Goal: Obtain resource: Obtain resource

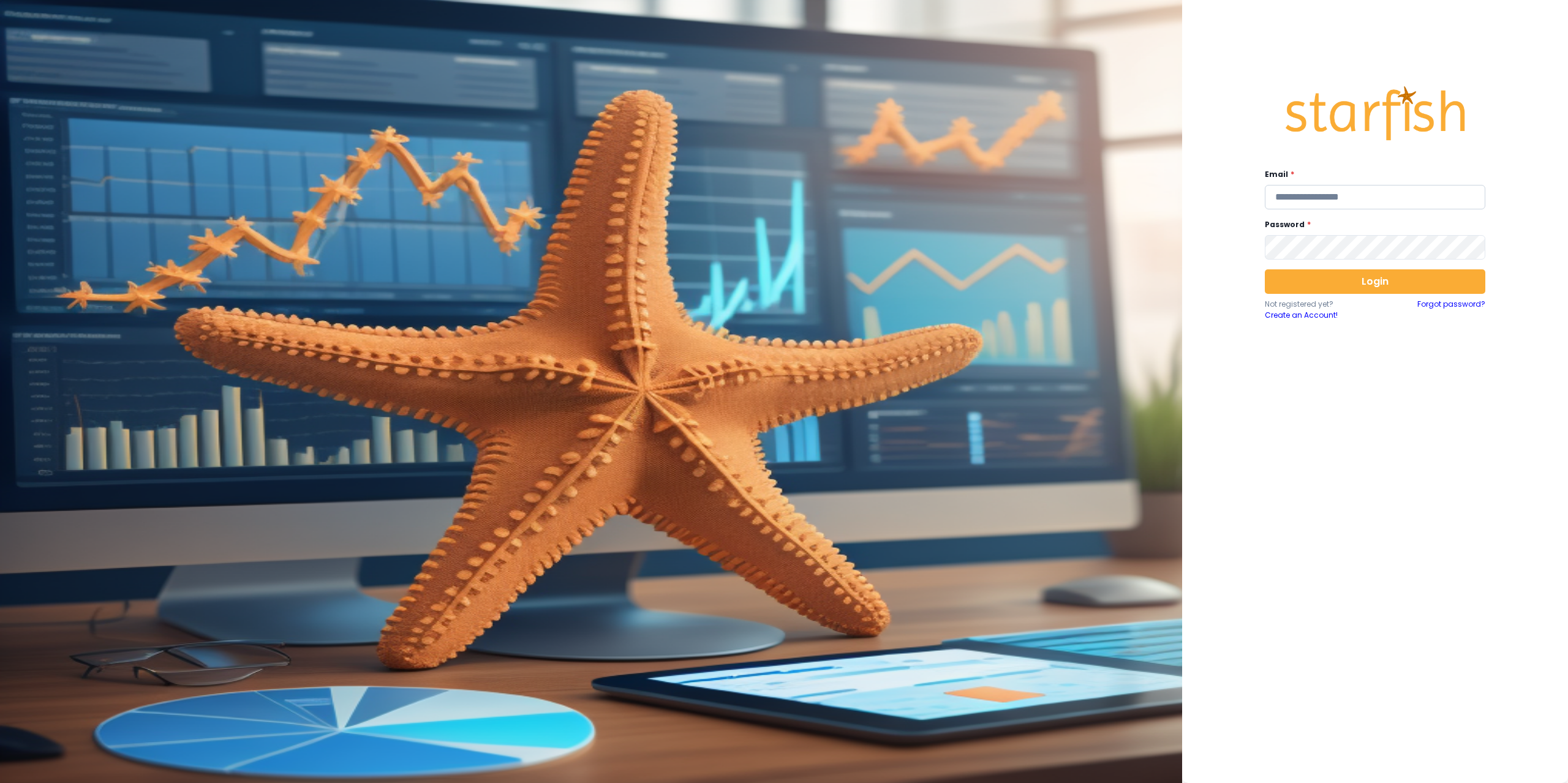
click at [1321, 186] on input "email" at bounding box center [1375, 197] width 221 height 25
type input "**********"
click at [1342, 284] on button "Login" at bounding box center [1375, 281] width 221 height 25
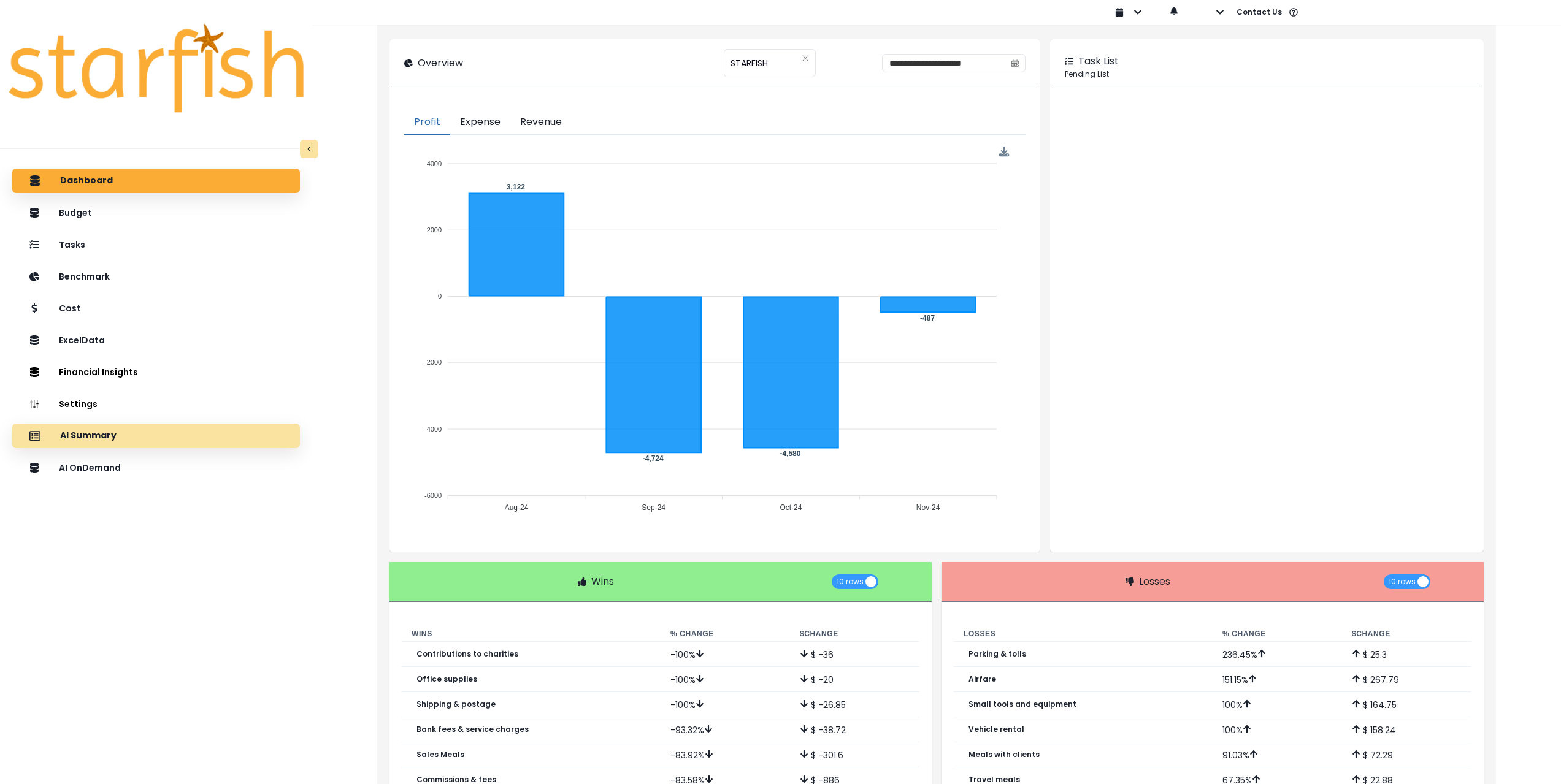
click at [151, 428] on div "AI Summary" at bounding box center [156, 436] width 268 height 26
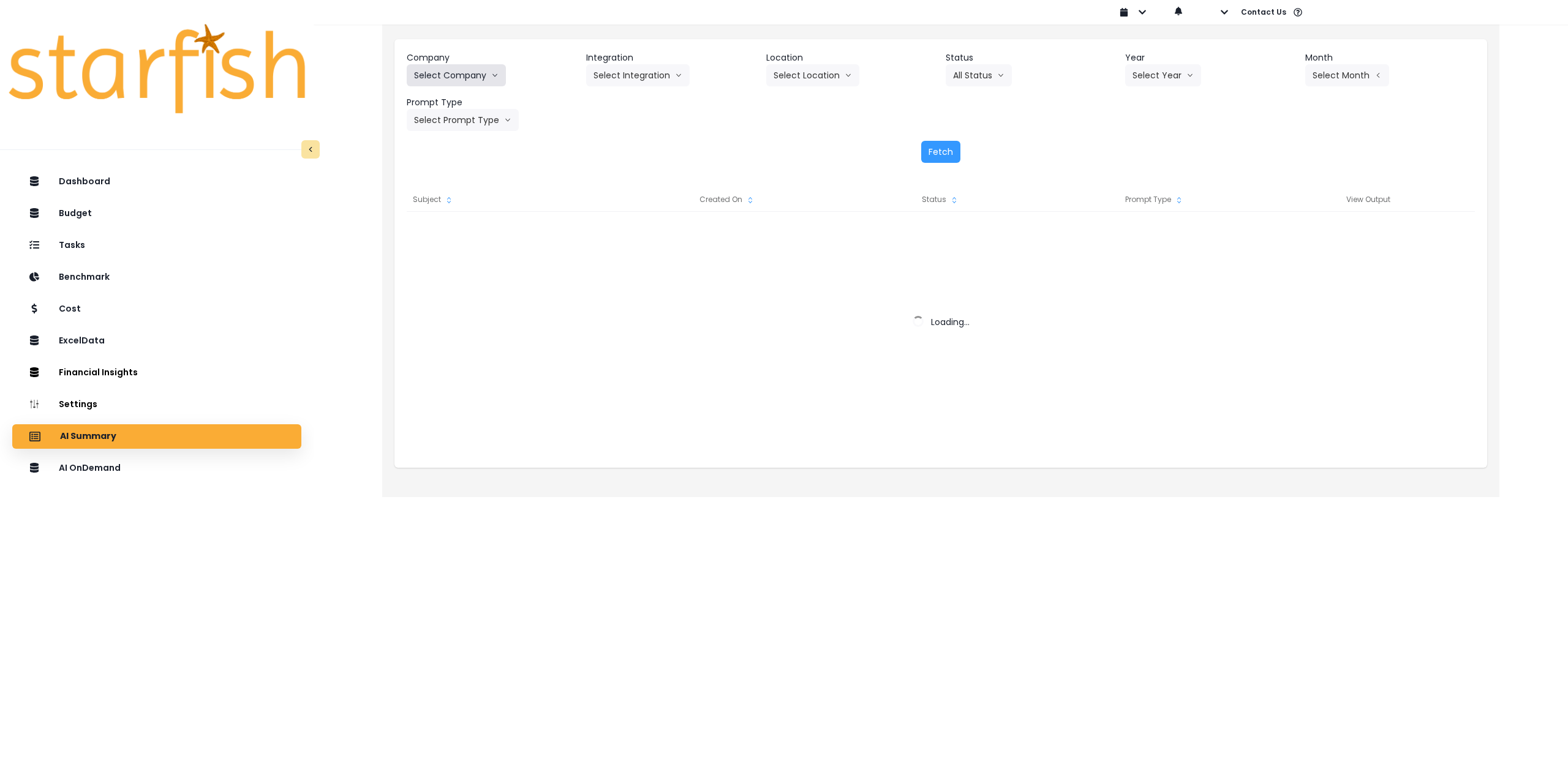
click at [469, 71] on button "Select Company" at bounding box center [456, 75] width 100 height 22
click at [472, 77] on button "Select Company" at bounding box center [456, 75] width 100 height 22
click at [470, 86] on button "Select Company" at bounding box center [456, 75] width 100 height 22
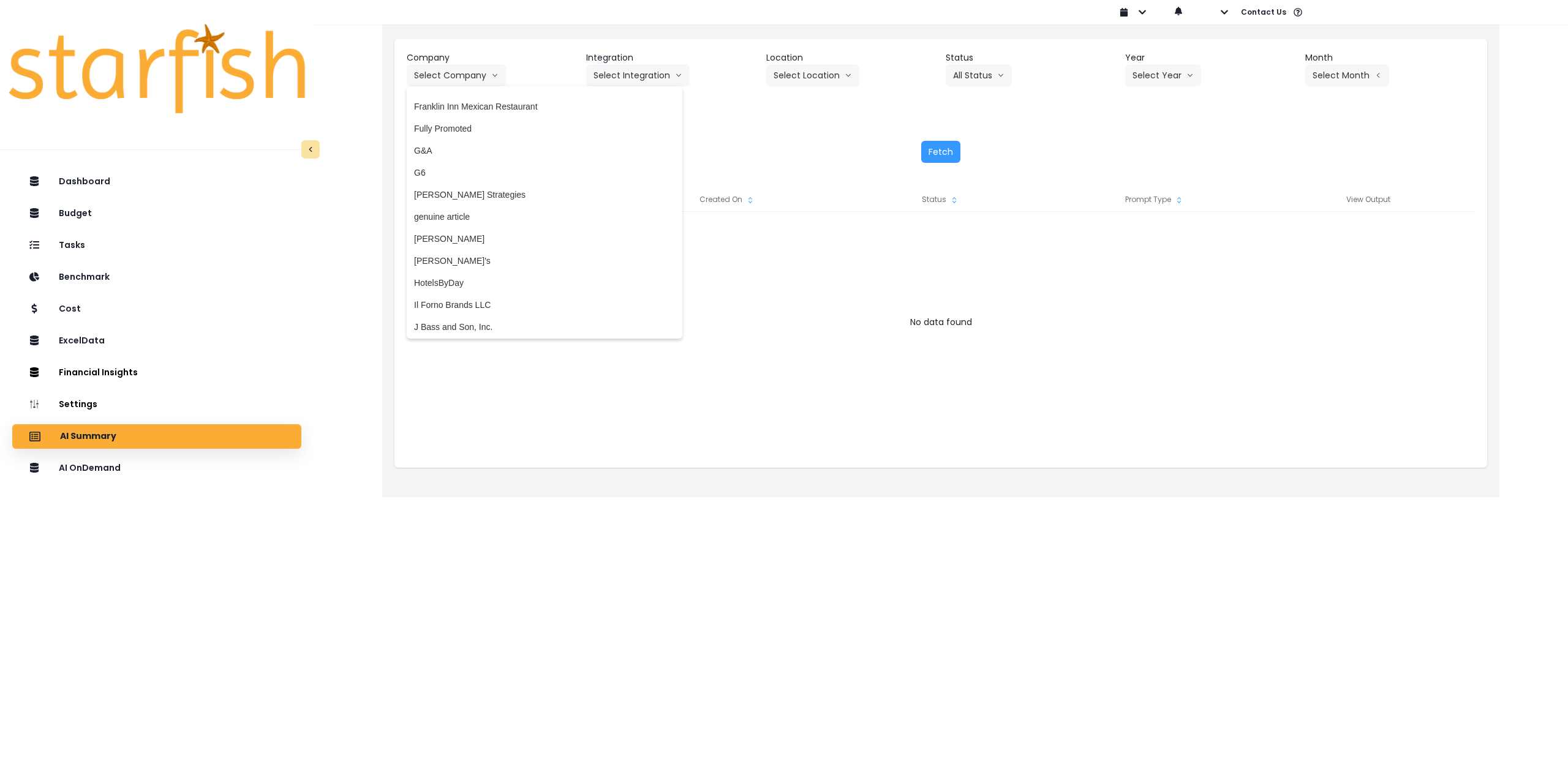
scroll to position [1102, 0]
click at [468, 212] on span "genuine article" at bounding box center [544, 211] width 261 height 12
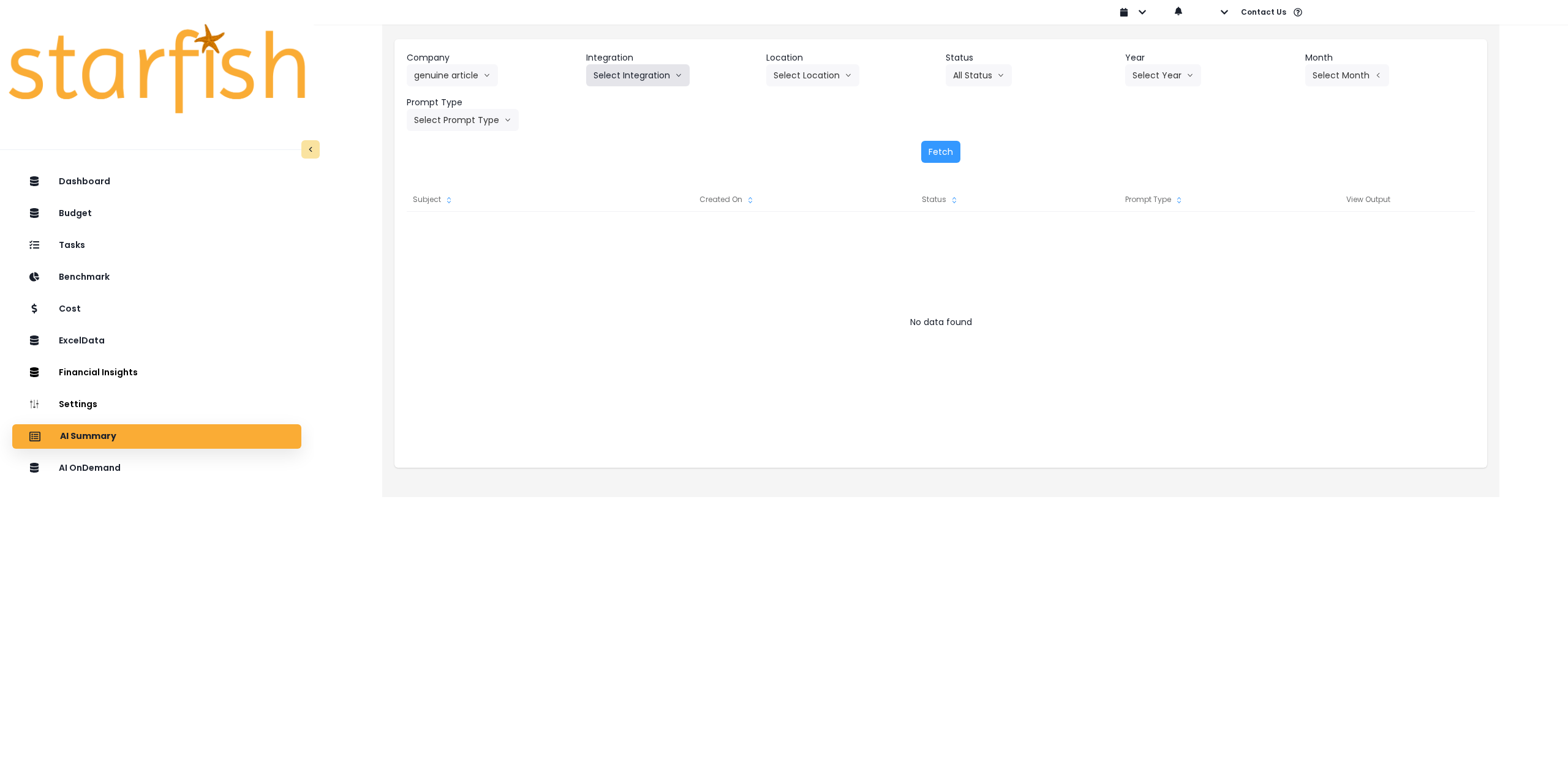
click at [635, 76] on button "Select Integration" at bounding box center [638, 75] width 103 height 22
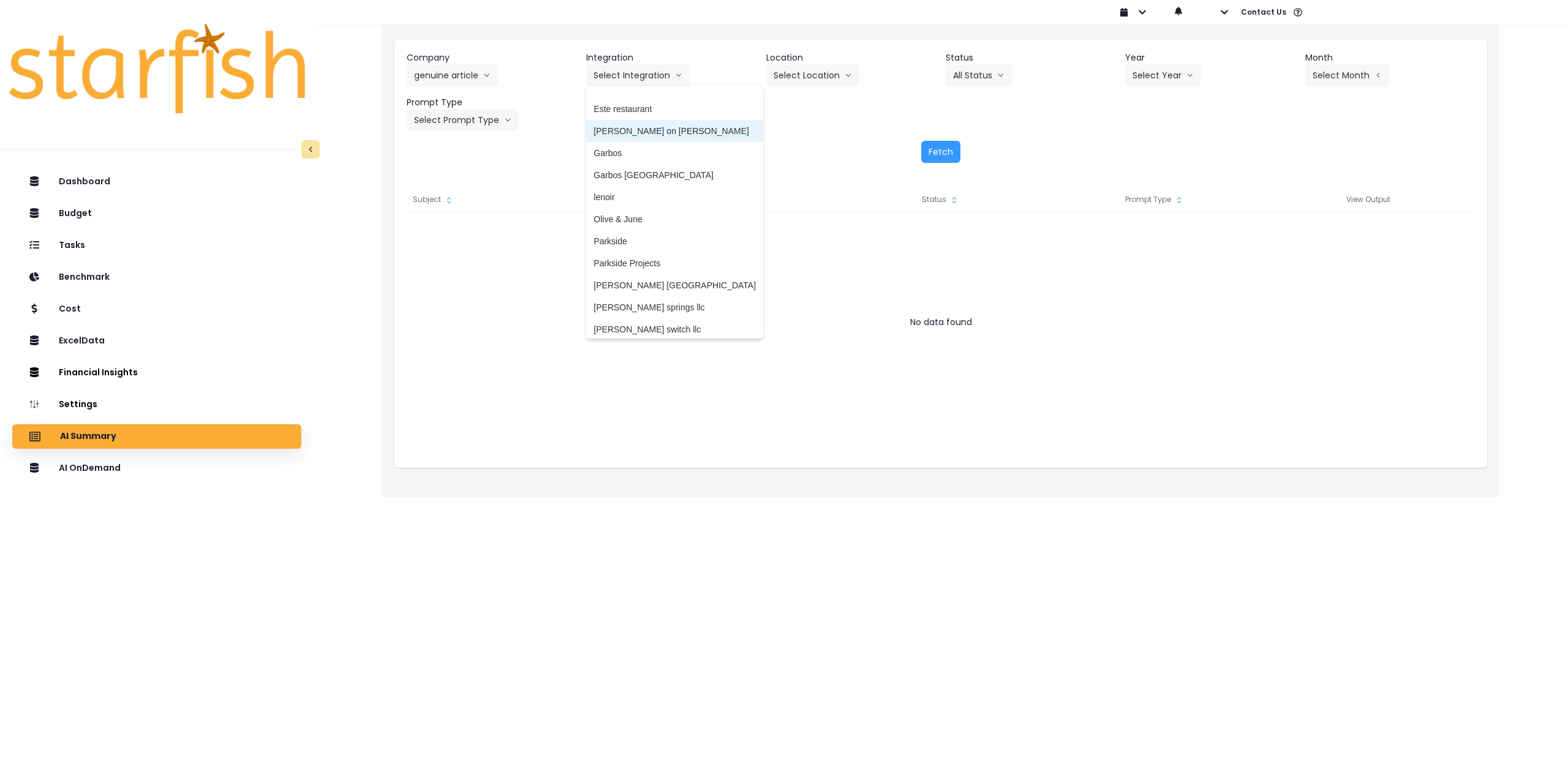
scroll to position [130, 0]
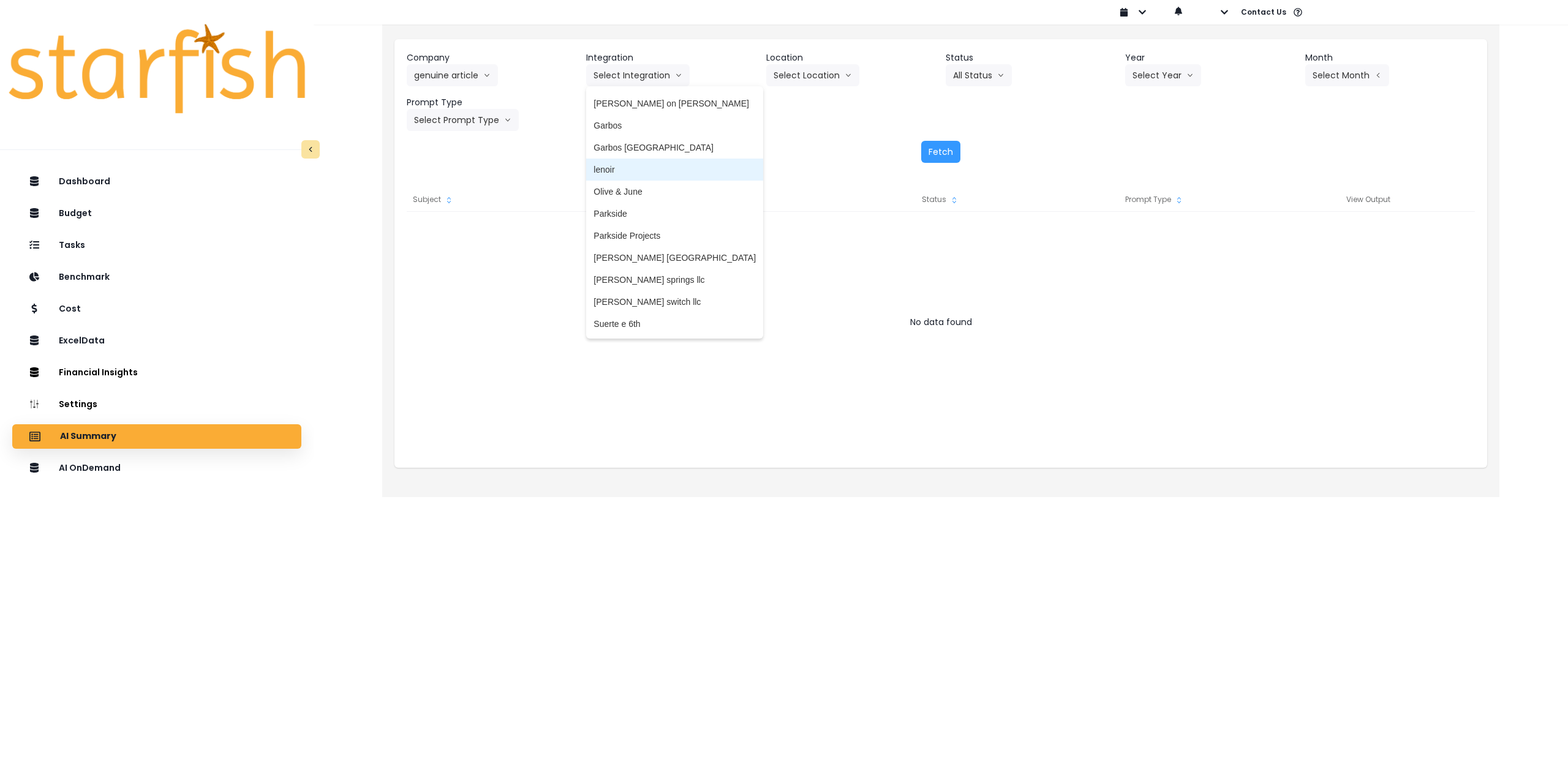
click at [622, 172] on span "lenoir" at bounding box center [675, 169] width 162 height 12
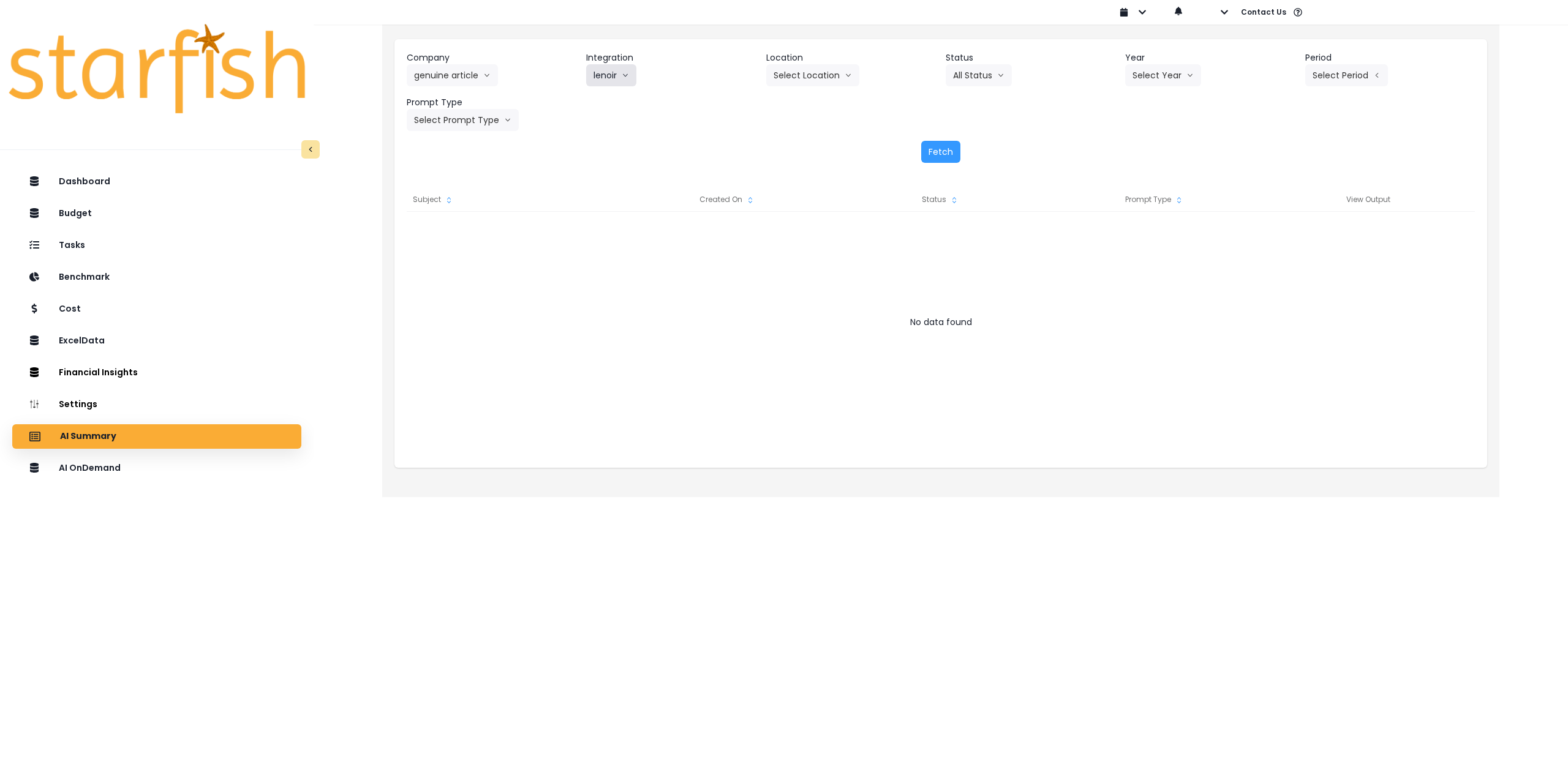
click at [634, 73] on button "lenoir" at bounding box center [611, 75] width 50 height 22
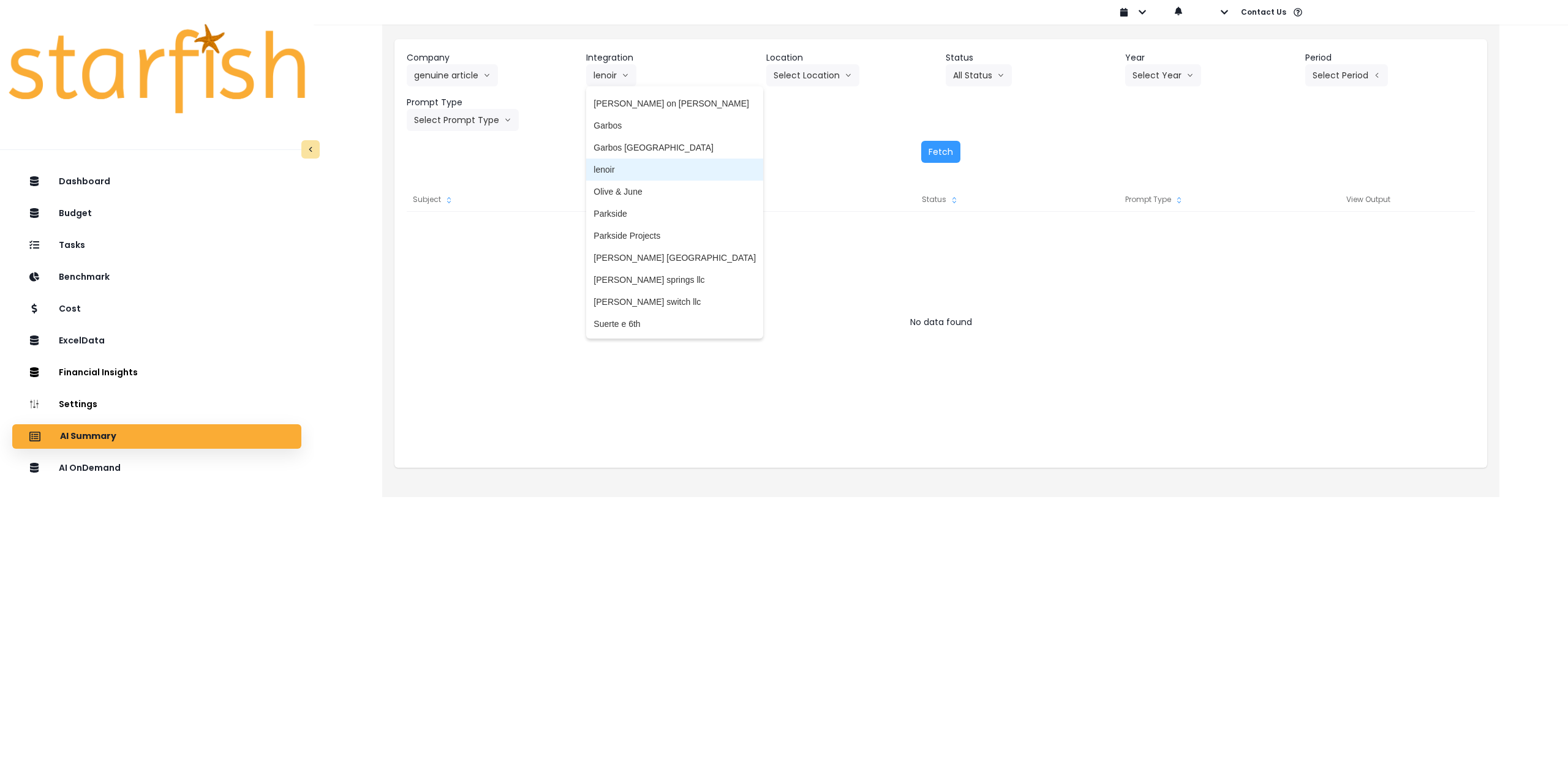
click at [612, 170] on span "lenoir" at bounding box center [675, 169] width 162 height 12
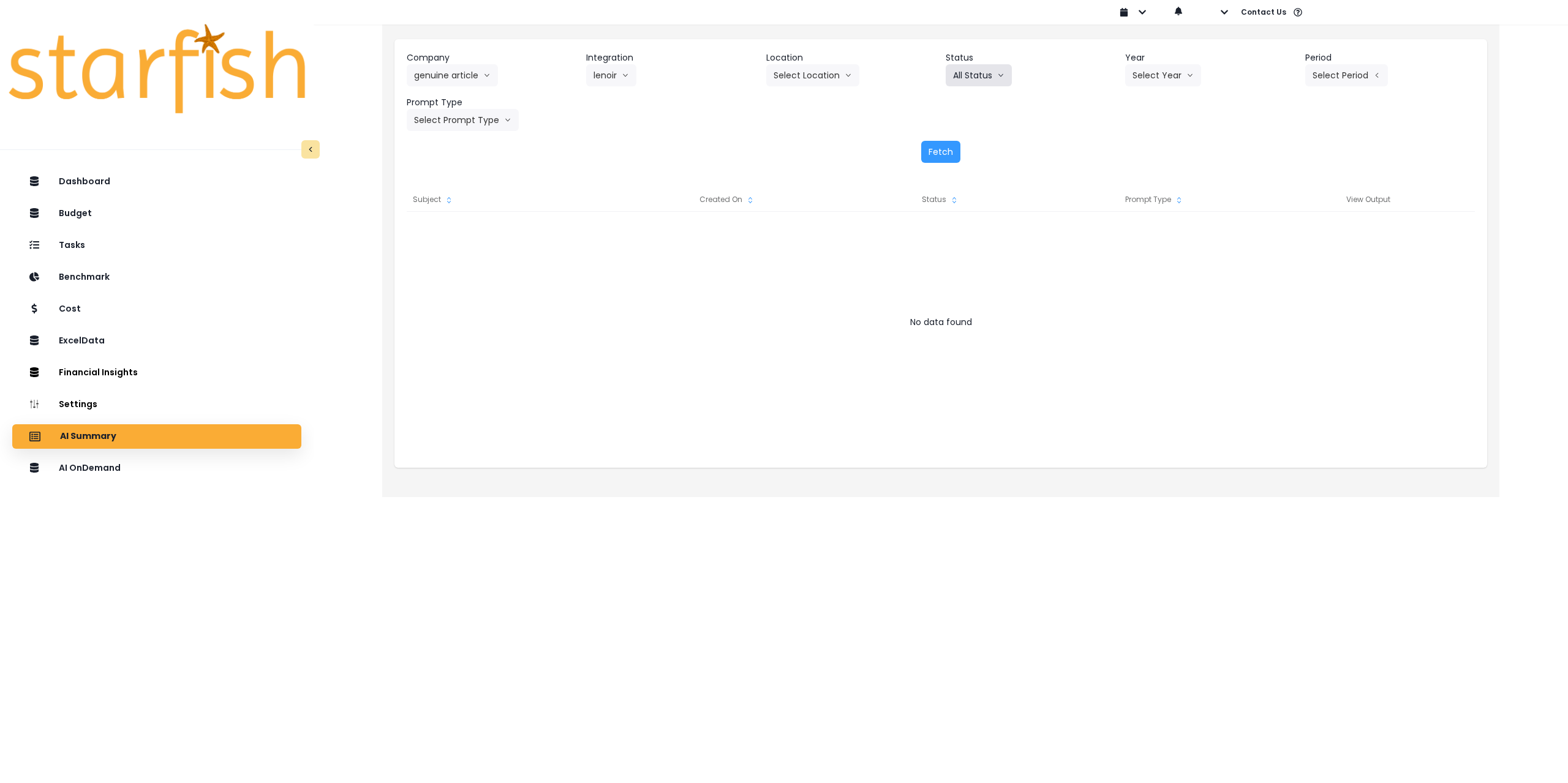
click at [975, 77] on button "All Status" at bounding box center [979, 75] width 66 height 22
click at [818, 72] on button "Select Location" at bounding box center [813, 75] width 93 height 22
click at [816, 98] on span "All Locations" at bounding box center [798, 101] width 48 height 12
click at [1186, 68] on button "Select Year" at bounding box center [1164, 75] width 76 height 22
click at [1148, 144] on span "2025" at bounding box center [1142, 144] width 19 height 12
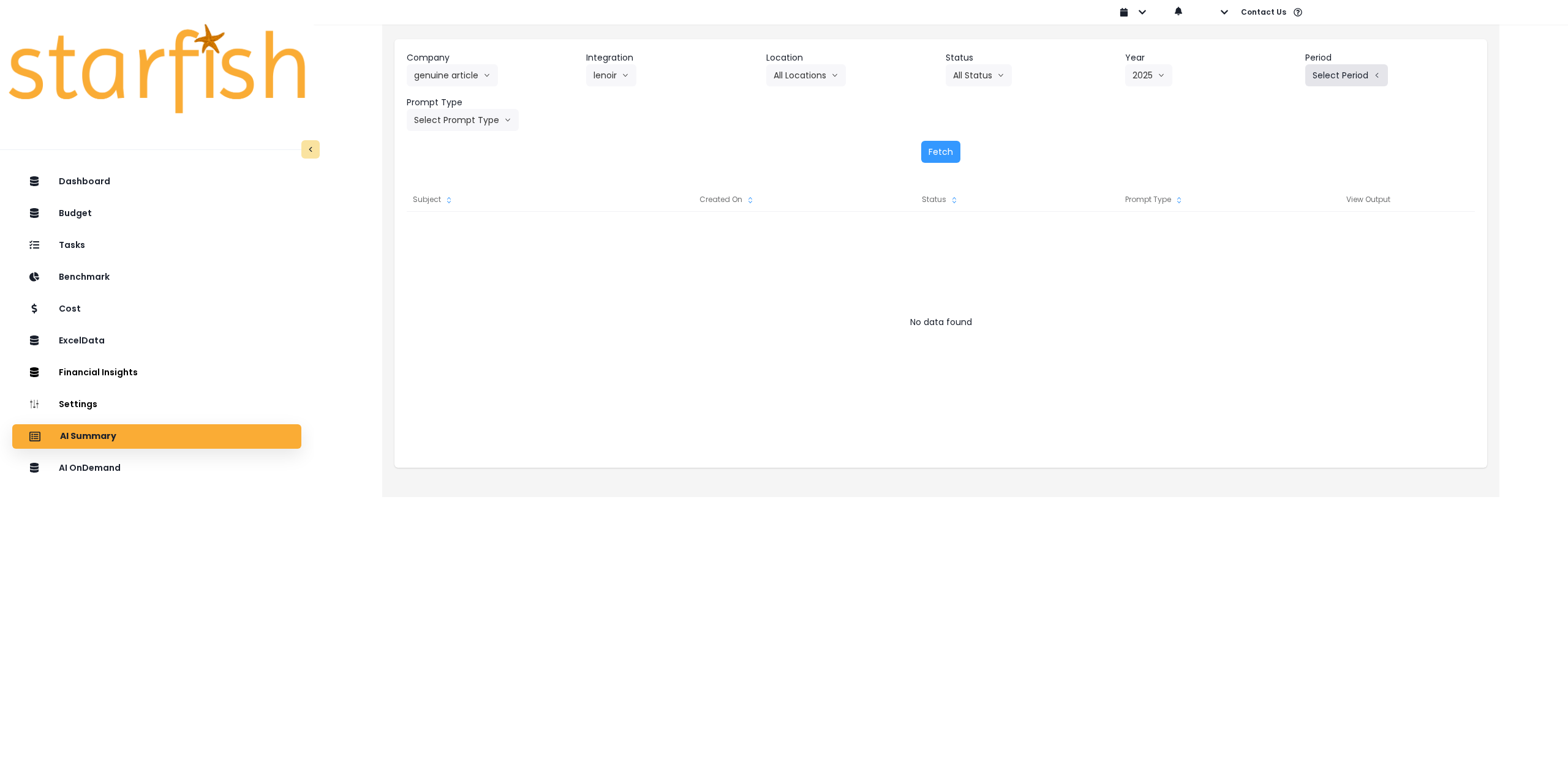
click at [1344, 68] on button "Select Period" at bounding box center [1347, 75] width 82 height 22
click at [1283, 232] on span "P8" at bounding box center [1290, 233] width 15 height 12
click at [460, 117] on button "Select Prompt Type" at bounding box center [463, 120] width 112 height 22
click at [441, 232] on span "Monthly Summary" at bounding box center [448, 234] width 69 height 12
click at [951, 150] on button "Fetch" at bounding box center [941, 151] width 39 height 22
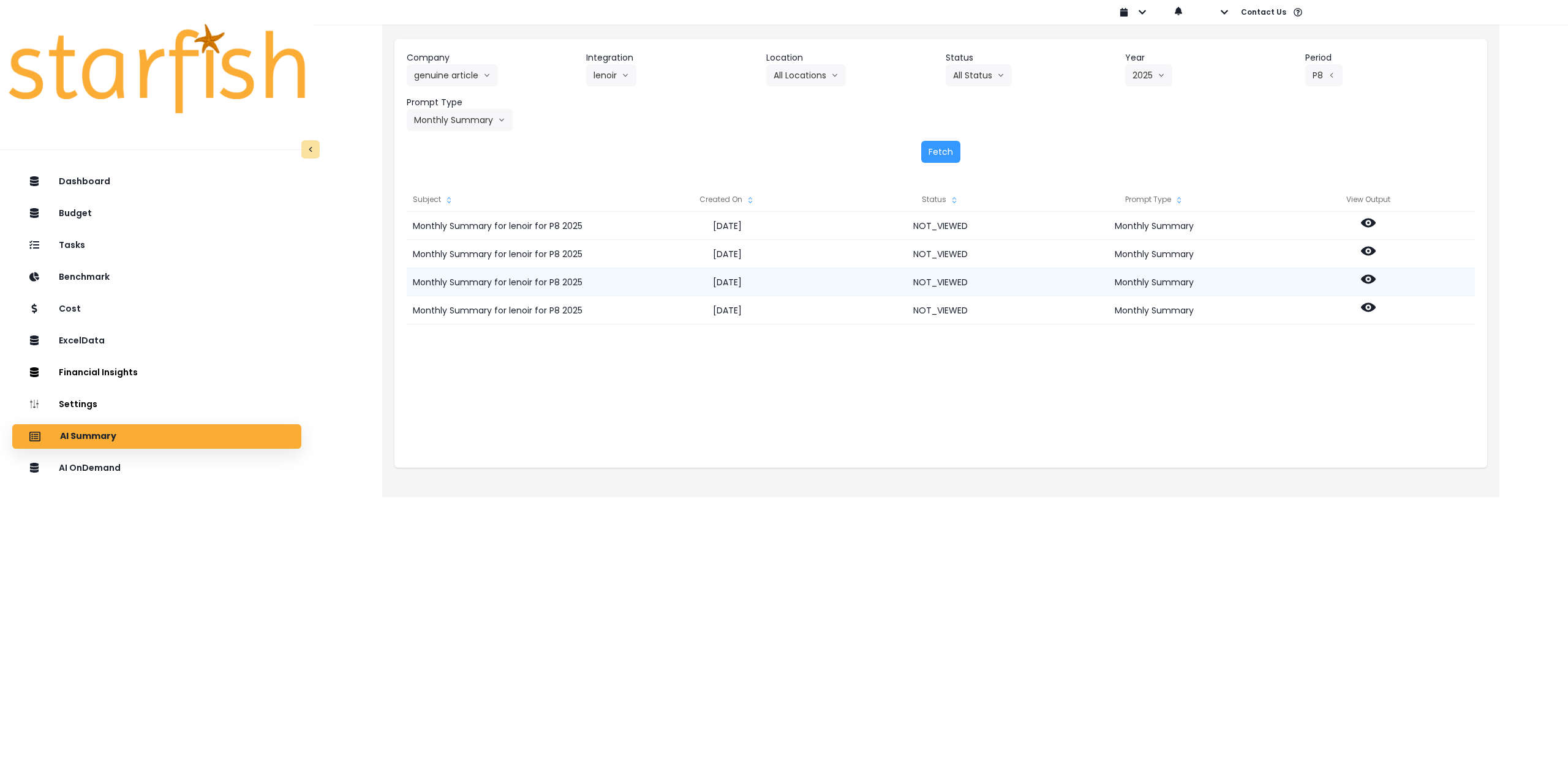
click at [1372, 281] on icon at bounding box center [1368, 279] width 15 height 9
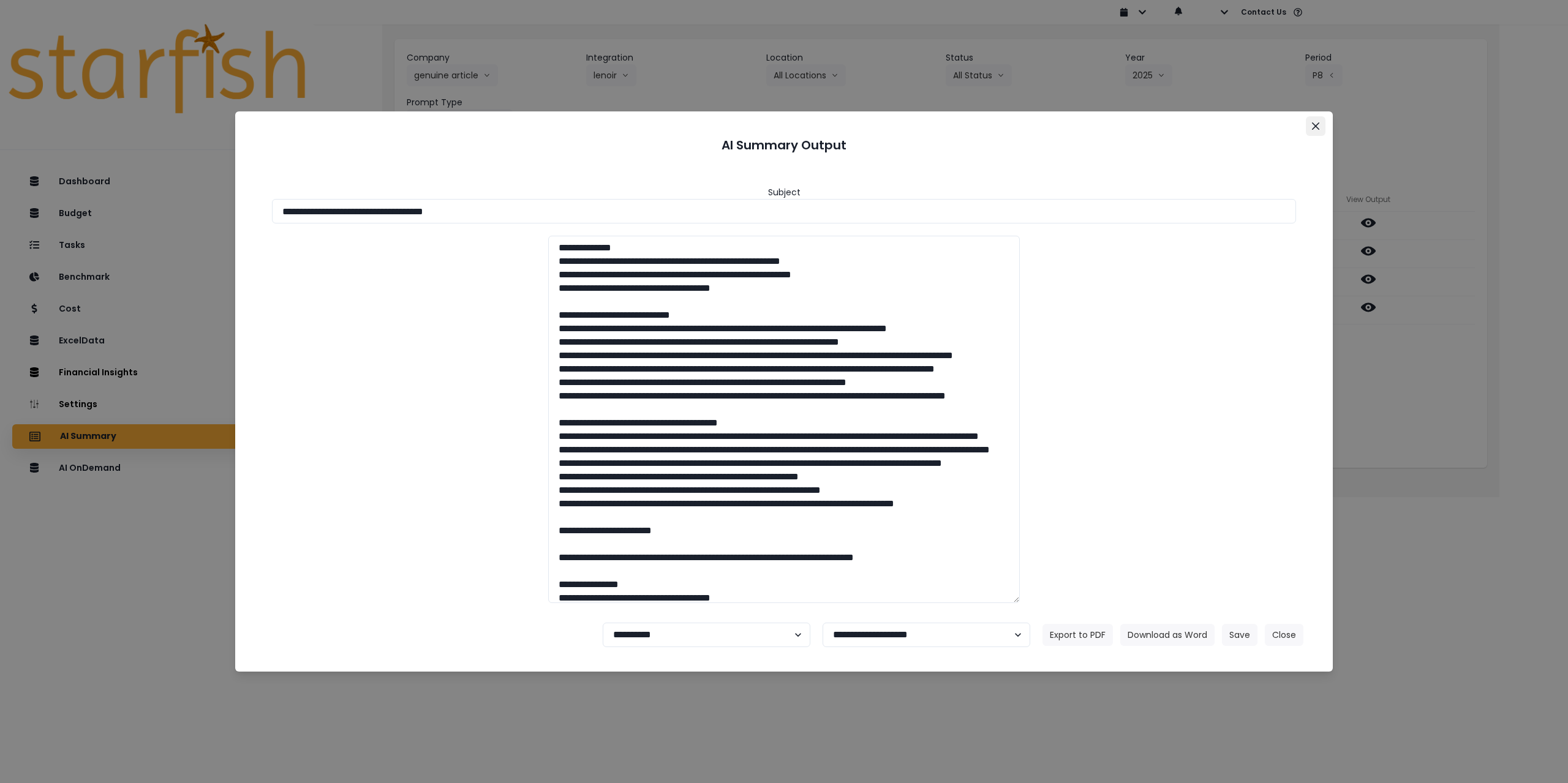
click at [1315, 124] on icon "Close" at bounding box center [1316, 126] width 8 height 8
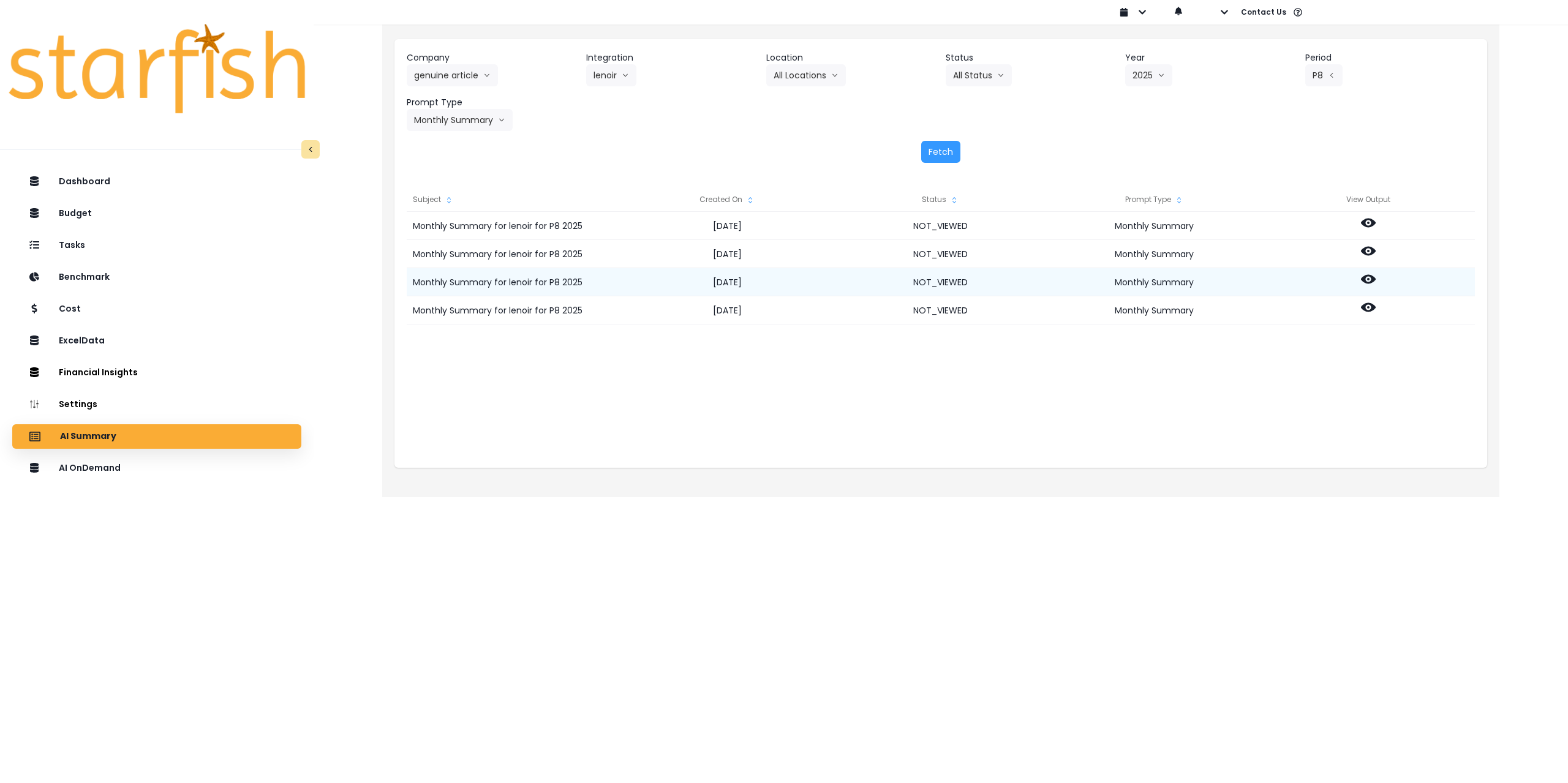
click at [1370, 280] on icon at bounding box center [1368, 279] width 15 height 15
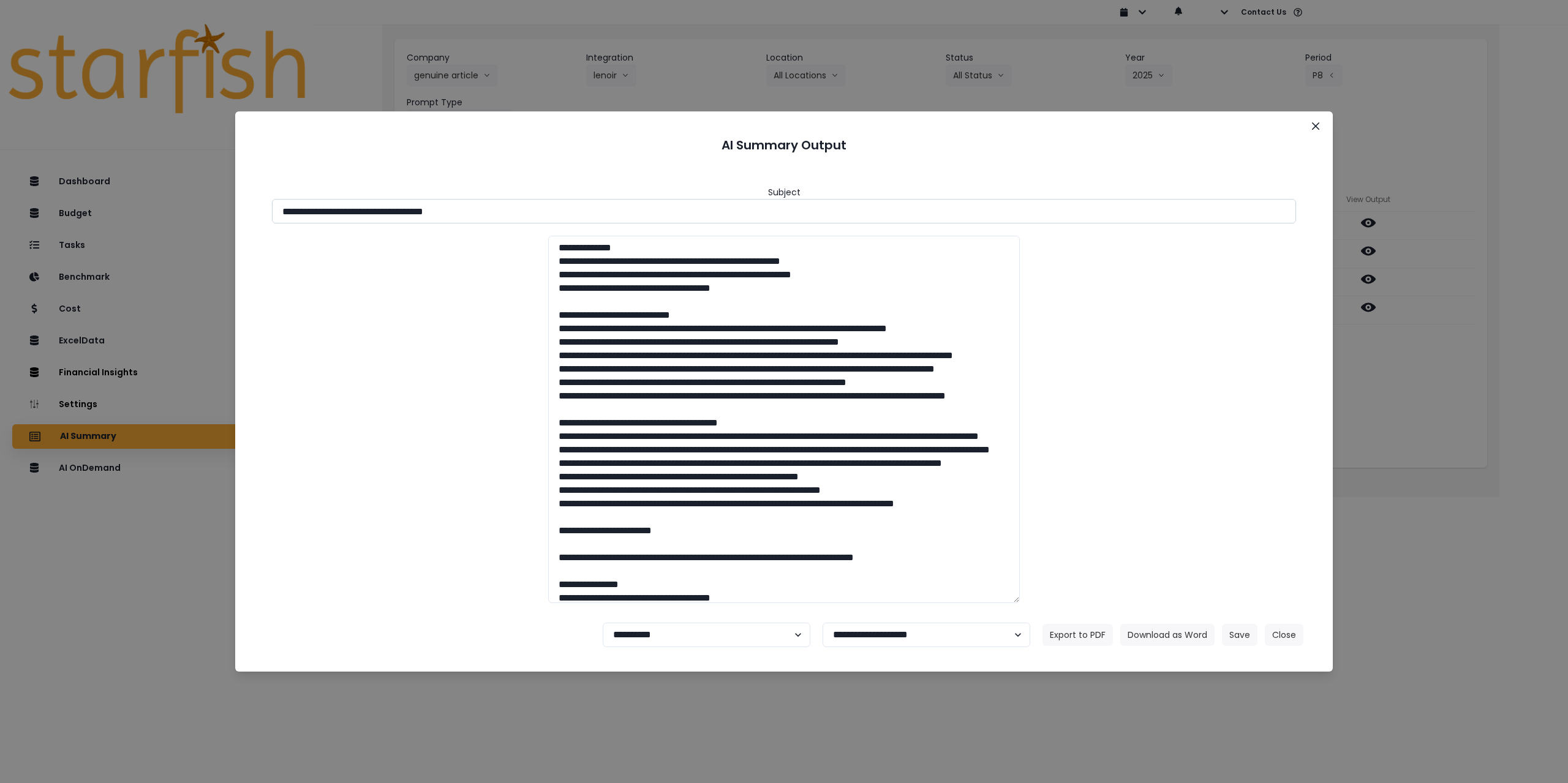
drag, startPoint x: 392, startPoint y: 212, endPoint x: 594, endPoint y: 209, distance: 202.0
click at [594, 209] on input "**********" at bounding box center [784, 211] width 1024 height 25
click at [397, 214] on input "**********" at bounding box center [784, 211] width 1024 height 25
drag, startPoint x: 389, startPoint y: 210, endPoint x: 892, endPoint y: 305, distance: 511.9
click at [673, 219] on input "**********" at bounding box center [784, 211] width 1024 height 25
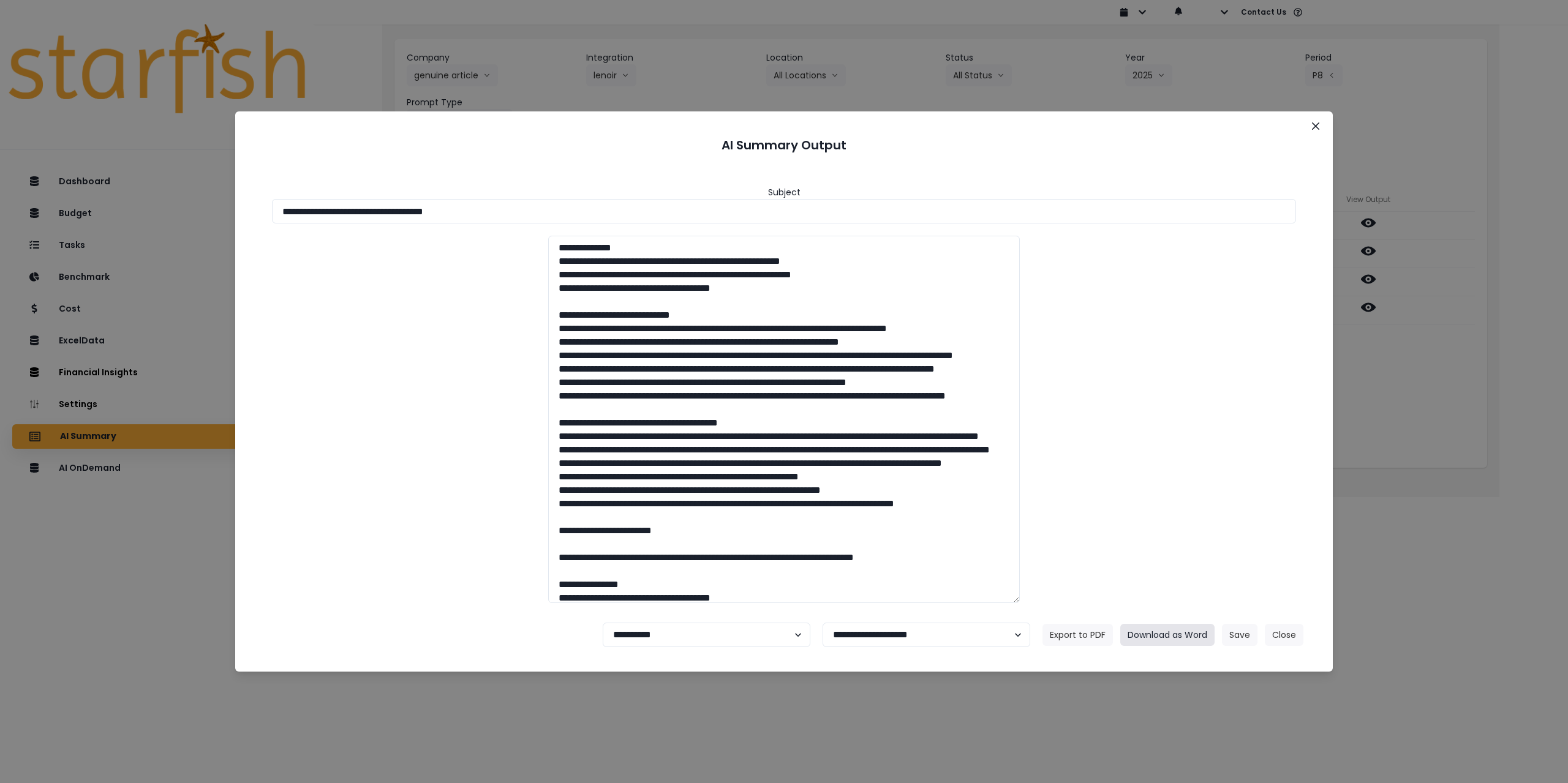
click at [1145, 633] on button "Download as Word" at bounding box center [1167, 635] width 94 height 22
click at [1432, 353] on div "**********" at bounding box center [784, 392] width 1568 height 783
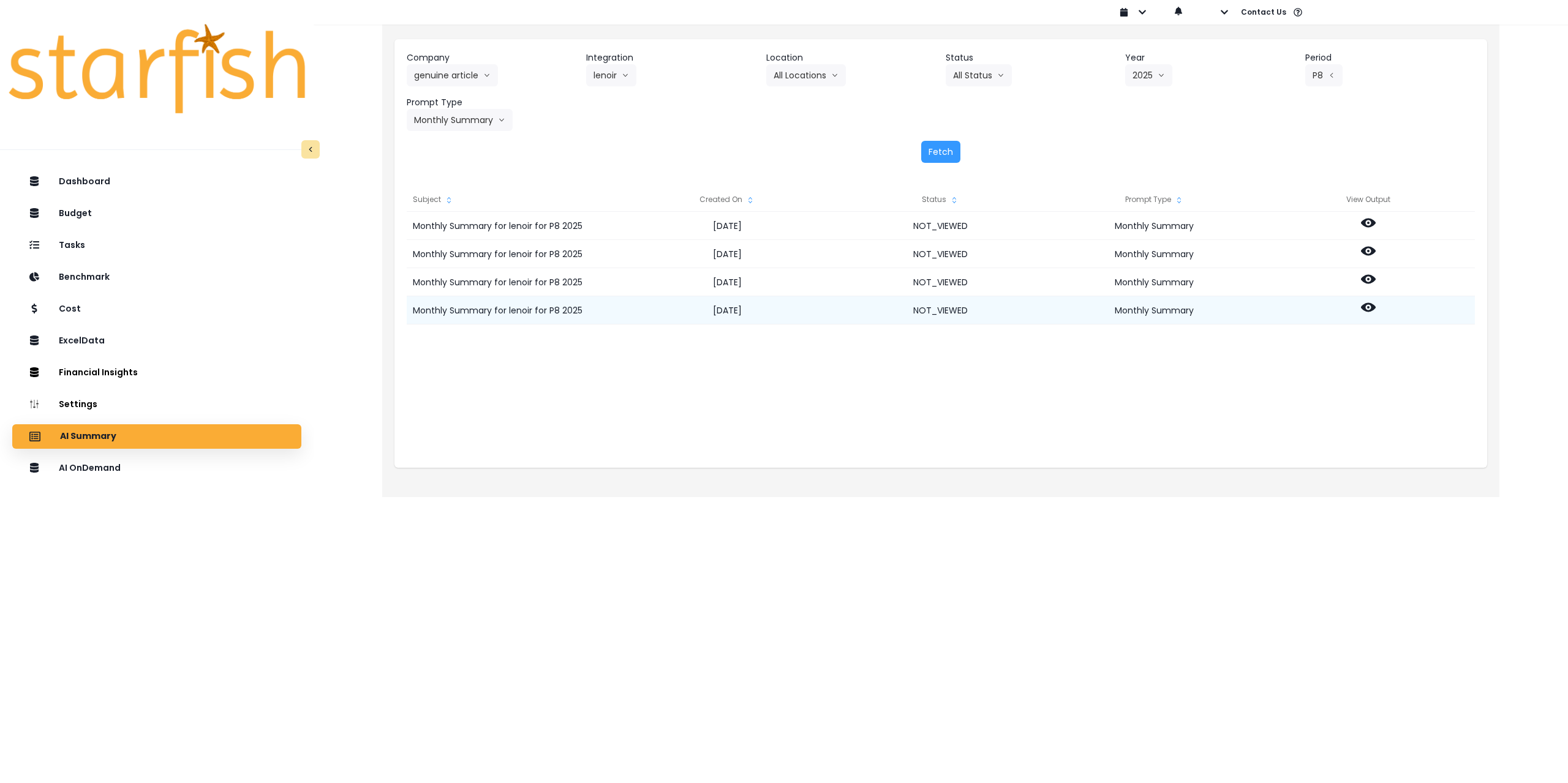
click at [1370, 307] on icon at bounding box center [1368, 307] width 15 height 15
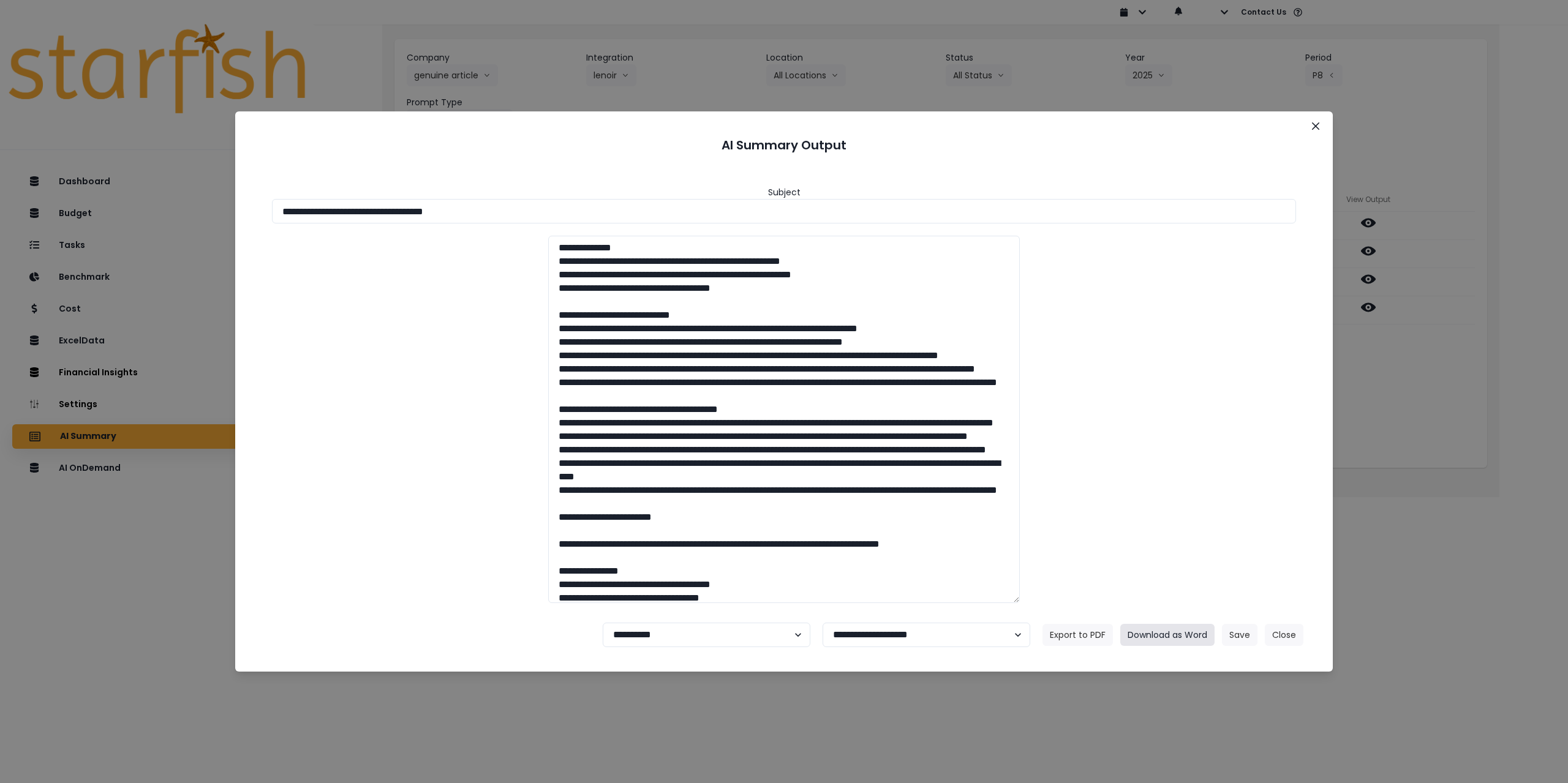
click at [1183, 633] on button "Download as Word" at bounding box center [1167, 635] width 94 height 22
click at [1313, 128] on icon "Close" at bounding box center [1316, 126] width 8 height 8
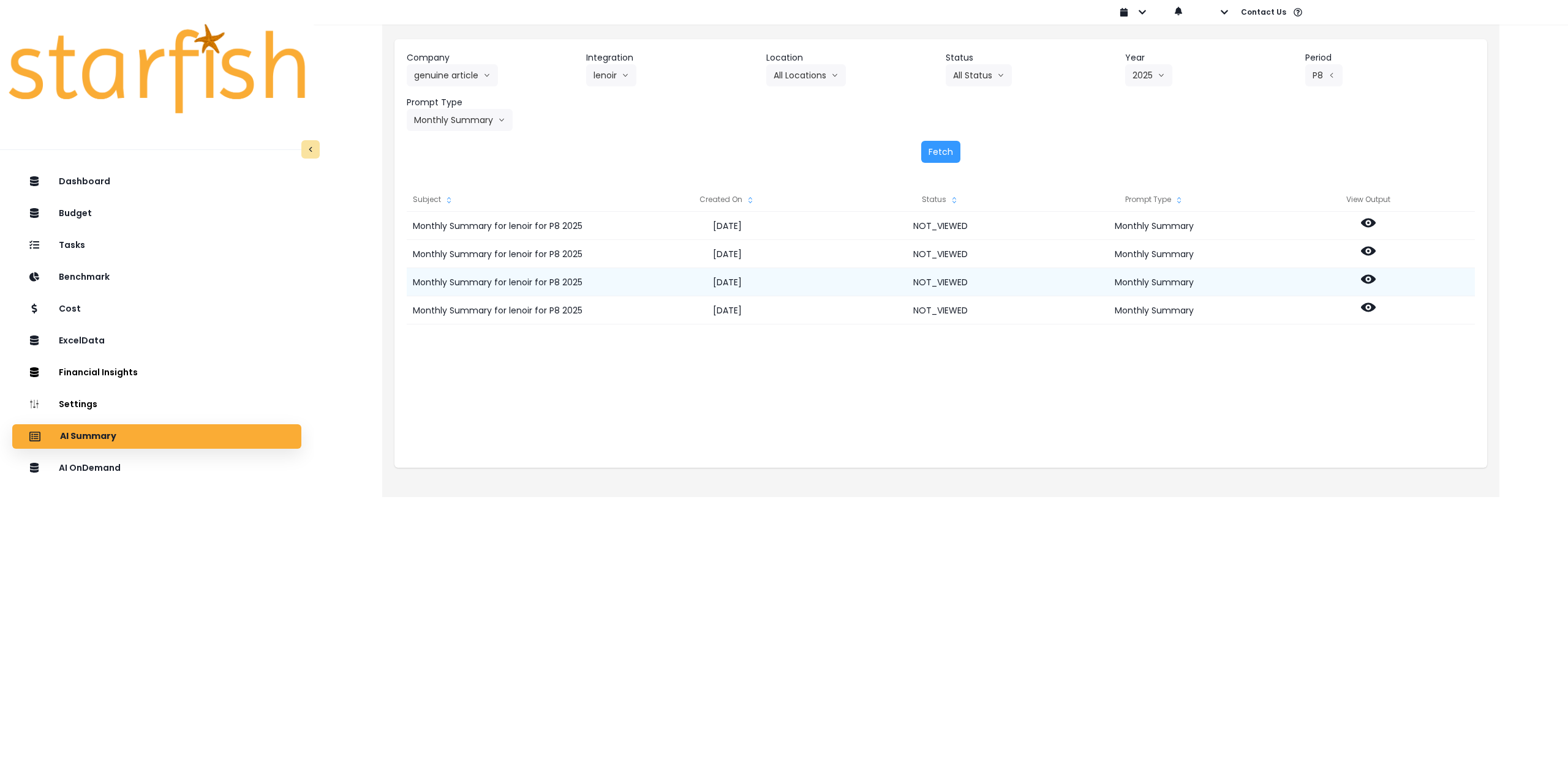
click at [1373, 280] on icon at bounding box center [1368, 279] width 15 height 9
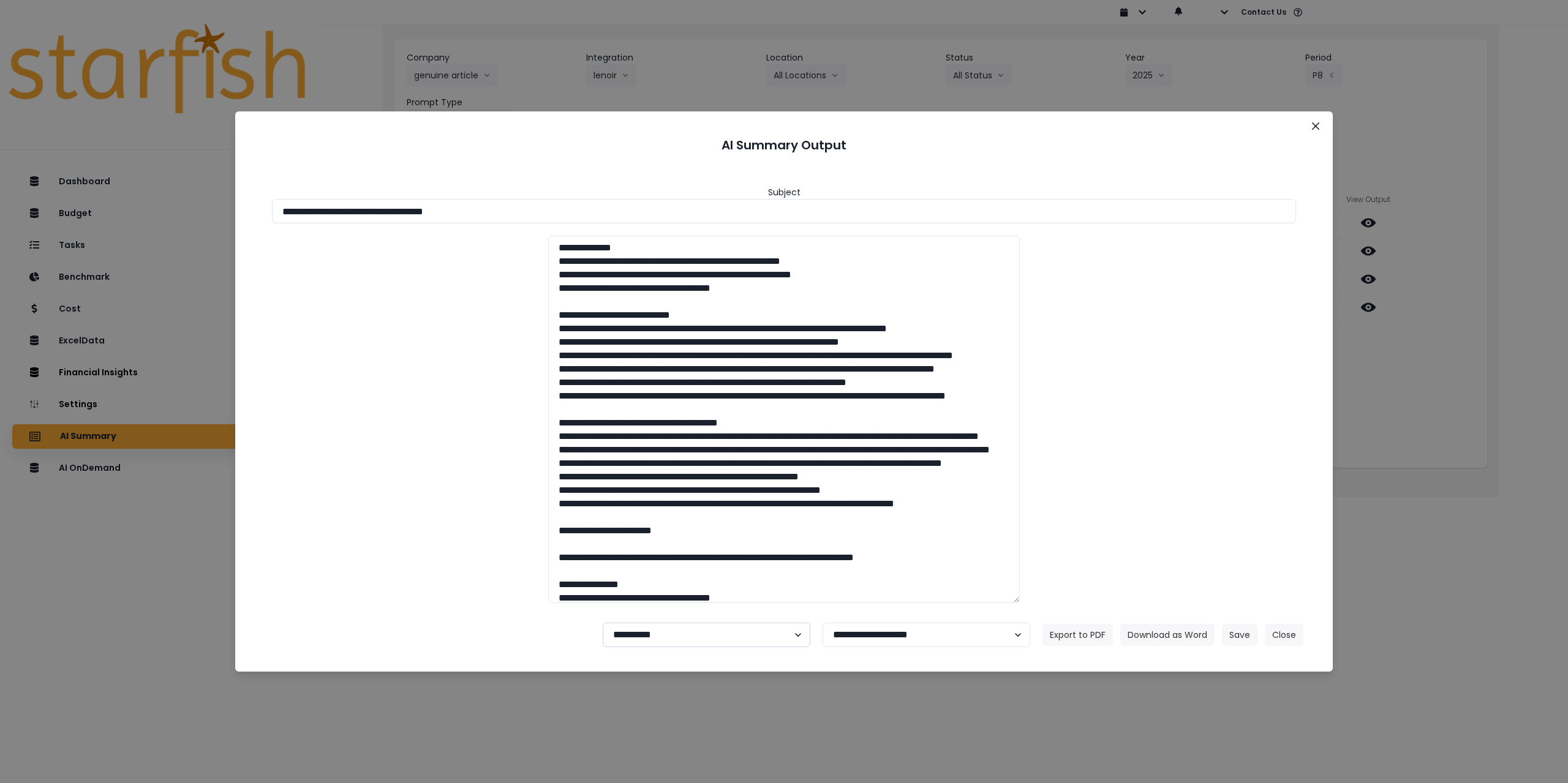
click at [647, 639] on select "**********" at bounding box center [707, 635] width 208 height 25
select select "********"
click at [603, 623] on select "**********" at bounding box center [707, 635] width 208 height 25
click at [1251, 642] on button "Save" at bounding box center [1240, 635] width 35 height 22
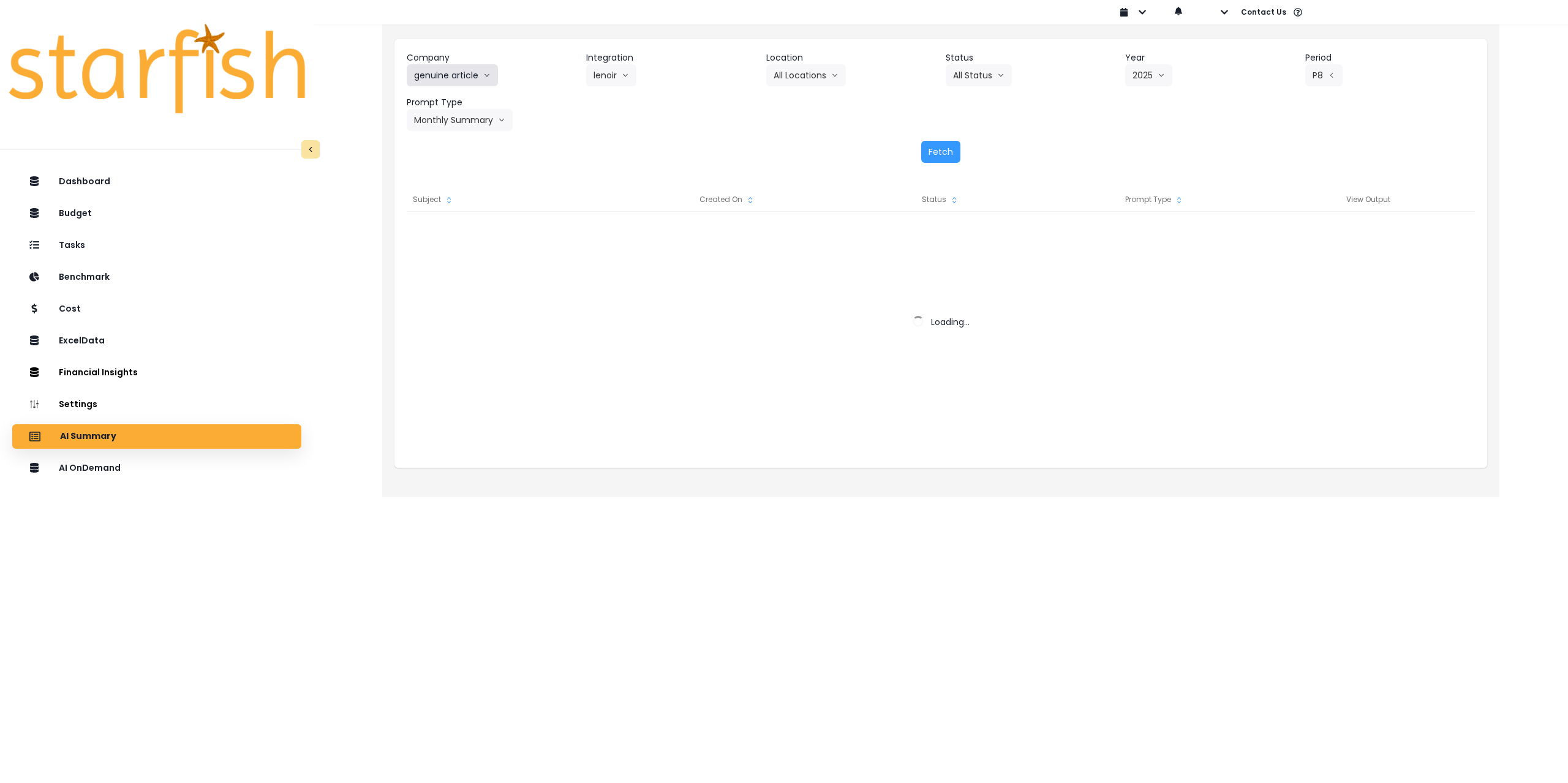
click at [455, 73] on button "genuine article" at bounding box center [453, 75] width 91 height 22
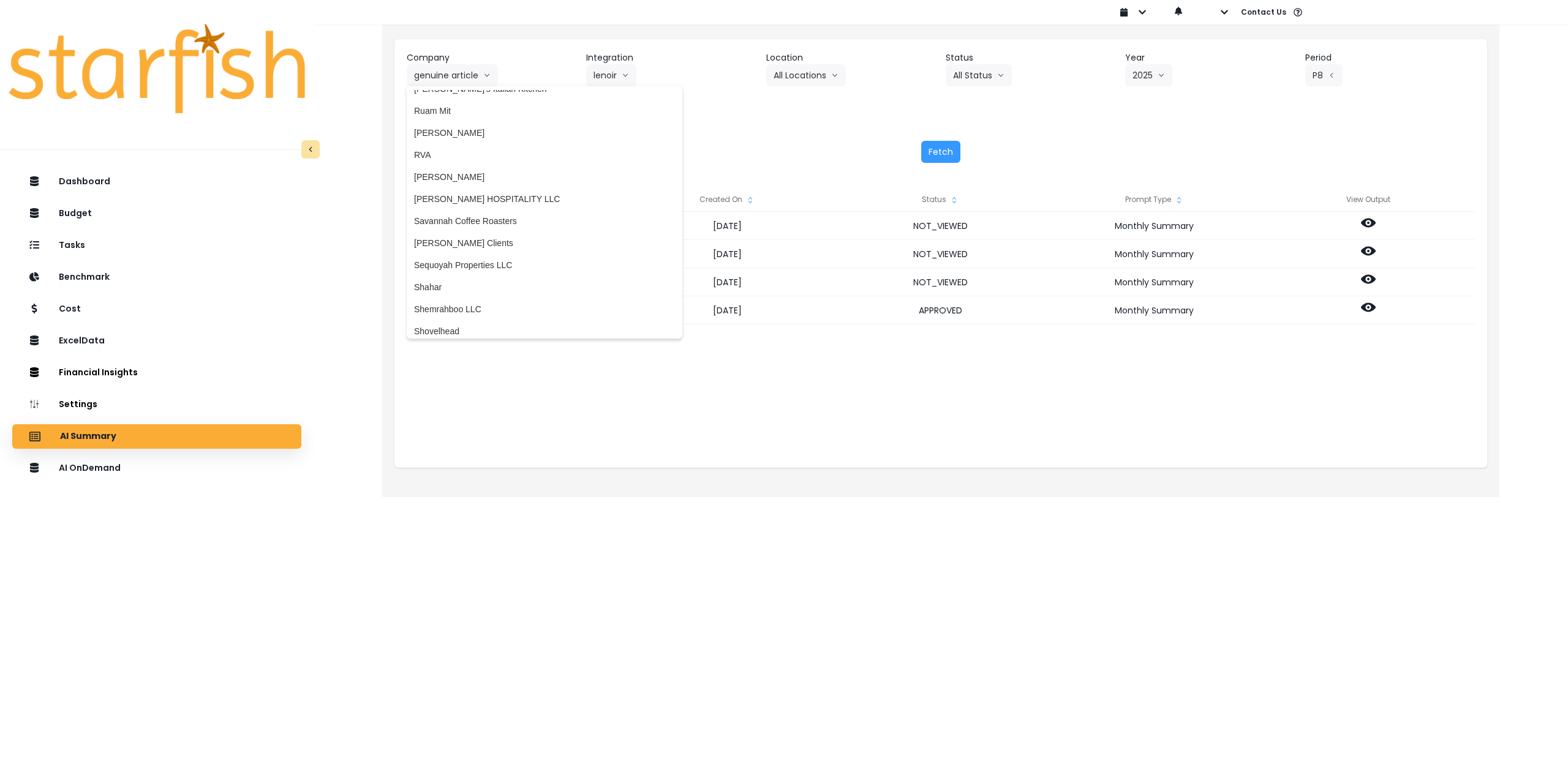
scroll to position [2082, 0]
click at [481, 223] on span "Sequoyah Properties LLC" at bounding box center [544, 223] width 261 height 12
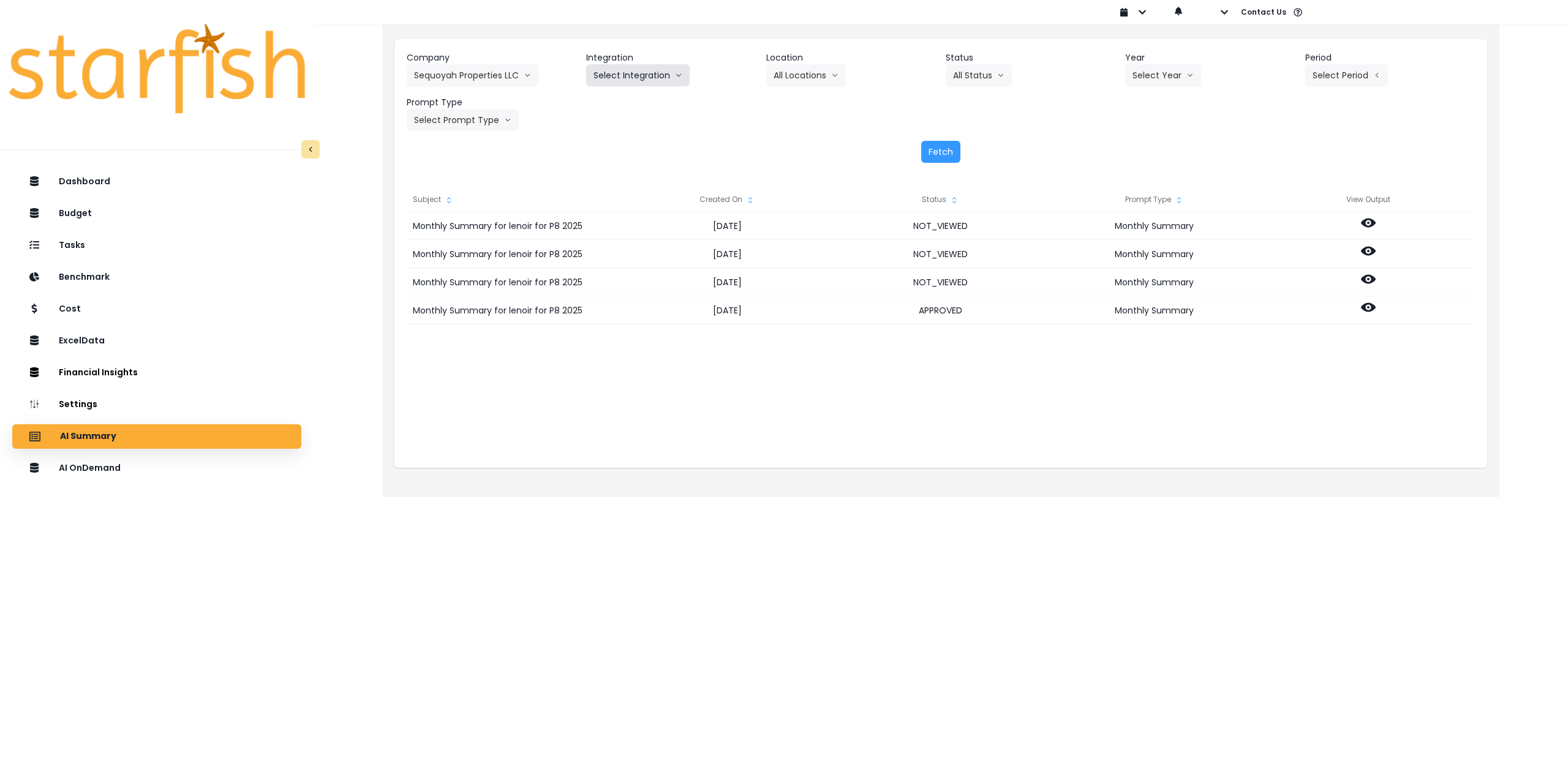
click at [619, 69] on button "Select Integration" at bounding box center [638, 75] width 103 height 22
click at [624, 101] on span "Sequoyah Properties LLC" at bounding box center [643, 101] width 98 height 12
click at [805, 80] on button "Select Location" at bounding box center [813, 75] width 93 height 22
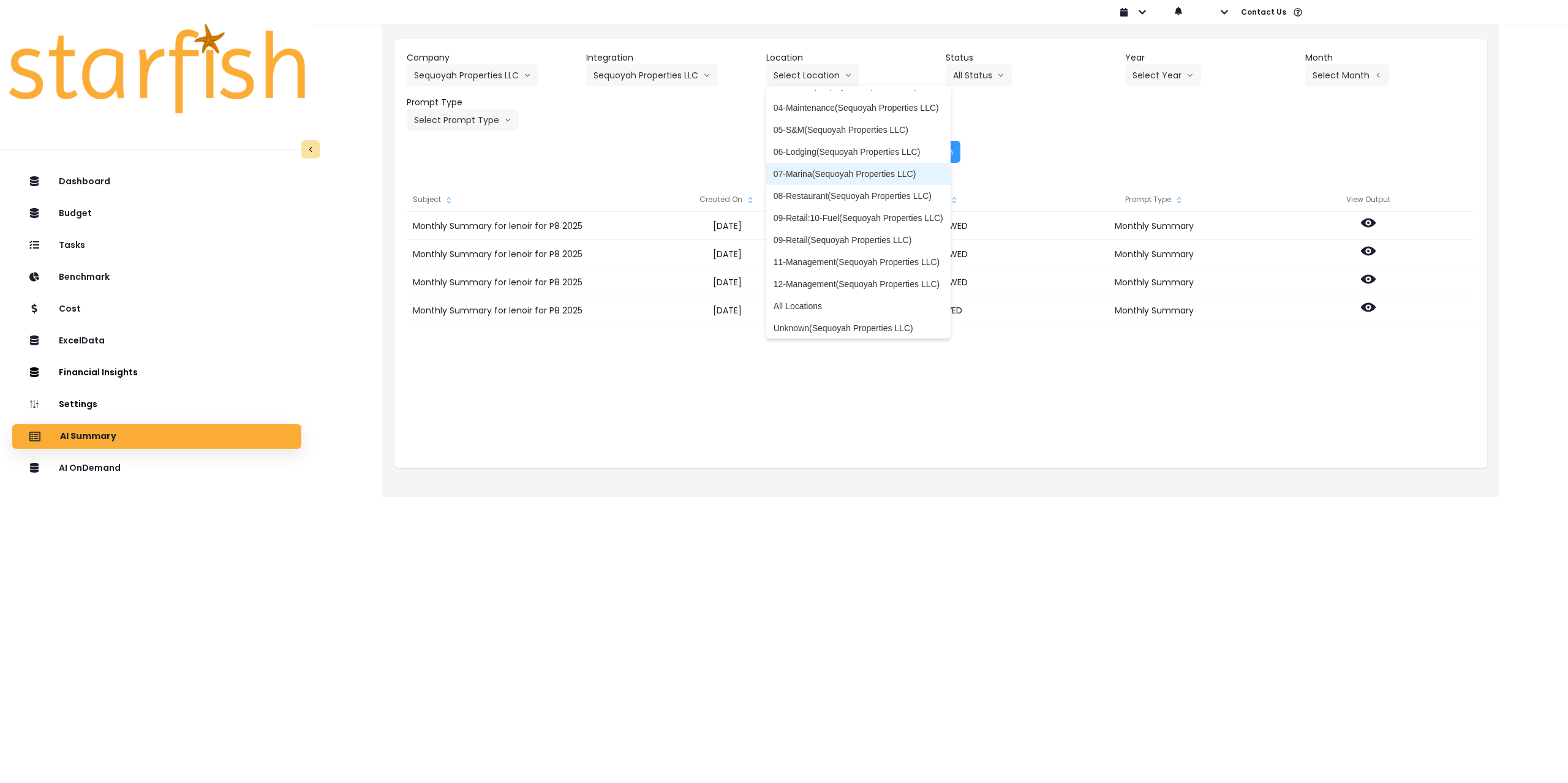
scroll to position [42, 0]
click at [828, 302] on span "All Locations" at bounding box center [859, 302] width 170 height 12
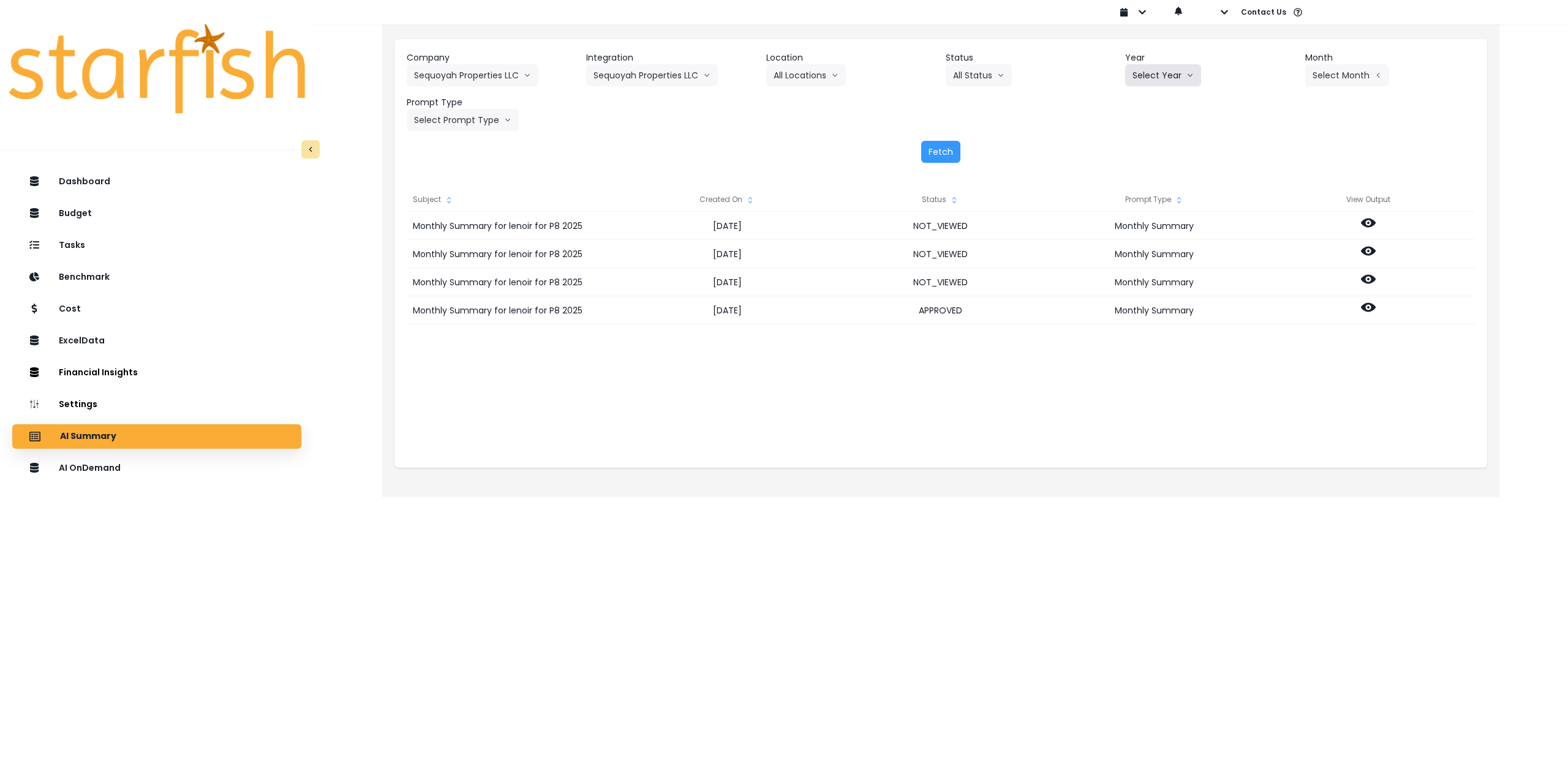
click at [1167, 74] on button "Select Year" at bounding box center [1164, 75] width 76 height 22
click at [1148, 143] on span "2025" at bounding box center [1142, 144] width 19 height 12
click at [1332, 76] on button "Select Month" at bounding box center [1347, 75] width 84 height 22
click at [1275, 210] on span "July" at bounding box center [1286, 211] width 24 height 12
click at [490, 126] on button "Select Prompt Type" at bounding box center [463, 120] width 112 height 22
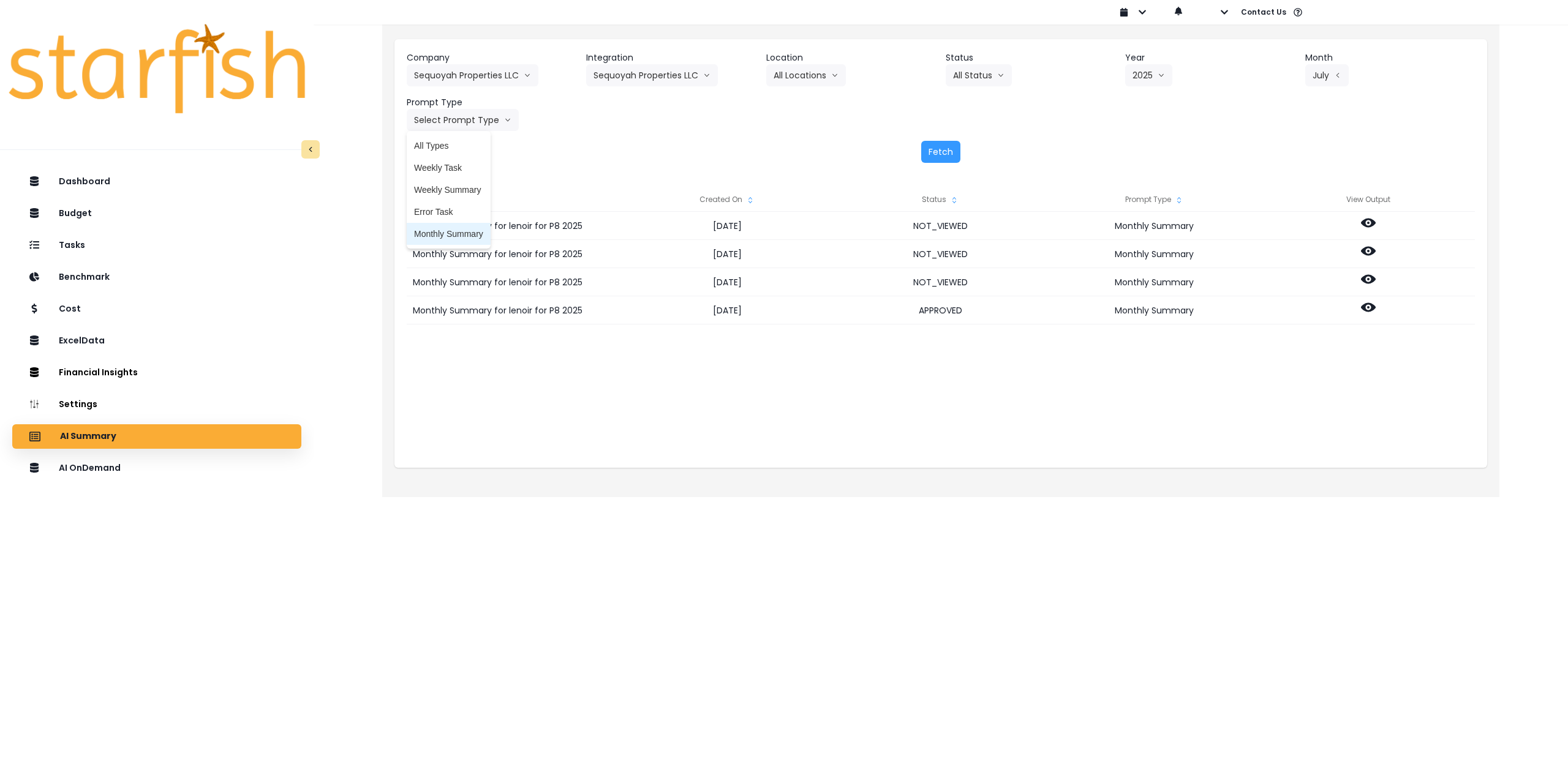
drag, startPoint x: 451, startPoint y: 235, endPoint x: 743, endPoint y: 205, distance: 293.5
click at [453, 235] on span "Monthly Summary" at bounding box center [448, 234] width 69 height 12
click at [968, 145] on div "Fetch" at bounding box center [941, 151] width 1069 height 22
click at [951, 152] on button "Fetch" at bounding box center [941, 151] width 39 height 22
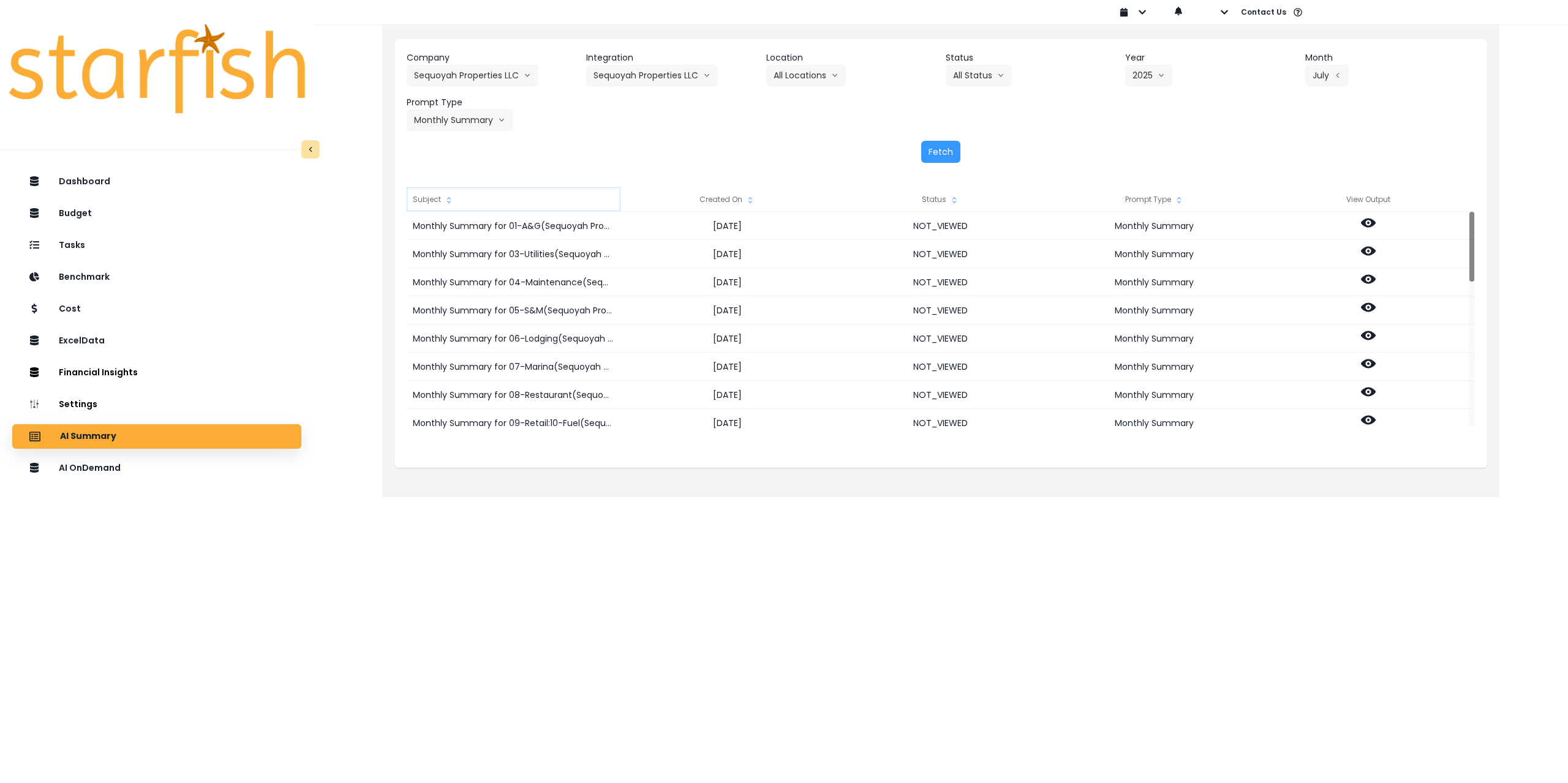
click at [441, 199] on div "Subject" at bounding box center [513, 200] width 214 height 25
click at [1372, 278] on icon at bounding box center [1368, 279] width 15 height 9
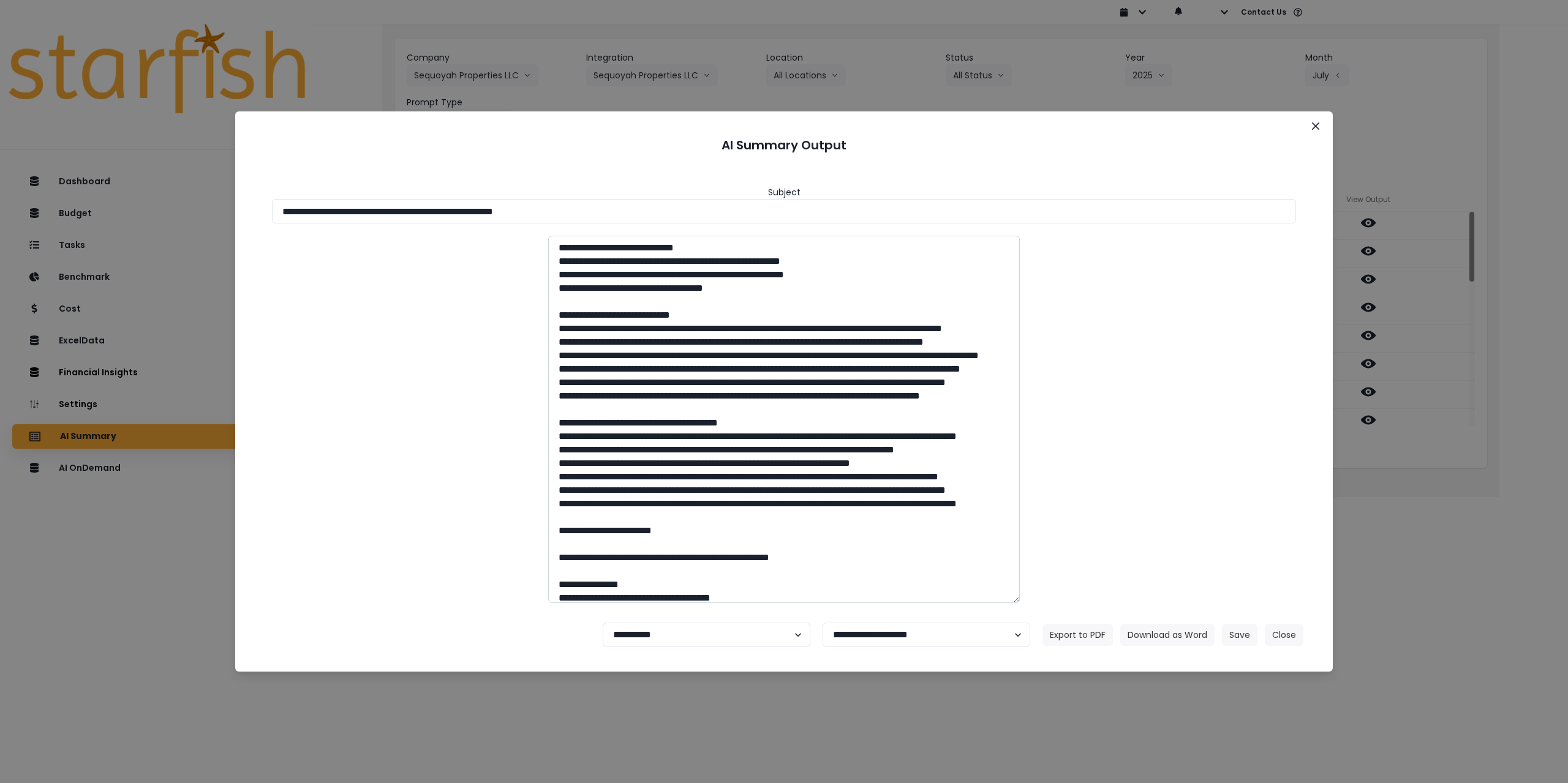
drag, startPoint x: 392, startPoint y: 210, endPoint x: 925, endPoint y: 328, distance: 545.9
click at [700, 216] on input "**********" at bounding box center [784, 211] width 1024 height 25
click at [1173, 632] on button "Download as Word" at bounding box center [1167, 635] width 94 height 22
click at [1468, 403] on div "**********" at bounding box center [784, 392] width 1568 height 783
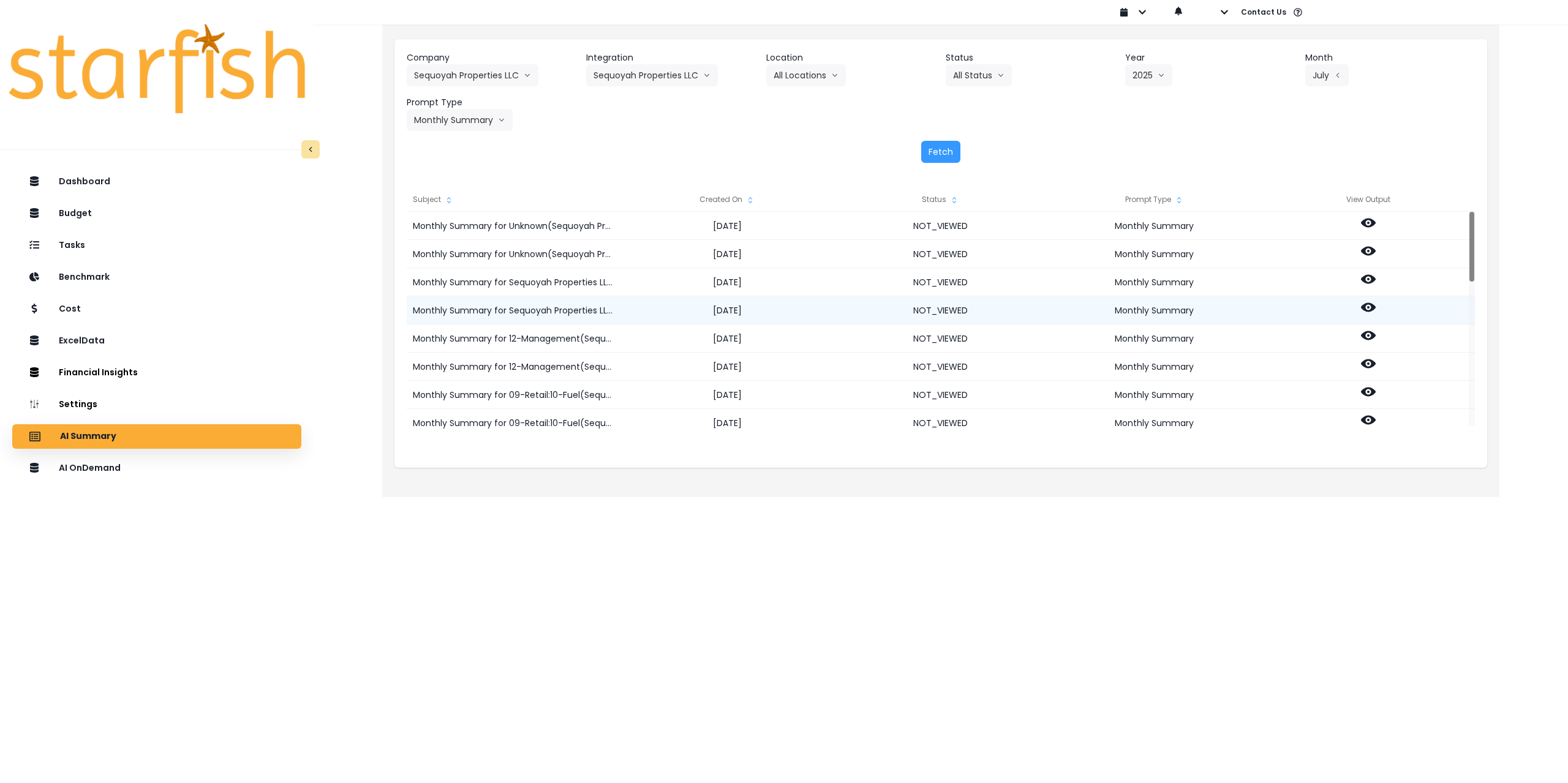
click at [1365, 312] on icon at bounding box center [1368, 307] width 15 height 15
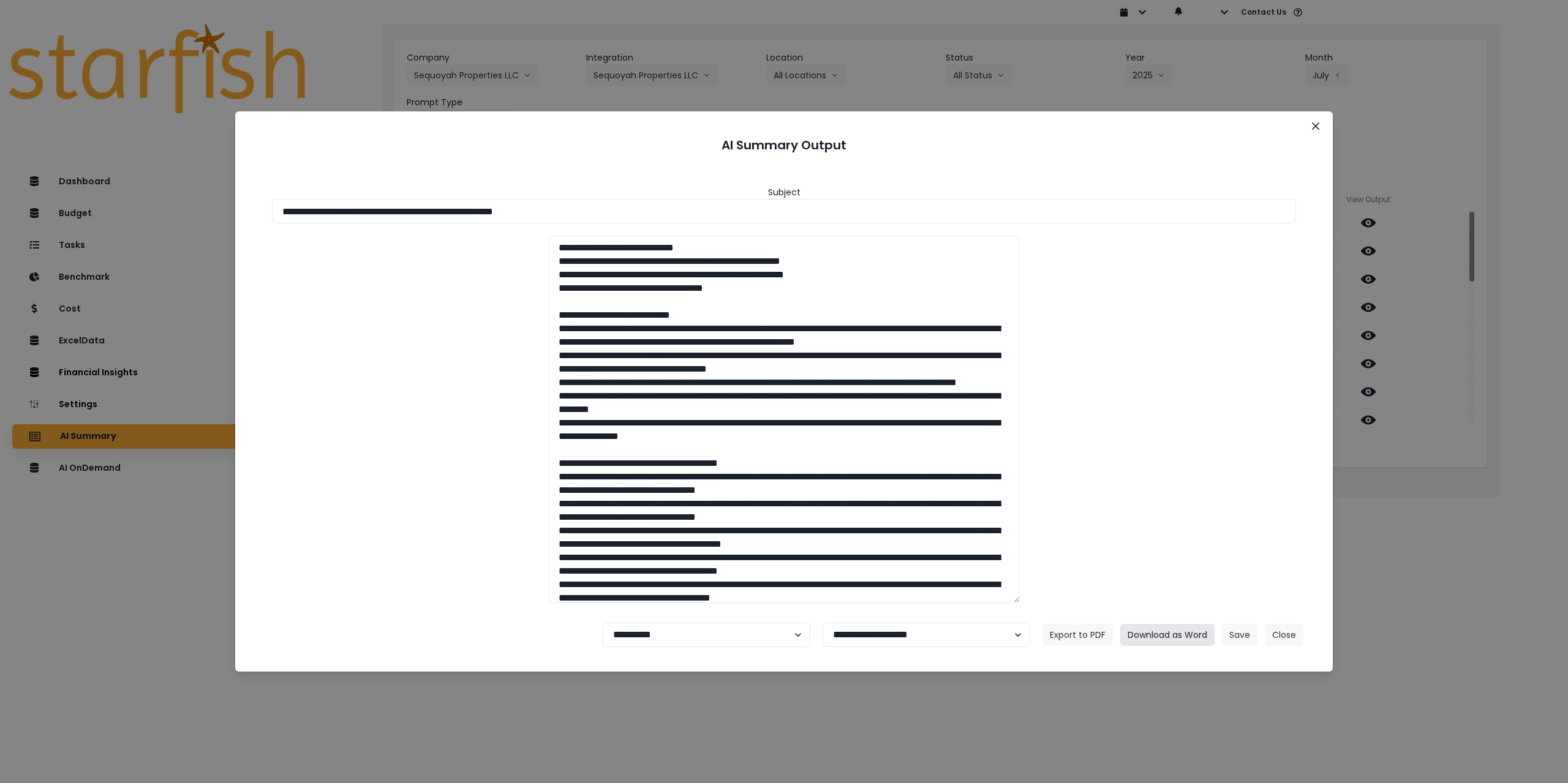
click at [1182, 639] on button "Download as Word" at bounding box center [1167, 635] width 94 height 22
click at [1321, 119] on button "Close" at bounding box center [1316, 126] width 20 height 20
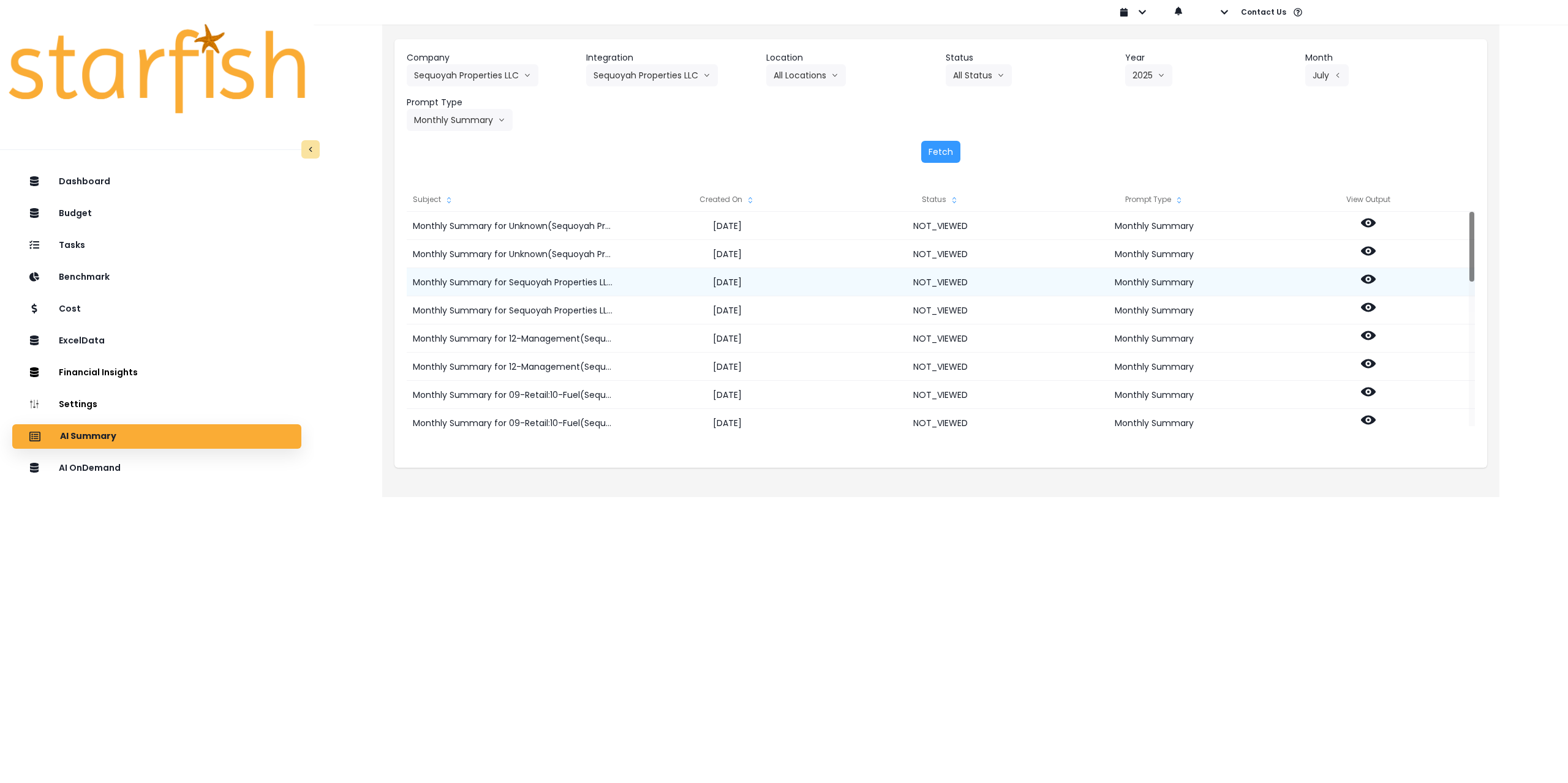
click at [1368, 277] on icon at bounding box center [1368, 279] width 15 height 15
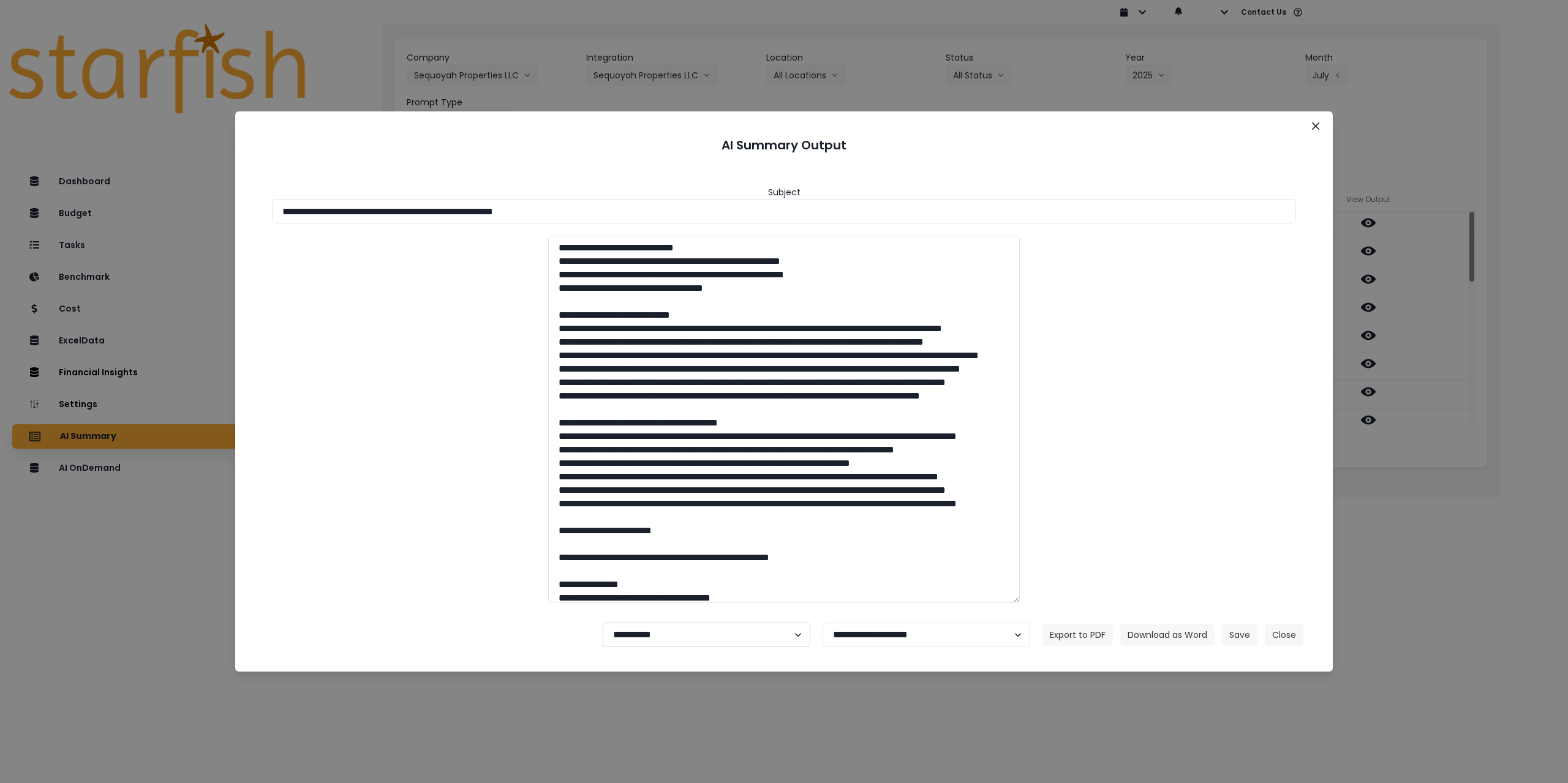
drag, startPoint x: 671, startPoint y: 639, endPoint x: 669, endPoint y: 646, distance: 7.3
click at [671, 639] on select "**********" at bounding box center [707, 635] width 208 height 25
select select "********"
click at [603, 623] on select "**********" at bounding box center [707, 635] width 208 height 25
click at [1240, 633] on button "Save" at bounding box center [1240, 635] width 35 height 22
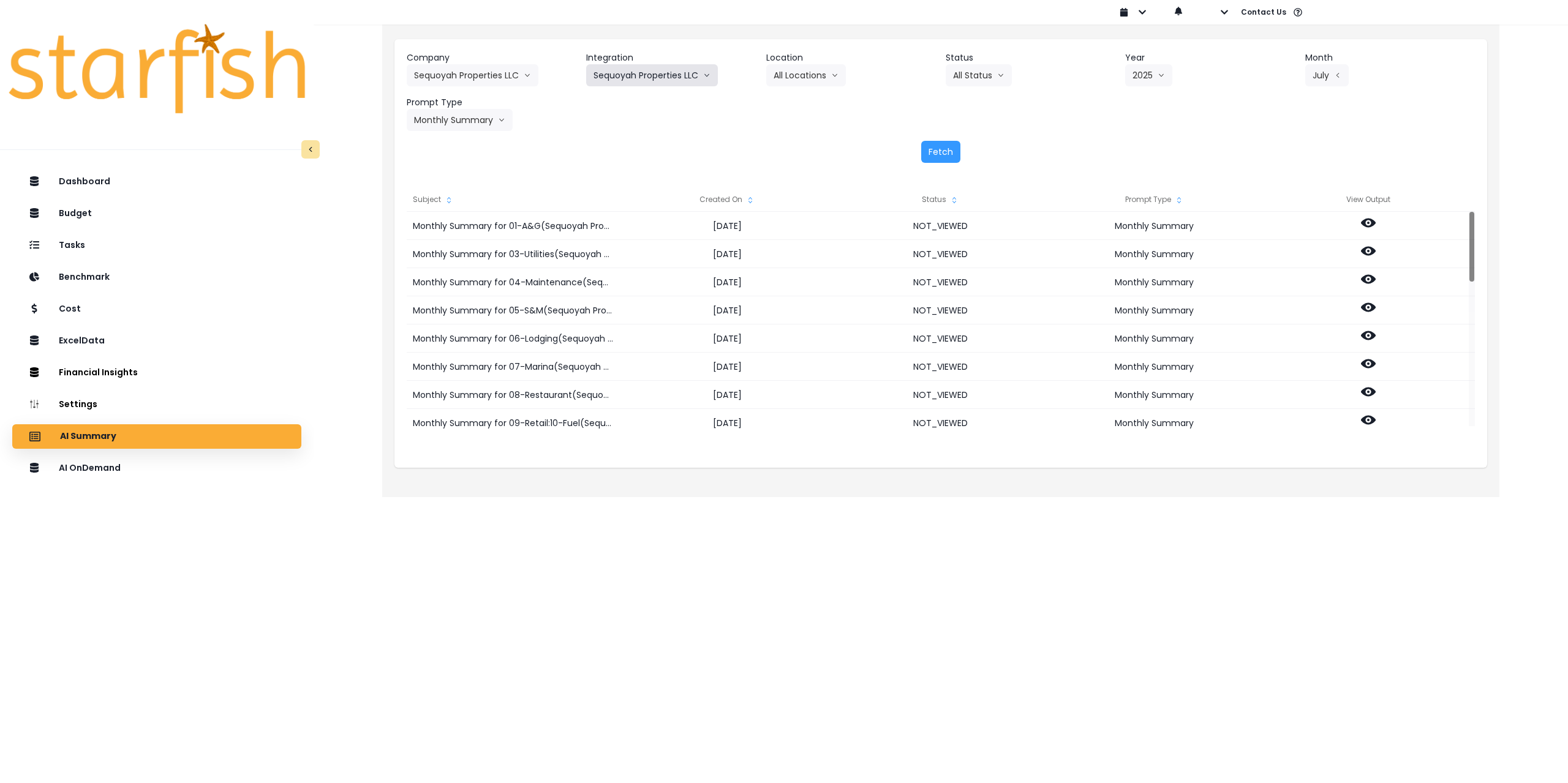
click at [629, 73] on button "Sequoyah Properties LLC" at bounding box center [652, 75] width 132 height 22
click at [799, 78] on button "All Locations" at bounding box center [806, 75] width 80 height 22
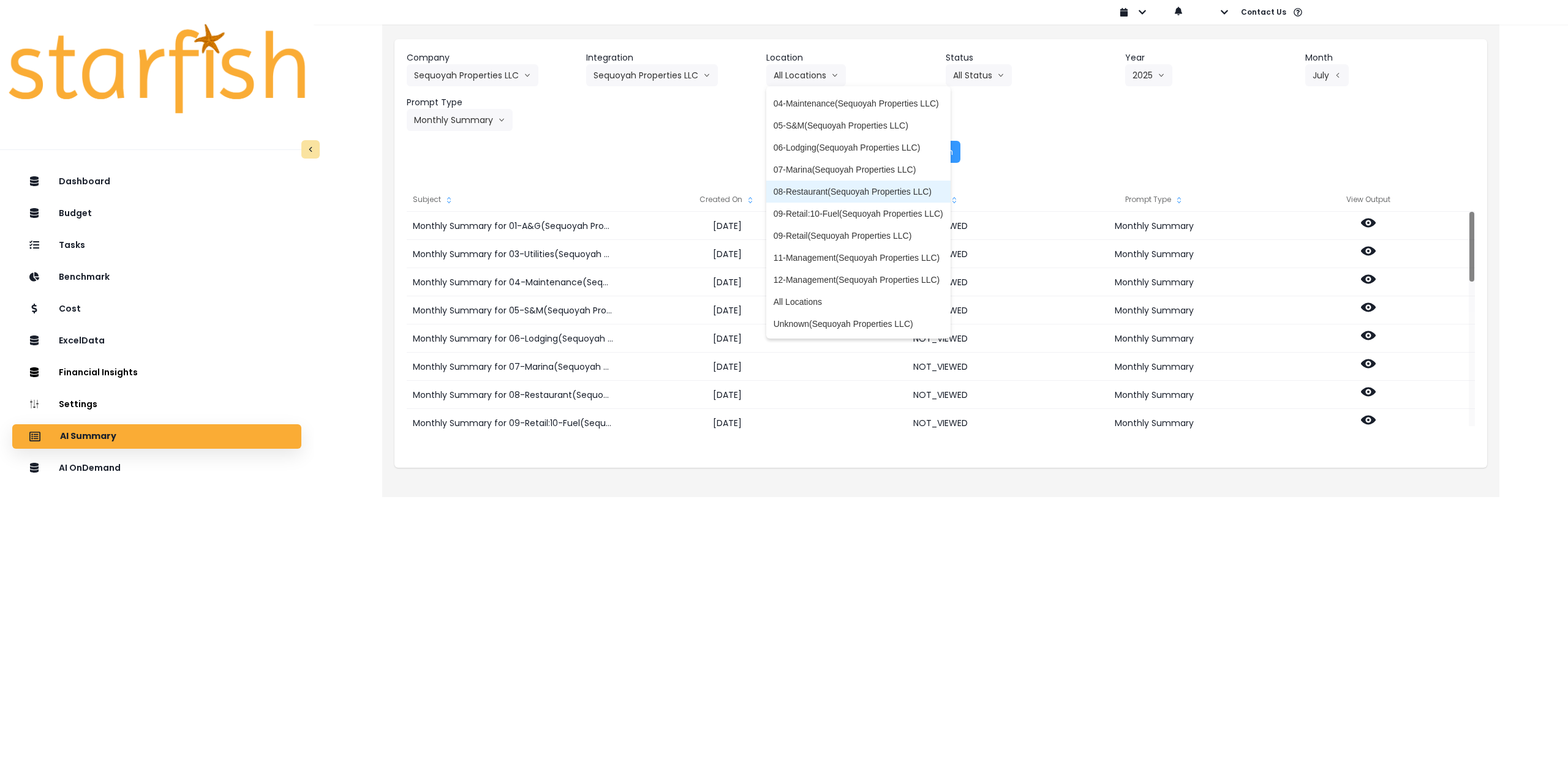
click at [828, 194] on span "08-Restaurant(Sequoyah Properties LLC)" at bounding box center [859, 191] width 170 height 12
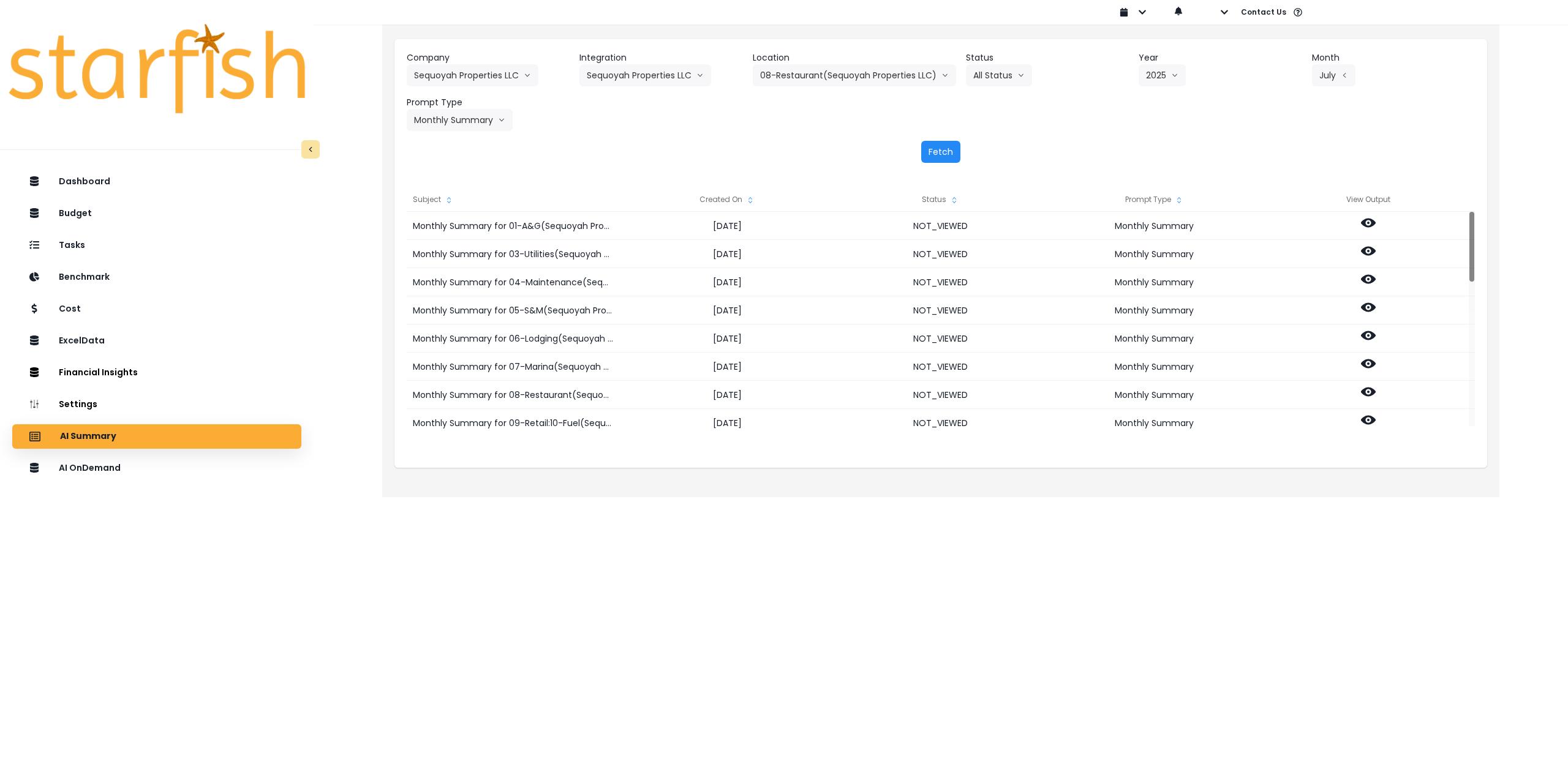
click at [944, 143] on button "Fetch" at bounding box center [941, 151] width 39 height 22
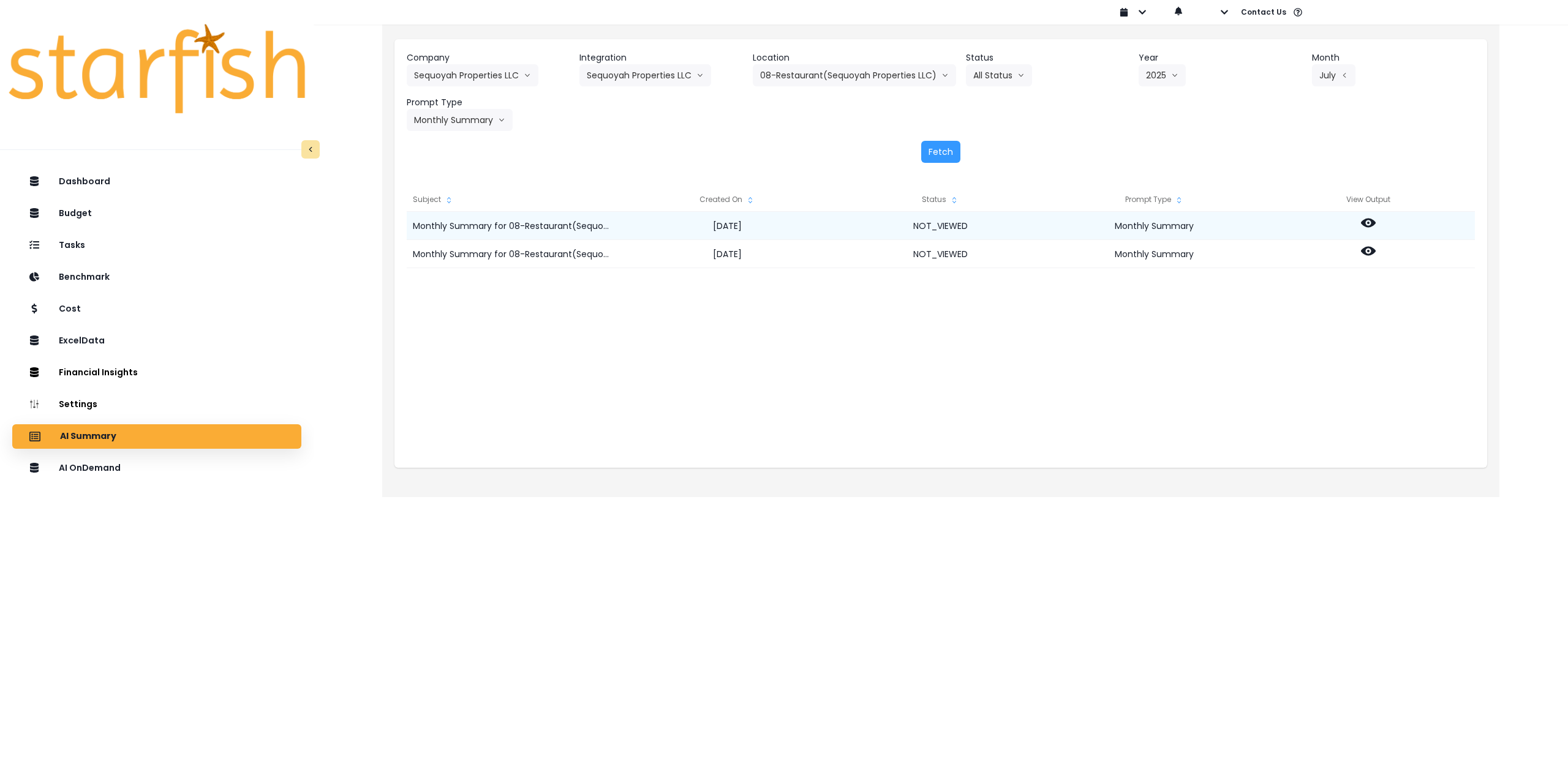
click at [1369, 225] on icon at bounding box center [1368, 222] width 15 height 15
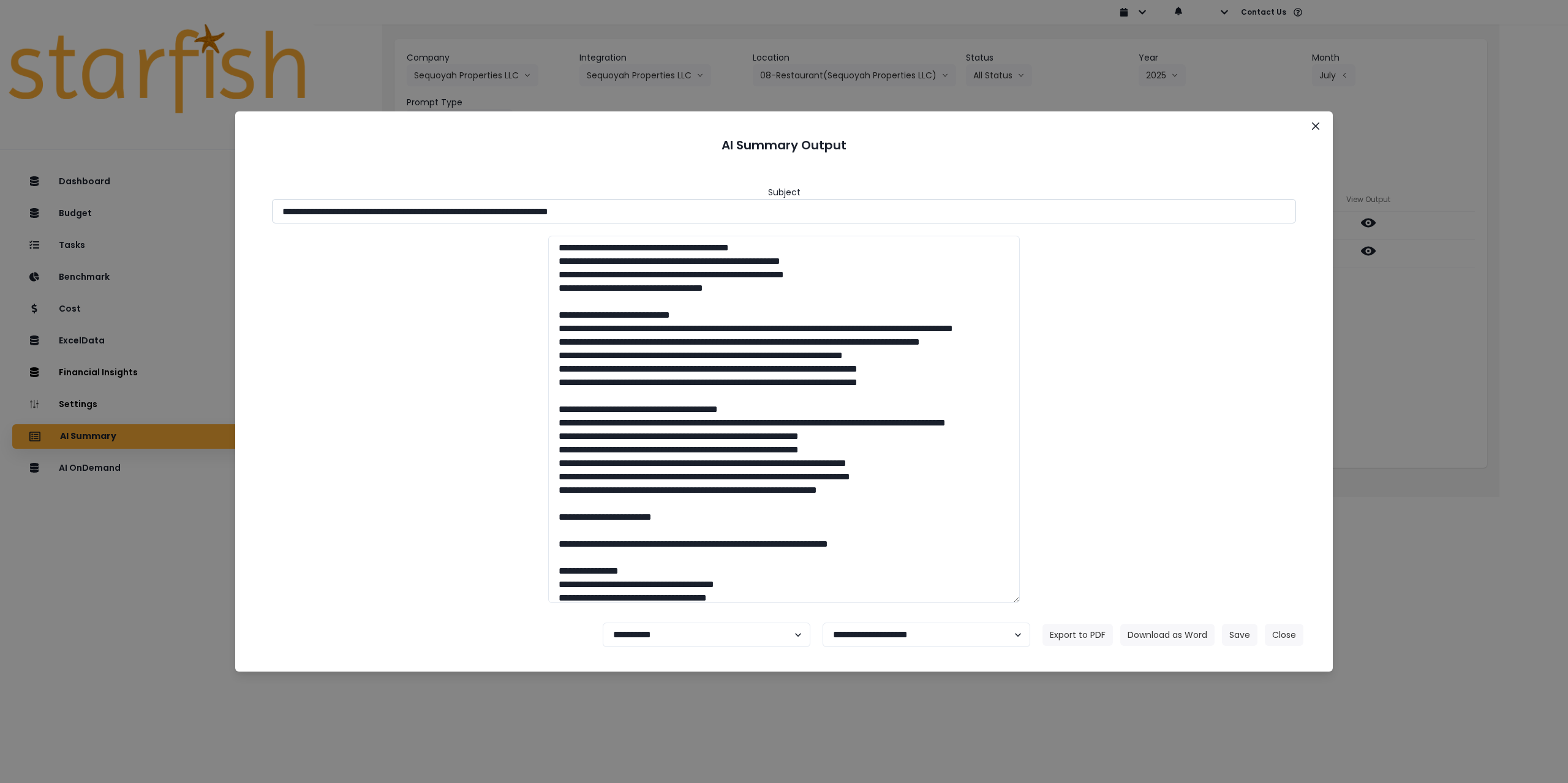
drag, startPoint x: 390, startPoint y: 212, endPoint x: 461, endPoint y: 213, distance: 71.0
click at [461, 213] on input "**********" at bounding box center [784, 211] width 1024 height 25
click at [1144, 628] on button "Download as Word" at bounding box center [1167, 635] width 94 height 22
click at [1567, 430] on div "**********" at bounding box center [784, 392] width 1568 height 783
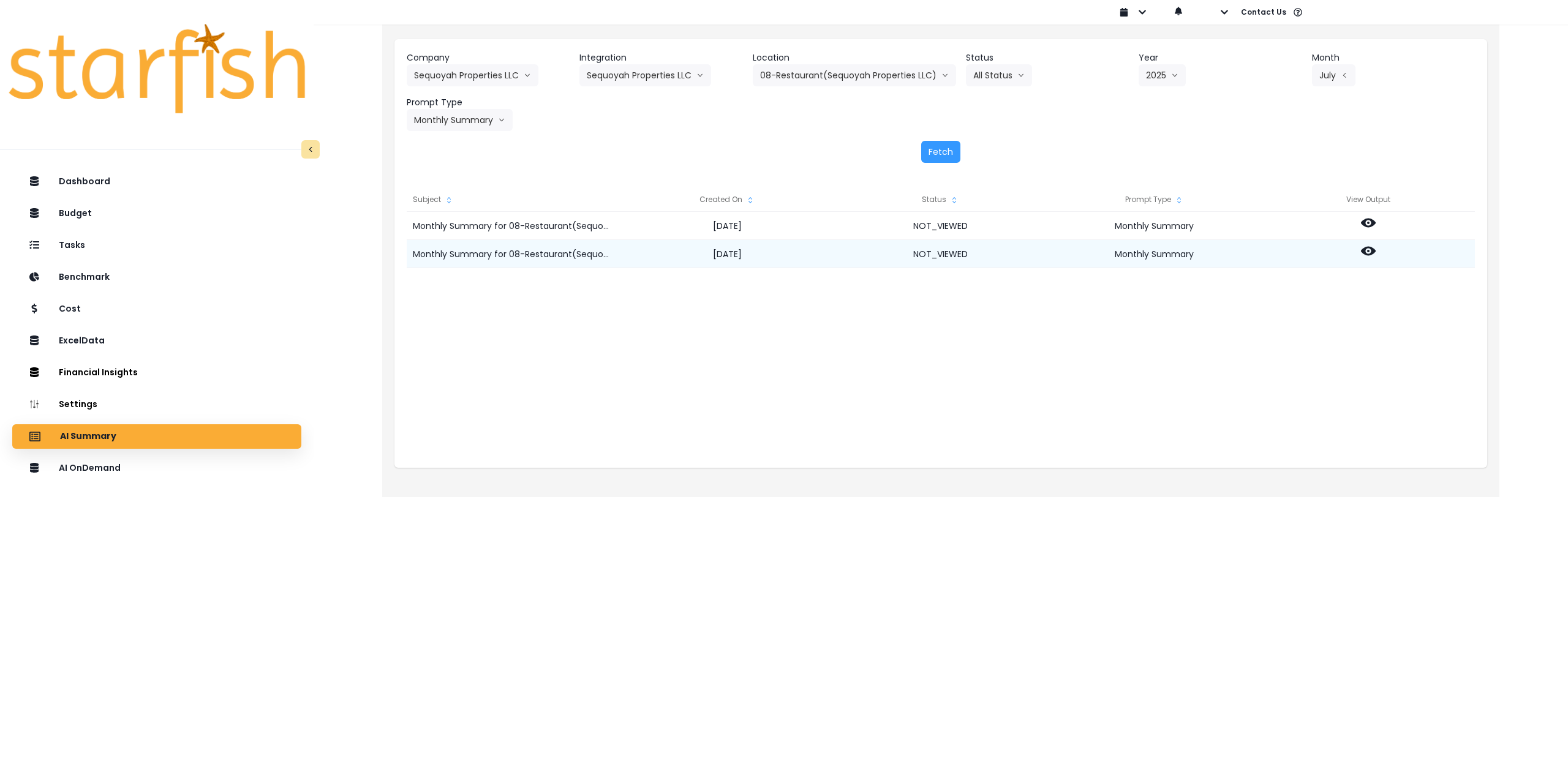
click at [1370, 251] on icon at bounding box center [1368, 251] width 15 height 15
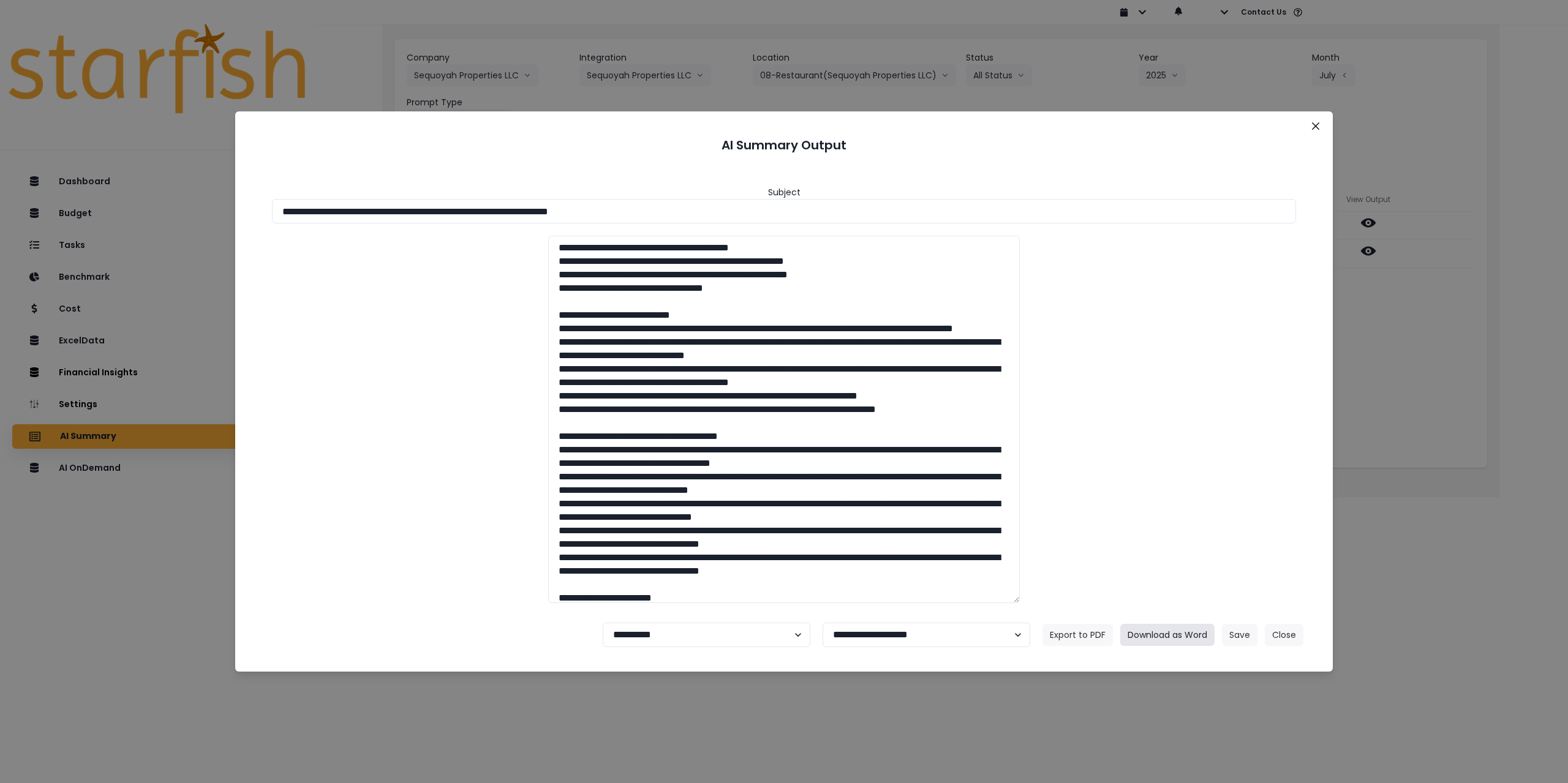
click at [1145, 633] on button "Download as Word" at bounding box center [1167, 635] width 94 height 22
click at [1320, 131] on button "Close" at bounding box center [1316, 126] width 20 height 20
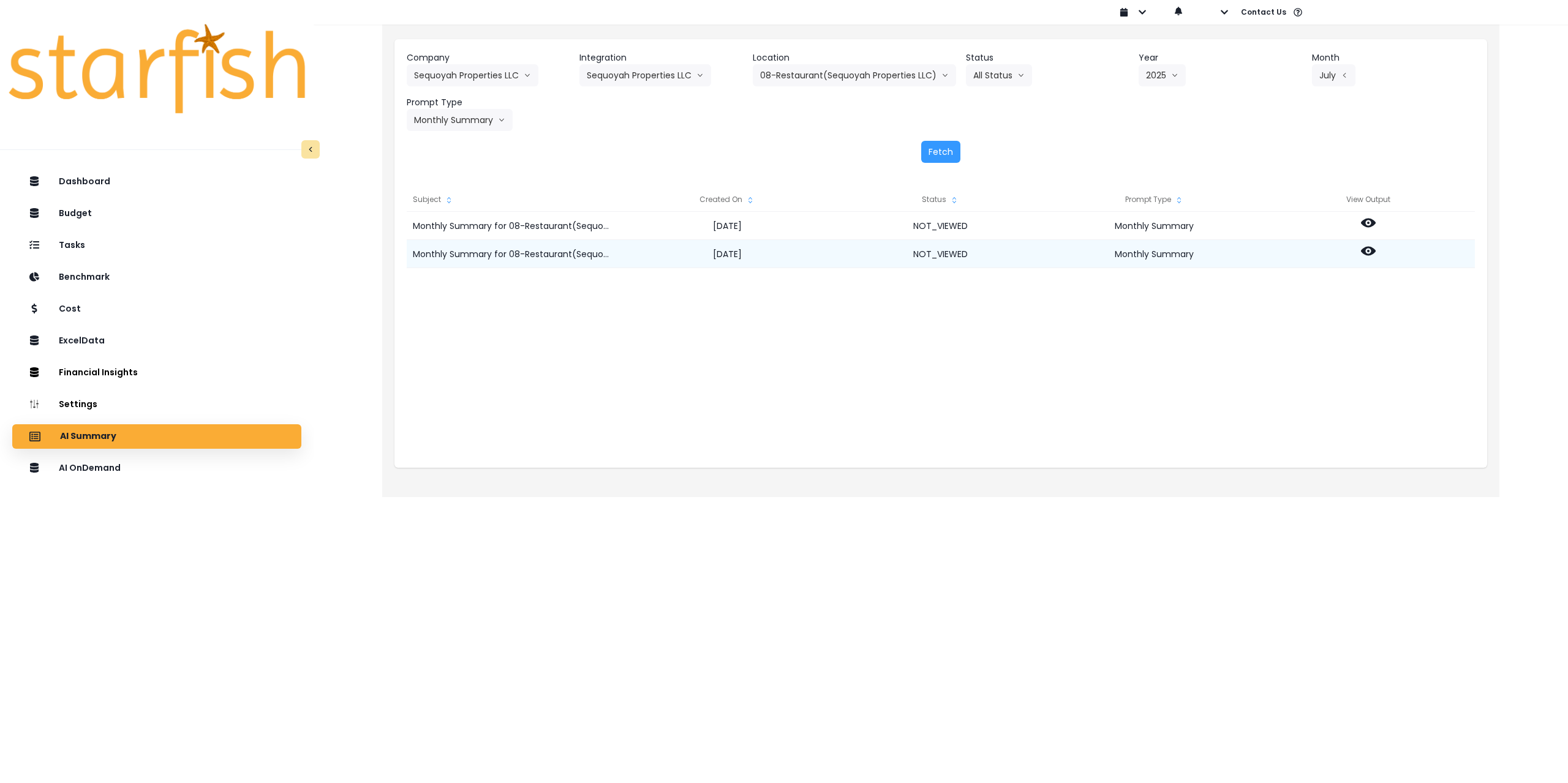
click at [1368, 246] on icon at bounding box center [1368, 251] width 15 height 15
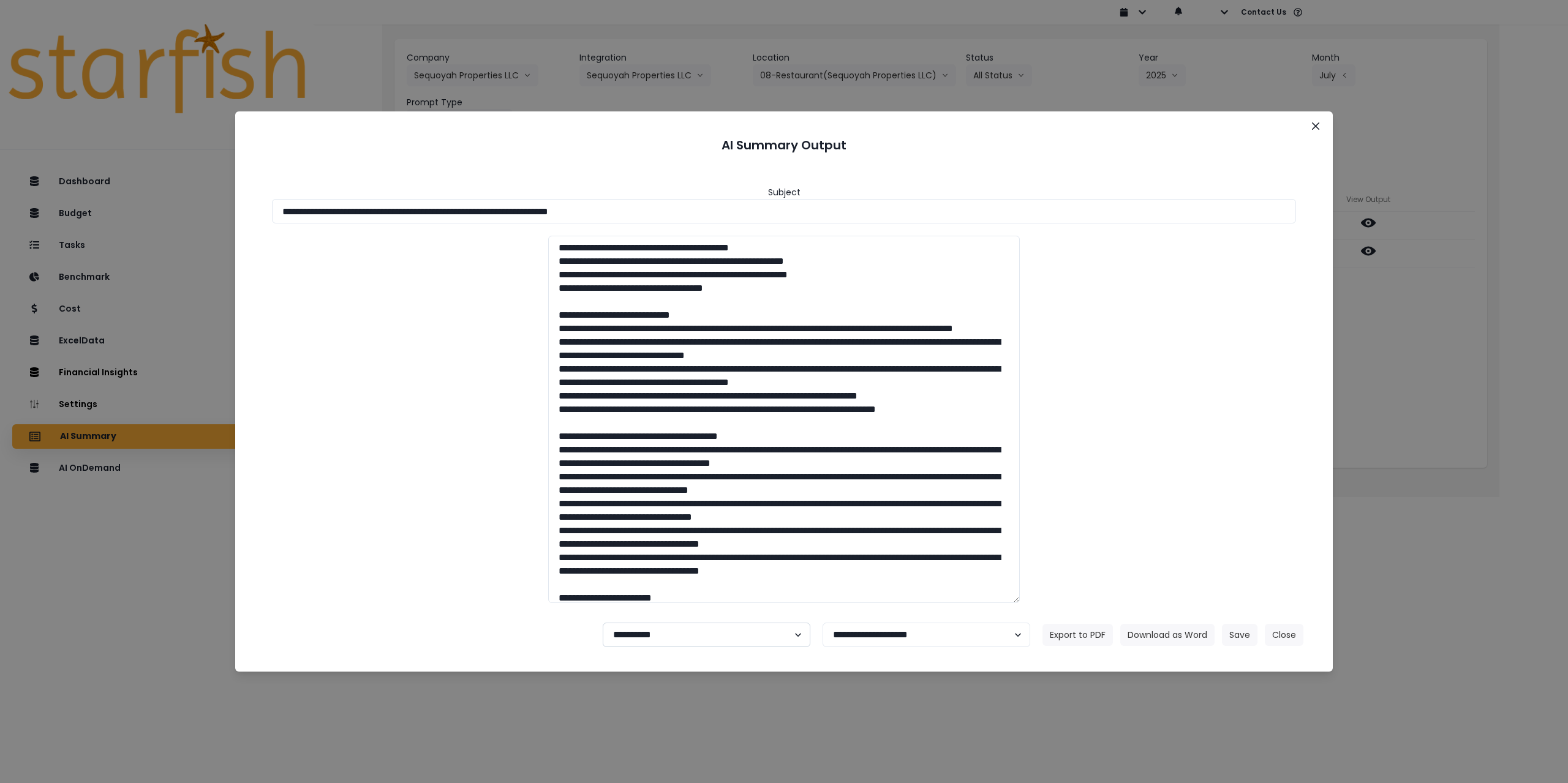
click at [650, 635] on select "**********" at bounding box center [707, 635] width 208 height 25
select select "********"
click at [603, 623] on select "**********" at bounding box center [707, 635] width 208 height 25
click at [1230, 637] on button "Save" at bounding box center [1240, 635] width 35 height 22
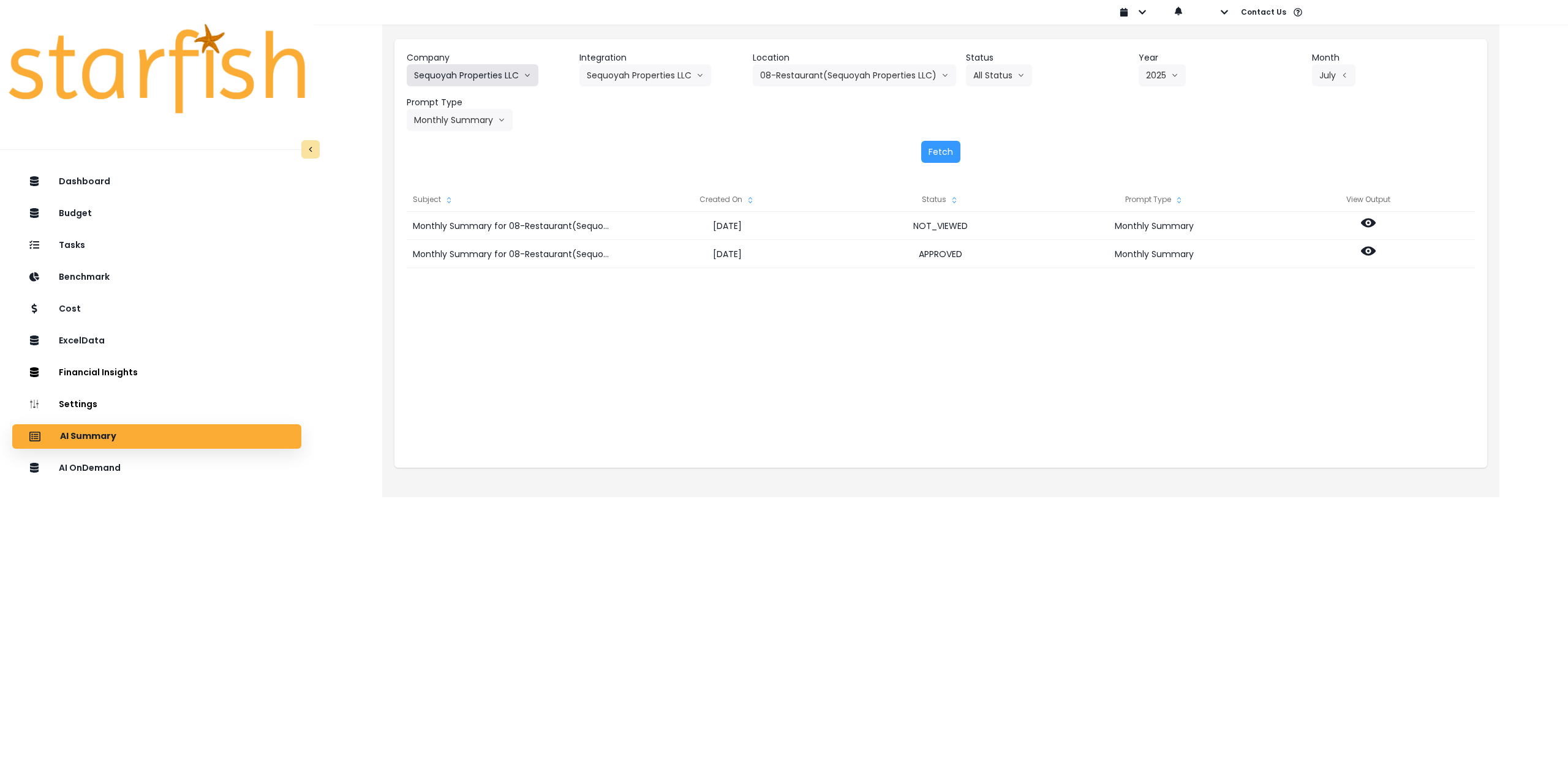
click at [489, 74] on button "Sequoyah Properties LLC" at bounding box center [473, 75] width 132 height 22
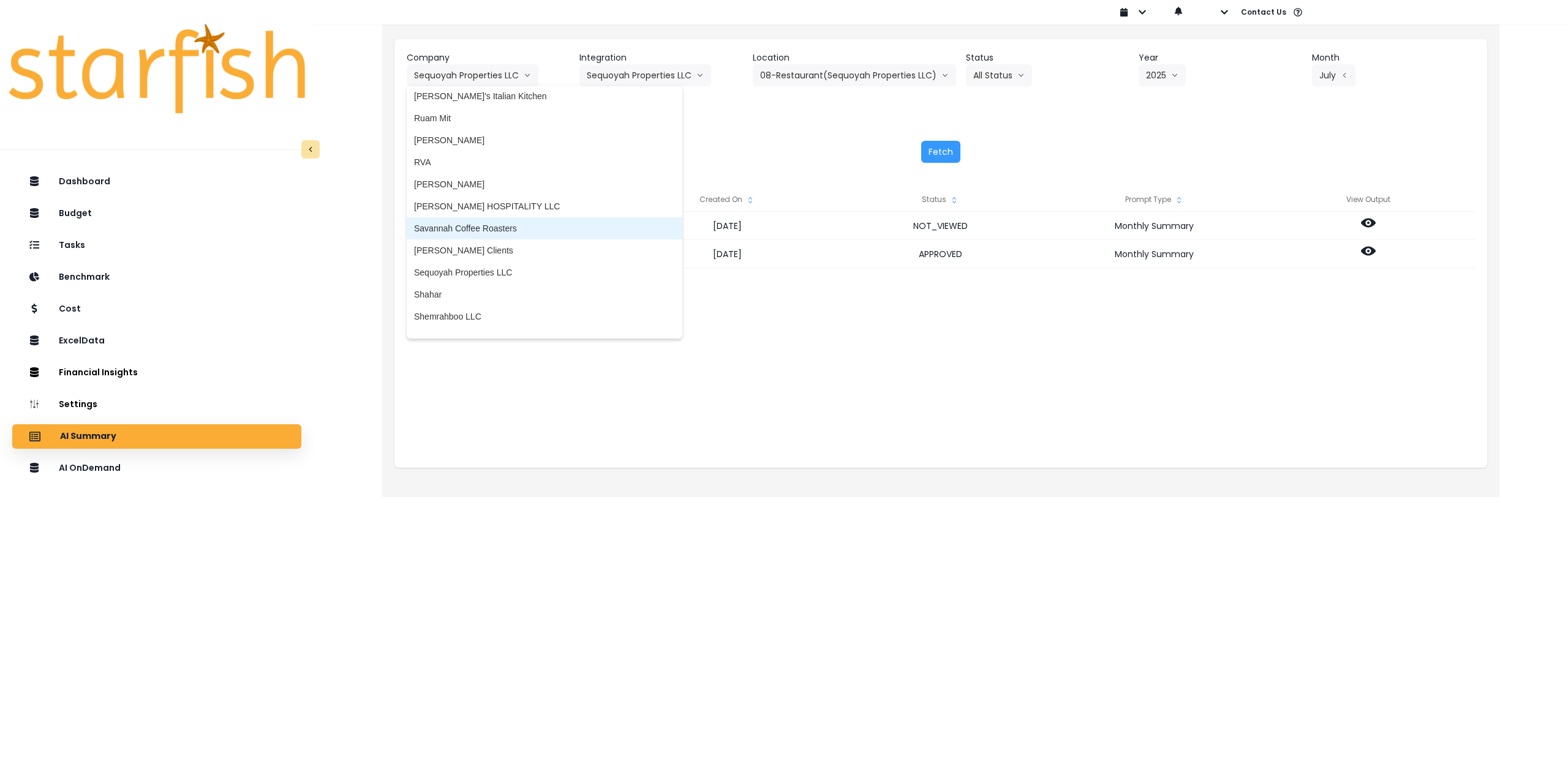
scroll to position [2025, 0]
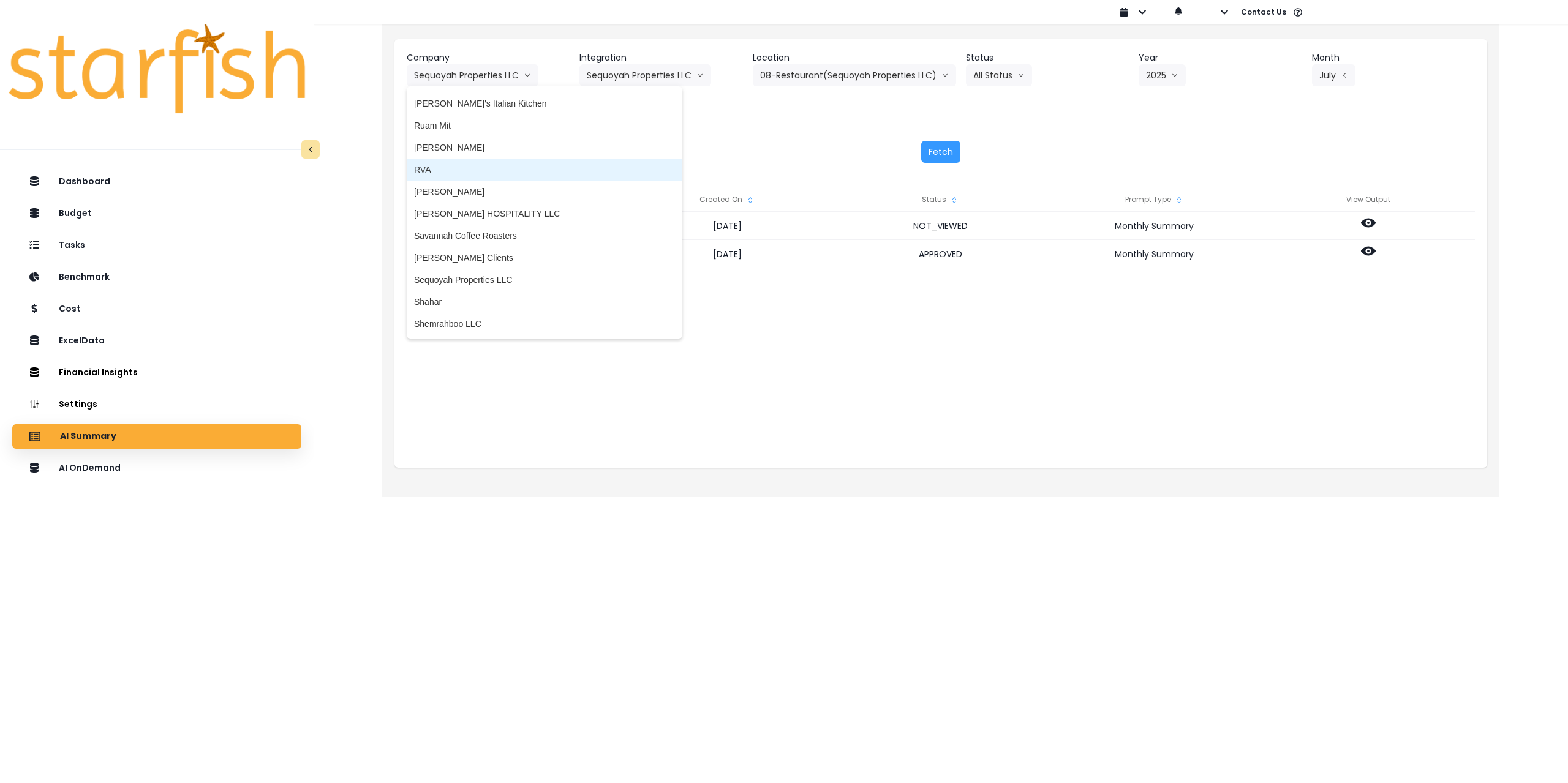
click at [447, 167] on span "RVA" at bounding box center [544, 169] width 261 height 12
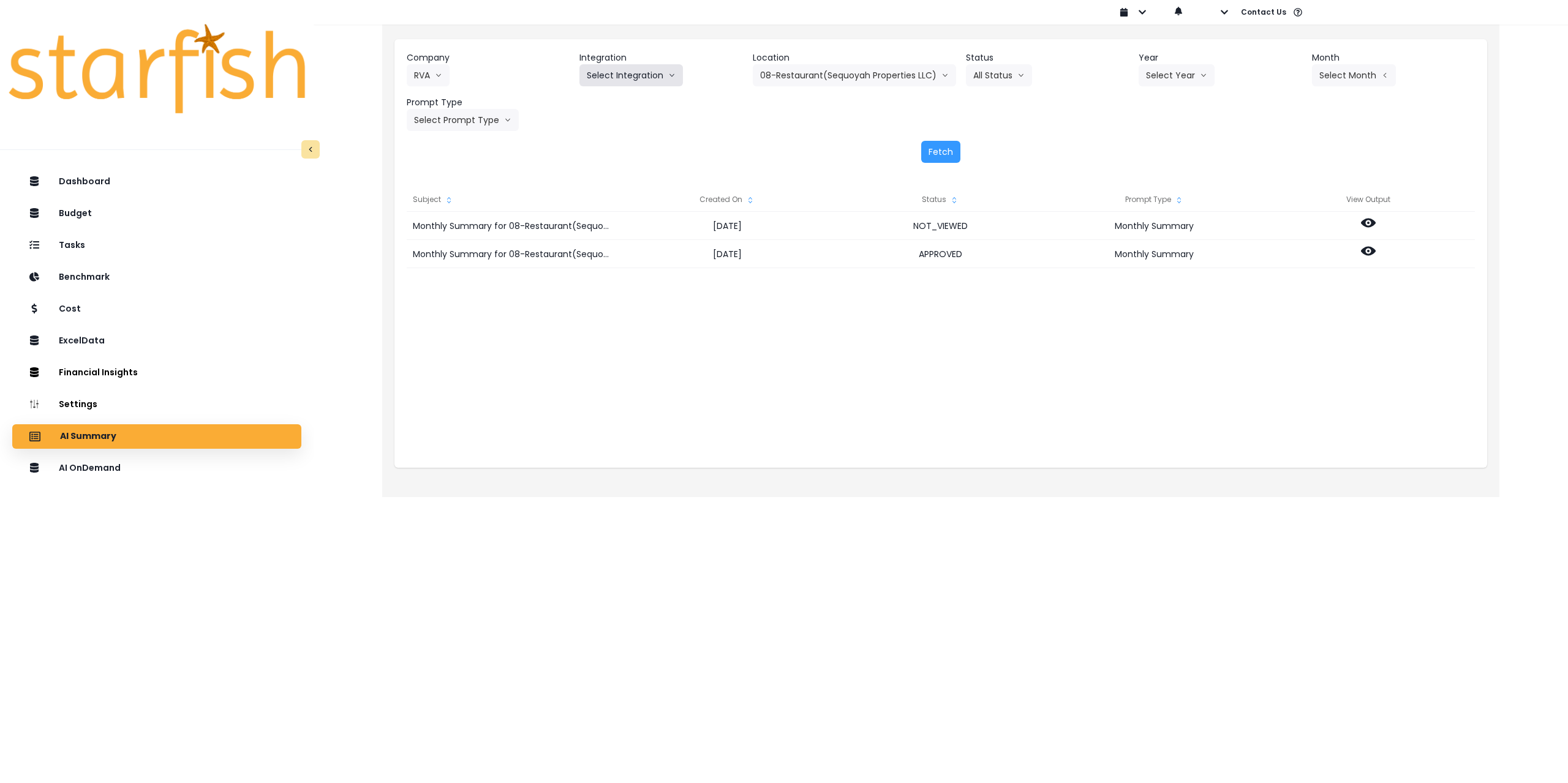
click at [644, 74] on button "Select Integration" at bounding box center [631, 75] width 103 height 22
click at [627, 107] on li "Cocky Rooster" at bounding box center [618, 101] width 78 height 22
click at [863, 75] on div "Location Select Location All Locations" at bounding box center [851, 68] width 170 height 35
click at [823, 79] on button "Select Location" at bounding box center [813, 75] width 93 height 22
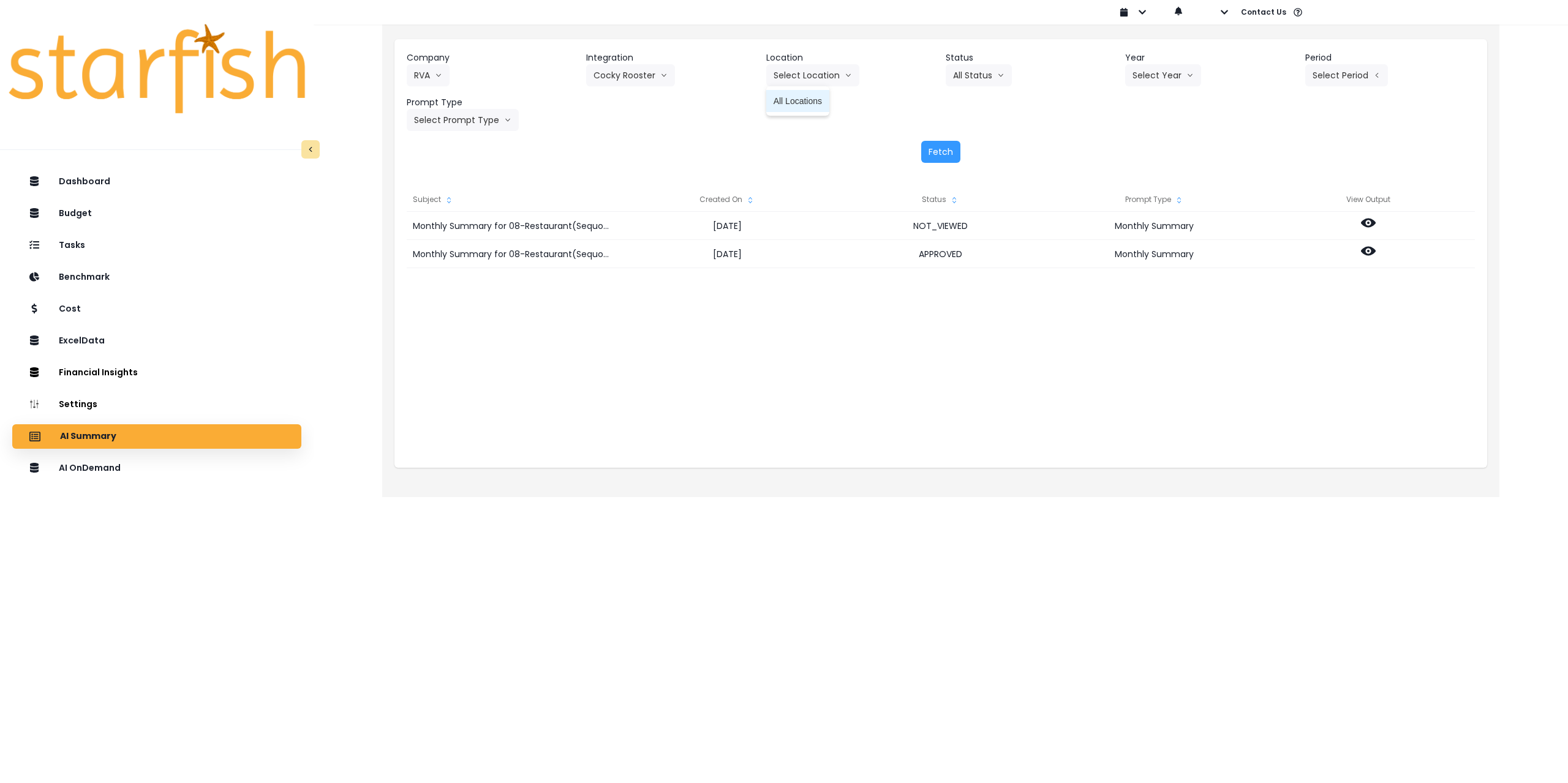
click at [821, 98] on span "All Locations" at bounding box center [798, 101] width 48 height 12
click at [1164, 72] on button "Select Year" at bounding box center [1164, 75] width 76 height 22
click at [1145, 143] on span "2025" at bounding box center [1142, 144] width 19 height 12
click at [1330, 76] on button "Select Period" at bounding box center [1347, 75] width 82 height 22
click at [1283, 212] on span "P7" at bounding box center [1290, 211] width 15 height 12
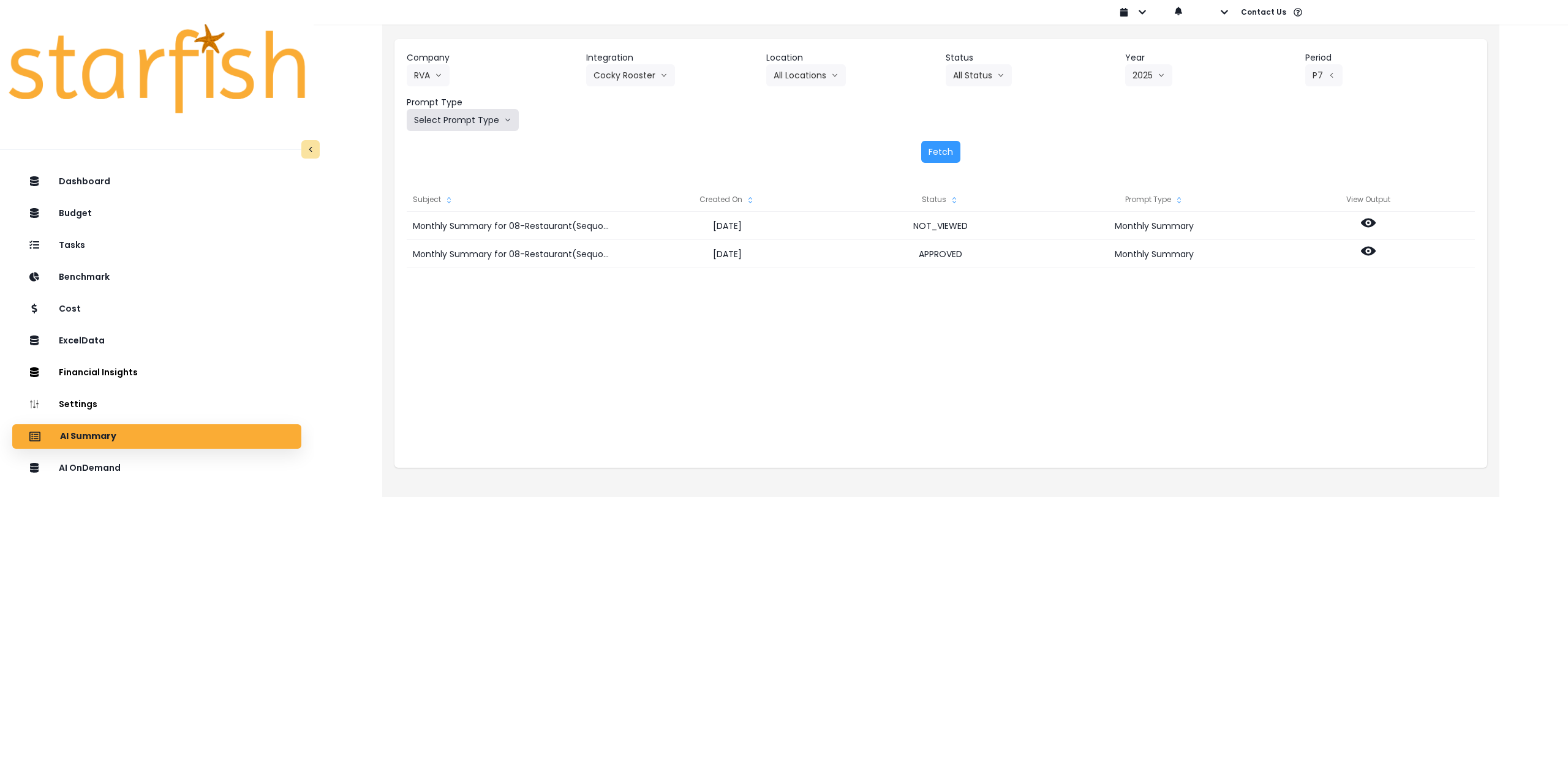
click at [468, 119] on button "Select Prompt Type" at bounding box center [463, 120] width 112 height 22
click at [446, 232] on span "Monthly Summary" at bounding box center [448, 234] width 69 height 12
click at [927, 153] on button "Fetch" at bounding box center [941, 151] width 39 height 22
click at [1316, 73] on button "P7" at bounding box center [1324, 75] width 37 height 22
click at [1285, 239] on li "P8" at bounding box center [1290, 233] width 30 height 22
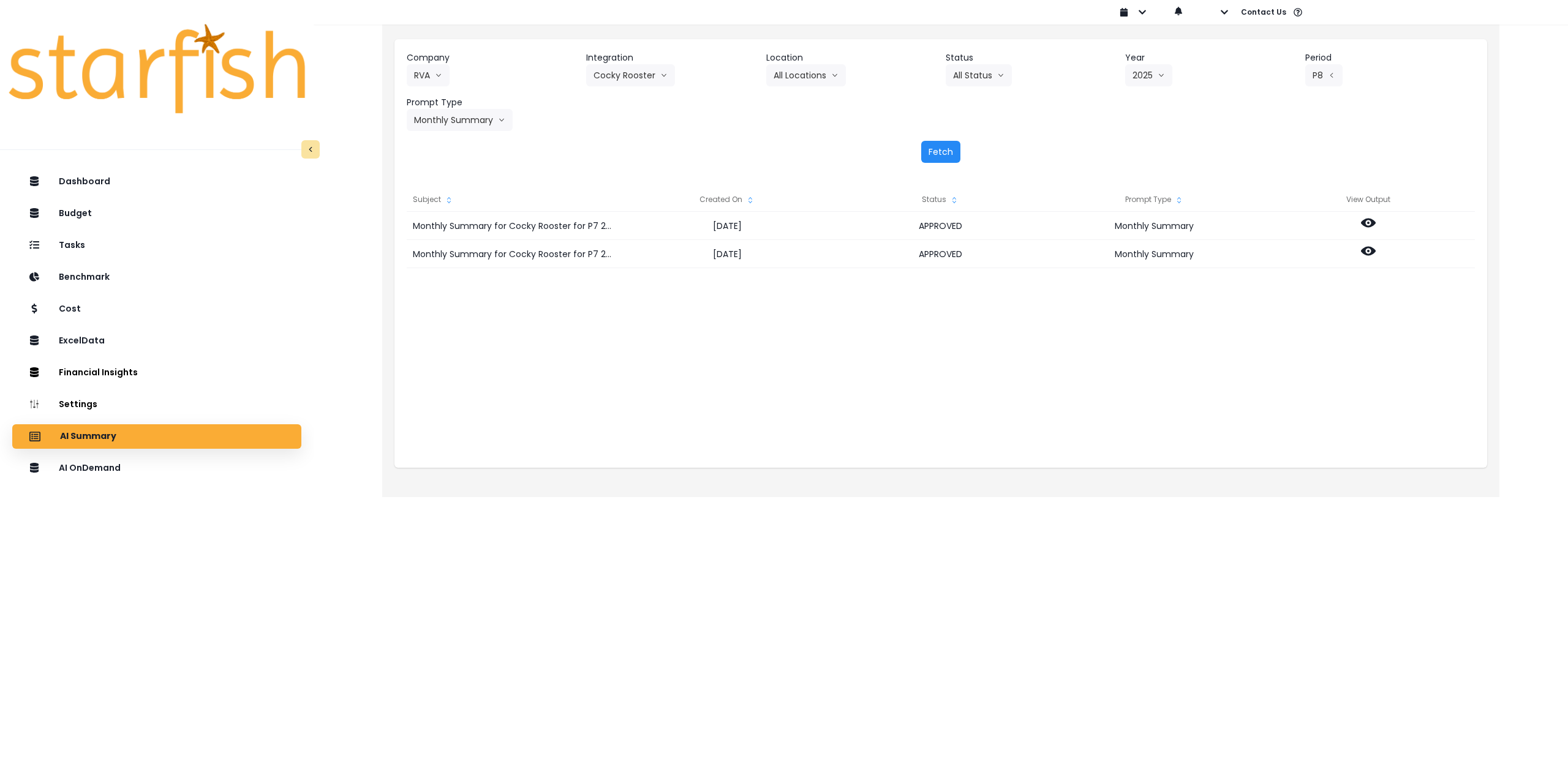
click at [939, 156] on button "Fetch" at bounding box center [941, 151] width 39 height 22
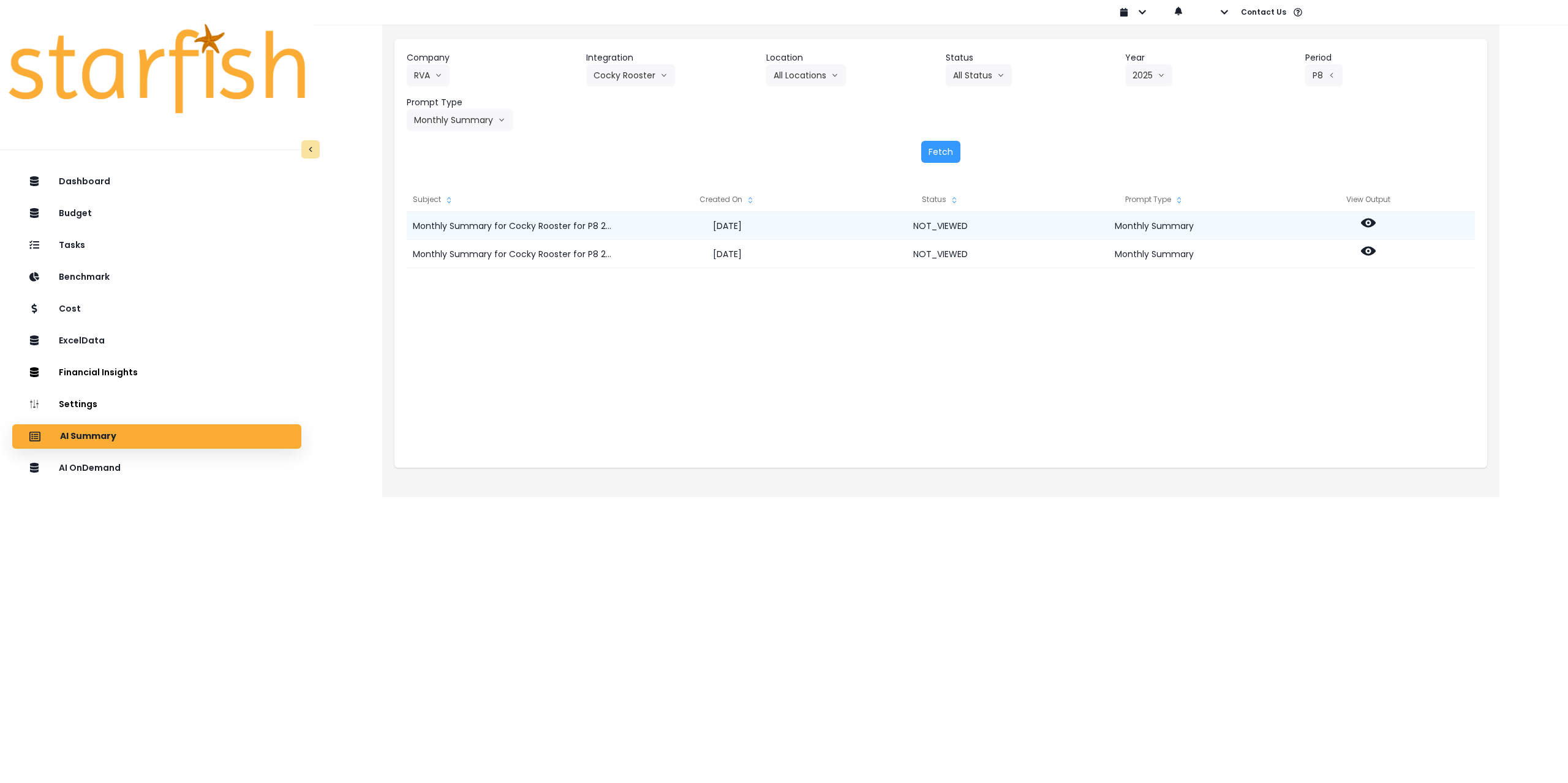
click at [1369, 221] on icon at bounding box center [1368, 222] width 15 height 15
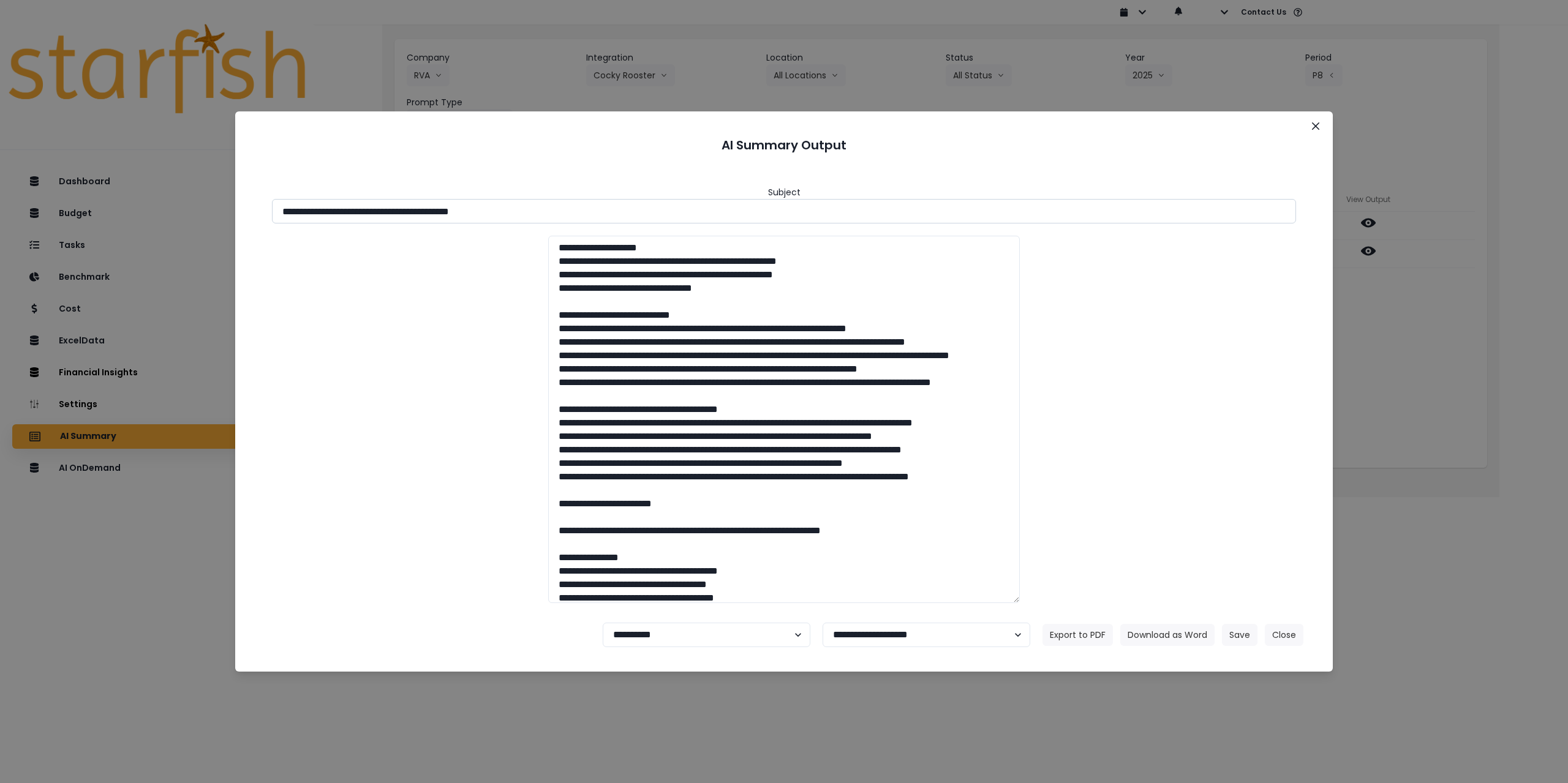
drag, startPoint x: 392, startPoint y: 211, endPoint x: 554, endPoint y: 215, distance: 162.0
click at [554, 215] on input "**********" at bounding box center [784, 211] width 1024 height 25
click at [1186, 630] on button "Download as Word" at bounding box center [1167, 635] width 94 height 22
click at [1522, 372] on div "**********" at bounding box center [784, 392] width 1568 height 783
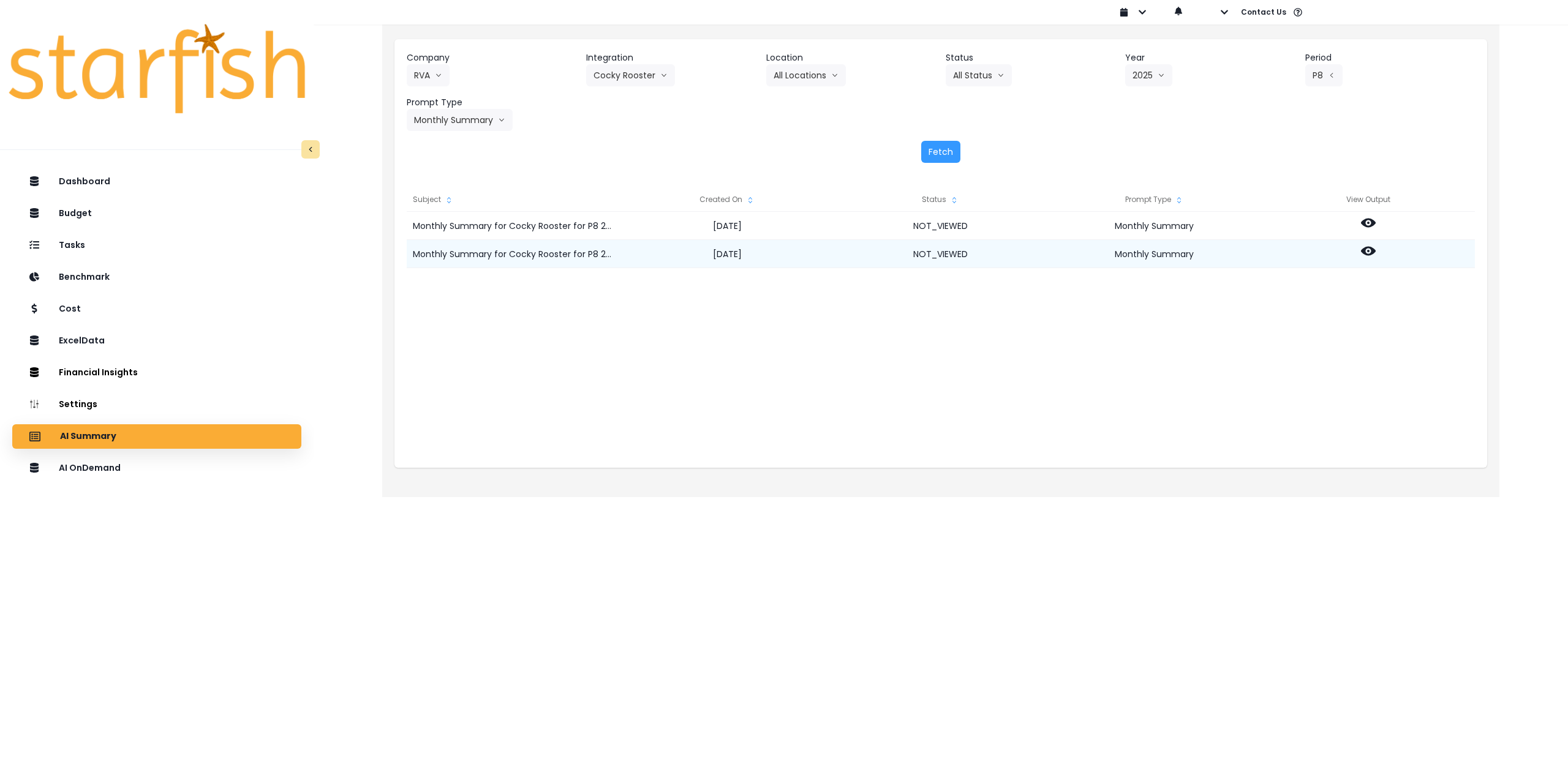
click at [1363, 257] on icon at bounding box center [1368, 251] width 15 height 15
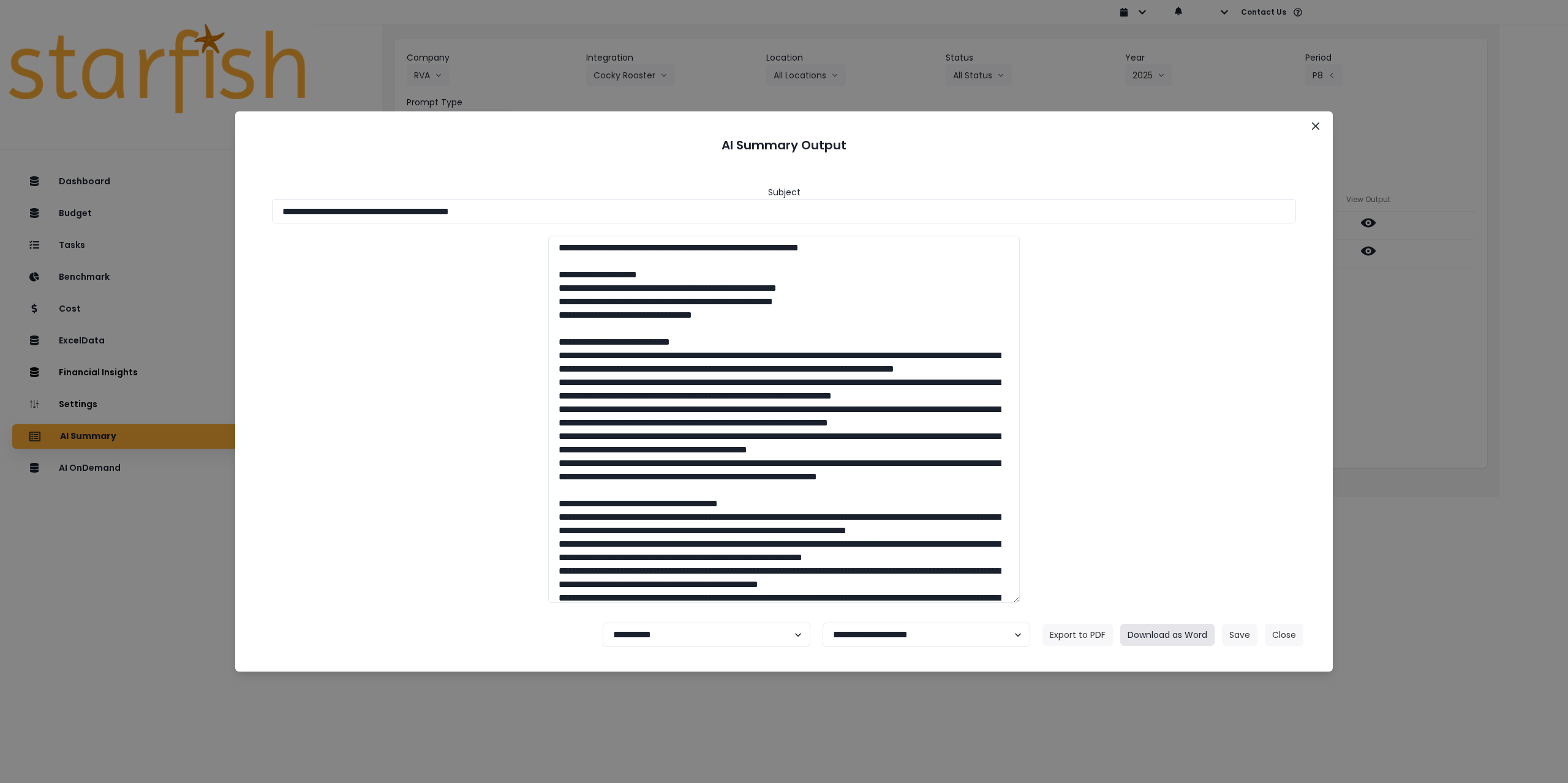
click at [1178, 642] on button "Download as Word" at bounding box center [1167, 635] width 94 height 22
click at [434, 668] on section "**********" at bounding box center [784, 392] width 1098 height 560
click at [479, 705] on div "**********" at bounding box center [784, 392] width 1568 height 783
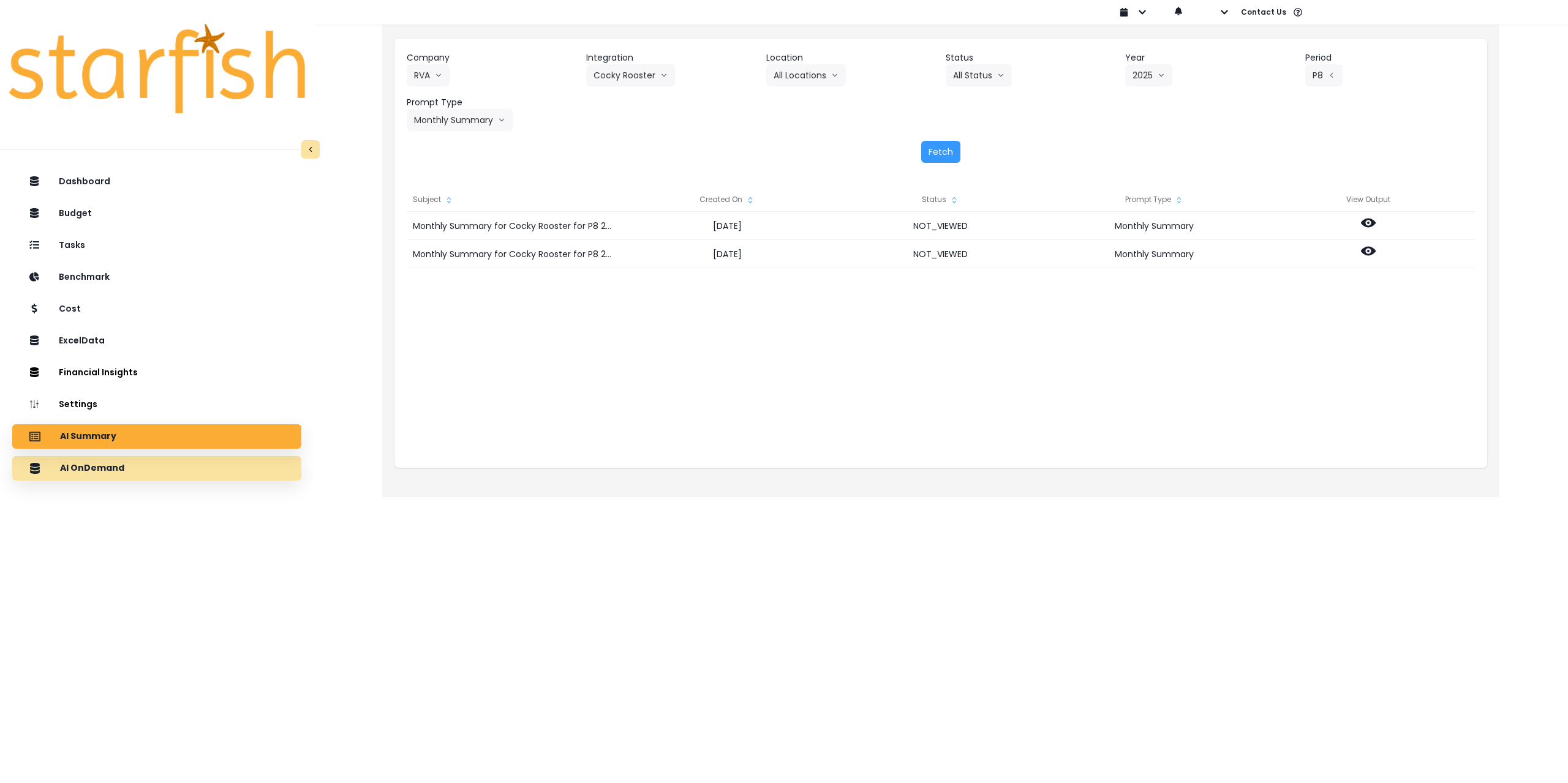
click at [188, 472] on div "AI OnDemand" at bounding box center [157, 468] width 269 height 26
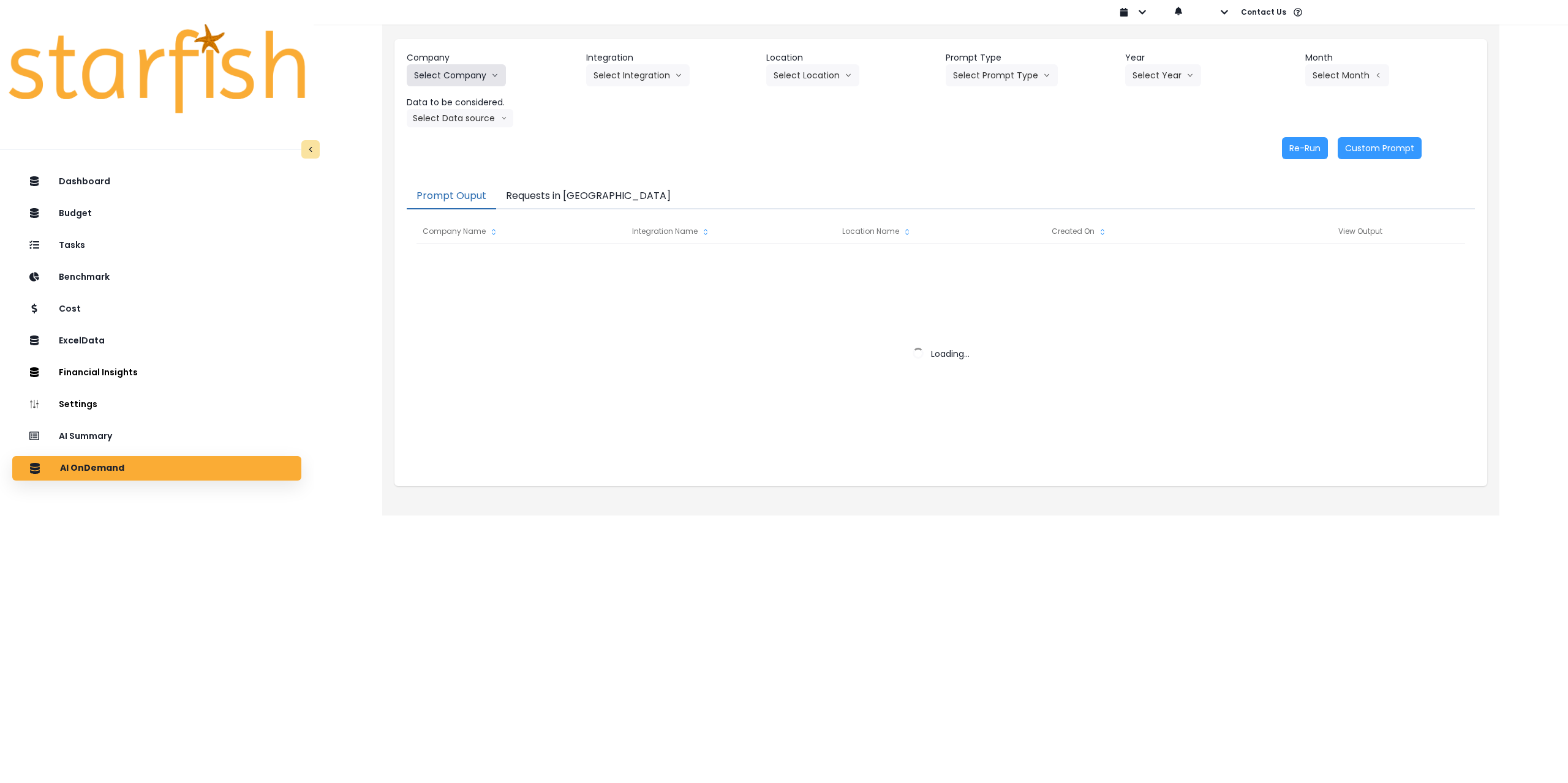
click at [468, 74] on button "Select Company" at bounding box center [456, 75] width 100 height 22
click at [463, 73] on button "Select Company" at bounding box center [456, 75] width 100 height 22
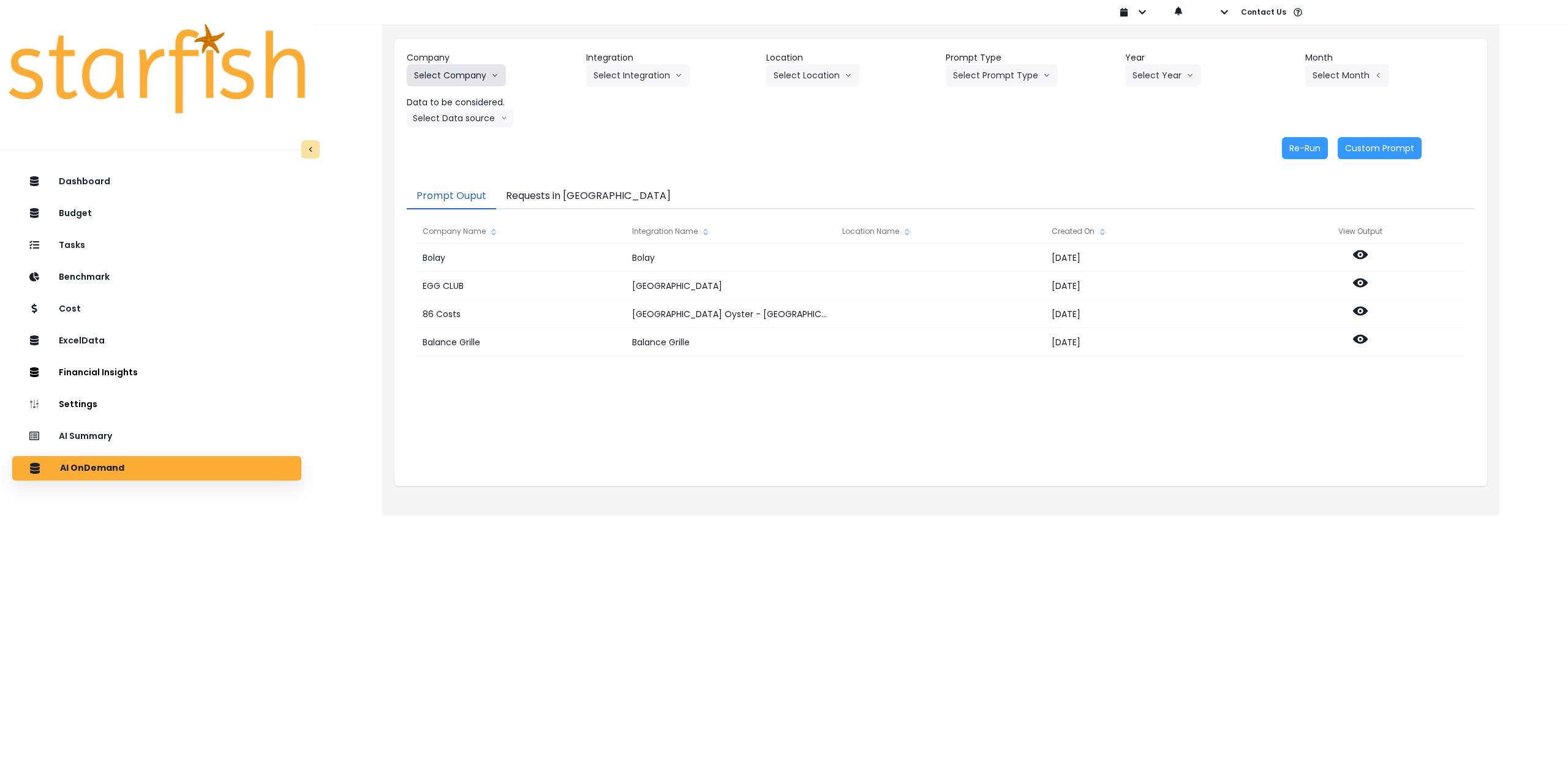
click at [479, 79] on button "Select Company" at bounding box center [456, 75] width 100 height 22
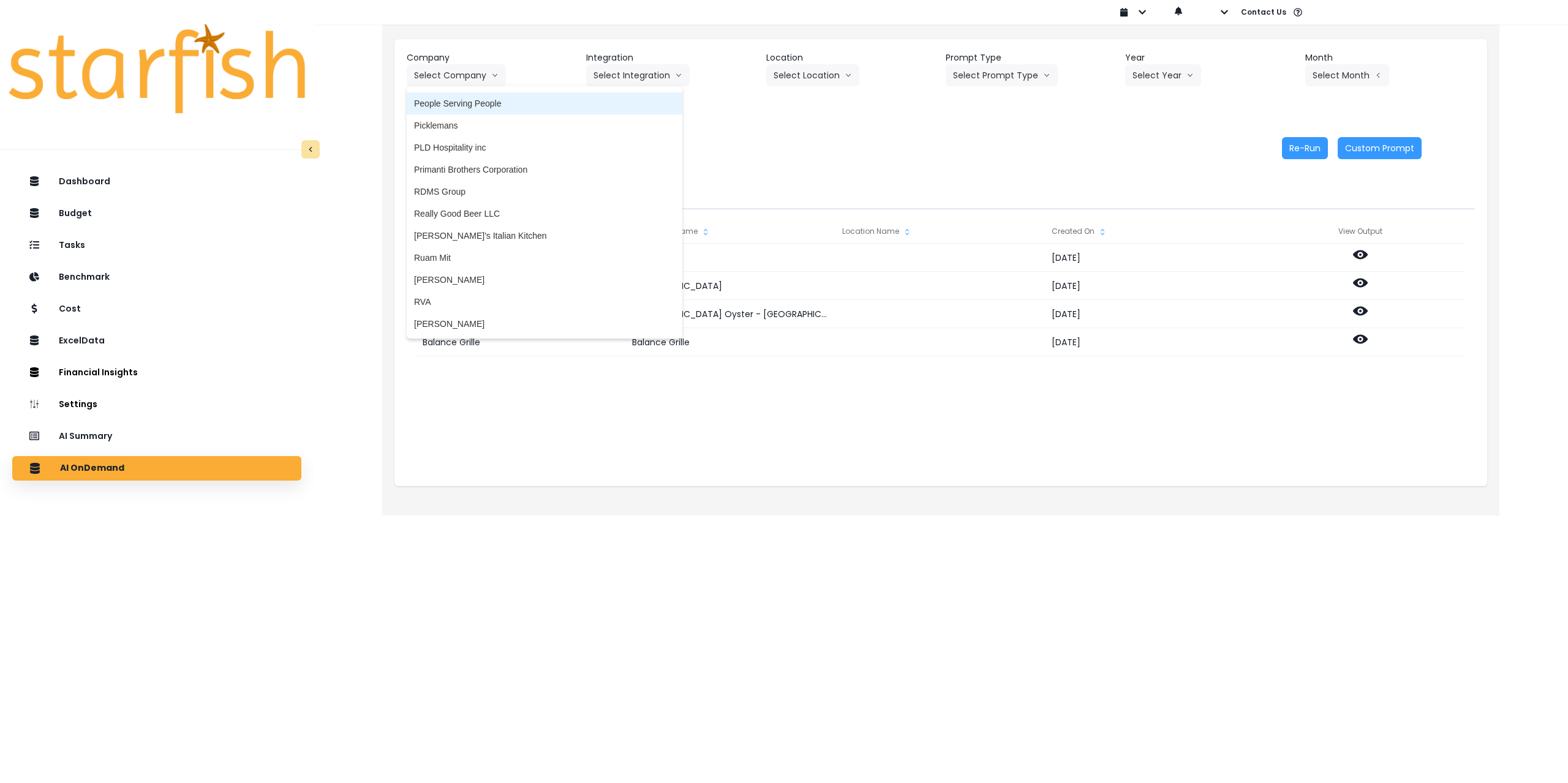
scroll to position [1898, 0]
click at [458, 297] on span "RVA" at bounding box center [544, 296] width 261 height 12
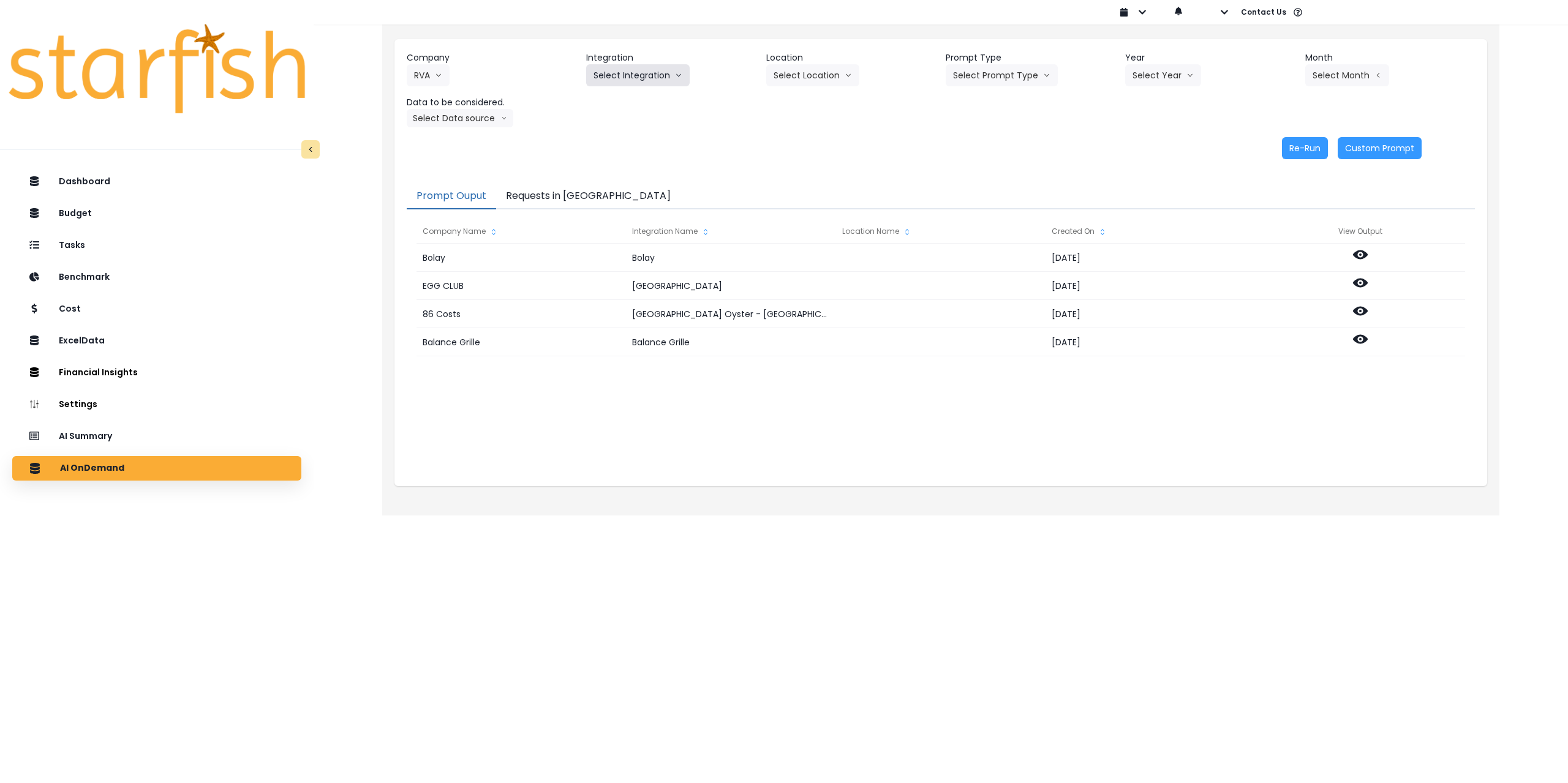
click at [638, 85] on button "Select Integration" at bounding box center [638, 75] width 103 height 22
click at [633, 101] on span "Cocky Rooster" at bounding box center [626, 101] width 63 height 12
click at [794, 77] on button "Select Location" at bounding box center [813, 75] width 93 height 22
drag, startPoint x: 797, startPoint y: 103, endPoint x: 870, endPoint y: 98, distance: 73.2
click at [797, 103] on span "All Locations" at bounding box center [798, 101] width 48 height 12
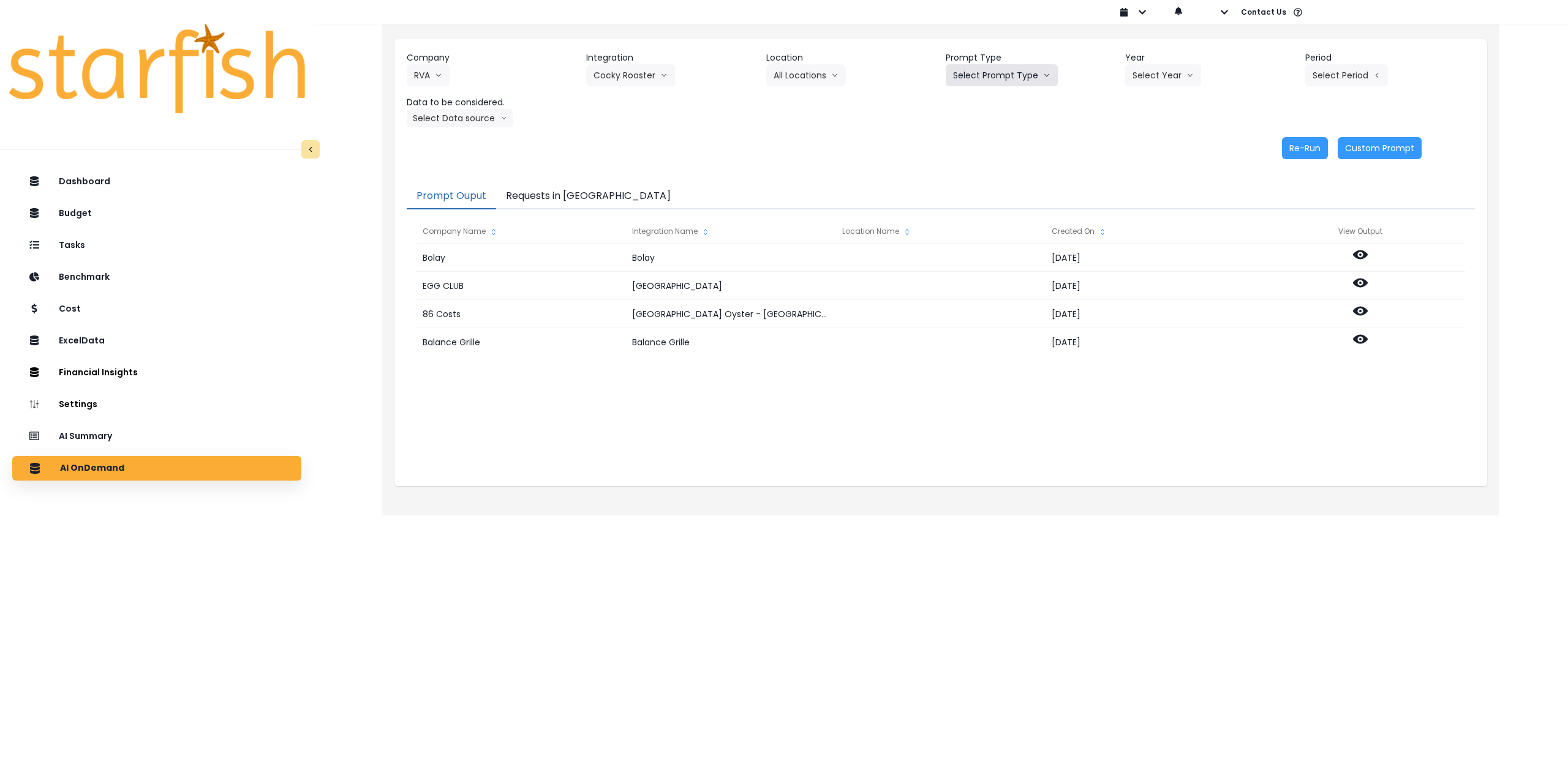
click at [1036, 74] on button "Select Prompt Type" at bounding box center [1001, 75] width 112 height 22
click at [990, 166] on span "Monthly Summary" at bounding box center [987, 167] width 69 height 12
click at [1163, 70] on button "Select Year" at bounding box center [1164, 75] width 76 height 22
click at [1146, 148] on span "2025" at bounding box center [1142, 144] width 19 height 12
click at [1331, 76] on button "Select Period" at bounding box center [1347, 75] width 82 height 22
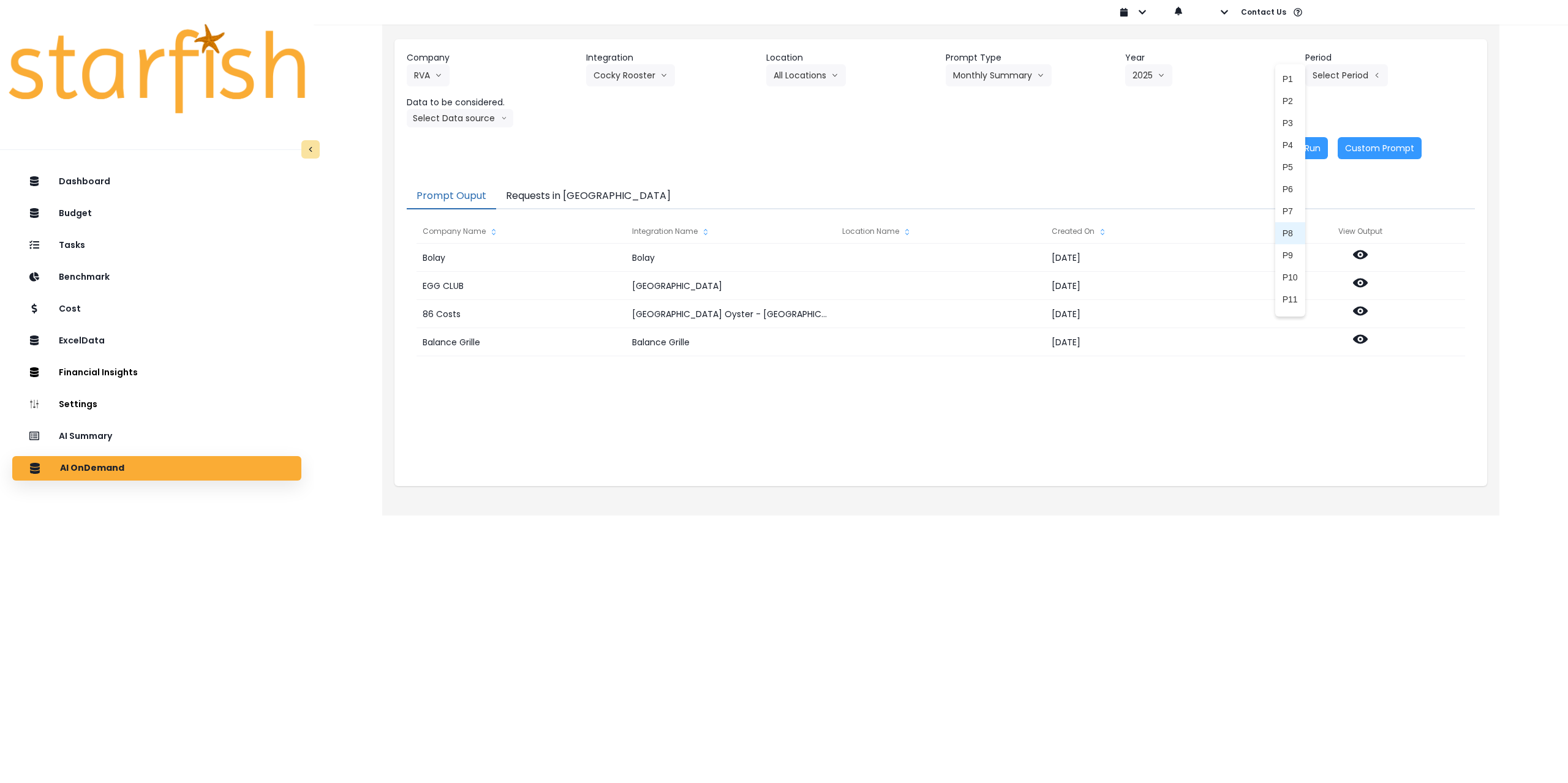
click at [1290, 232] on li "P8" at bounding box center [1290, 233] width 30 height 22
click at [466, 109] on button "Select Data source" at bounding box center [460, 118] width 106 height 18
click at [465, 142] on span "Comparison overtime" at bounding box center [454, 142] width 82 height 12
click at [1313, 149] on button "Re-Run" at bounding box center [1305, 148] width 46 height 22
click at [477, 118] on button "Comparison overtime" at bounding box center [466, 118] width 119 height 18
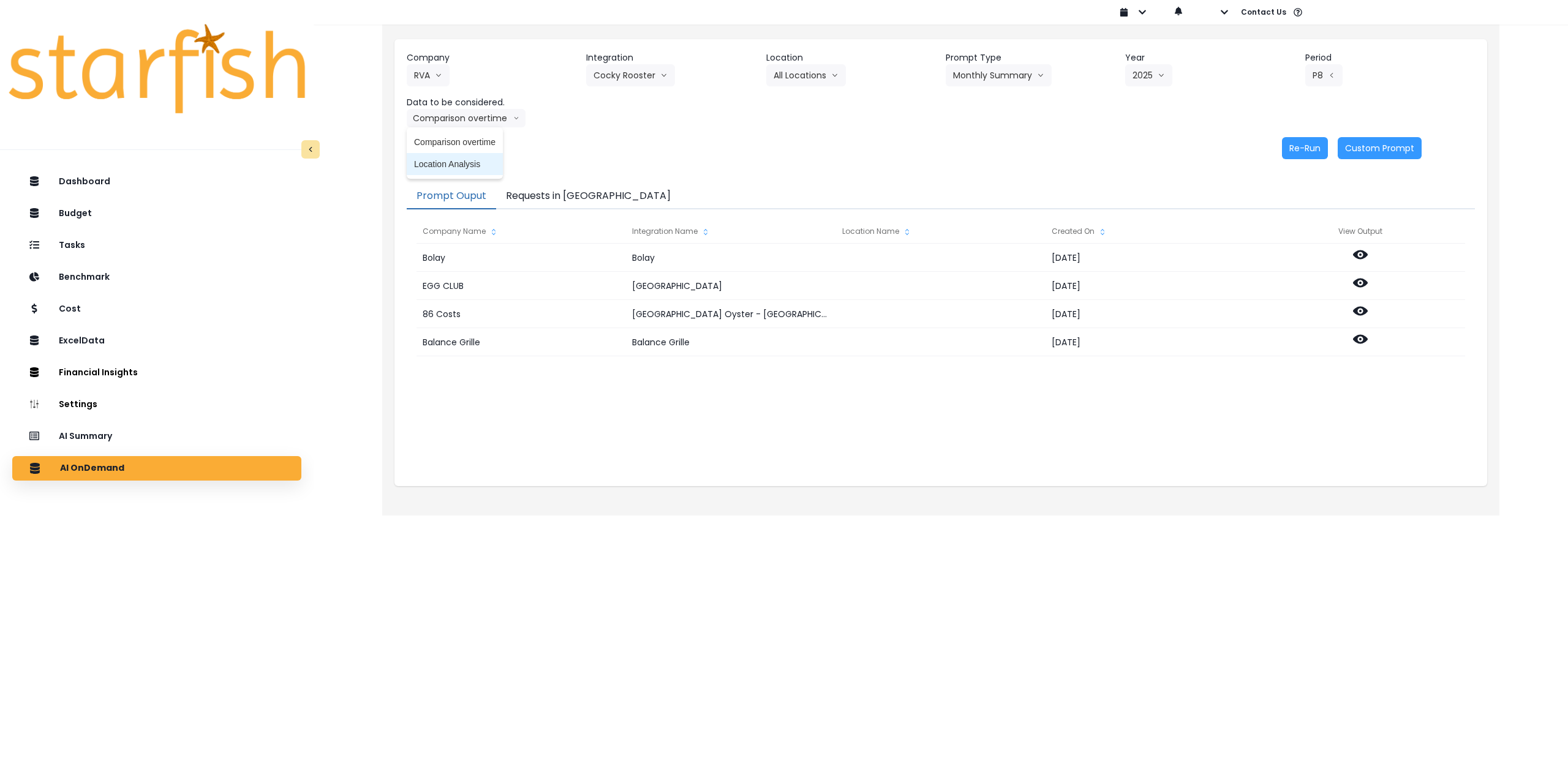
click at [459, 168] on span "Location Analysis" at bounding box center [454, 163] width 82 height 12
click at [1309, 144] on button "Re-Run" at bounding box center [1305, 148] width 46 height 22
click at [641, 70] on button "Cocky Rooster" at bounding box center [631, 75] width 89 height 22
click at [639, 122] on span "Cocky Rooster 2" at bounding box center [626, 123] width 63 height 12
click at [819, 73] on button "Select Location" at bounding box center [813, 75] width 93 height 22
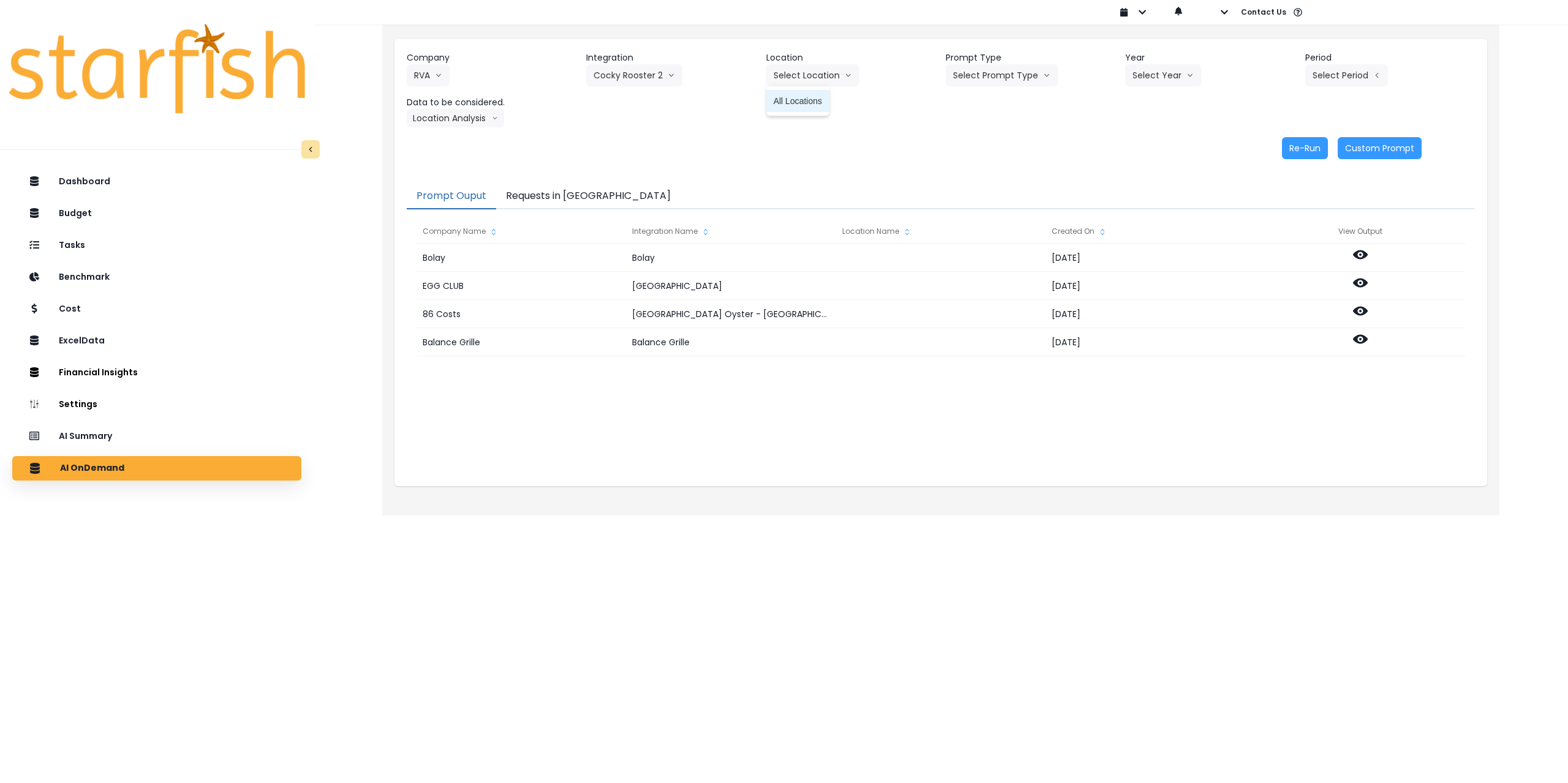
click at [816, 101] on span "All Locations" at bounding box center [798, 101] width 48 height 12
click at [993, 76] on button "Select Prompt Type" at bounding box center [1001, 75] width 112 height 22
click at [994, 165] on span "Monthly Summary" at bounding box center [987, 167] width 69 height 12
click at [1179, 67] on button "Select Year" at bounding box center [1164, 75] width 76 height 22
click at [1140, 145] on span "2025" at bounding box center [1142, 144] width 19 height 12
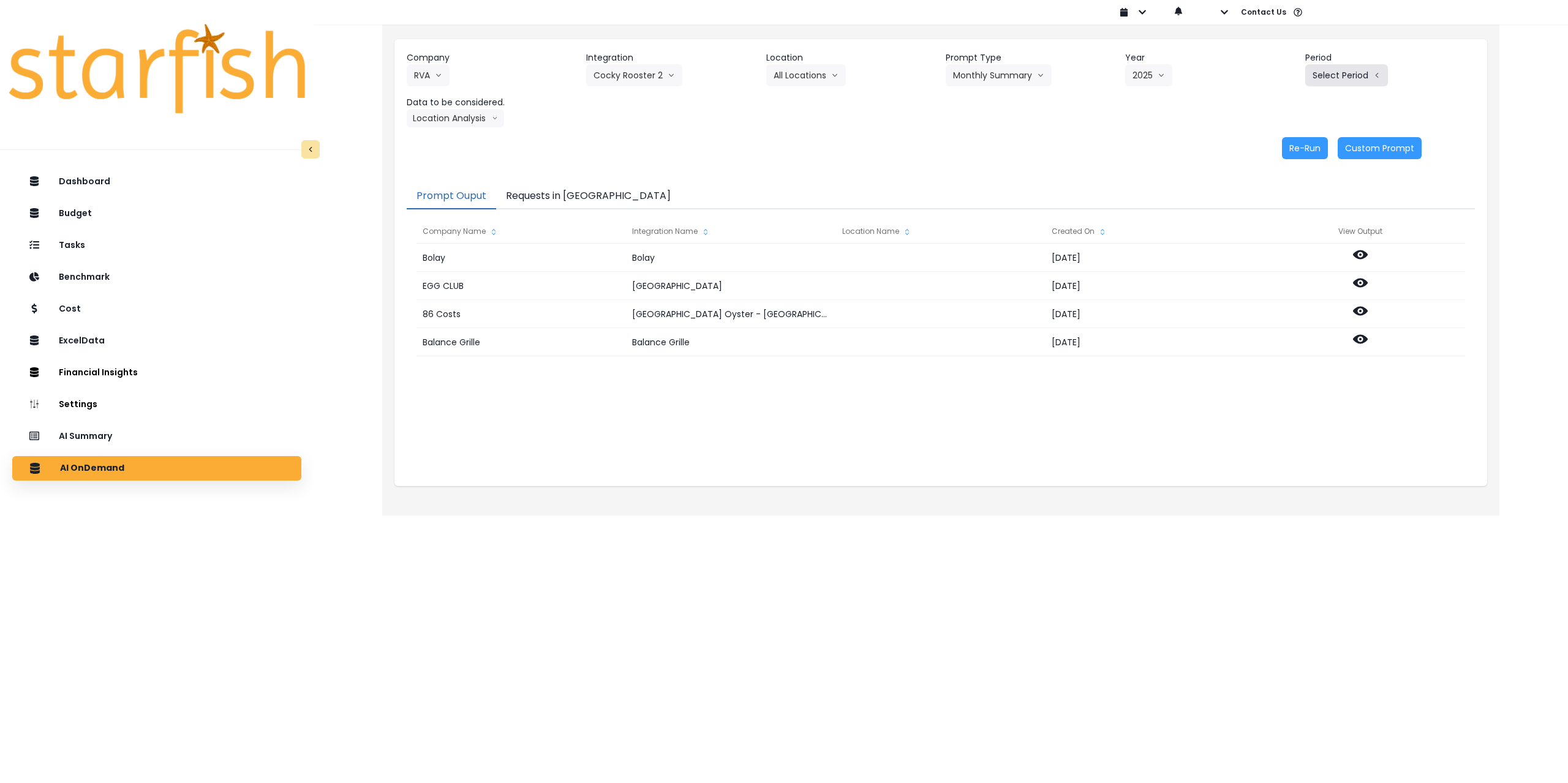
click at [1339, 65] on button "Select Period" at bounding box center [1347, 75] width 82 height 22
click at [1288, 227] on li "P8" at bounding box center [1290, 233] width 30 height 22
click at [459, 112] on button "Location Analysis" at bounding box center [456, 118] width 98 height 18
click at [454, 139] on span "Comparison overtime" at bounding box center [454, 142] width 82 height 12
click at [1294, 148] on button "Re-Run" at bounding box center [1305, 148] width 46 height 22
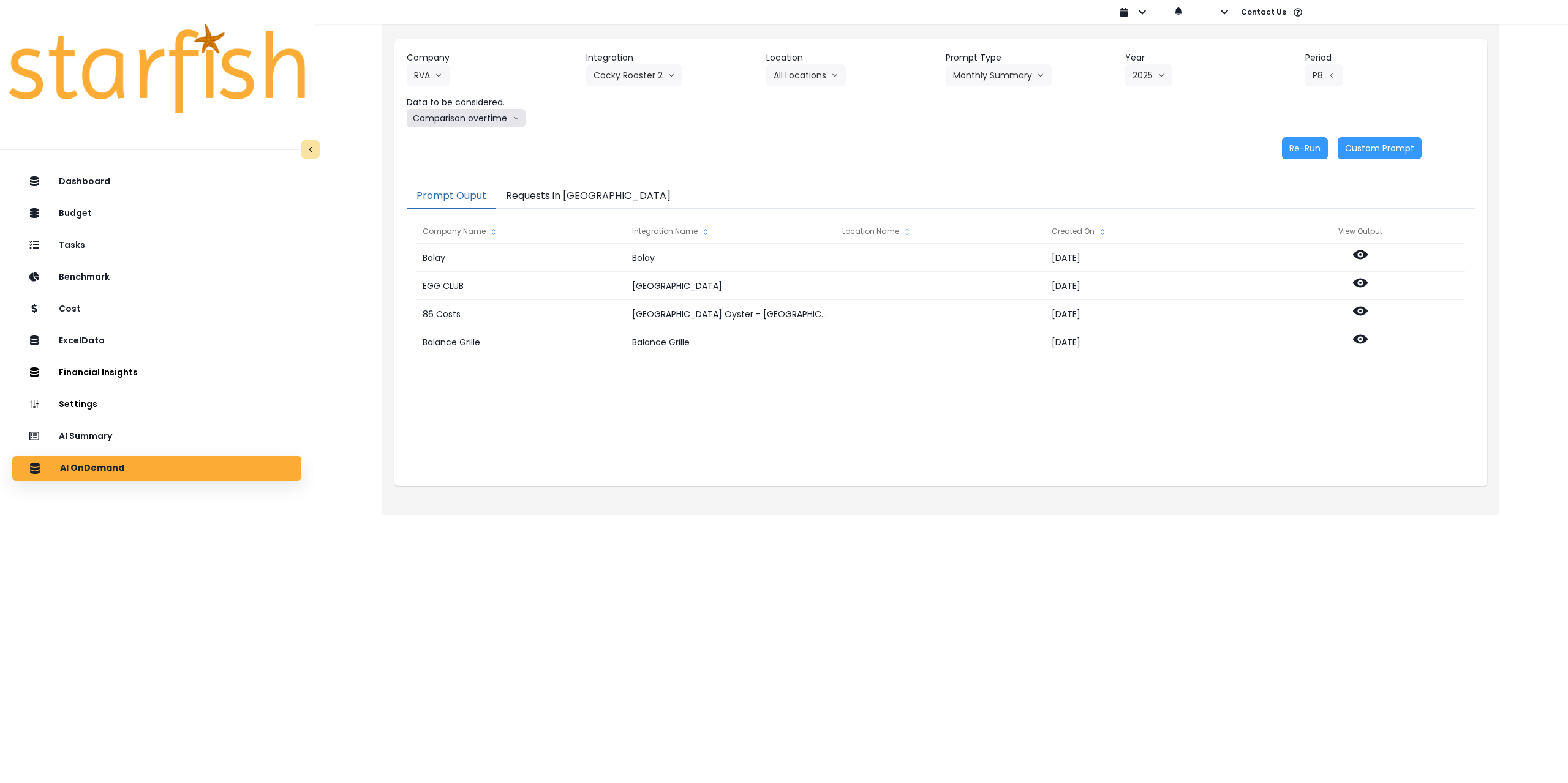
click at [483, 116] on button "Comparison overtime" at bounding box center [466, 118] width 119 height 18
click at [473, 164] on span "Location Analysis" at bounding box center [454, 163] width 82 height 12
click at [1308, 141] on button "Re-Run" at bounding box center [1305, 148] width 46 height 22
click at [640, 79] on button "Cocky Rooster 2" at bounding box center [634, 75] width 96 height 22
click at [634, 146] on span "Game Plan" at bounding box center [626, 144] width 63 height 12
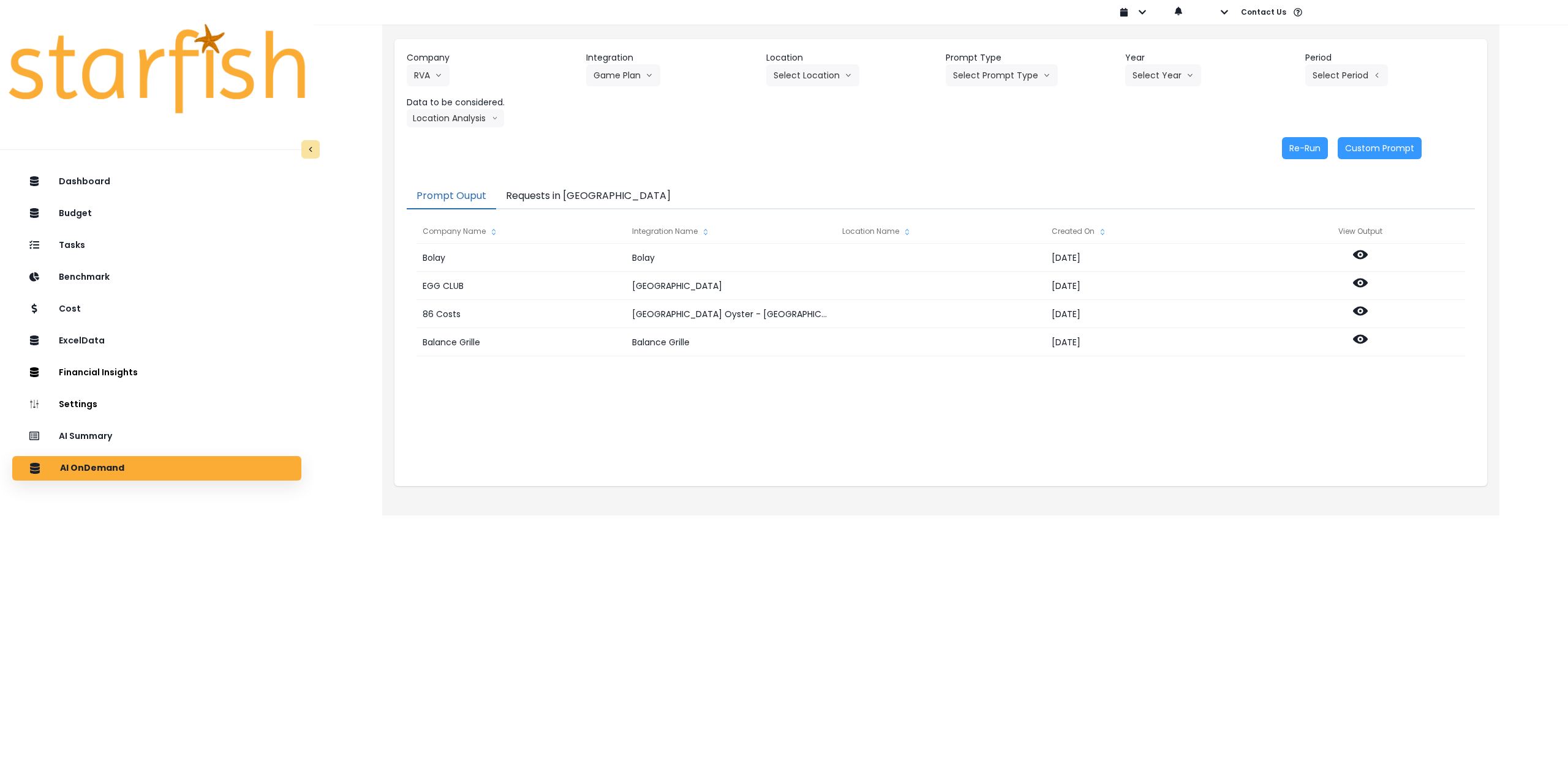
click at [829, 64] on header "Location" at bounding box center [851, 58] width 170 height 13
click at [807, 81] on button "Select Location" at bounding box center [813, 75] width 93 height 22
click at [807, 106] on span "All Locations" at bounding box center [798, 101] width 48 height 12
click at [977, 72] on button "Select Prompt Type" at bounding box center [1001, 75] width 112 height 22
click at [980, 167] on span "Monthly Summary" at bounding box center [987, 167] width 69 height 12
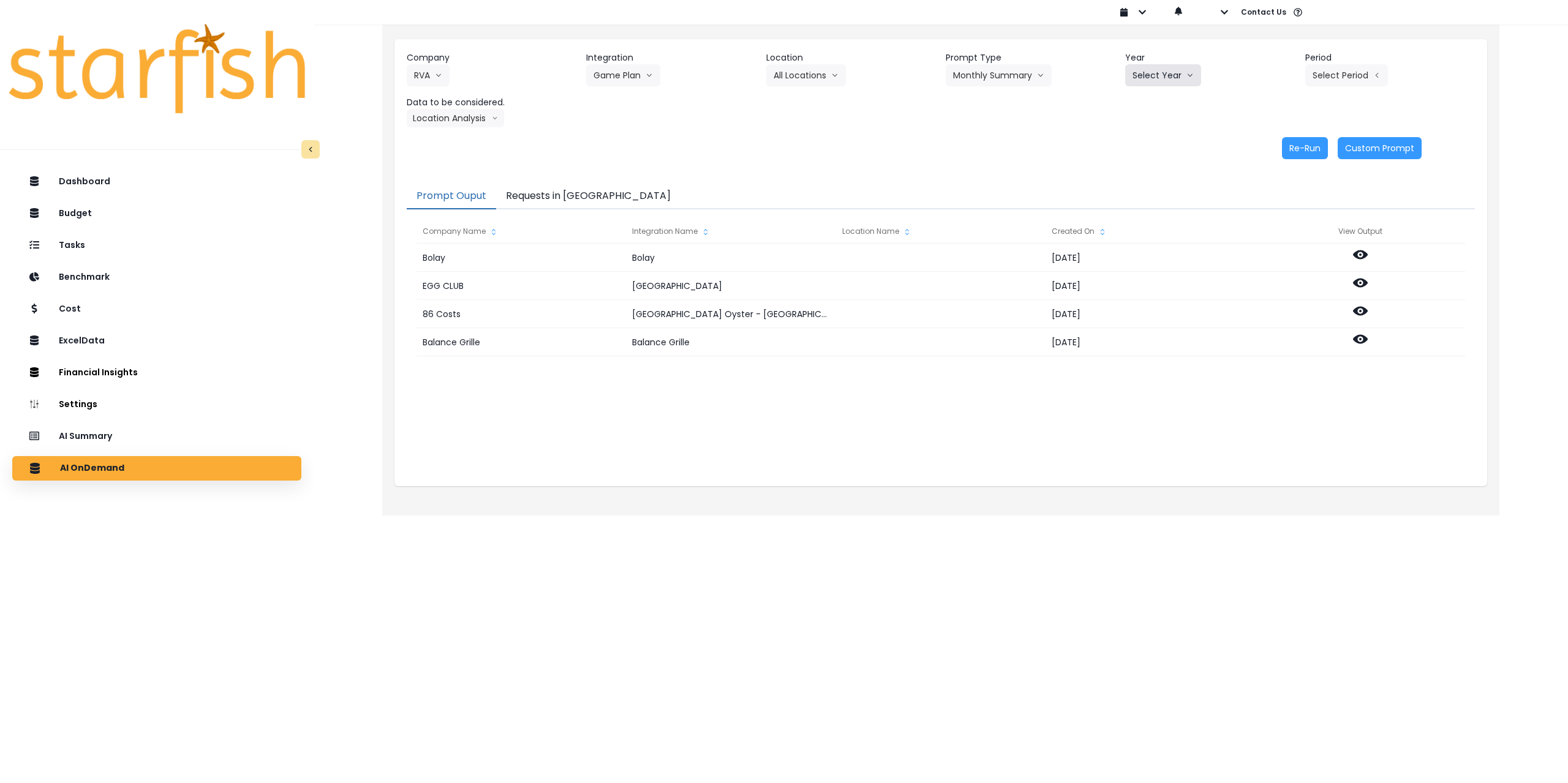
drag, startPoint x: 1157, startPoint y: 80, endPoint x: 1158, endPoint y: 94, distance: 14.0
click at [1157, 80] on button "Select Year" at bounding box center [1164, 75] width 76 height 22
click at [1151, 146] on span "2025" at bounding box center [1142, 144] width 19 height 12
click at [1338, 65] on button "Select Period" at bounding box center [1347, 75] width 82 height 22
click at [1283, 232] on span "P8" at bounding box center [1290, 233] width 15 height 12
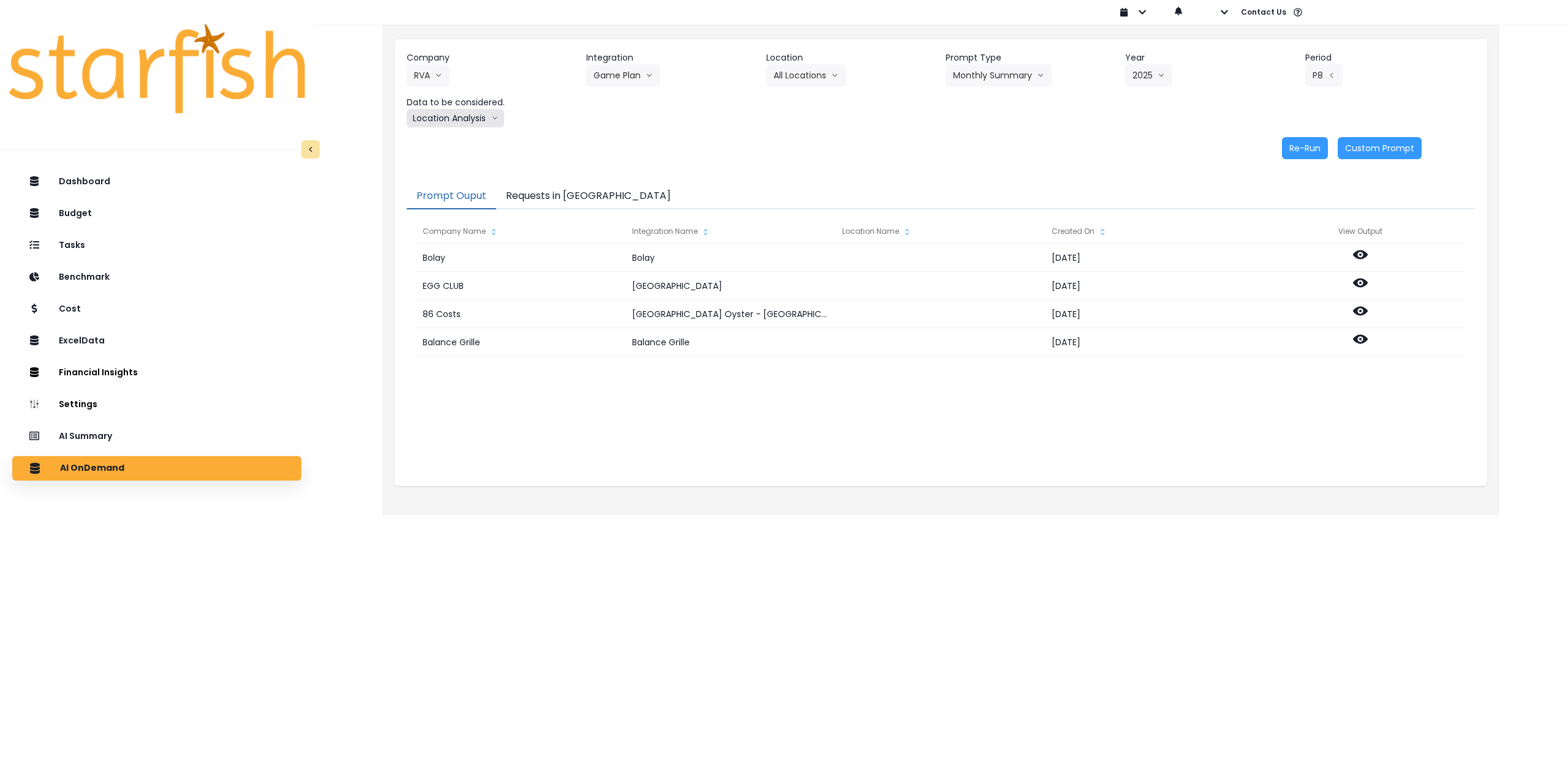
click at [465, 121] on button "Location Analysis" at bounding box center [456, 118] width 98 height 18
click at [460, 145] on span "Comparison overtime" at bounding box center [454, 142] width 82 height 12
click at [1311, 141] on button "Re-Run" at bounding box center [1305, 148] width 46 height 22
click at [494, 115] on button "Comparison overtime" at bounding box center [466, 118] width 119 height 18
click at [472, 174] on li "Location Analysis" at bounding box center [455, 164] width 96 height 22
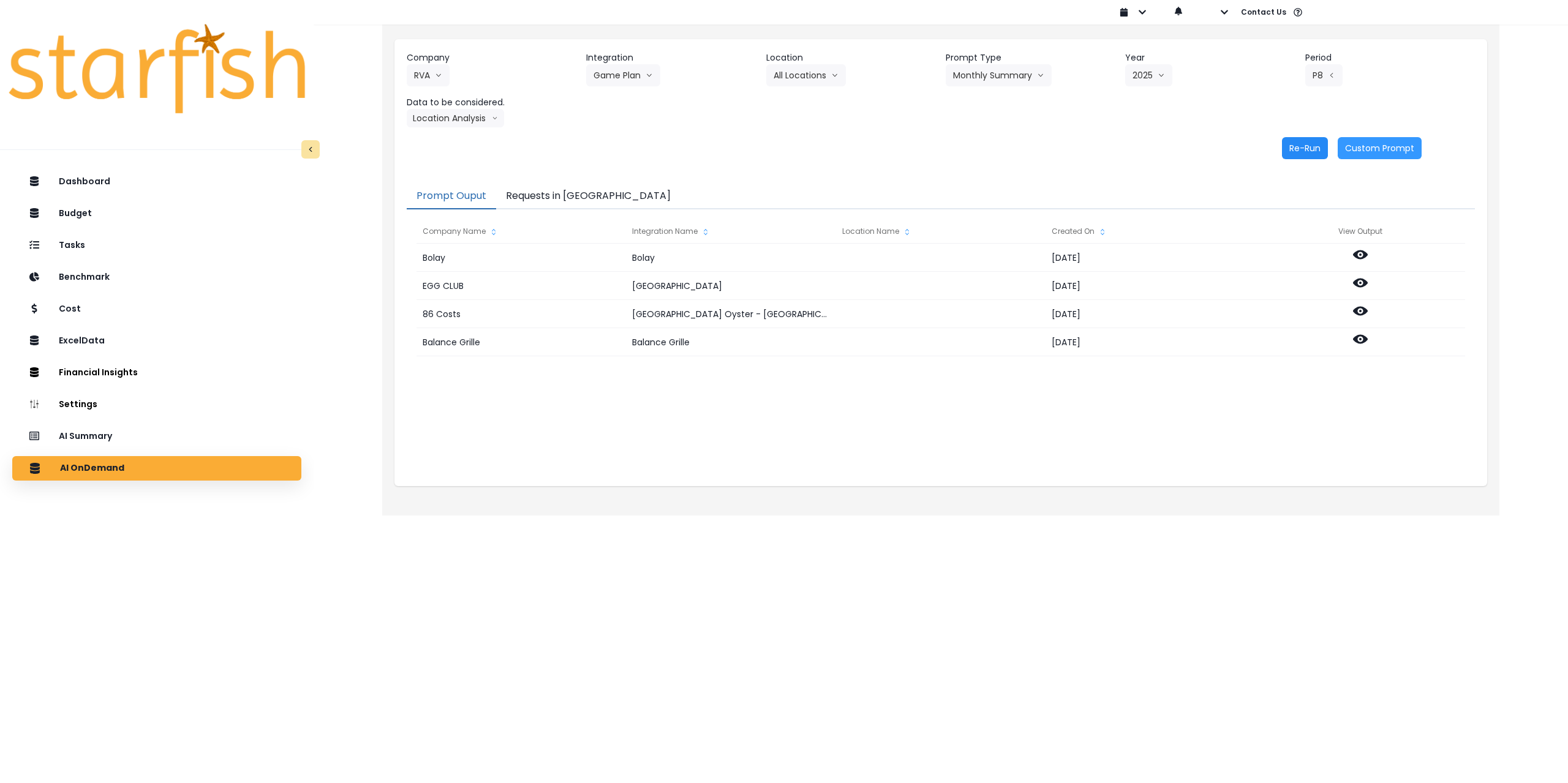
click at [1298, 146] on button "Re-Run" at bounding box center [1305, 148] width 46 height 22
click at [114, 436] on p "AI Summary" at bounding box center [88, 436] width 56 height 11
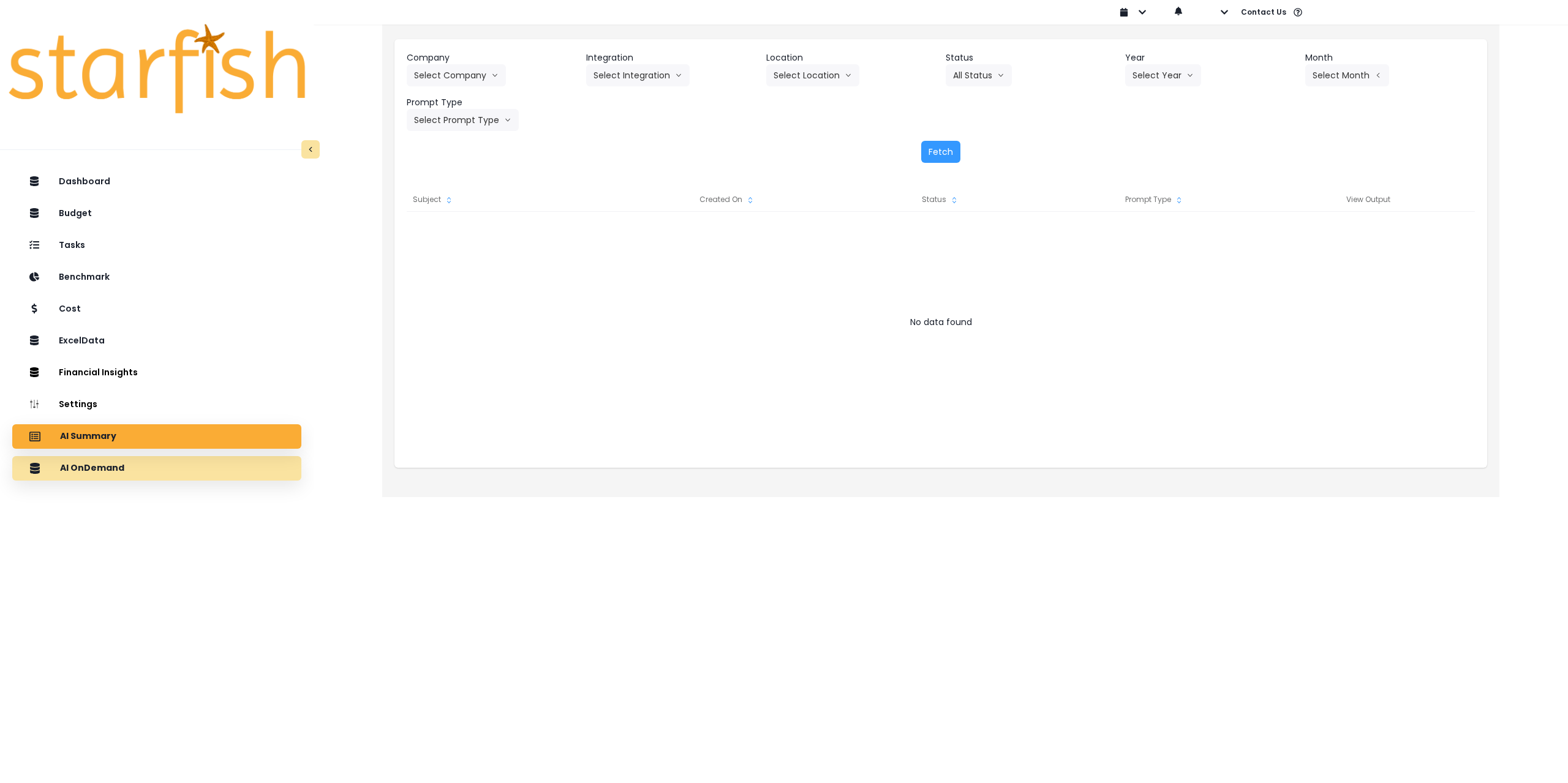
click at [191, 469] on div "AI OnDemand" at bounding box center [157, 468] width 269 height 26
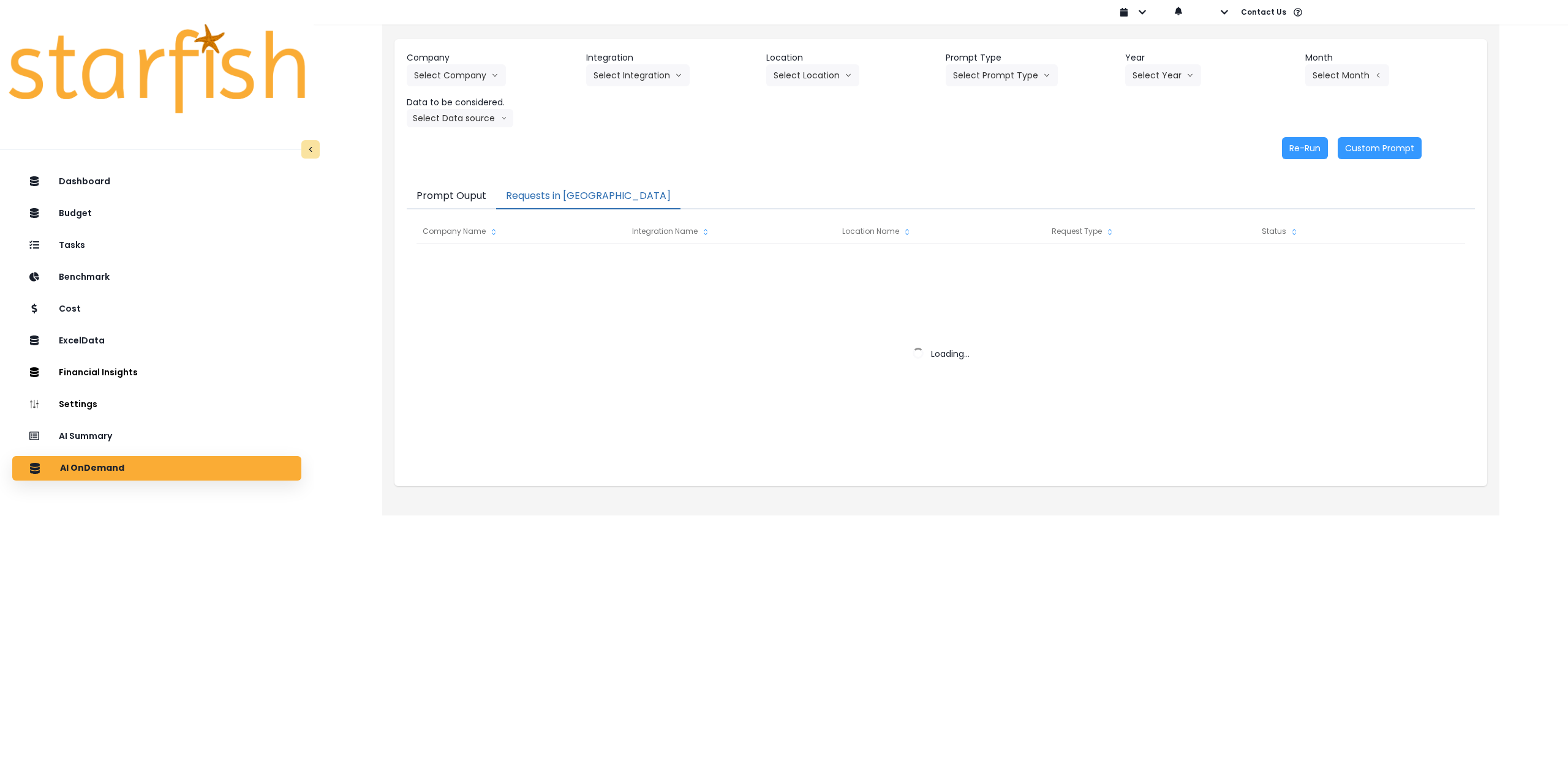
click at [537, 196] on button "Requests in [GEOGRAPHIC_DATA]" at bounding box center [588, 196] width 184 height 26
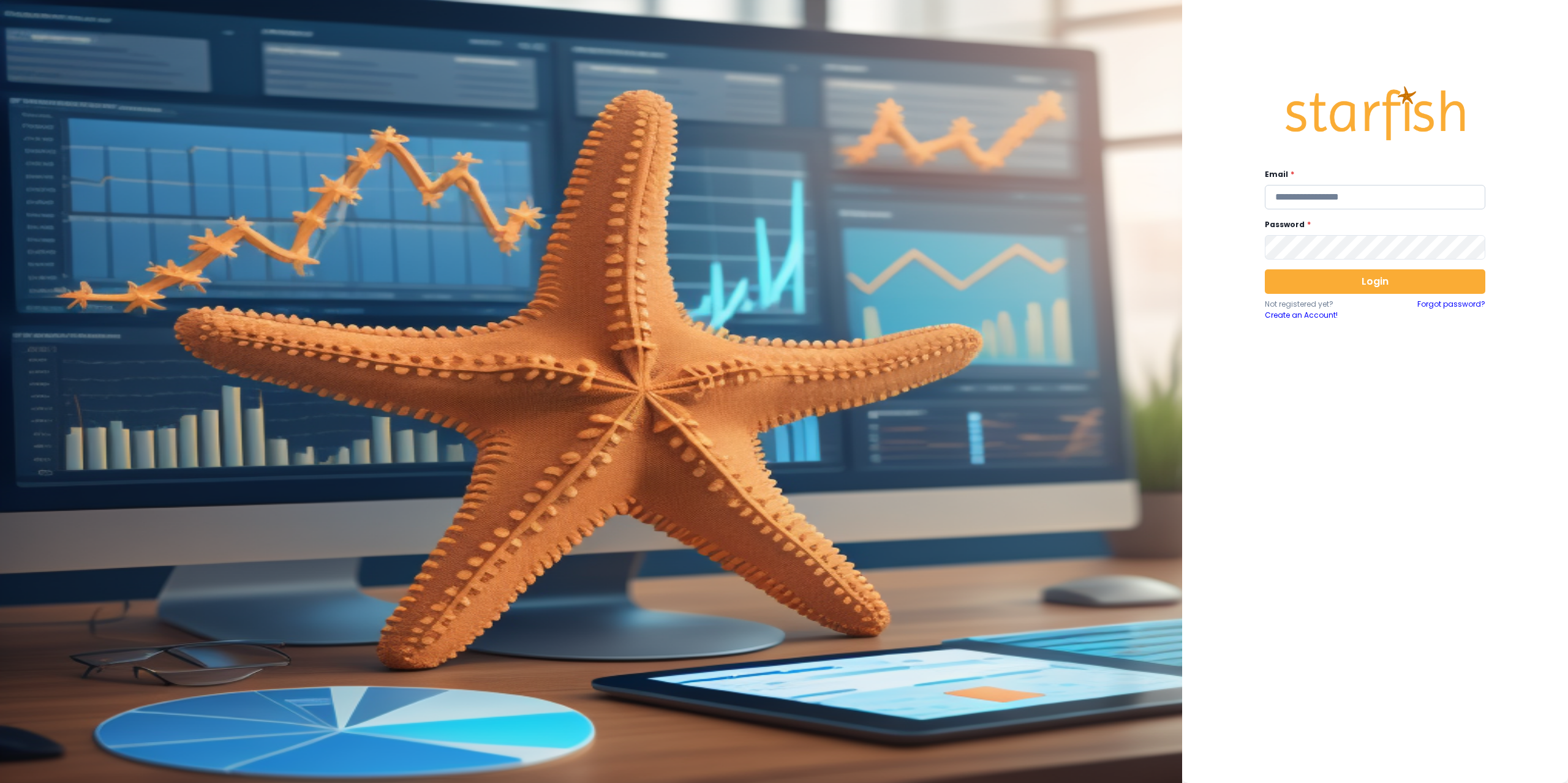
click at [1320, 190] on input "email" at bounding box center [1375, 197] width 221 height 25
type input "**********"
click at [1336, 288] on button "Login" at bounding box center [1375, 281] width 221 height 25
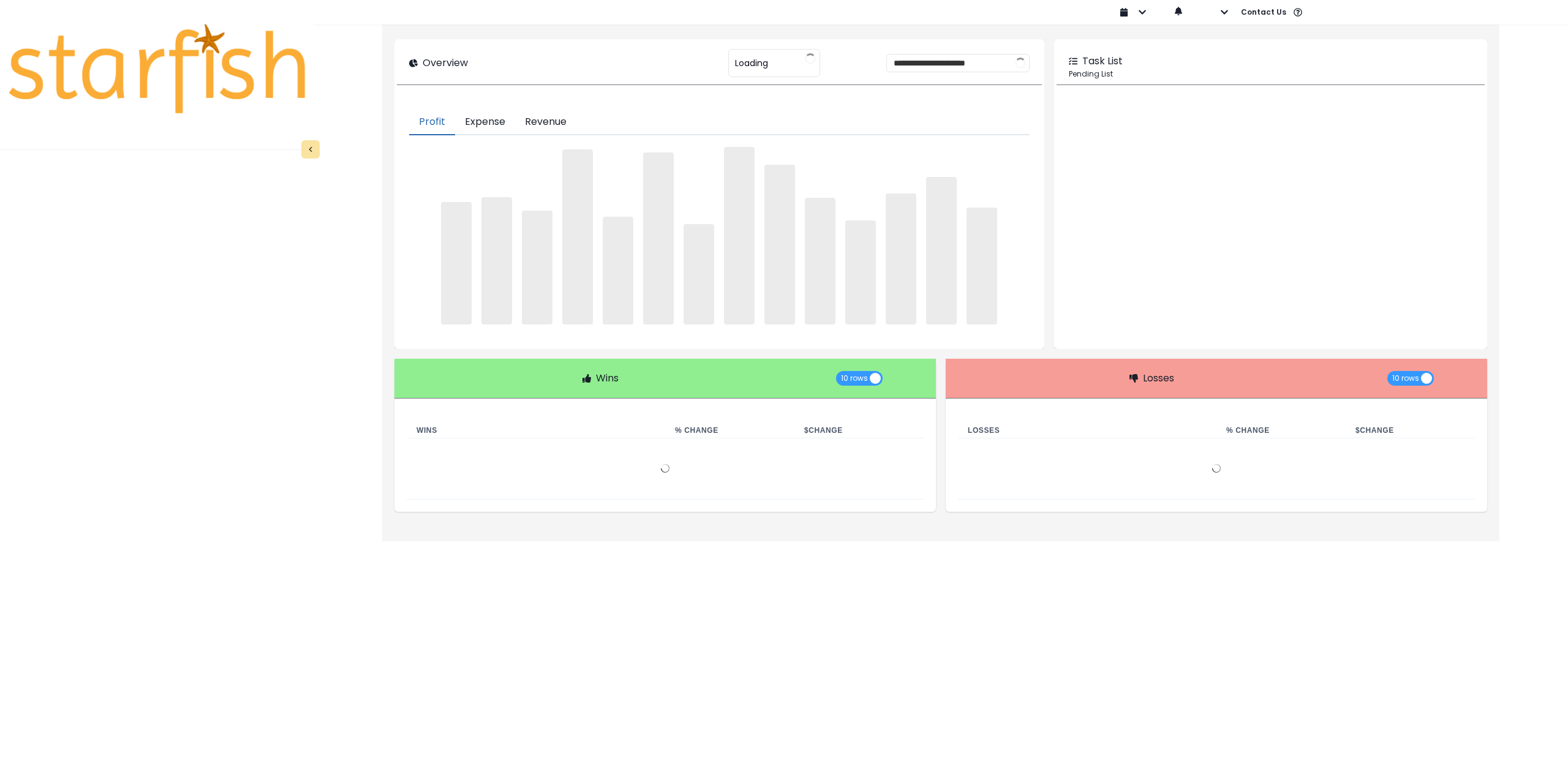
type input "********"
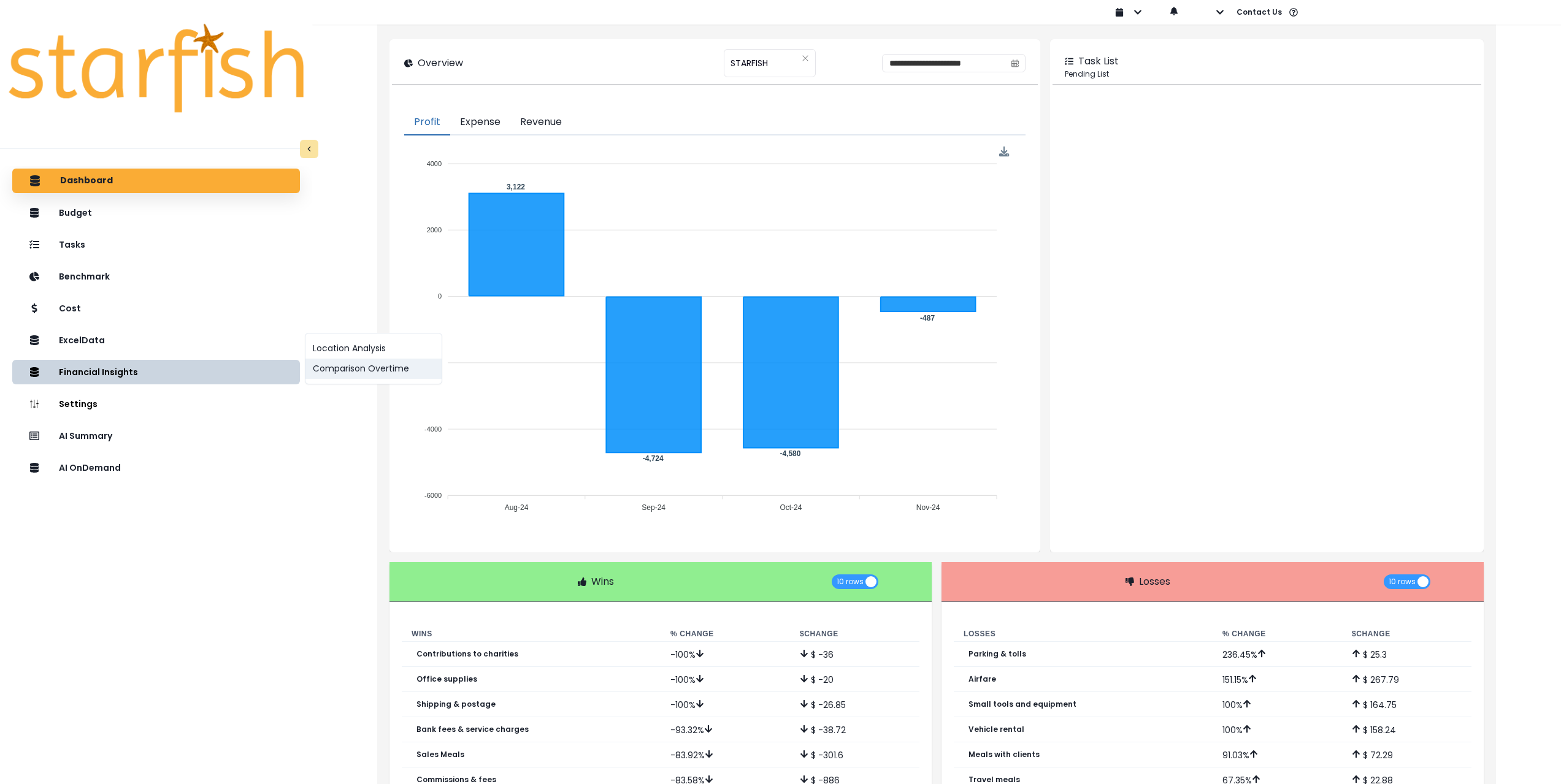
click at [354, 374] on button "Comparison Overtime" at bounding box center [373, 369] width 136 height 20
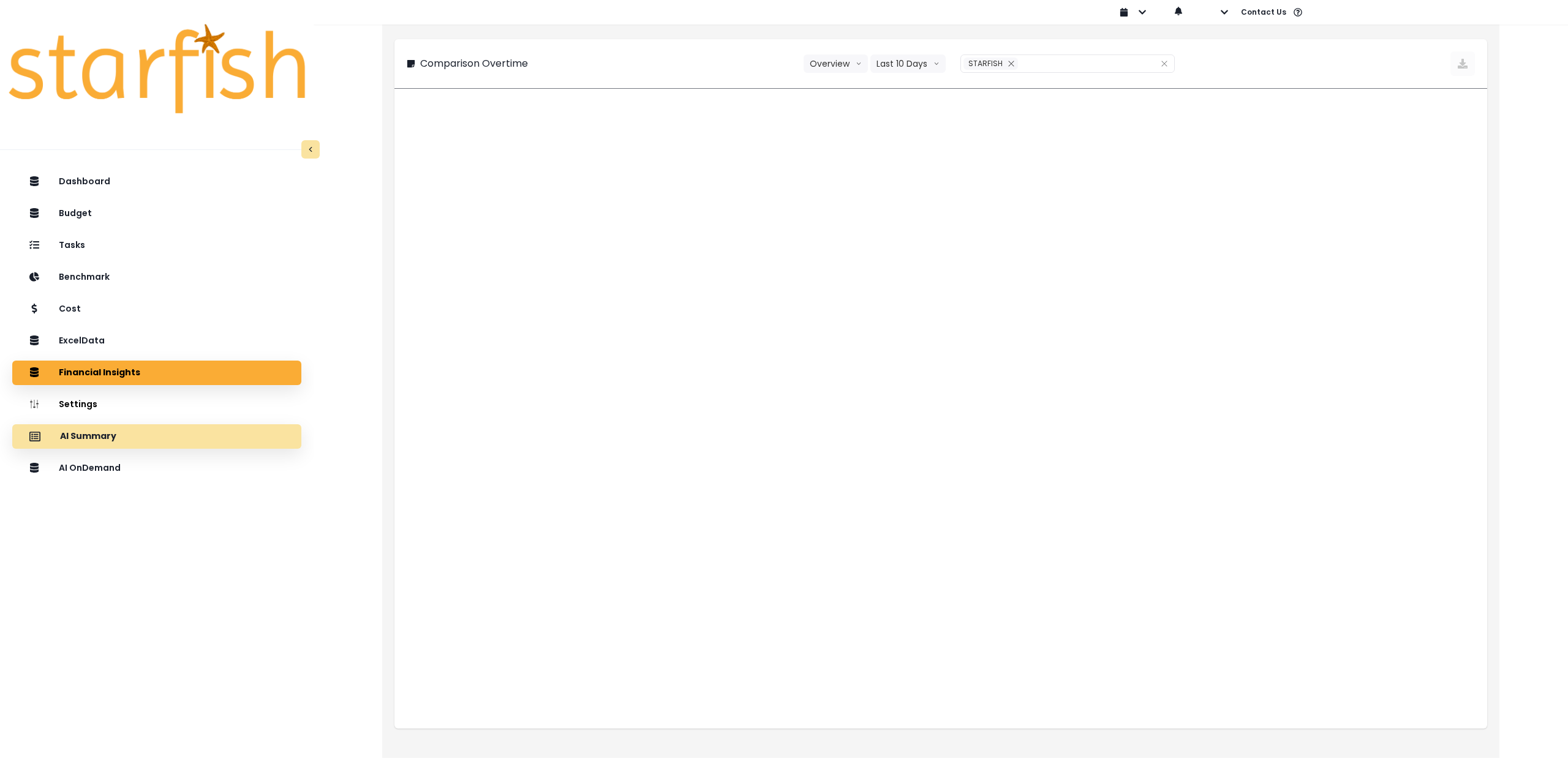
click at [170, 435] on div "AI Summary" at bounding box center [157, 436] width 269 height 26
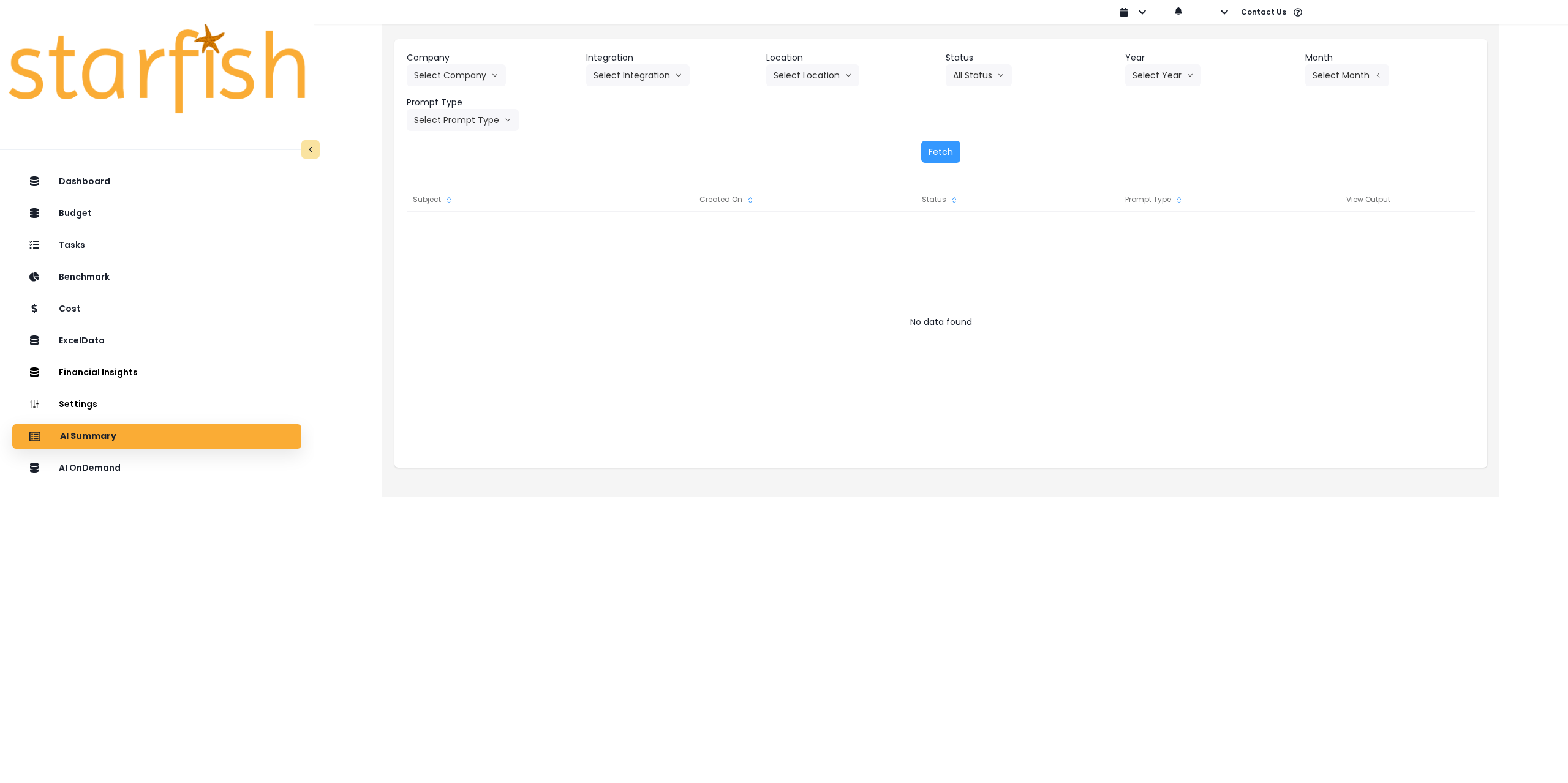
drag, startPoint x: 503, startPoint y: 412, endPoint x: 484, endPoint y: 416, distance: 19.4
click at [503, 412] on div at bounding box center [941, 334] width 1069 height 245
click at [454, 76] on button "Select Company" at bounding box center [456, 75] width 100 height 22
click at [255, 504] on div "Dashboard Budget Tasks Benchmark Cost ExcelData Financial Insights Location Ana…" at bounding box center [157, 512] width 314 height 691
click at [159, 473] on div "AI OnDemand" at bounding box center [157, 468] width 269 height 26
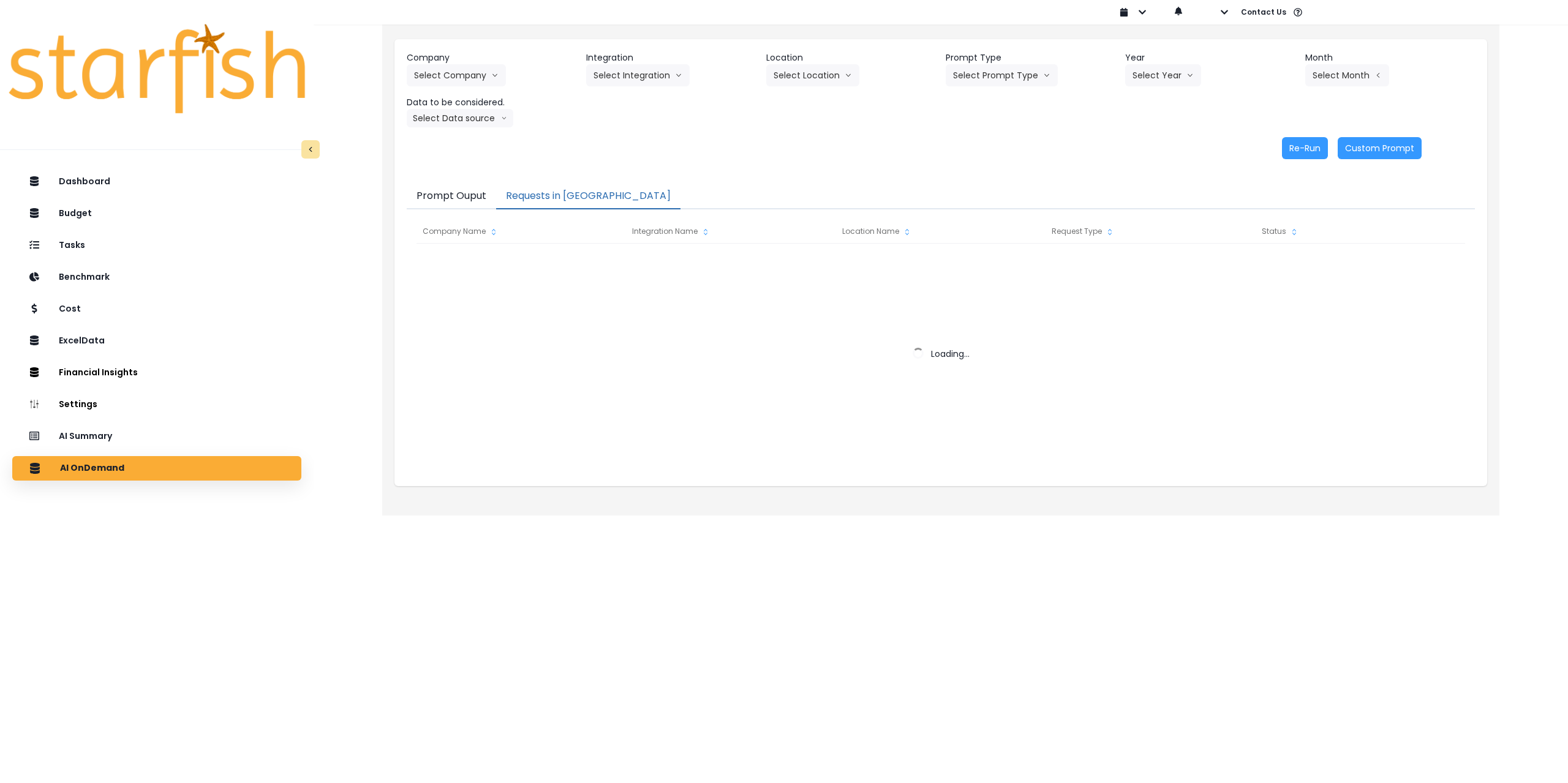
click at [586, 192] on button "Requests in [GEOGRAPHIC_DATA]" at bounding box center [588, 196] width 184 height 26
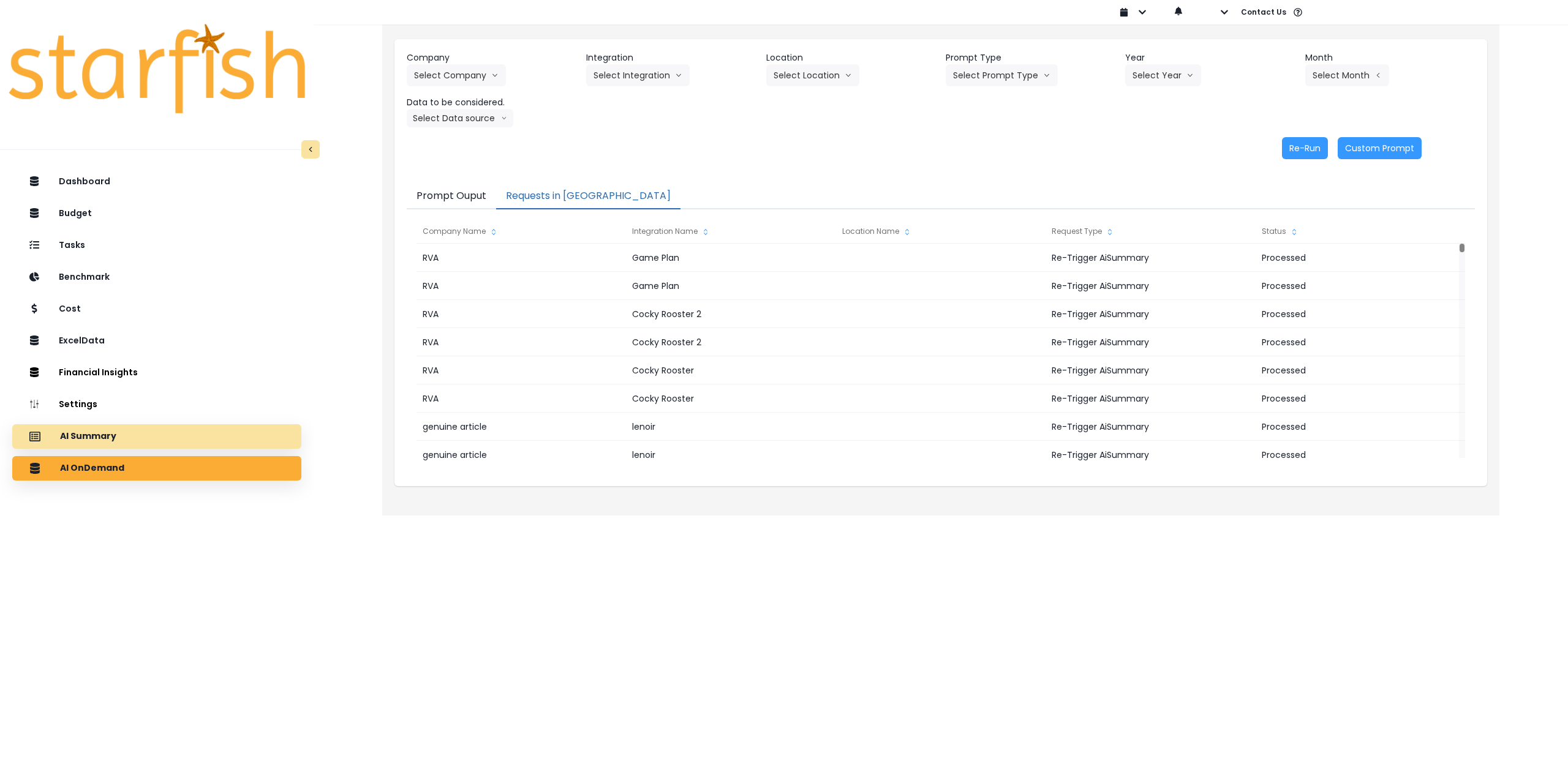
click at [127, 442] on div "AI Summary" at bounding box center [157, 436] width 269 height 26
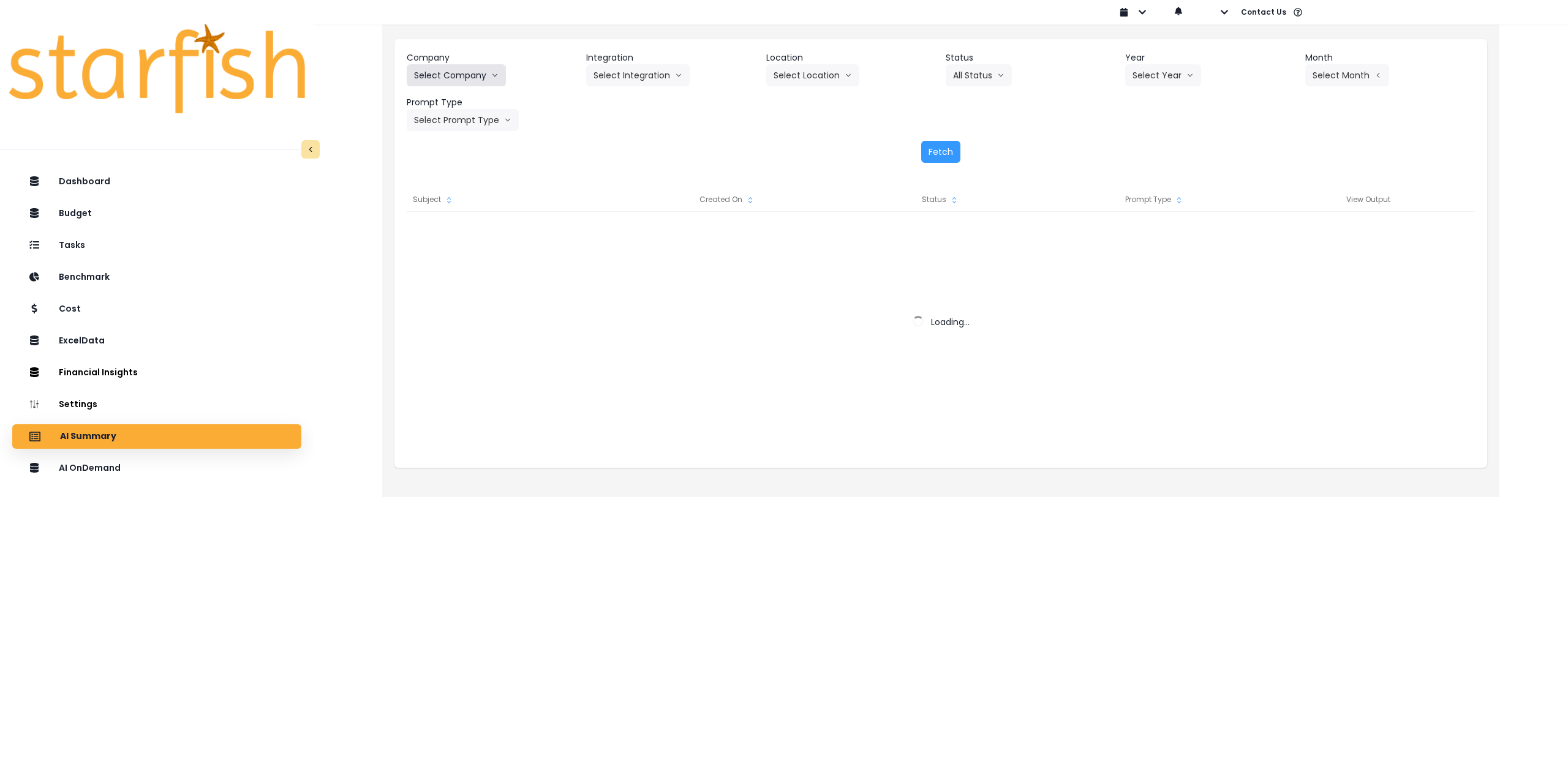
click at [470, 76] on button "Select Company" at bounding box center [456, 75] width 100 height 22
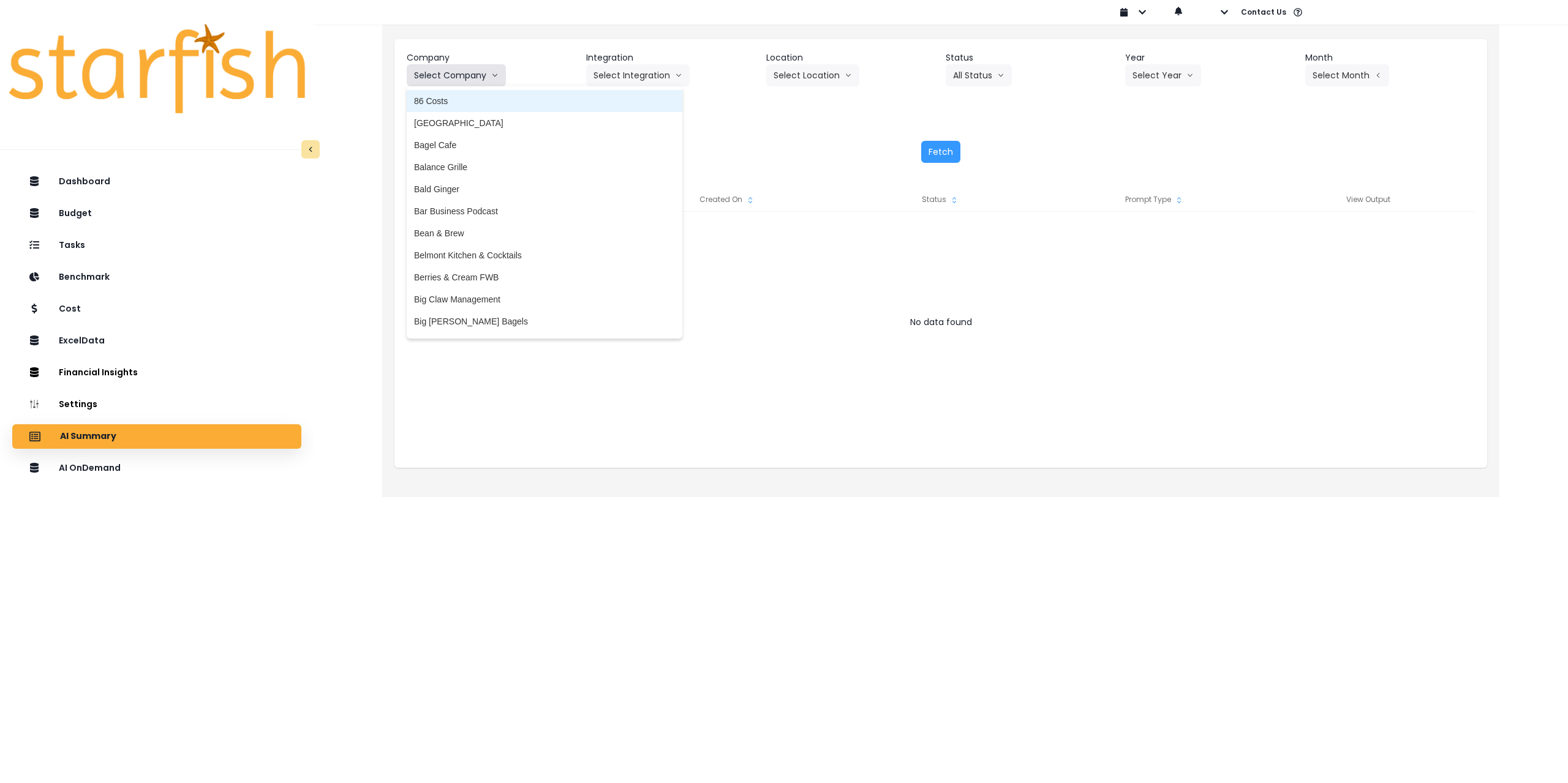
click at [467, 79] on button "Select Company" at bounding box center [456, 75] width 100 height 22
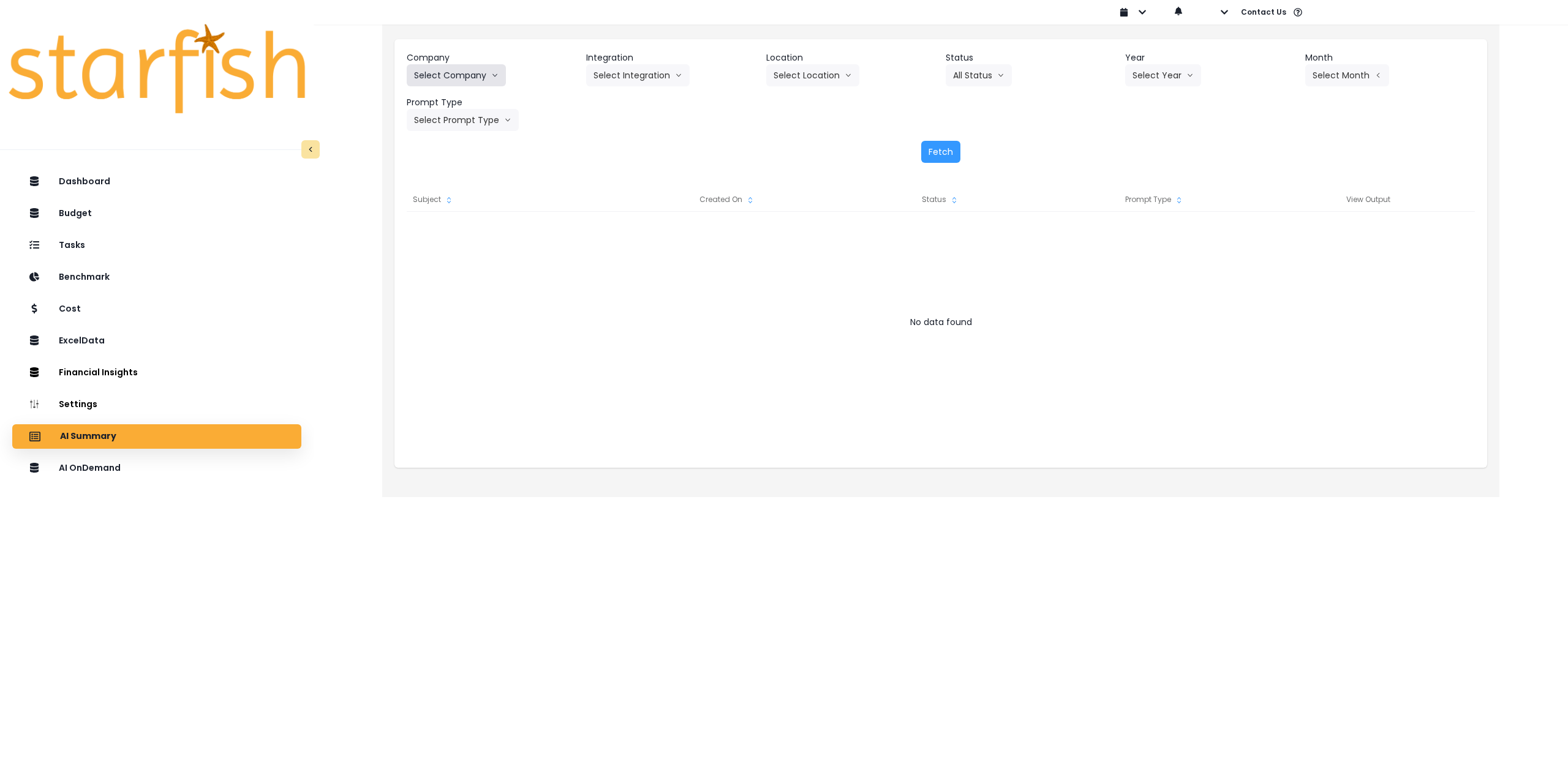
click at [444, 73] on button "Select Company" at bounding box center [456, 75] width 100 height 22
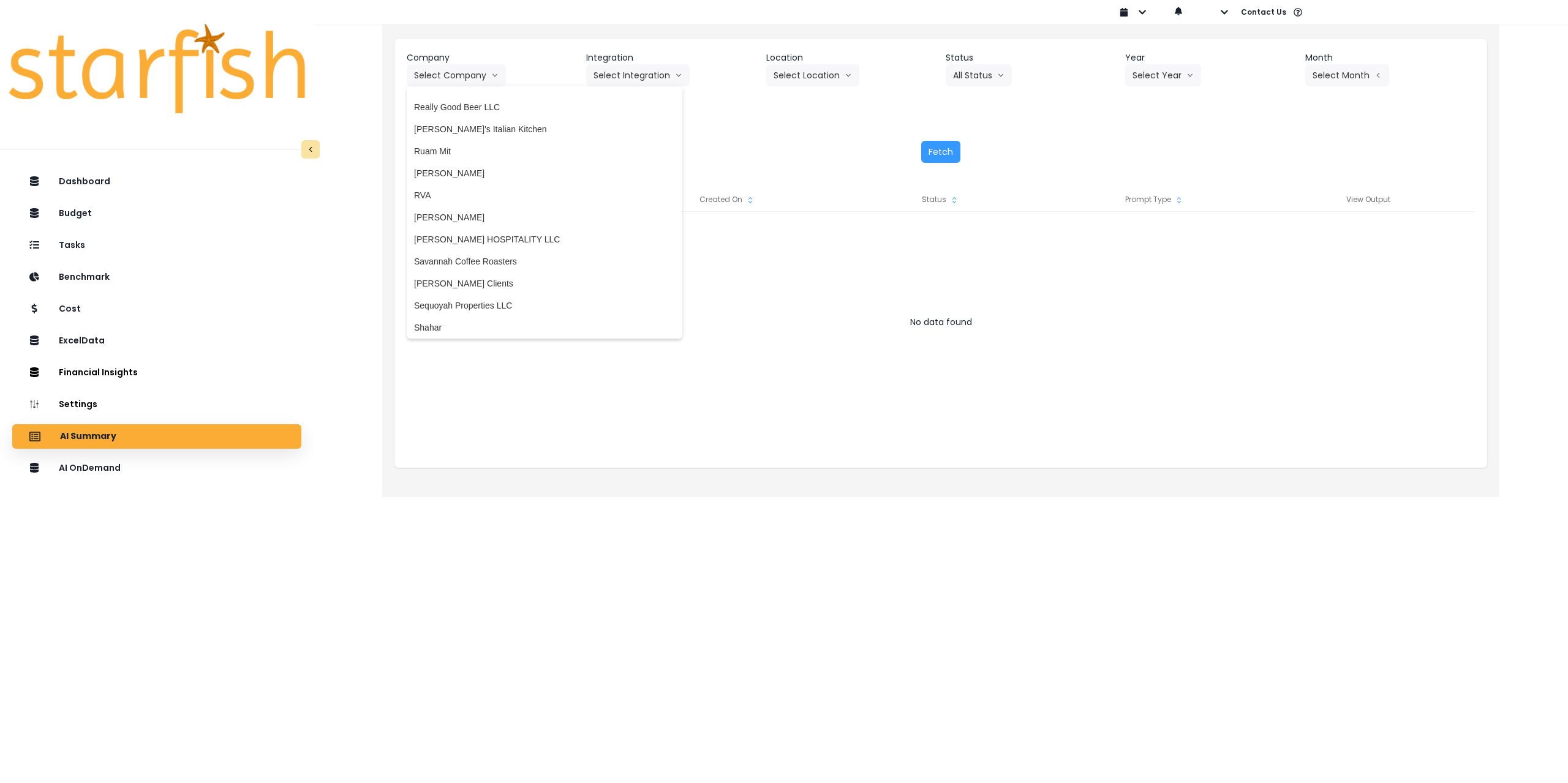
scroll to position [2082, 0]
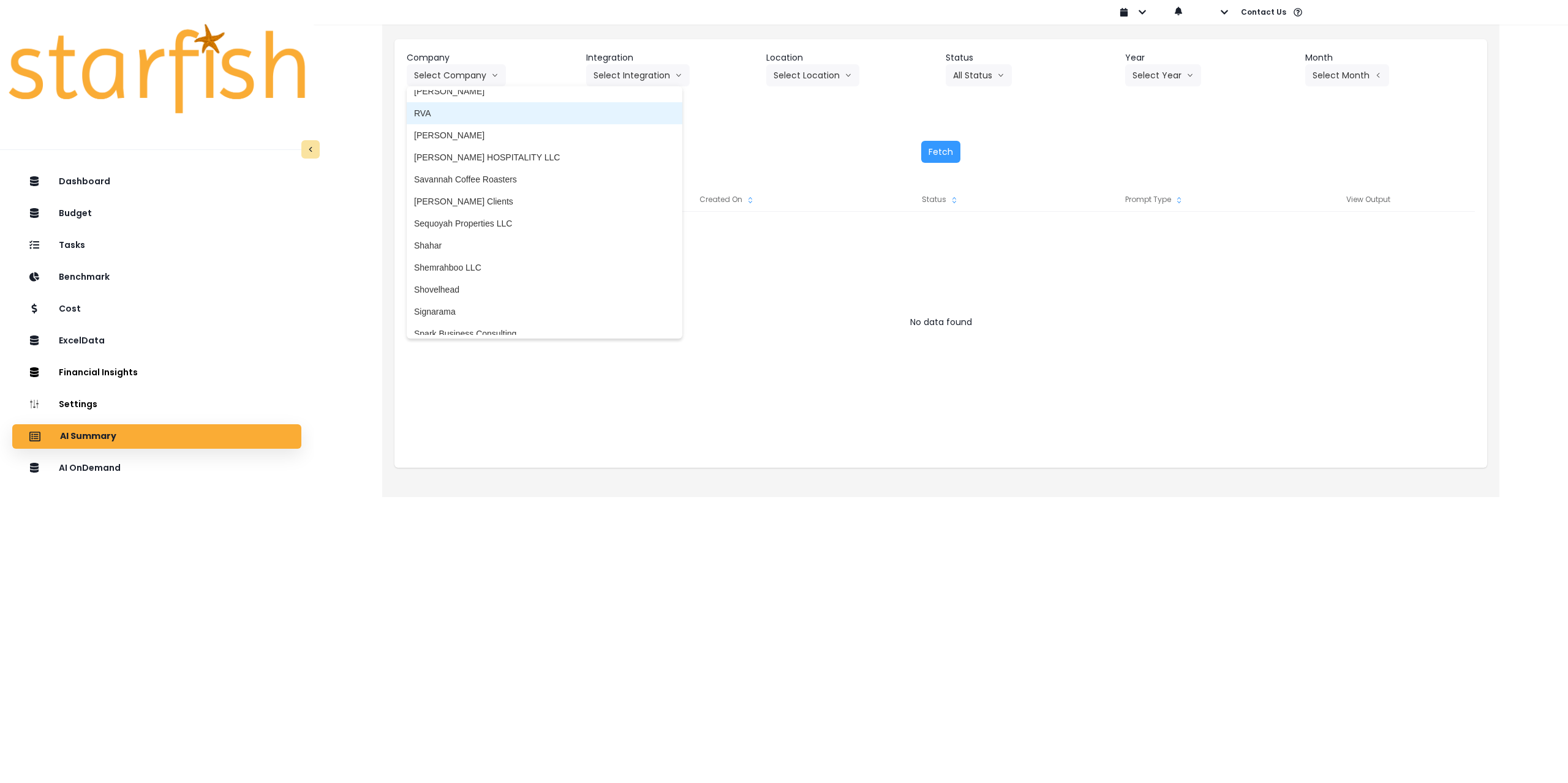
click at [444, 117] on span "RVA" at bounding box center [544, 113] width 261 height 12
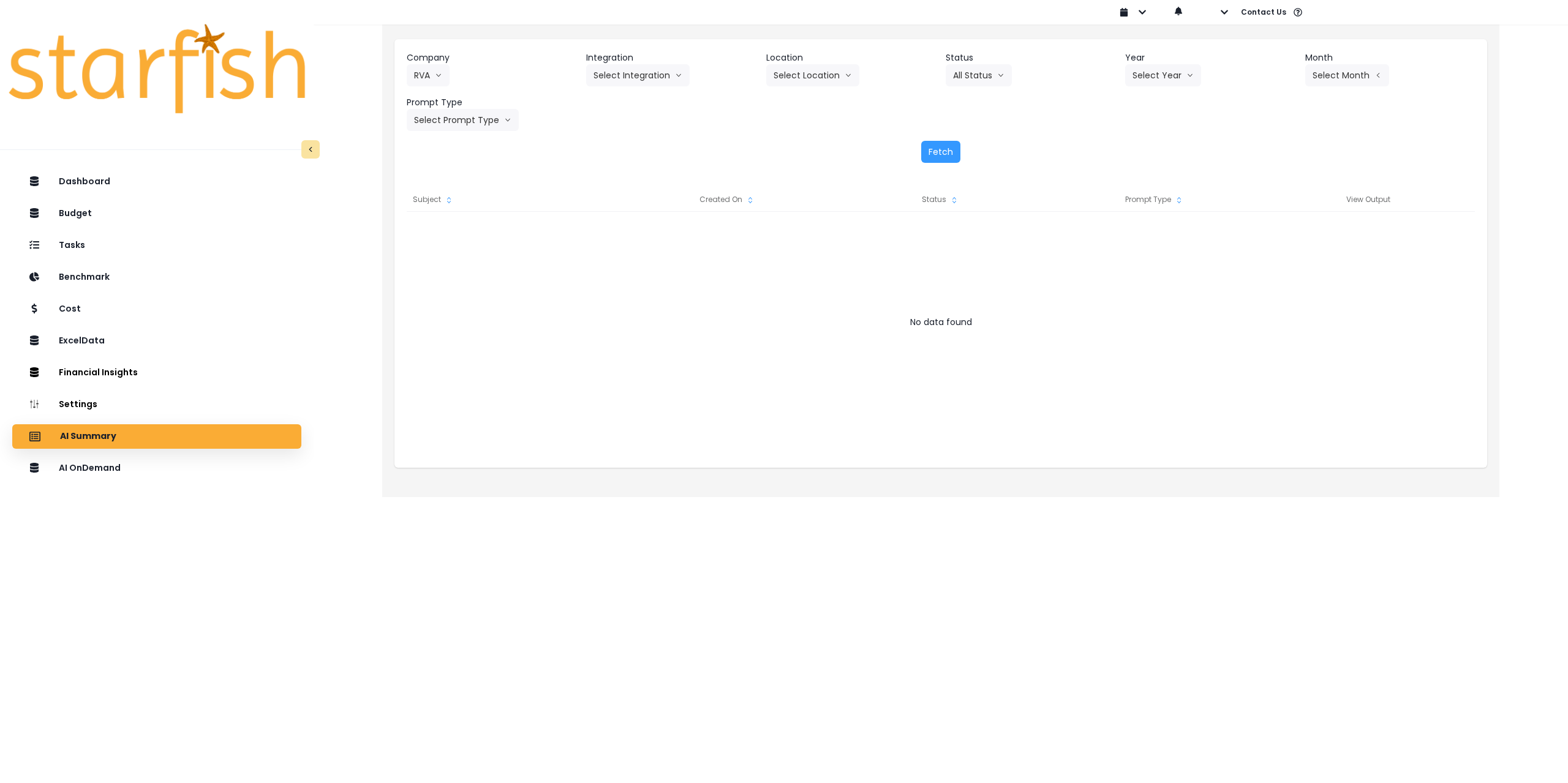
click at [630, 87] on div "Company RVA 86 Costs Asti Bagel Cafe Balance Grille Bald Ginger Bar Business Po…" at bounding box center [941, 91] width 1069 height 80
click at [633, 79] on button "Select Integration" at bounding box center [638, 75] width 103 height 22
click at [629, 103] on span "Cocky Rooster" at bounding box center [626, 101] width 63 height 12
click at [790, 75] on button "Select Location" at bounding box center [813, 75] width 93 height 22
click at [793, 98] on span "All Locations" at bounding box center [798, 101] width 48 height 12
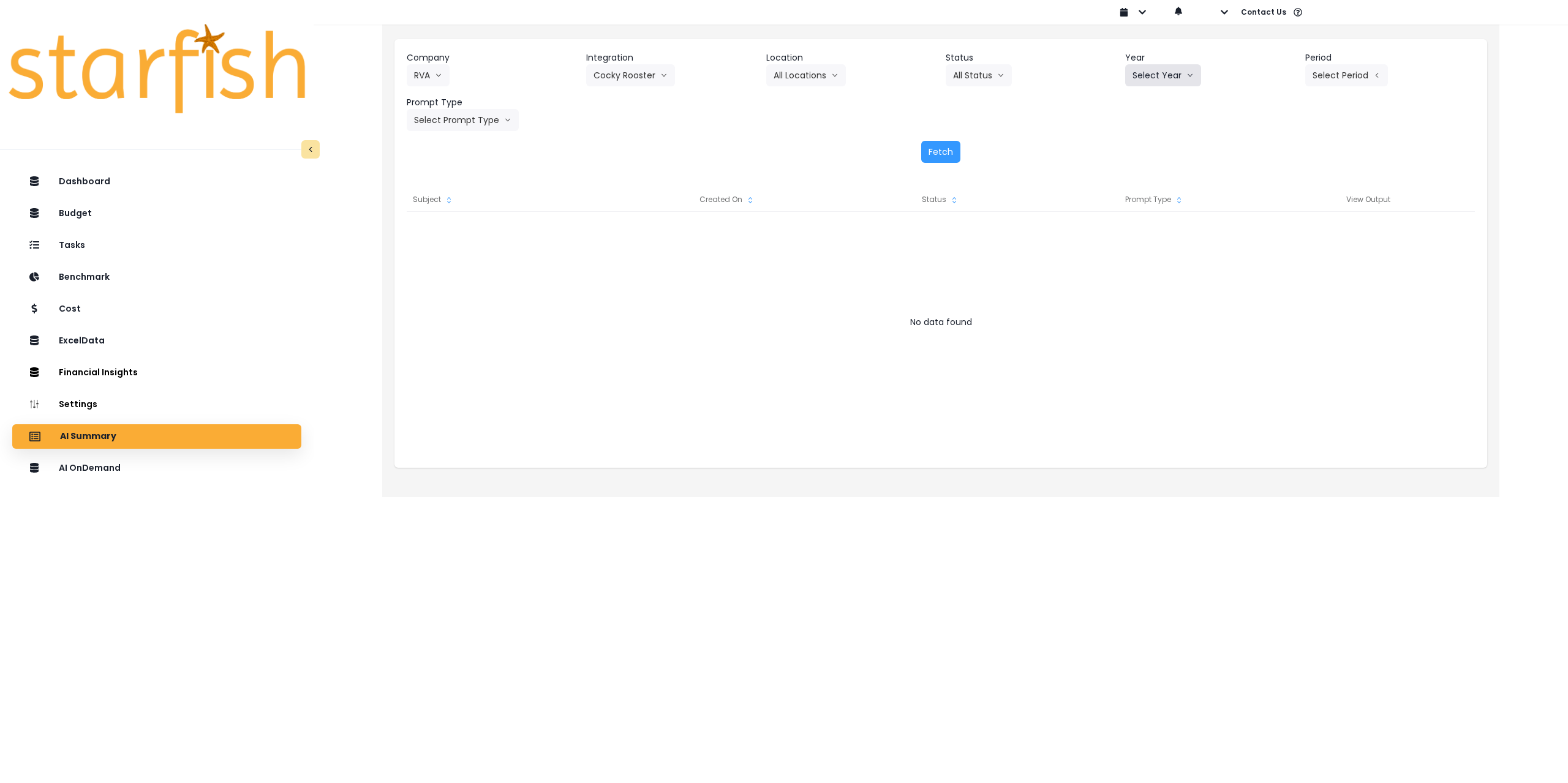
click at [1169, 79] on button "Select Year" at bounding box center [1164, 75] width 76 height 22
click at [1145, 151] on li "2025" at bounding box center [1142, 145] width 34 height 22
click at [1351, 84] on button "Select Period" at bounding box center [1347, 75] width 82 height 22
click at [1285, 234] on span "P8" at bounding box center [1290, 233] width 15 height 12
click at [460, 121] on button "Select Prompt Type" at bounding box center [463, 120] width 112 height 22
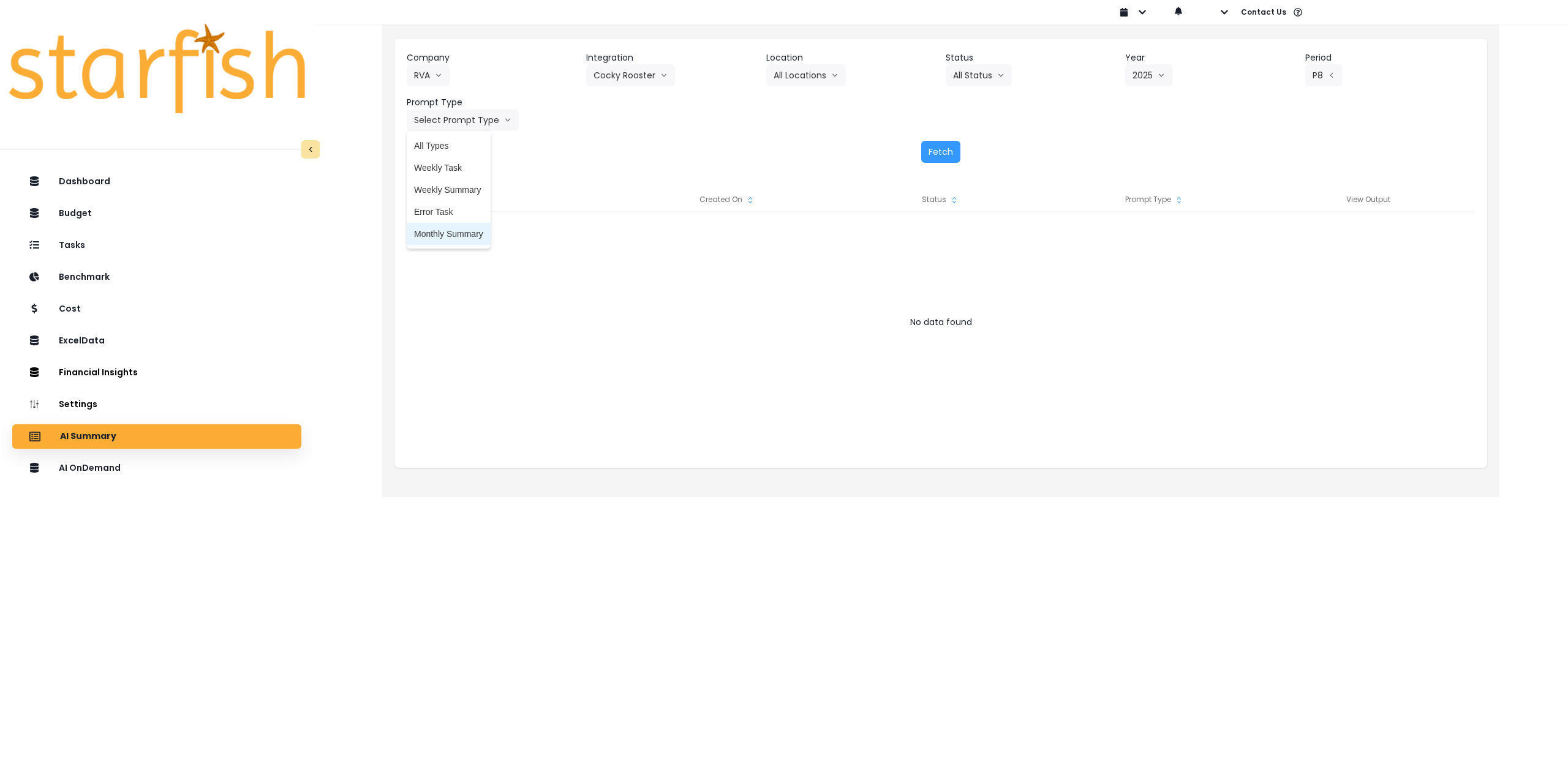
click at [455, 232] on span "Monthly Summary" at bounding box center [448, 234] width 69 height 12
click at [934, 156] on button "Fetch" at bounding box center [941, 151] width 39 height 22
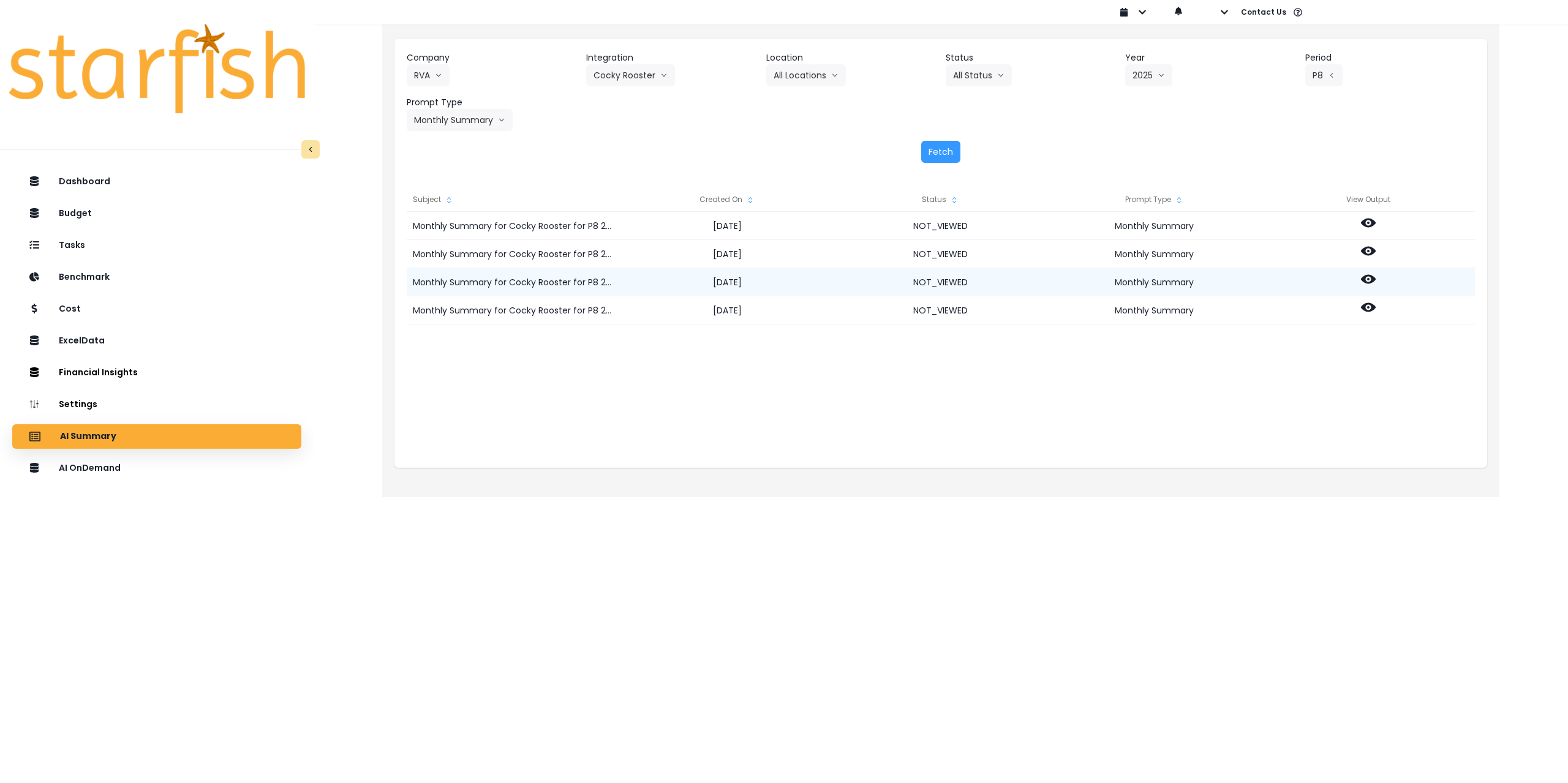
click at [1371, 283] on icon at bounding box center [1368, 279] width 15 height 9
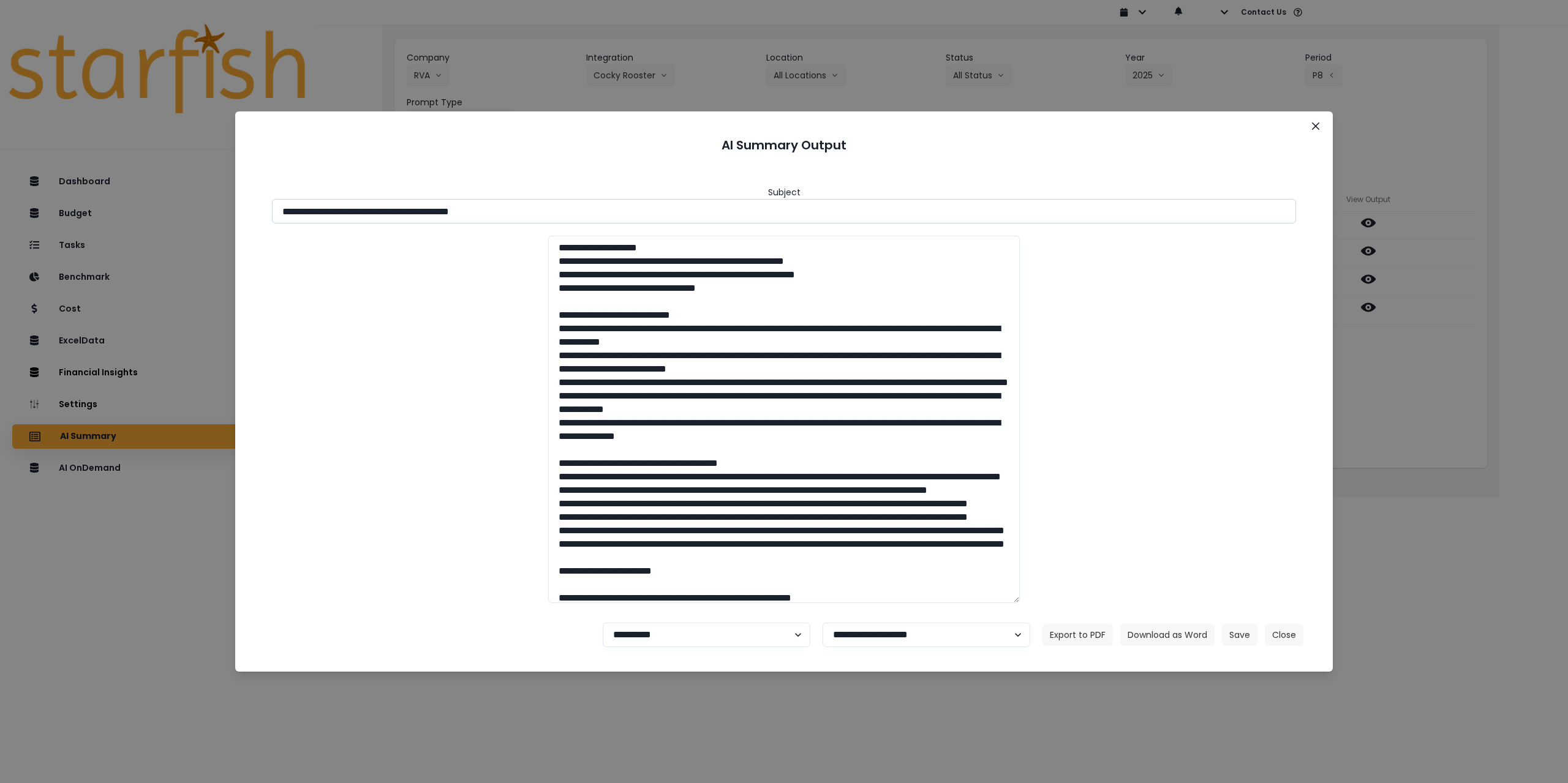
drag, startPoint x: 394, startPoint y: 211, endPoint x: 631, endPoint y: 216, distance: 237.1
click at [631, 216] on input "**********" at bounding box center [784, 211] width 1024 height 25
click at [1199, 632] on button "Download as Word" at bounding box center [1167, 635] width 94 height 22
click at [1423, 470] on div "**********" at bounding box center [784, 392] width 1568 height 783
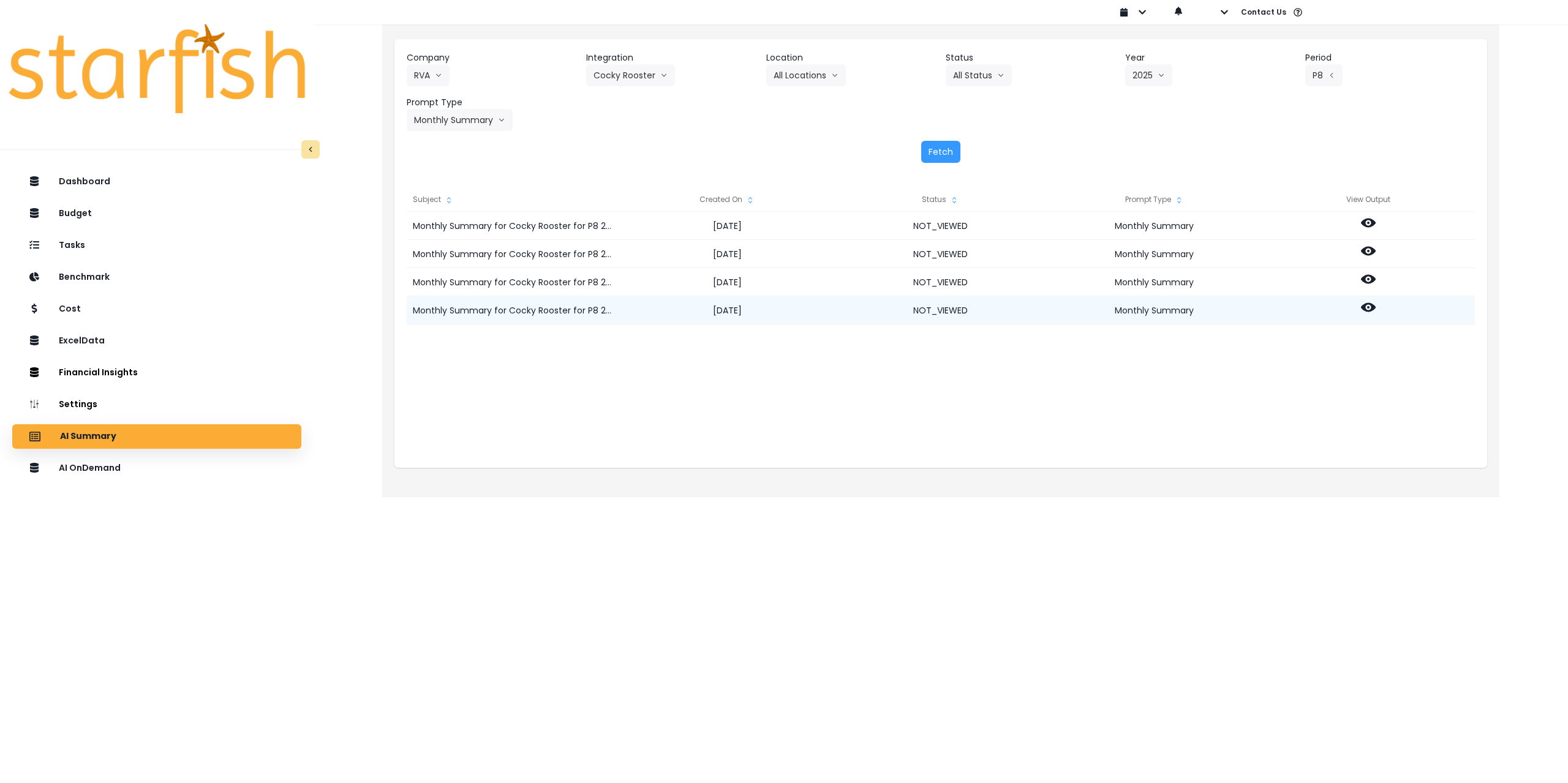
click at [1370, 307] on icon at bounding box center [1368, 307] width 15 height 15
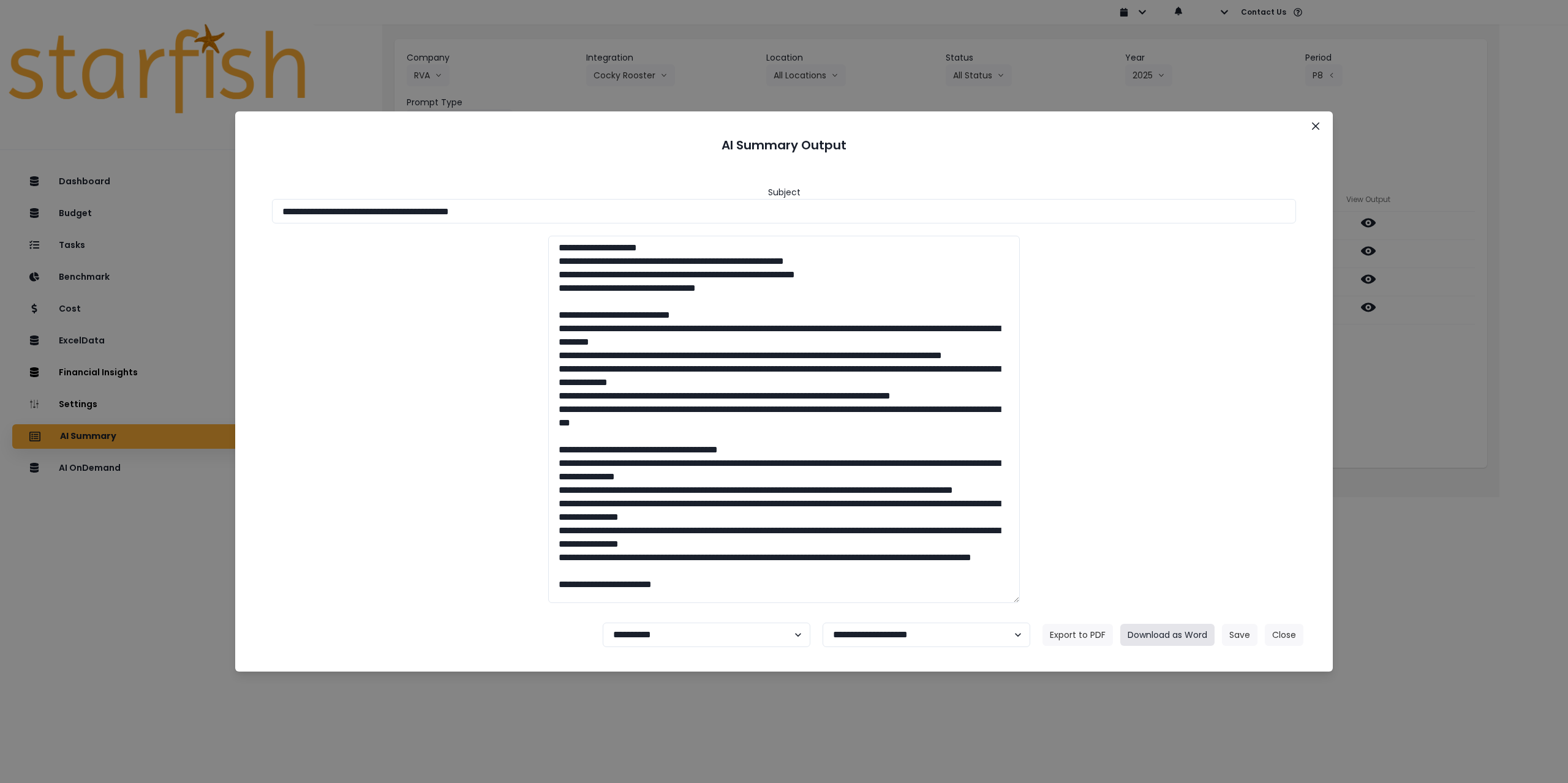
click at [1181, 643] on button "Download as Word" at bounding box center [1167, 635] width 94 height 22
click at [1314, 120] on button "Close" at bounding box center [1316, 126] width 20 height 20
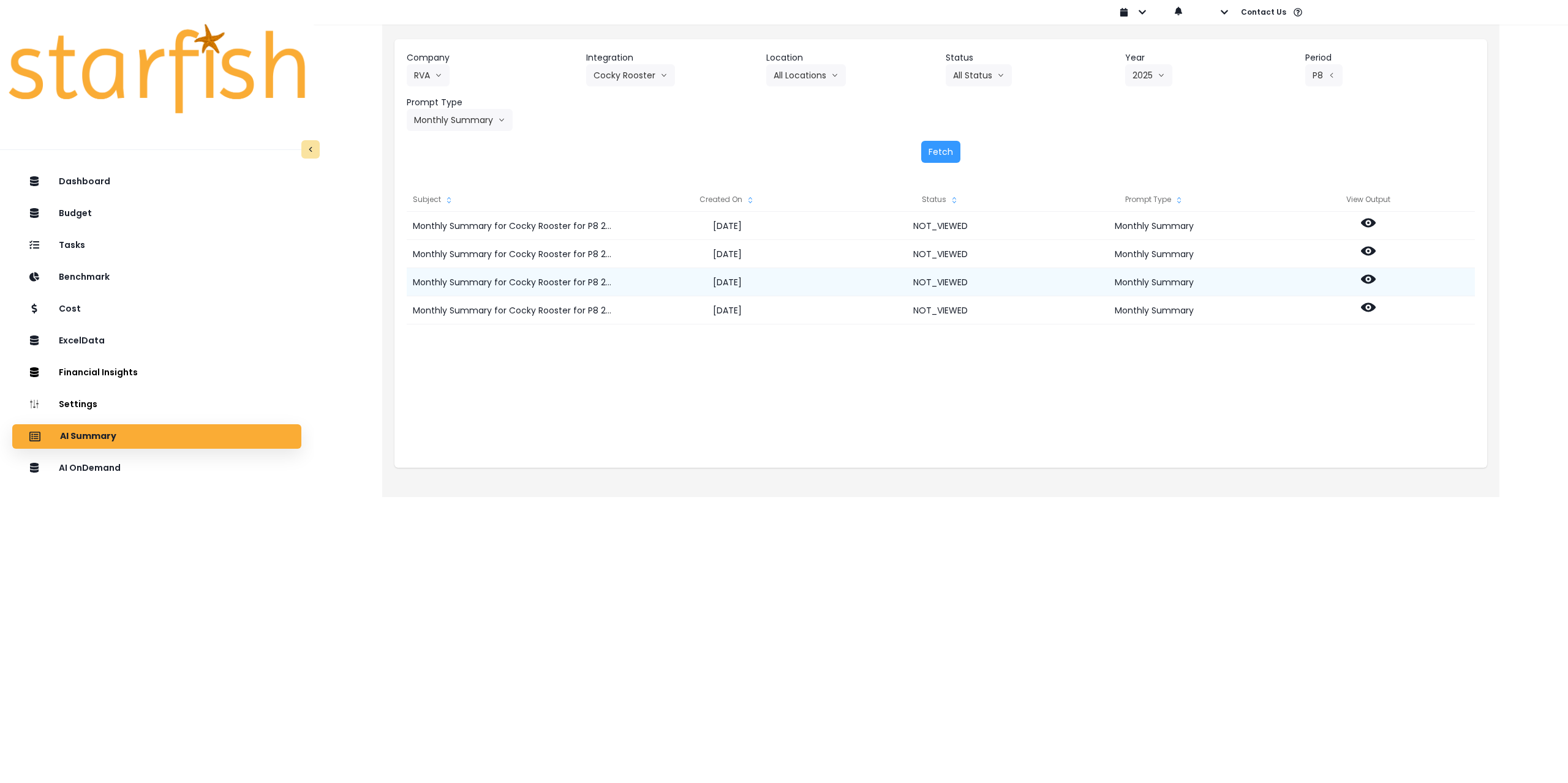
click at [1370, 278] on icon at bounding box center [1368, 279] width 15 height 15
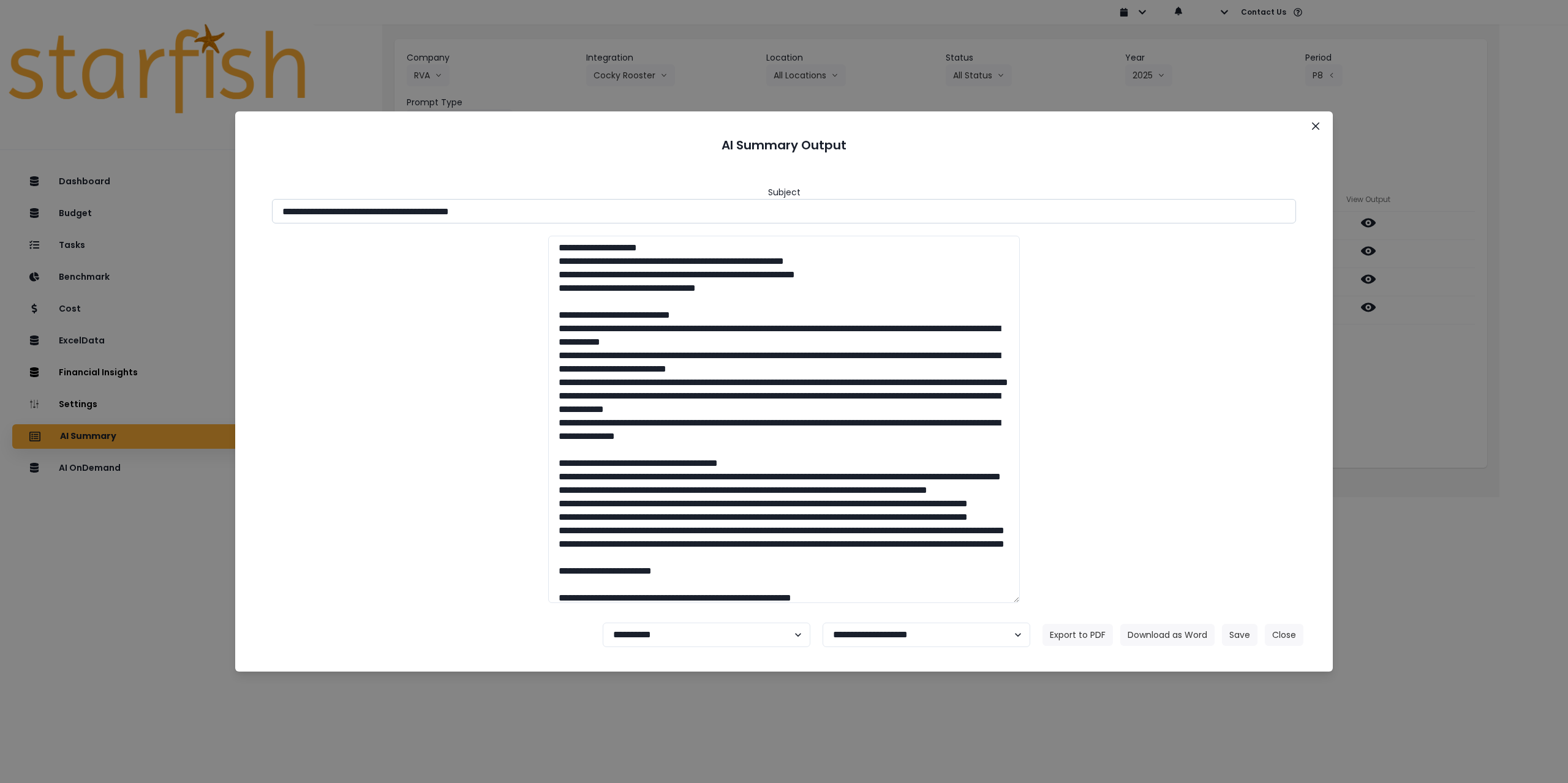
drag, startPoint x: 392, startPoint y: 210, endPoint x: 580, endPoint y: 203, distance: 188.1
click at [580, 203] on input "**********" at bounding box center [784, 211] width 1024 height 25
click at [527, 222] on input "**********" at bounding box center [784, 211] width 1024 height 25
click at [677, 629] on select "**********" at bounding box center [707, 635] width 208 height 25
select select "********"
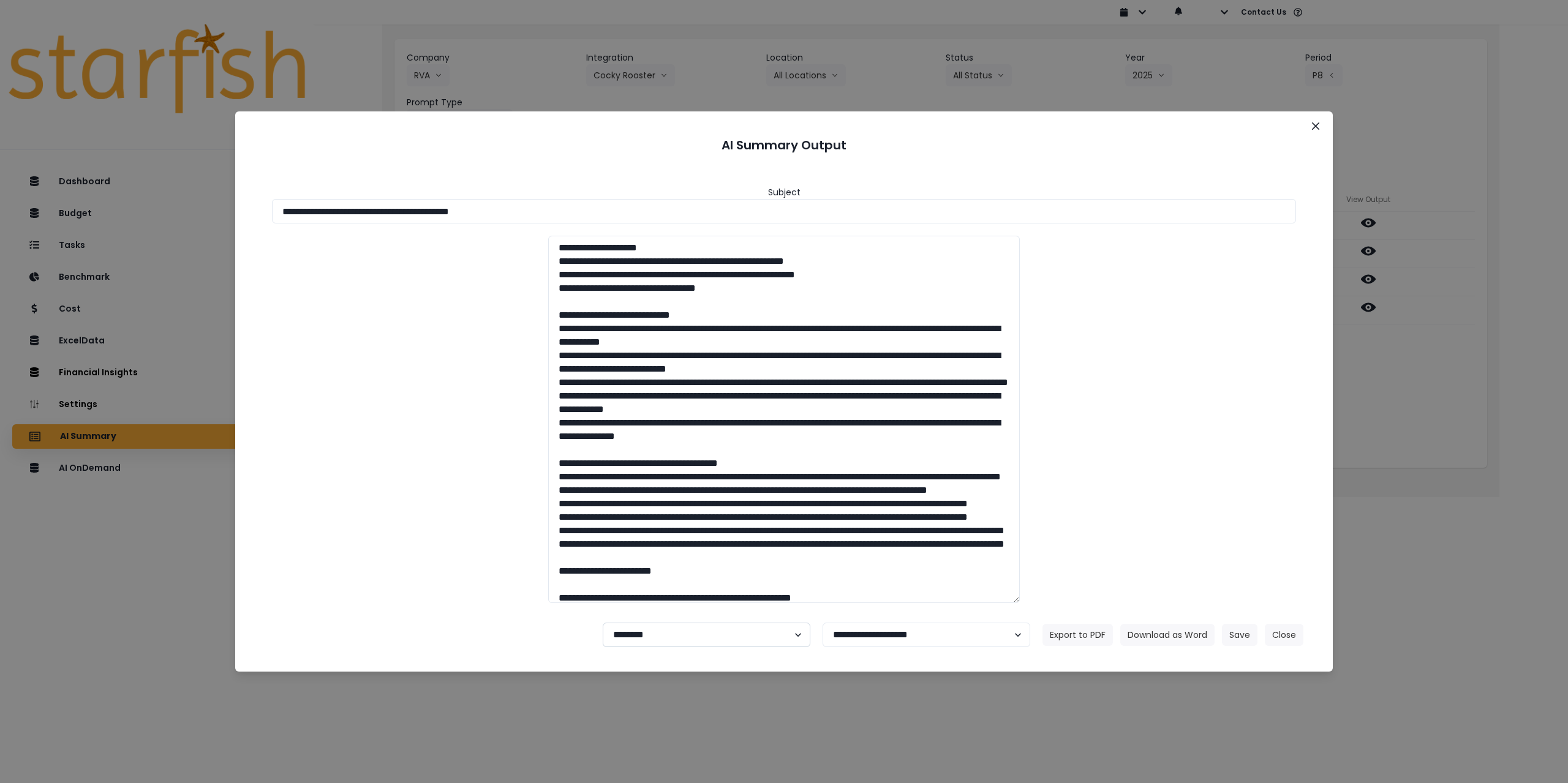
click at [603, 623] on select "**********" at bounding box center [707, 635] width 208 height 25
click at [1247, 632] on button "Save" at bounding box center [1240, 635] width 35 height 22
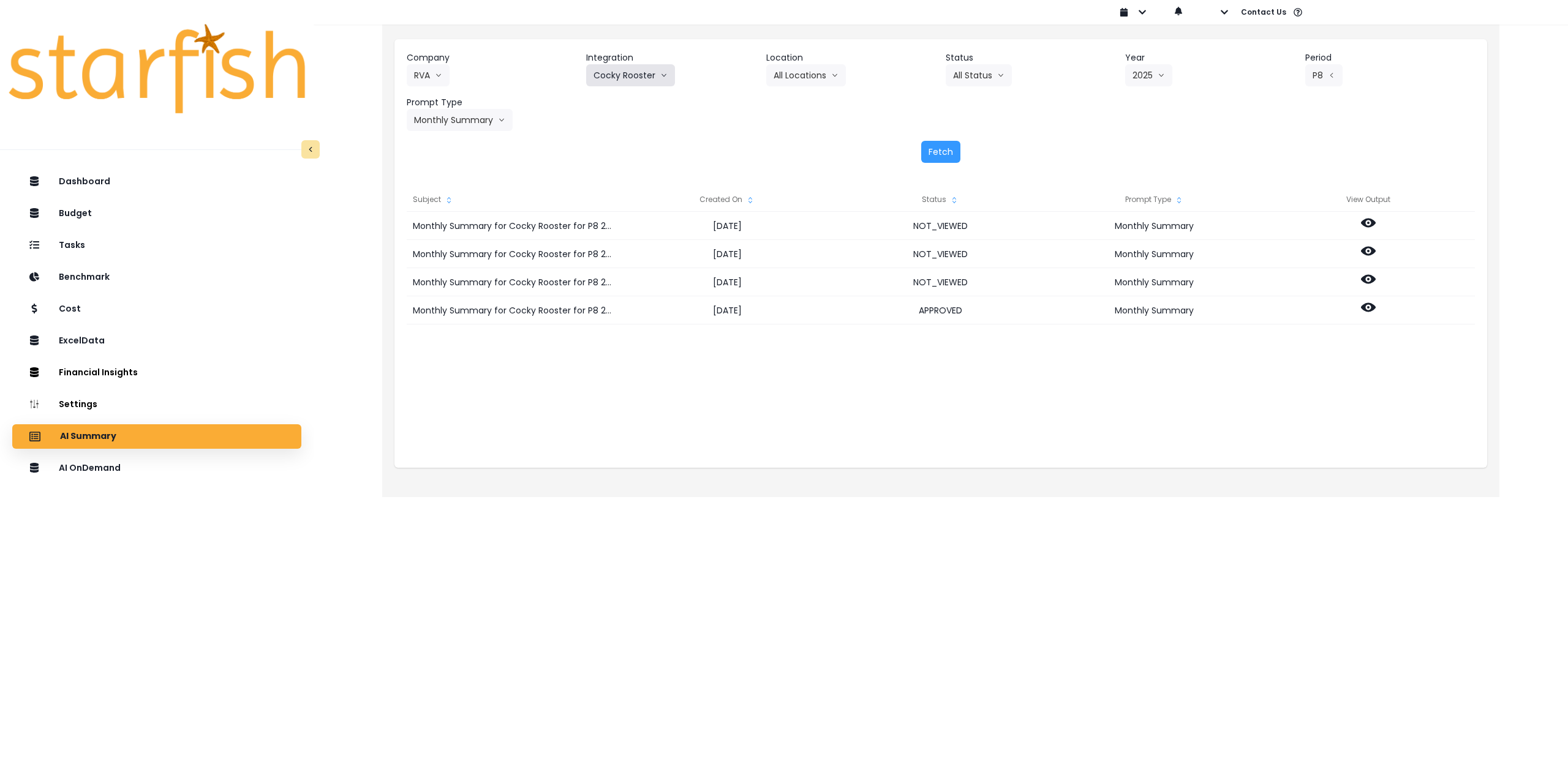
click at [631, 71] on button "Cocky Rooster" at bounding box center [631, 75] width 89 height 22
click at [635, 121] on span "Cocky Rooster 2" at bounding box center [626, 123] width 63 height 12
click at [934, 150] on button "Fetch" at bounding box center [941, 151] width 39 height 22
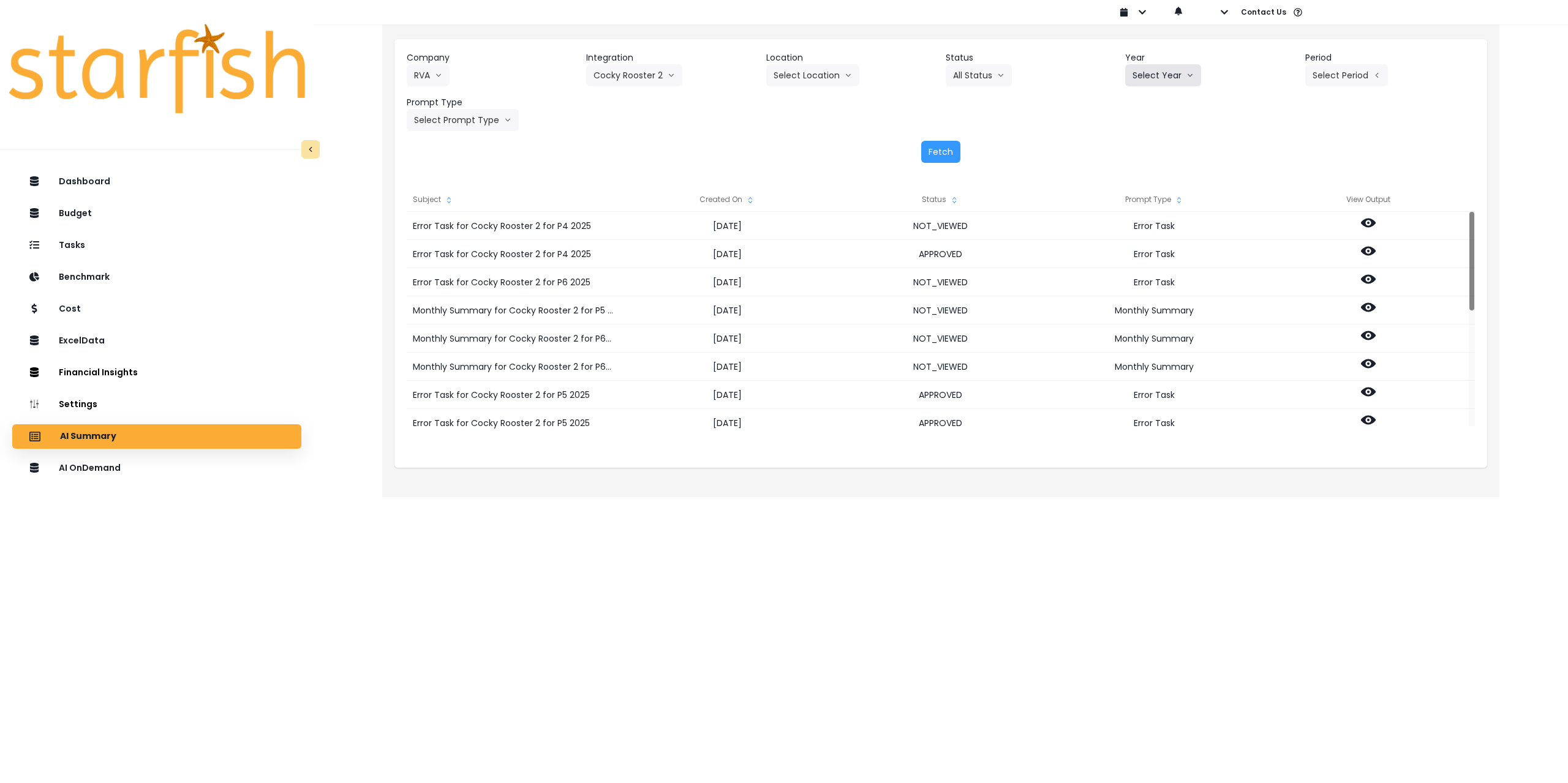
click at [1167, 76] on button "Select Year" at bounding box center [1164, 75] width 76 height 22
click at [1148, 139] on span "2025" at bounding box center [1142, 144] width 19 height 12
click at [1353, 67] on button "Select Period" at bounding box center [1347, 75] width 82 height 22
click at [1280, 223] on li "P8" at bounding box center [1290, 233] width 30 height 22
click at [468, 115] on button "Select Prompt Type" at bounding box center [463, 120] width 112 height 22
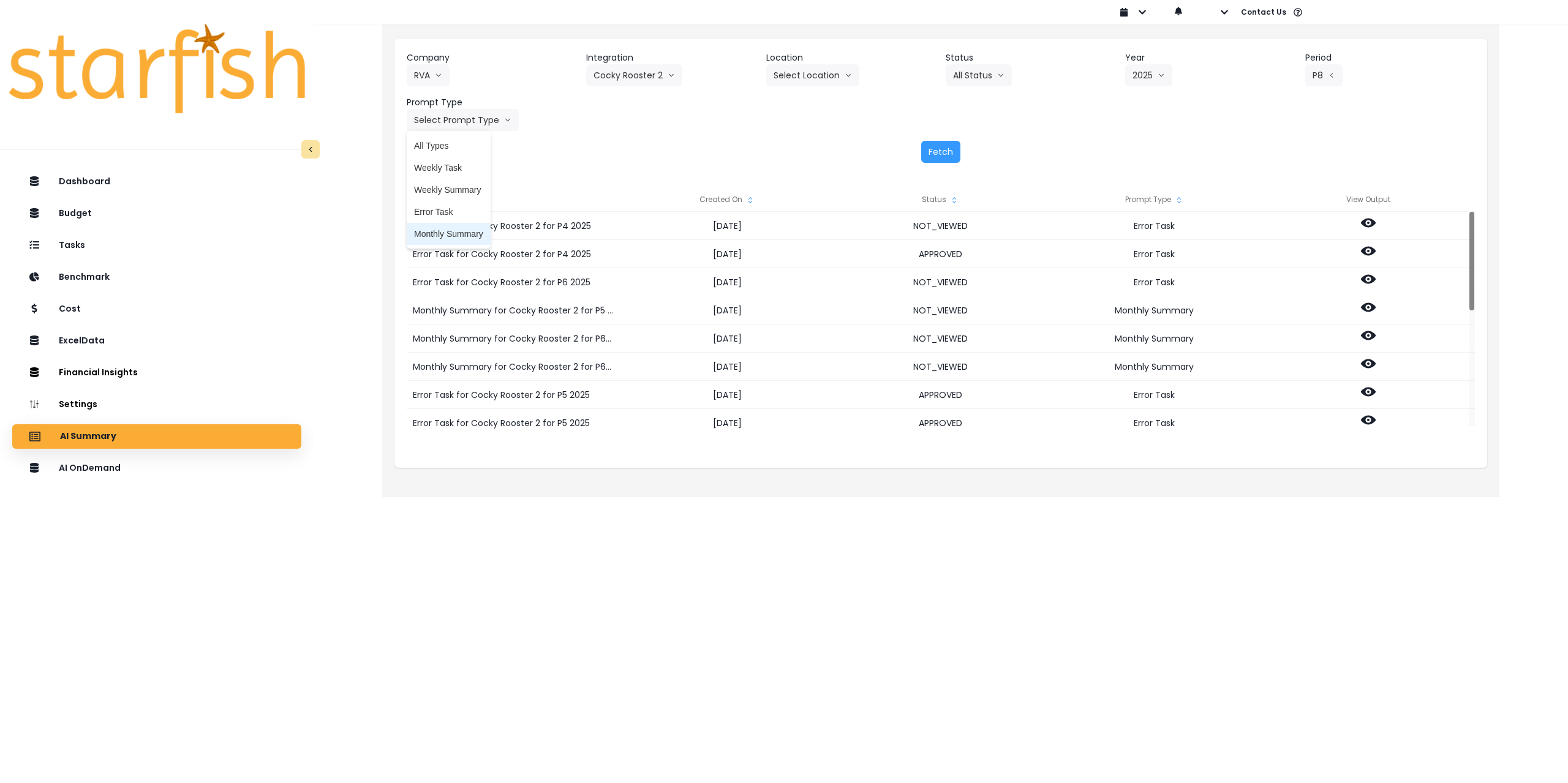
click at [460, 229] on span "Monthly Summary" at bounding box center [448, 234] width 69 height 12
click at [946, 150] on button "Fetch" at bounding box center [941, 151] width 39 height 22
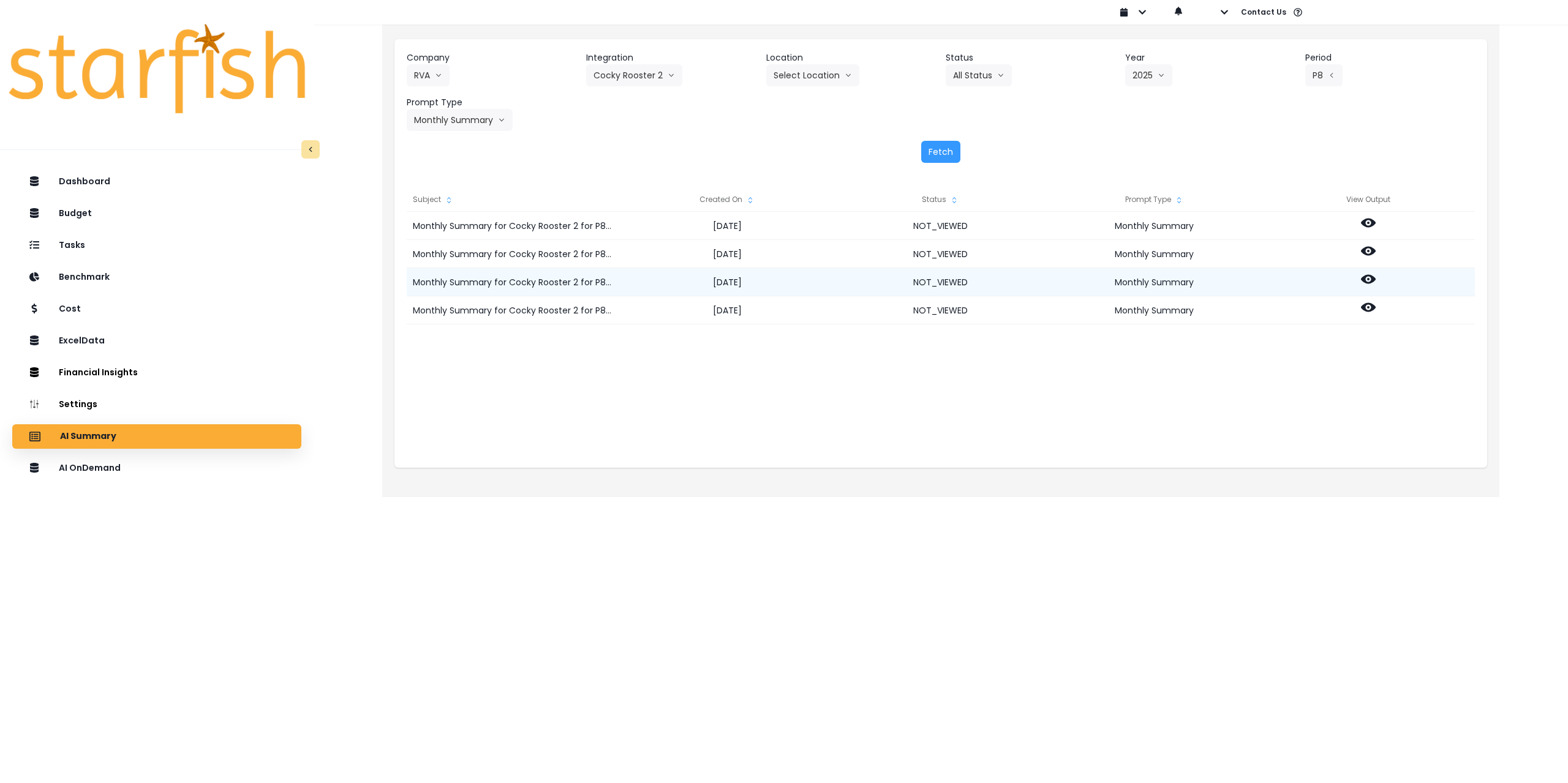
click at [1368, 276] on icon at bounding box center [1368, 279] width 15 height 9
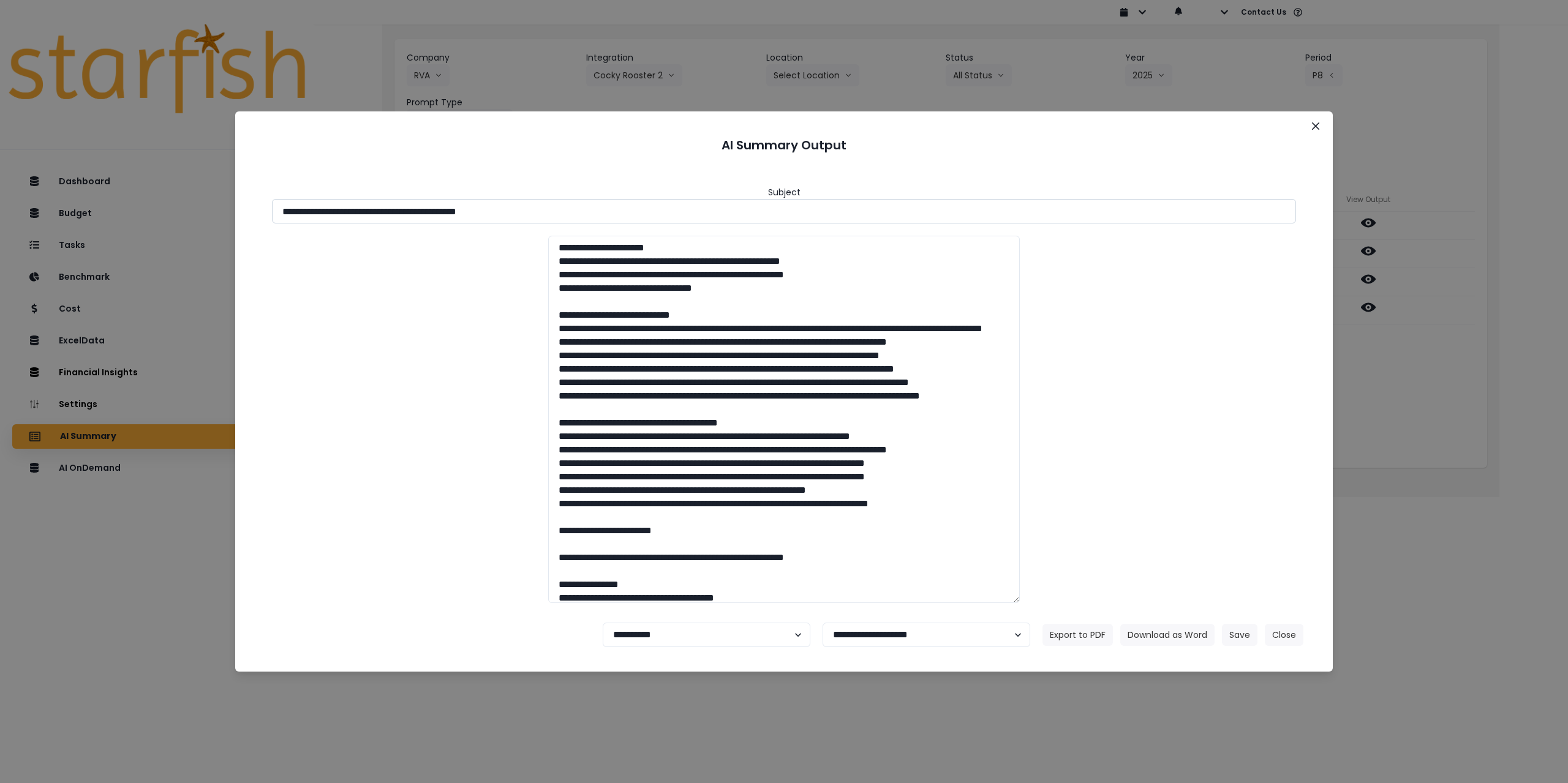
click at [389, 213] on input "**********" at bounding box center [784, 211] width 1024 height 25
click at [390, 213] on input "**********" at bounding box center [784, 211] width 1024 height 25
drag, startPoint x: 390, startPoint y: 213, endPoint x: 549, endPoint y: 213, distance: 159.0
click at [549, 213] on input "**********" at bounding box center [784, 211] width 1024 height 25
click at [1176, 638] on button "Download as Word" at bounding box center [1167, 635] width 94 height 22
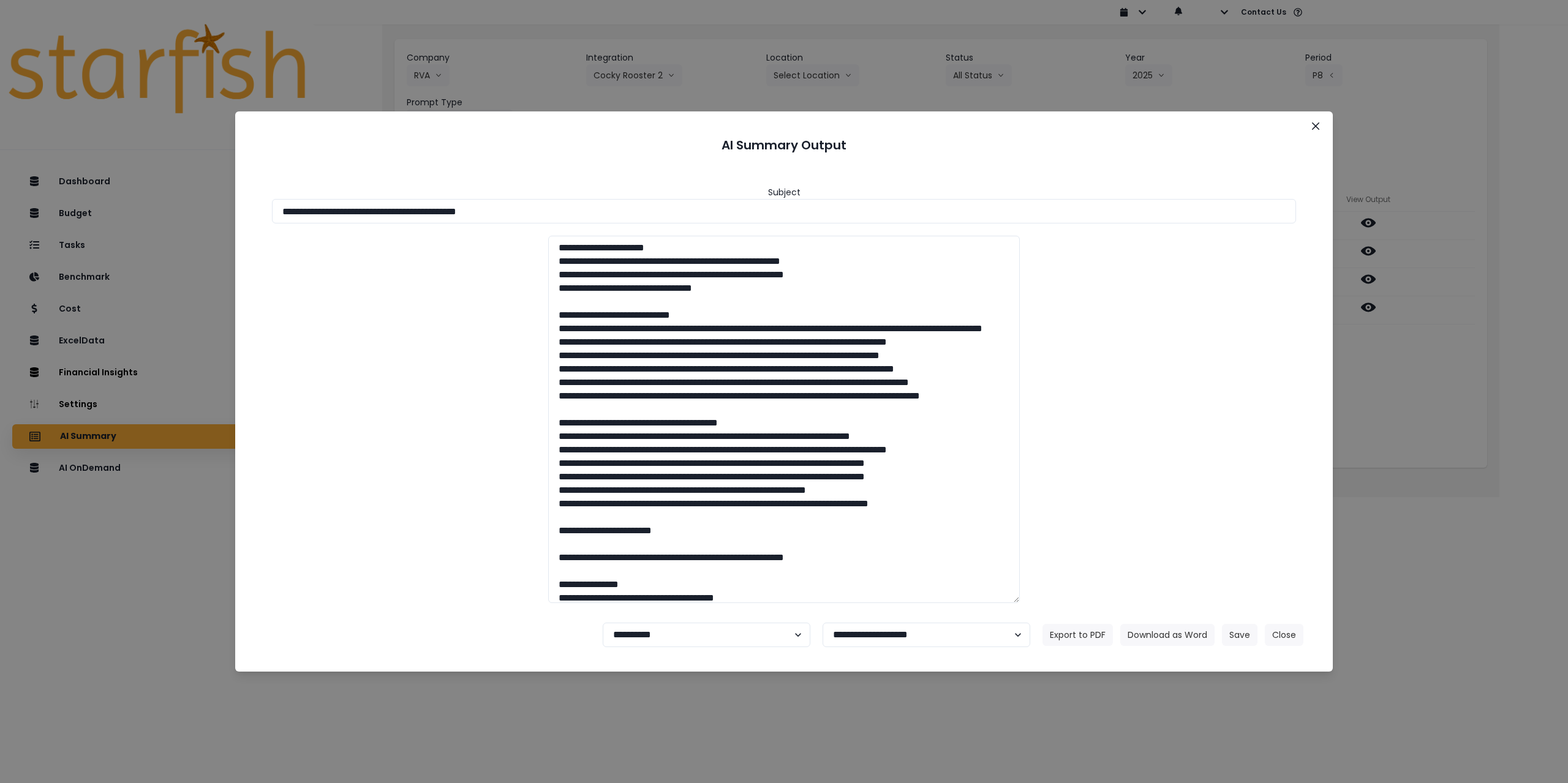
click at [1526, 378] on div "**********" at bounding box center [784, 392] width 1568 height 783
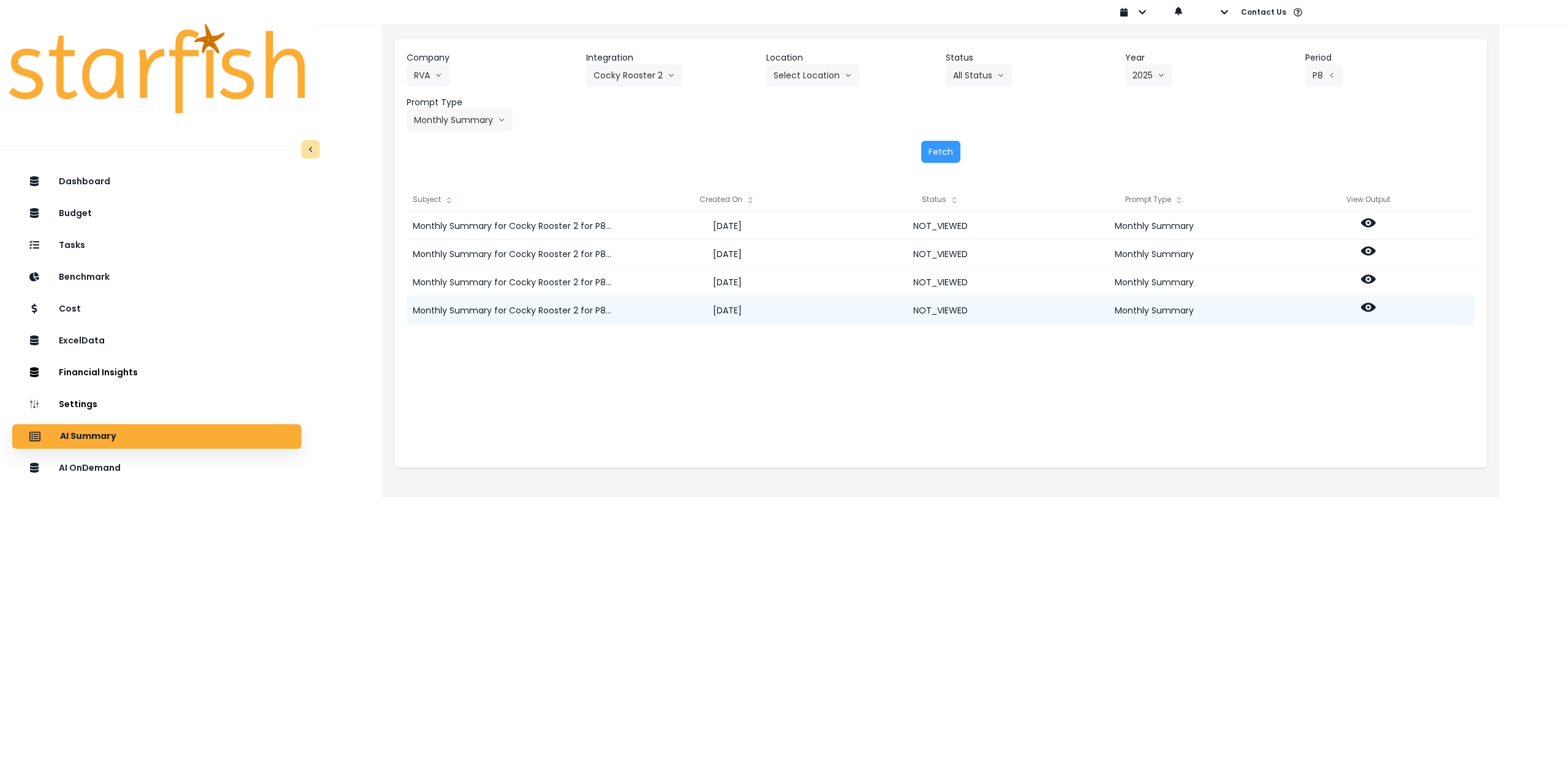
click at [1375, 310] on icon at bounding box center [1368, 307] width 15 height 15
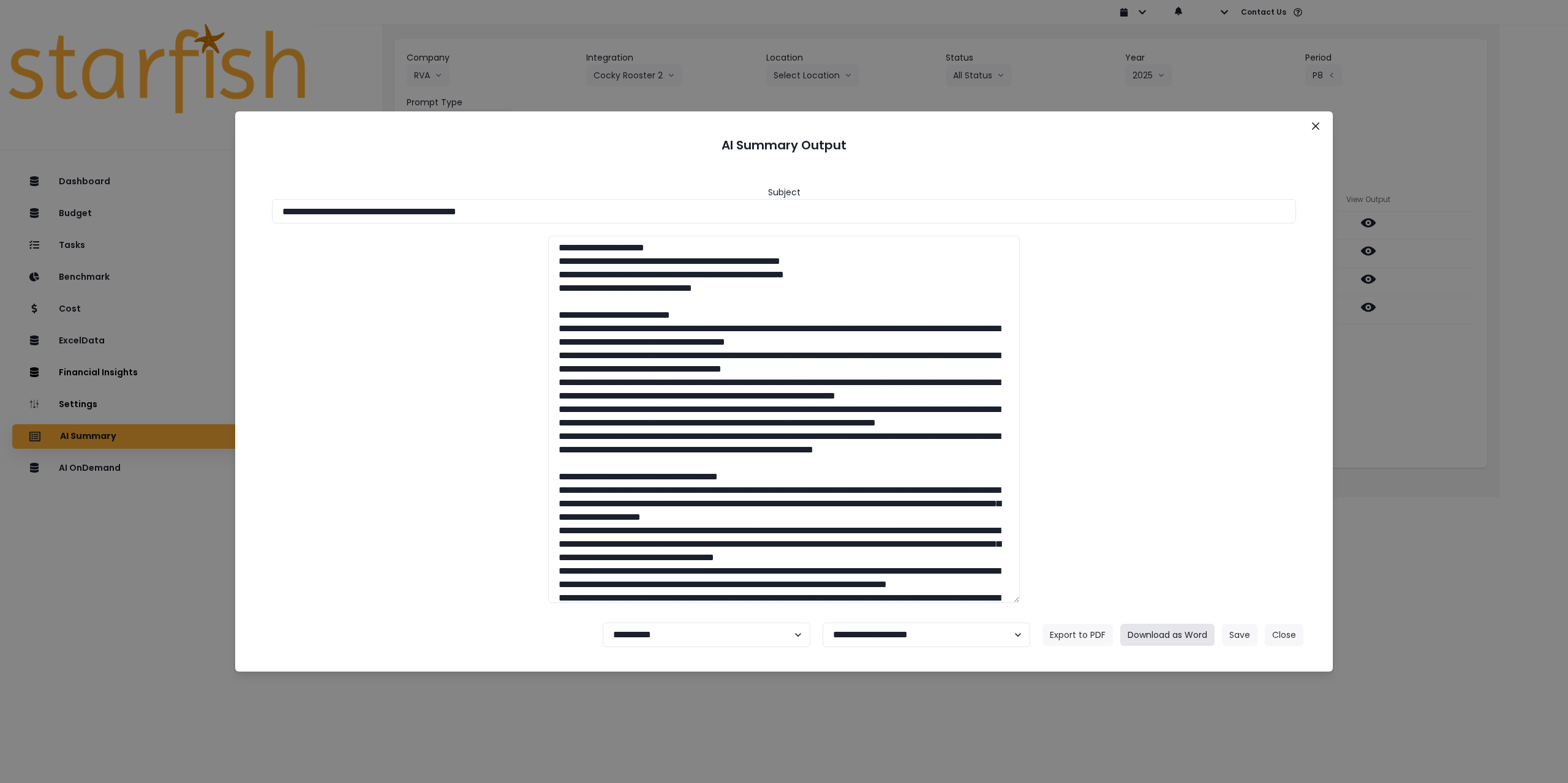
click at [1165, 632] on button "Download as Word" at bounding box center [1167, 635] width 94 height 22
click at [1320, 123] on button "Close" at bounding box center [1316, 126] width 20 height 20
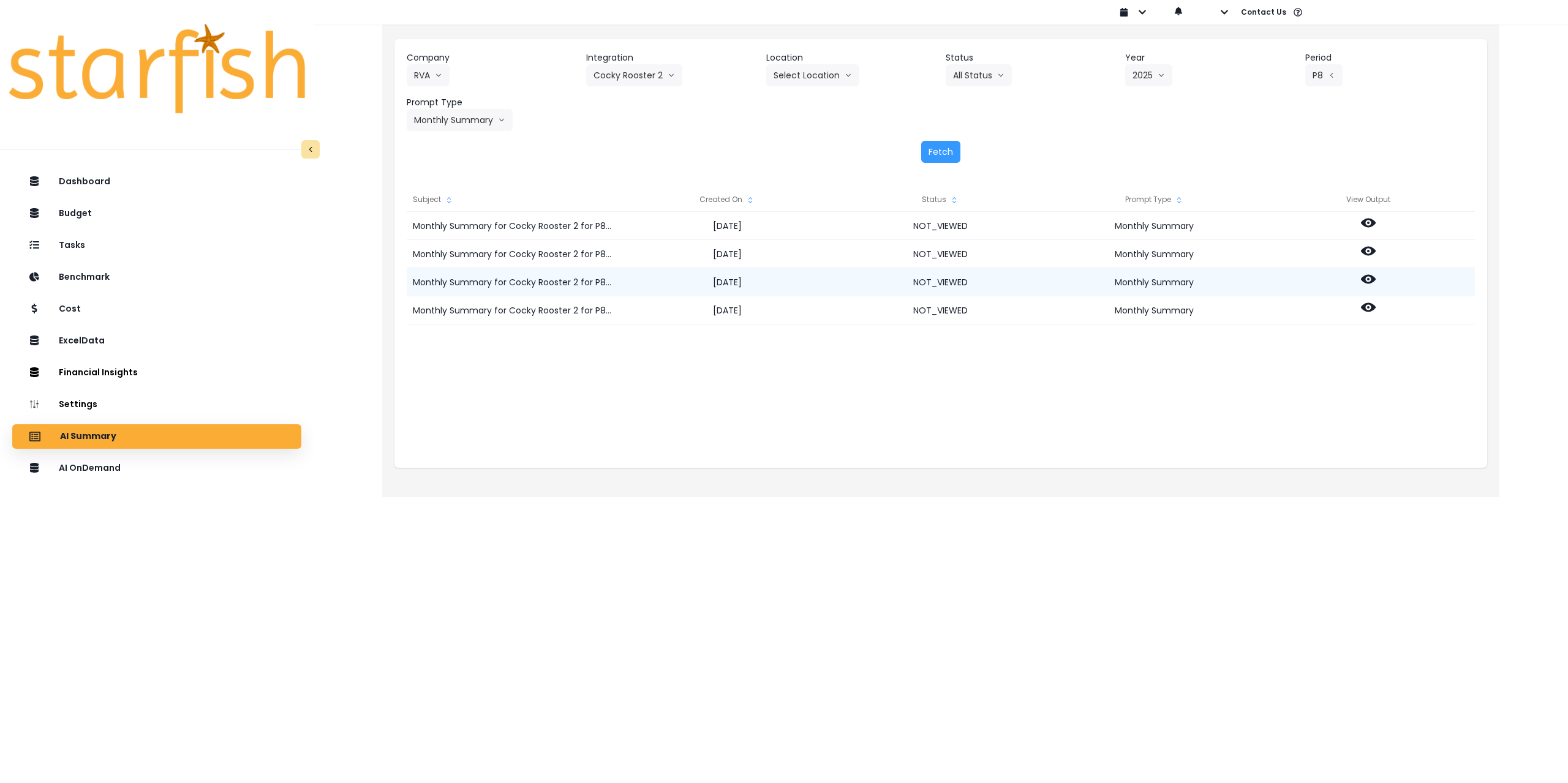
click at [1366, 280] on icon at bounding box center [1368, 279] width 15 height 15
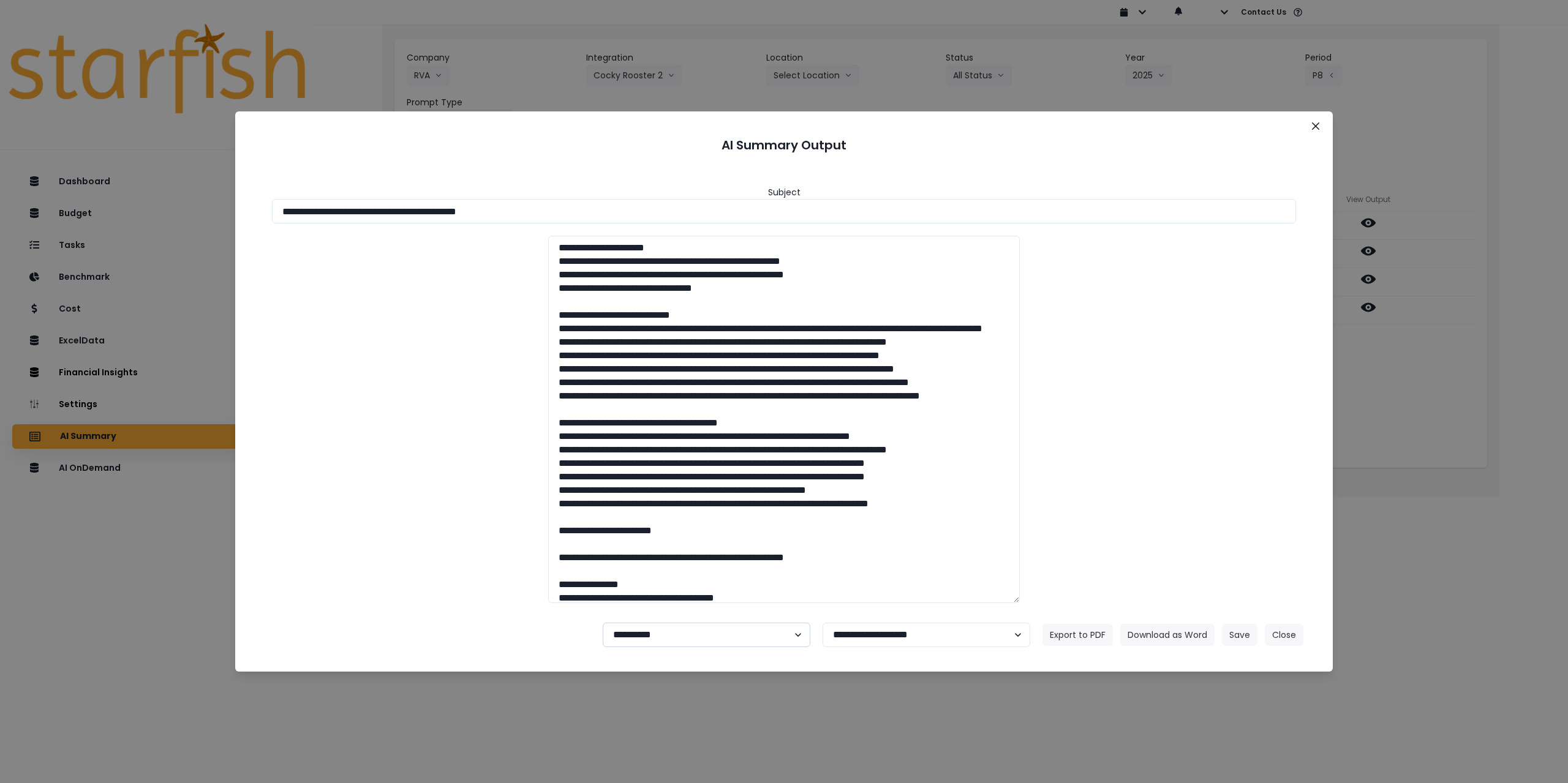
click at [676, 635] on select "**********" at bounding box center [707, 635] width 208 height 25
select select "********"
click at [603, 623] on select "**********" at bounding box center [707, 635] width 208 height 25
click at [1235, 635] on button "Save" at bounding box center [1240, 635] width 35 height 22
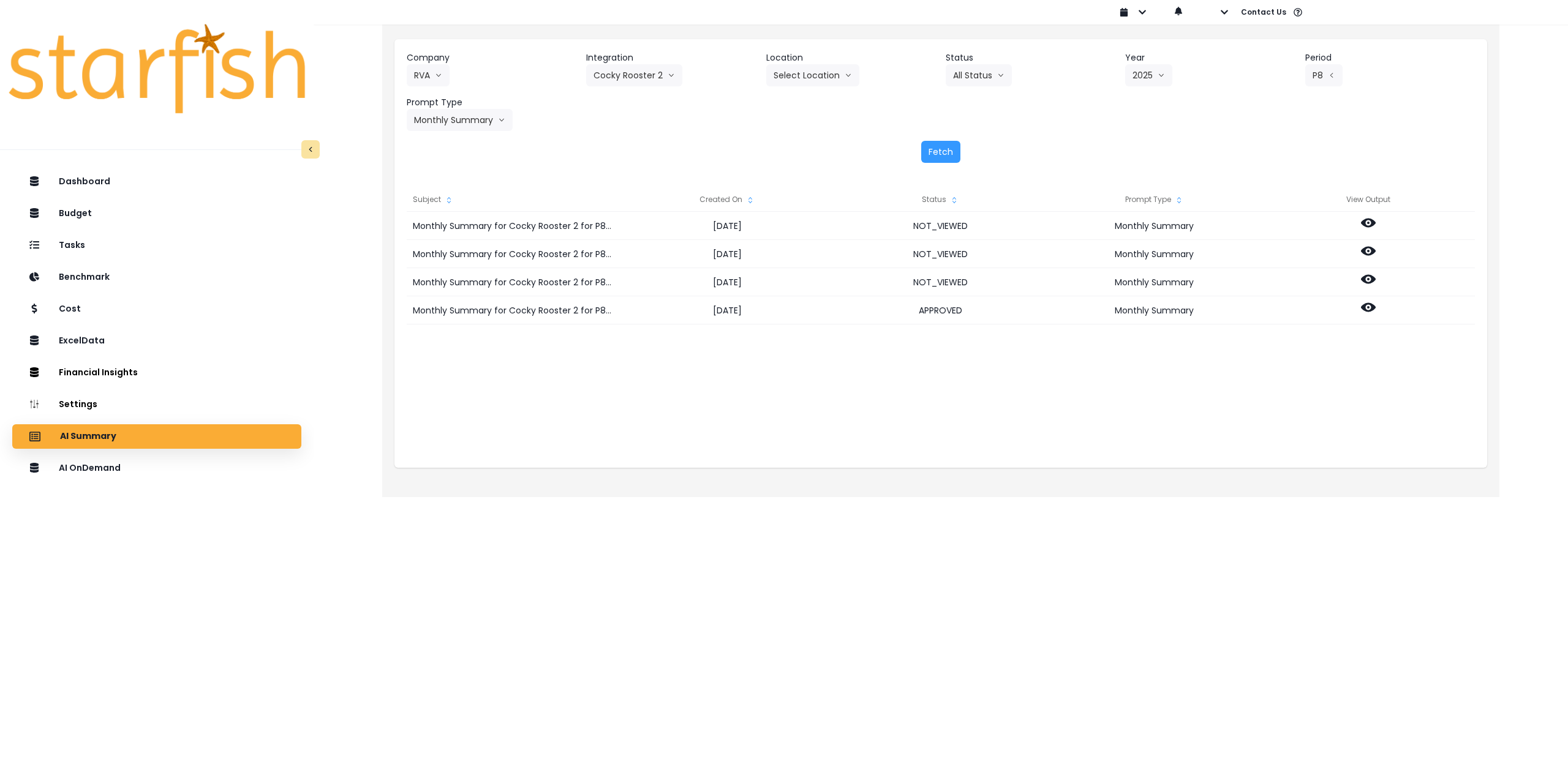
click at [638, 63] on header "Integration" at bounding box center [671, 58] width 170 height 13
click at [640, 71] on button "Cocky Rooster 2" at bounding box center [634, 75] width 96 height 22
click at [635, 143] on span "Game Plan" at bounding box center [626, 144] width 63 height 12
click at [943, 152] on button "Fetch" at bounding box center [941, 151] width 39 height 22
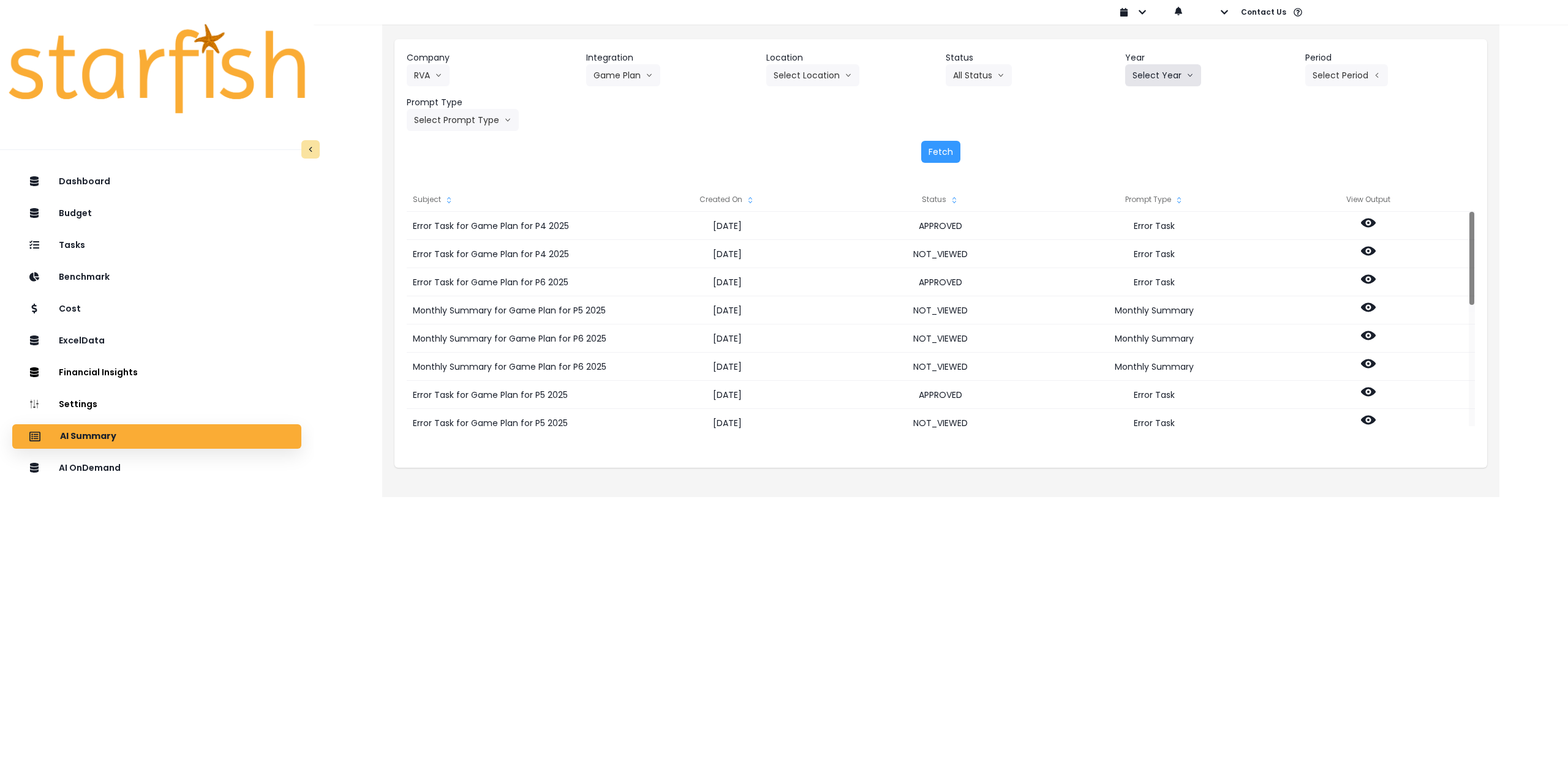
click at [1163, 80] on button "Select Year" at bounding box center [1164, 75] width 76 height 22
click at [1152, 150] on li "2025" at bounding box center [1142, 145] width 34 height 22
click at [1340, 87] on div "Company RVA 86 Costs Asti Bagel Cafe Balance Grille Bald Ginger Bar Business Po…" at bounding box center [941, 91] width 1069 height 80
click at [1344, 75] on button "Select Period" at bounding box center [1347, 75] width 82 height 22
click at [1283, 231] on span "P8" at bounding box center [1290, 233] width 15 height 12
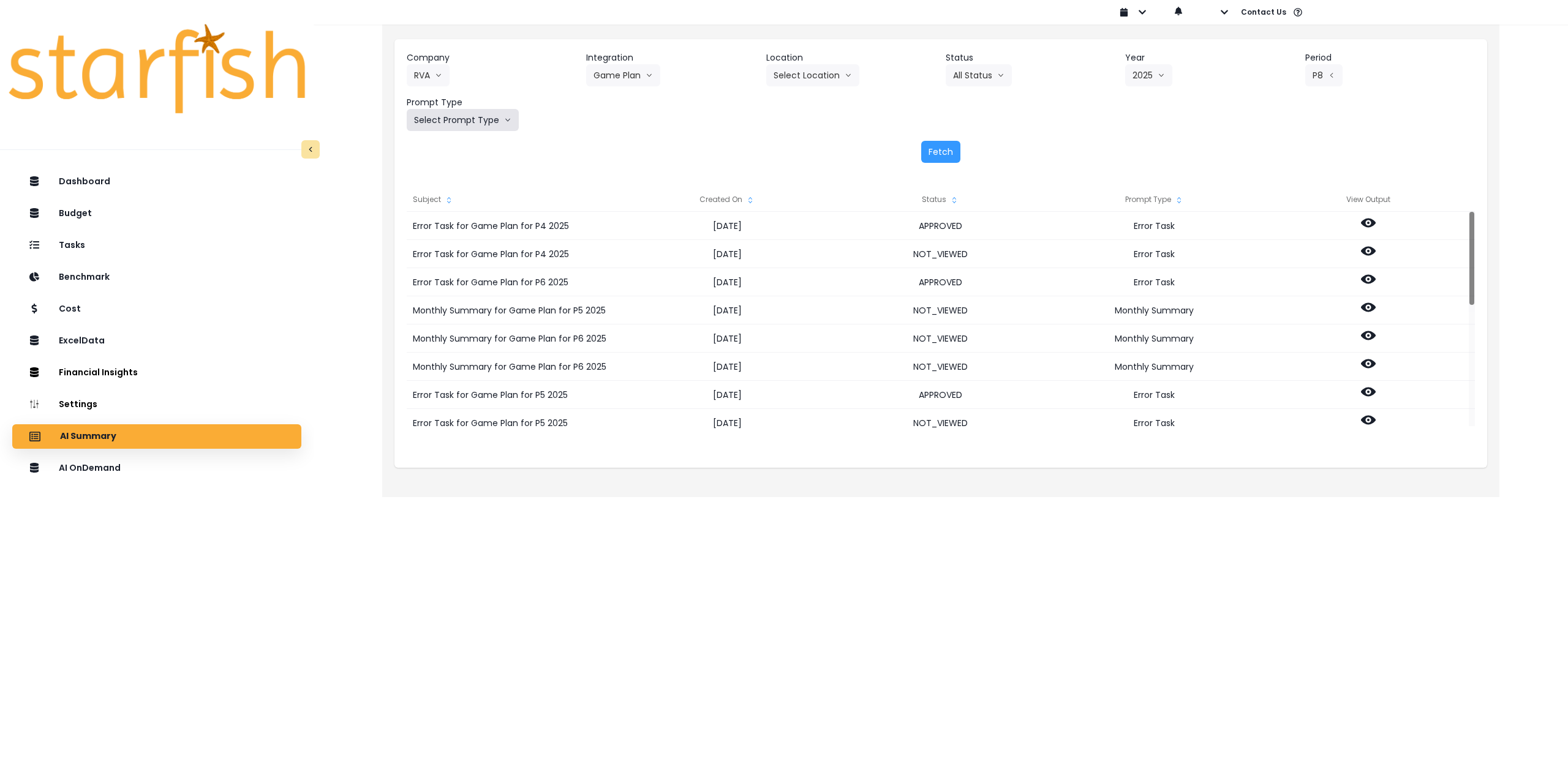
click at [492, 122] on button "Select Prompt Type" at bounding box center [463, 120] width 112 height 22
click at [453, 232] on span "Monthly Summary" at bounding box center [448, 234] width 69 height 12
click at [942, 145] on button "Fetch" at bounding box center [941, 151] width 39 height 22
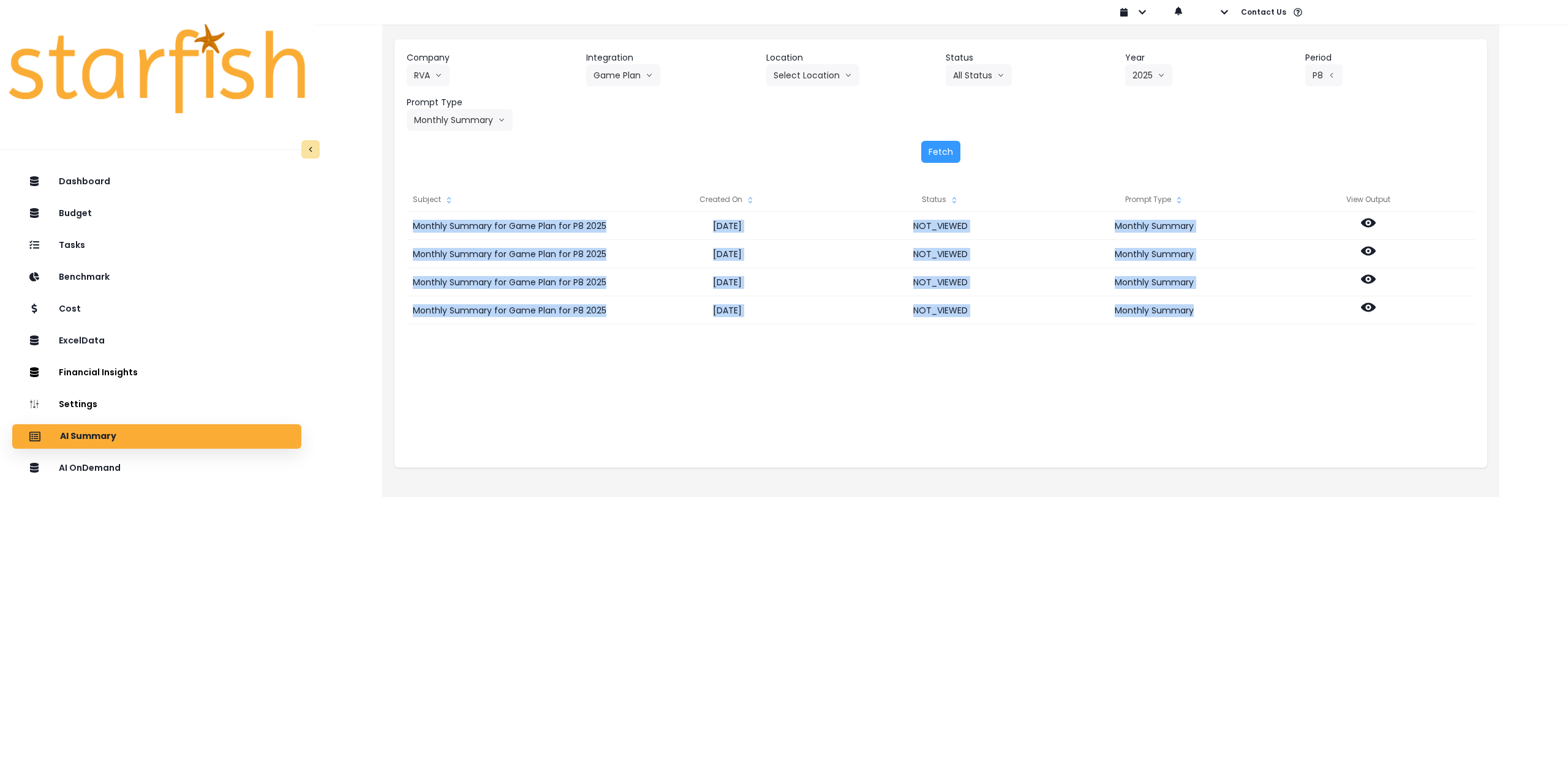
drag, startPoint x: 1369, startPoint y: 306, endPoint x: 1361, endPoint y: 422, distance: 116.3
click at [1353, 425] on div "Monthly Summary for Game Plan for P8 2025 2025-08-19 NOT_VIEWED Monthly Summary…" at bounding box center [941, 334] width 1069 height 245
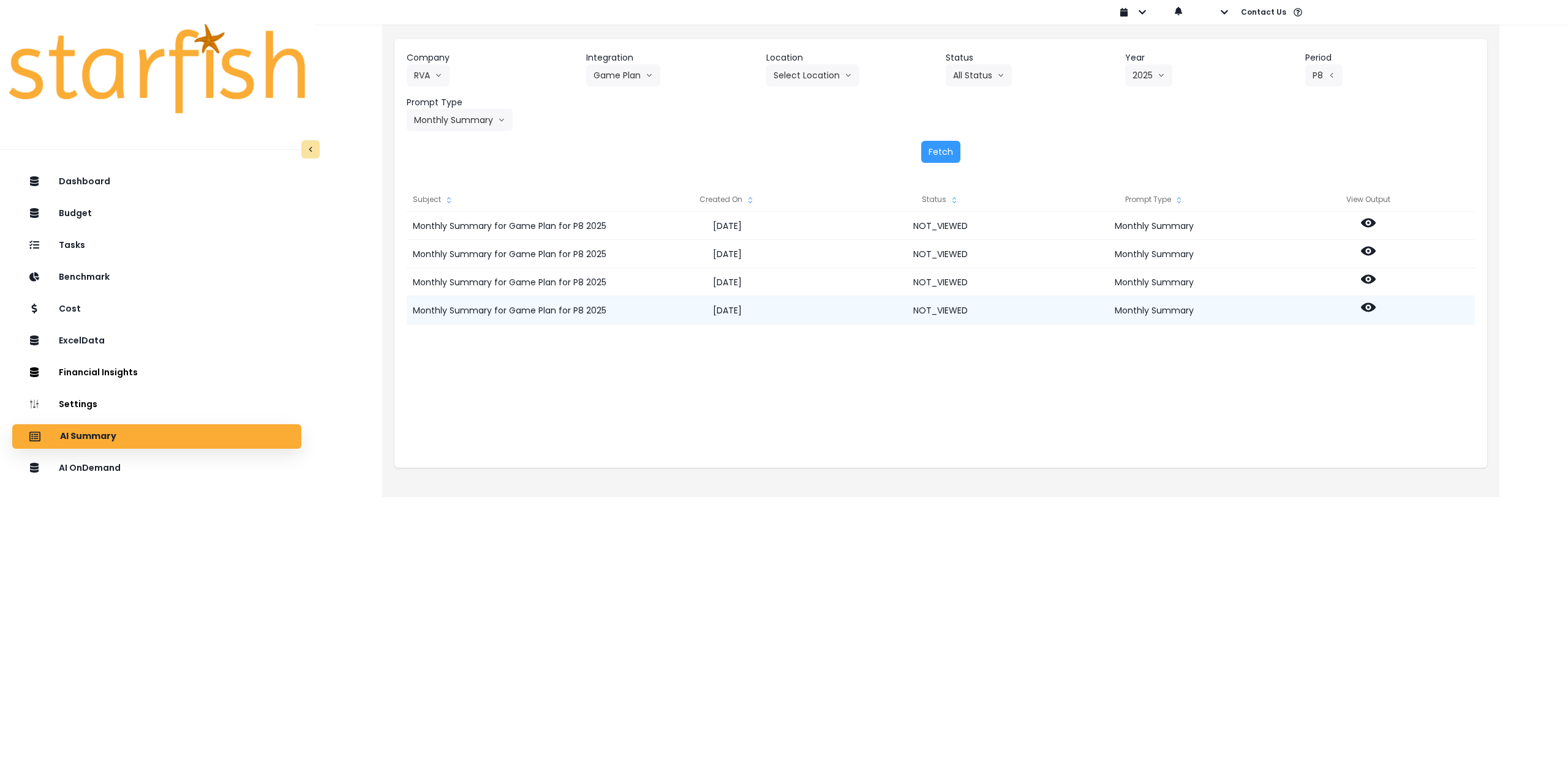
drag, startPoint x: 1389, startPoint y: 392, endPoint x: 1379, endPoint y: 312, distance: 80.6
click at [1389, 392] on div "Monthly Summary for Game Plan for P8 2025 2025-08-19 NOT_VIEWED Monthly Summary…" at bounding box center [941, 334] width 1069 height 245
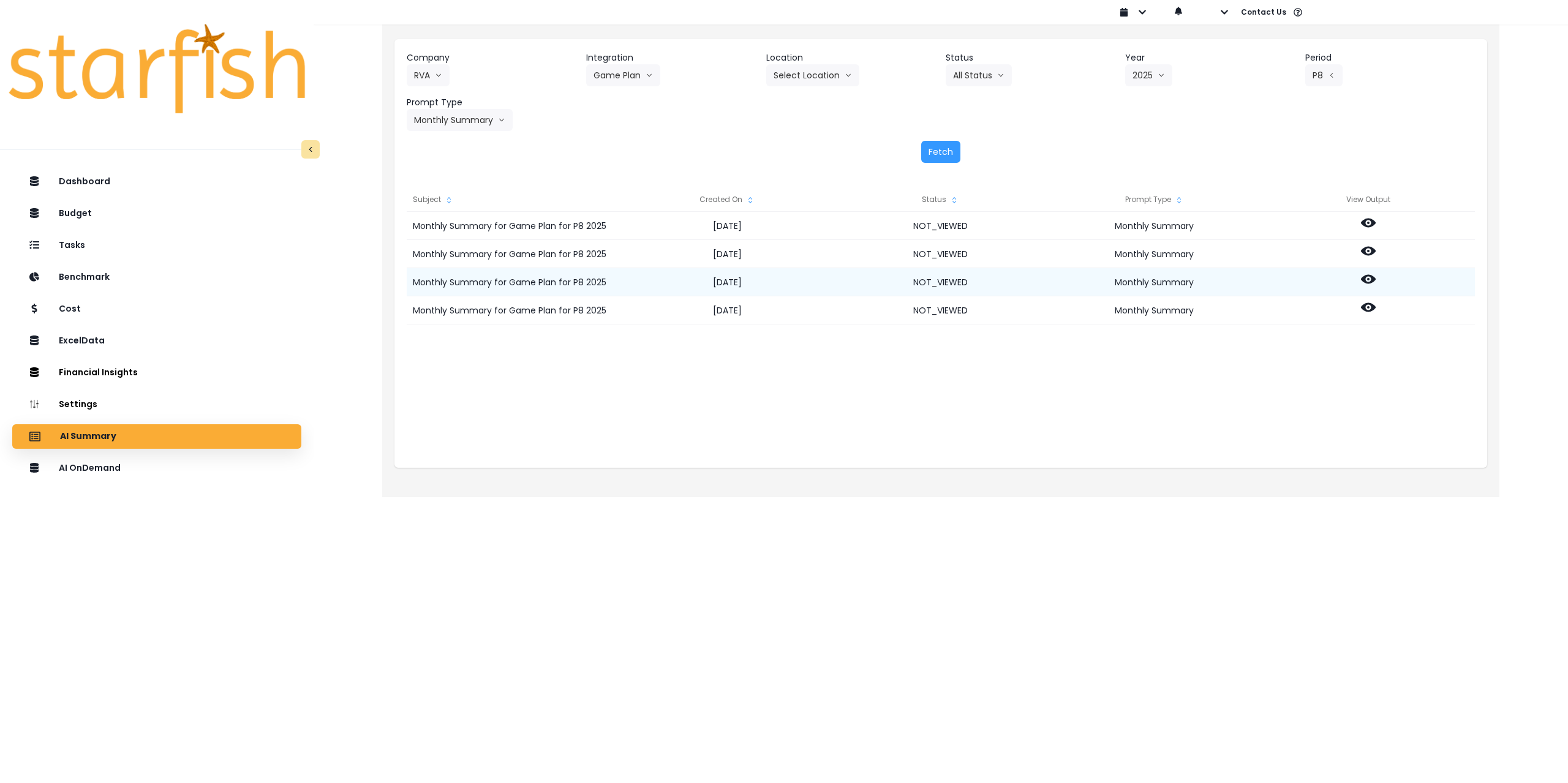
click at [1369, 280] on circle at bounding box center [1368, 279] width 3 height 3
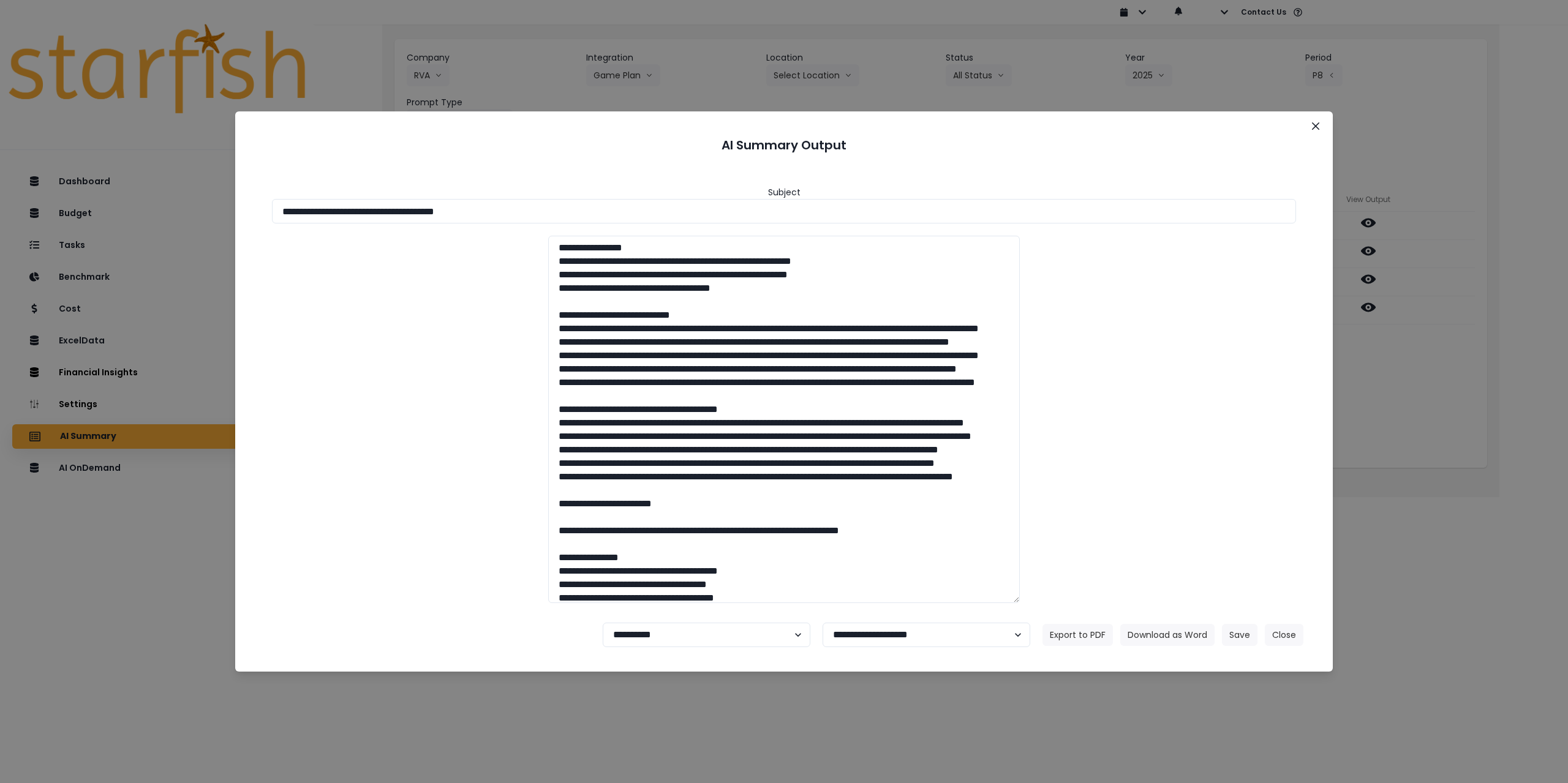
drag, startPoint x: 390, startPoint y: 210, endPoint x: 653, endPoint y: 229, distance: 263.7
click at [621, 211] on input "**********" at bounding box center [784, 211] width 1024 height 25
click at [1158, 637] on button "Download as Word" at bounding box center [1167, 635] width 94 height 22
click at [1422, 358] on div "**********" at bounding box center [784, 392] width 1568 height 783
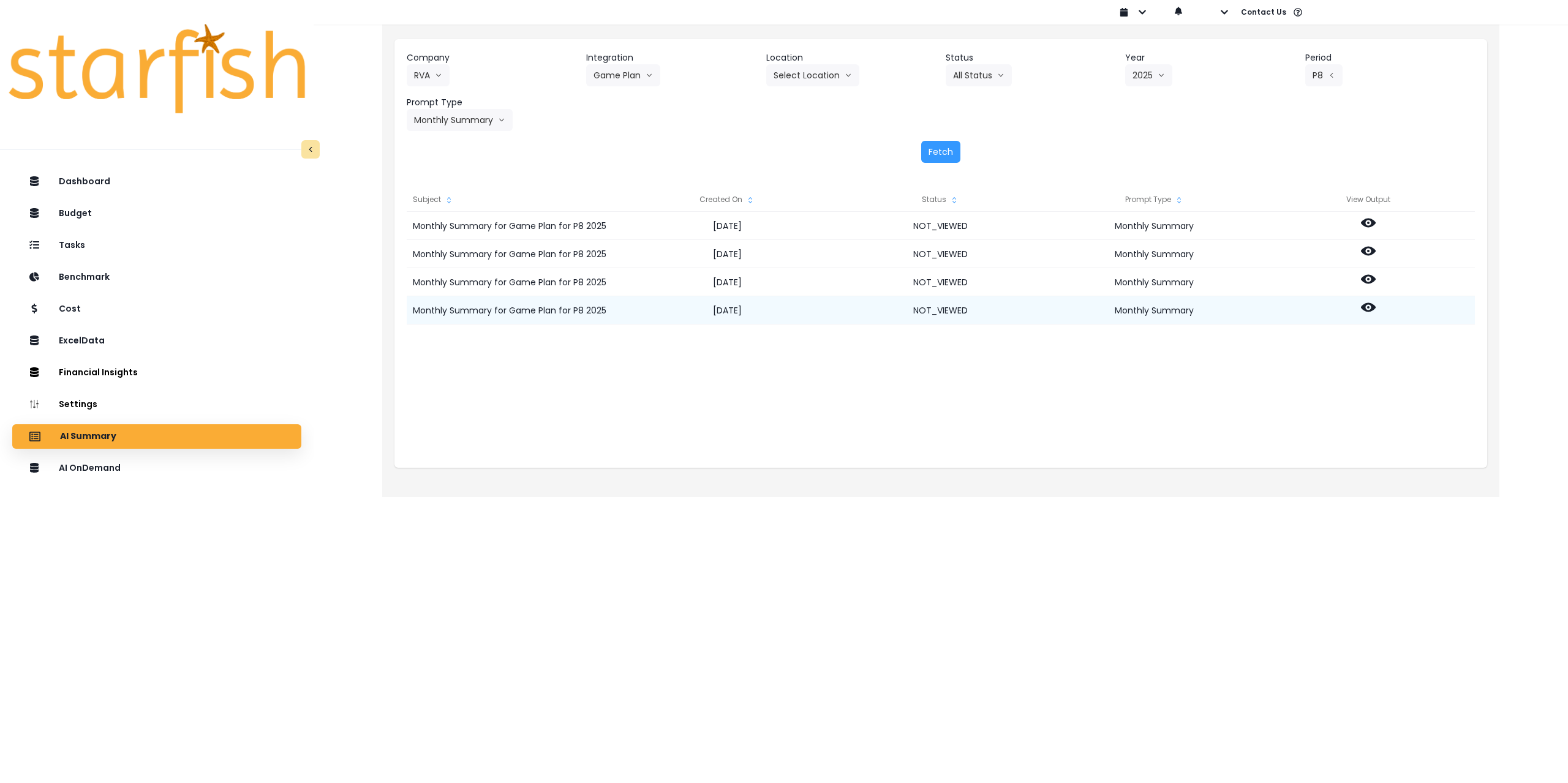
click at [1371, 310] on icon at bounding box center [1368, 307] width 15 height 9
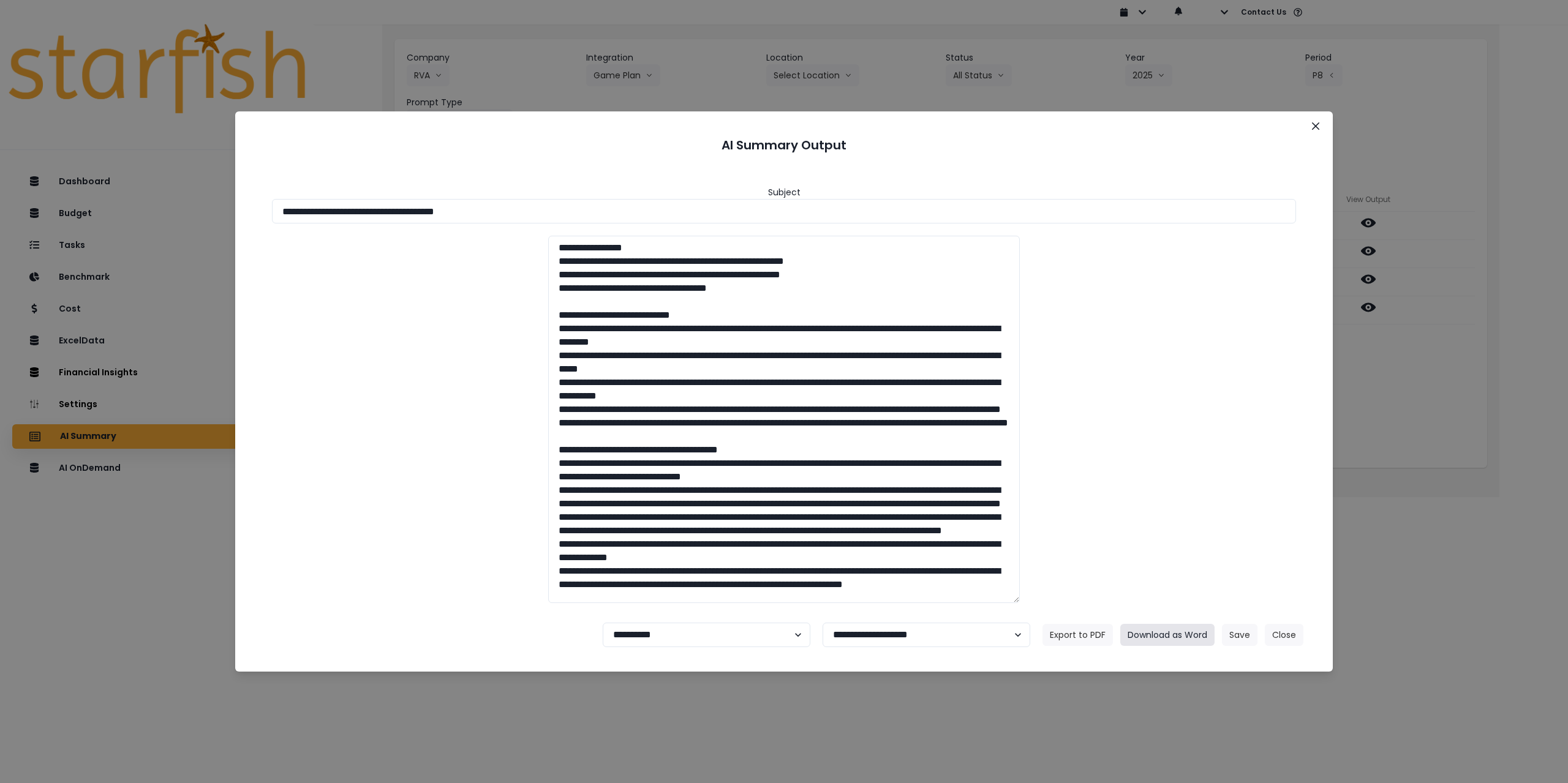
click at [1173, 643] on button "Download as Word" at bounding box center [1167, 635] width 94 height 22
click at [1323, 128] on button "Close" at bounding box center [1316, 126] width 20 height 20
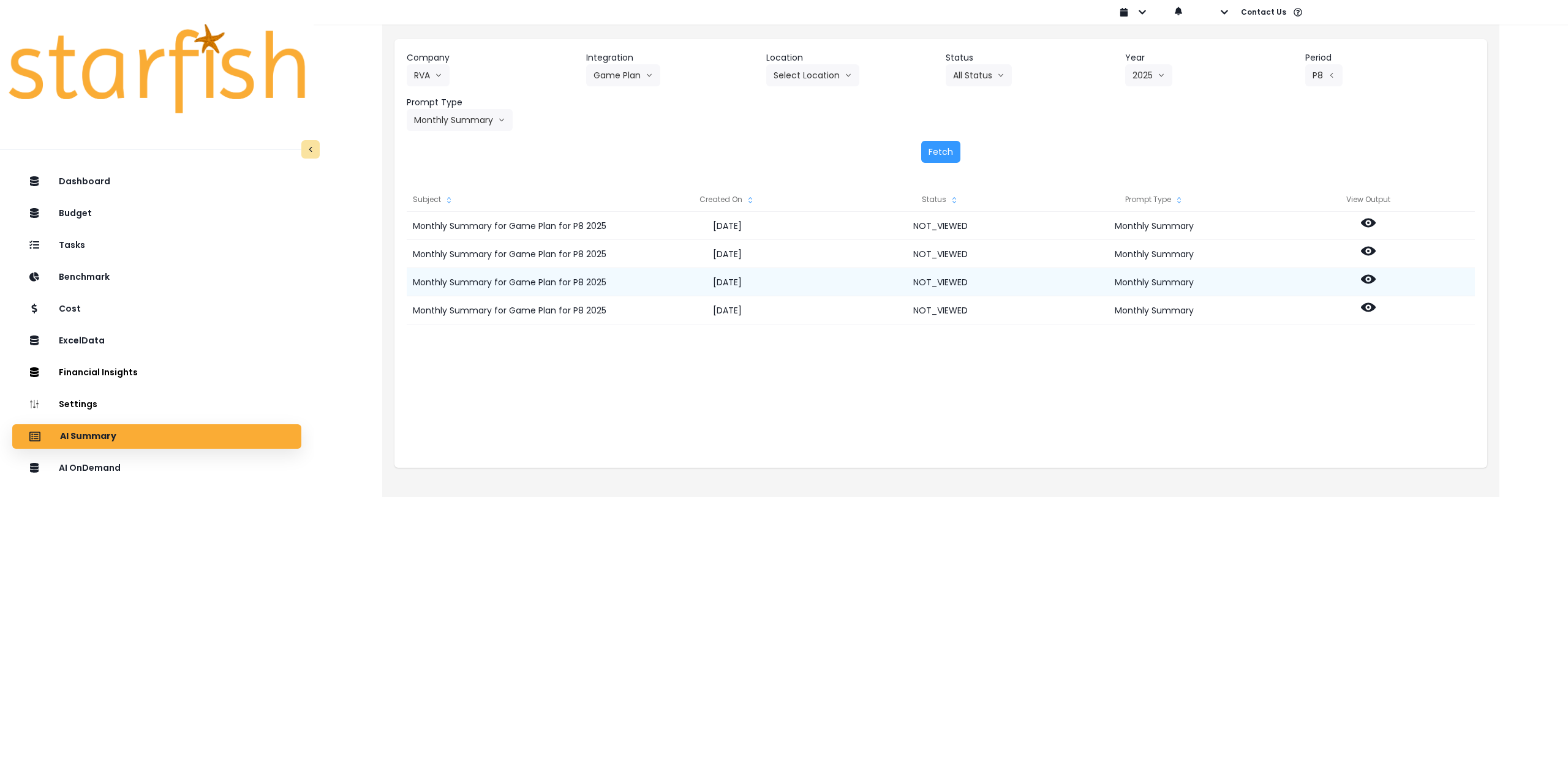
click at [1372, 279] on icon at bounding box center [1368, 279] width 15 height 9
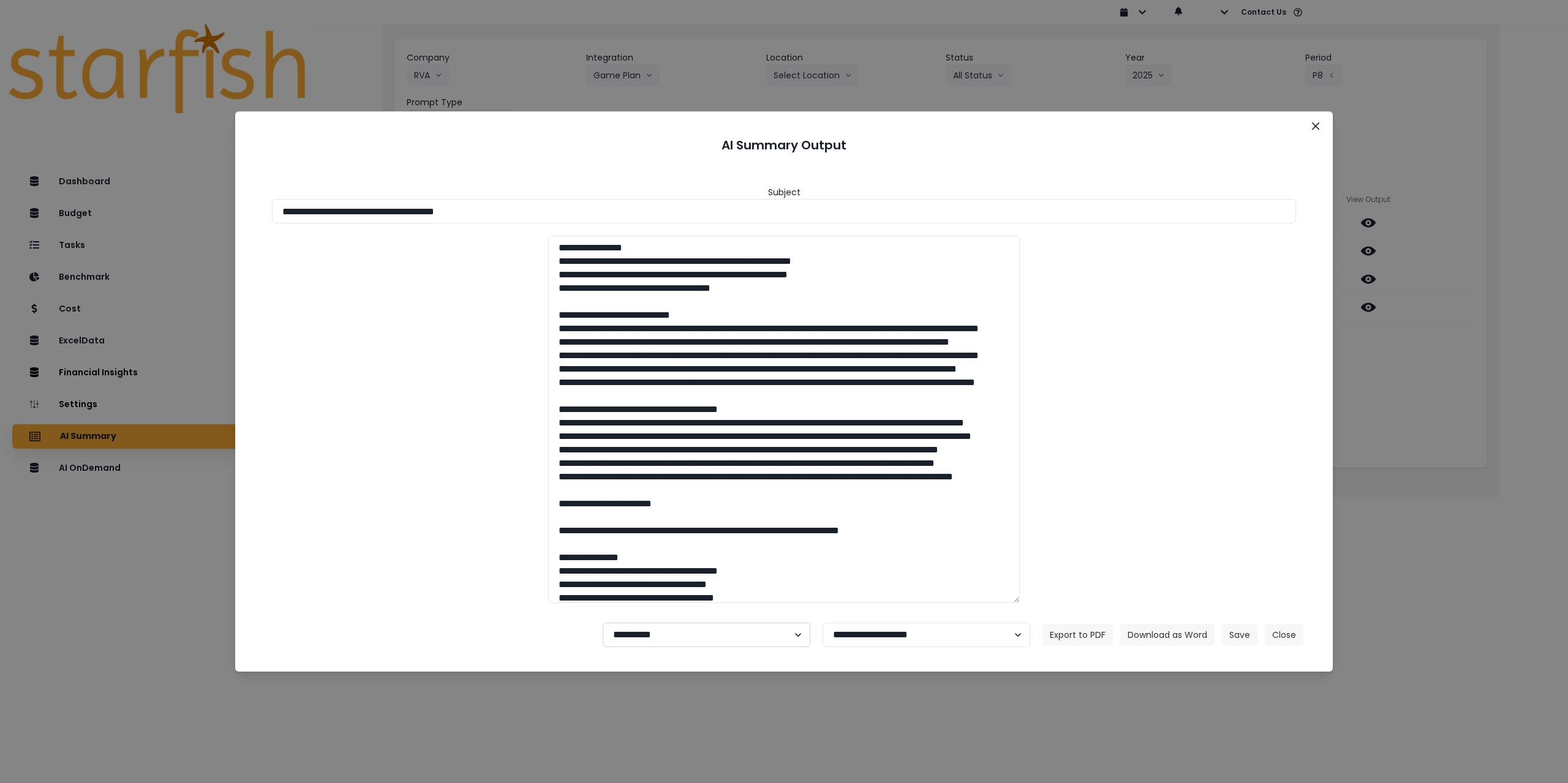
click at [620, 637] on select "**********" at bounding box center [707, 635] width 208 height 25
select select "********"
click at [603, 623] on select "**********" at bounding box center [707, 635] width 208 height 25
click at [1230, 634] on button "Save" at bounding box center [1240, 635] width 35 height 22
